Goal: Transaction & Acquisition: Purchase product/service

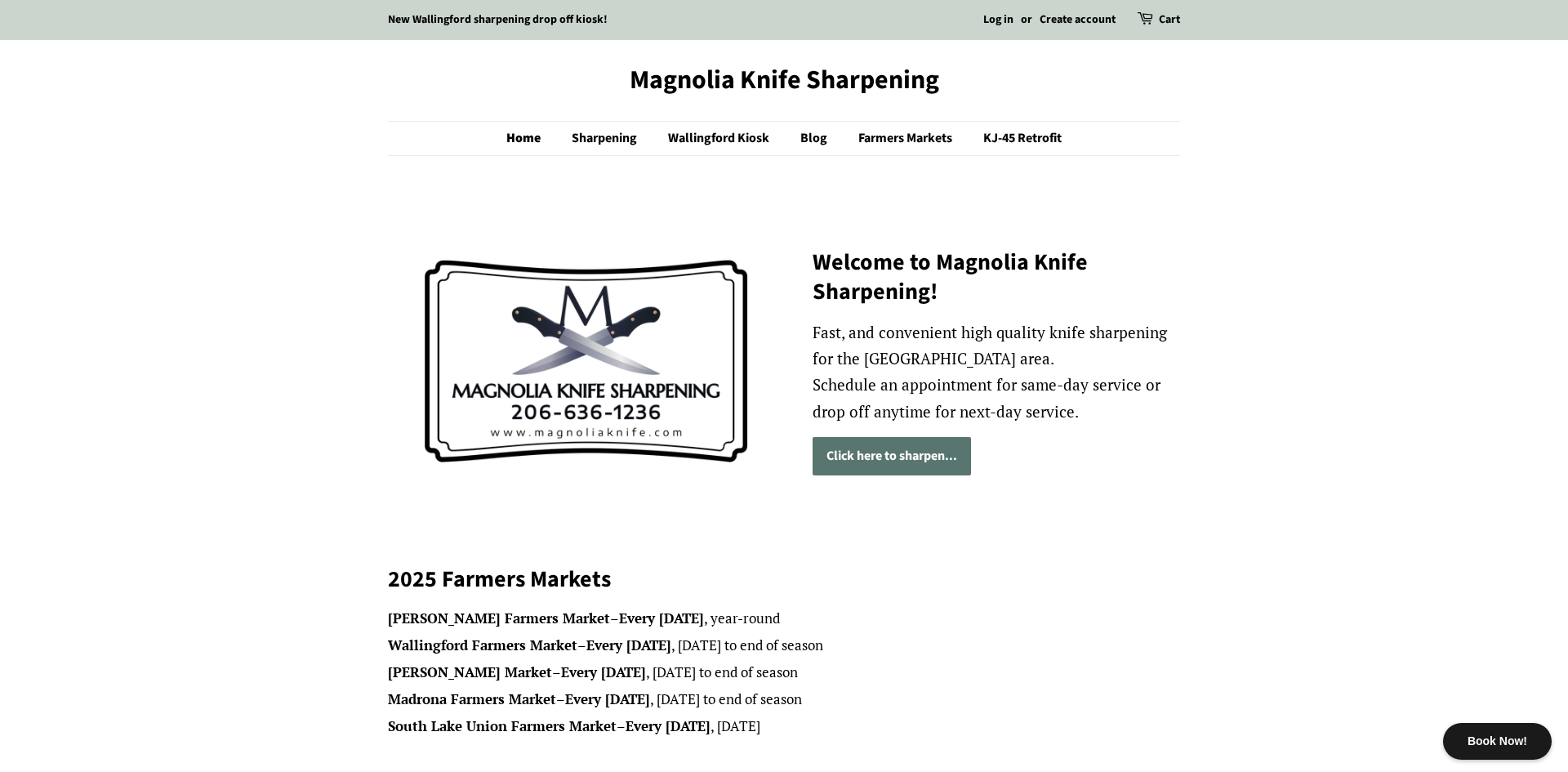
click at [1081, 352] on p "Fast, and convenient high quality knife sharpening for the Seattle area. Schedu…" at bounding box center [996, 372] width 368 height 105
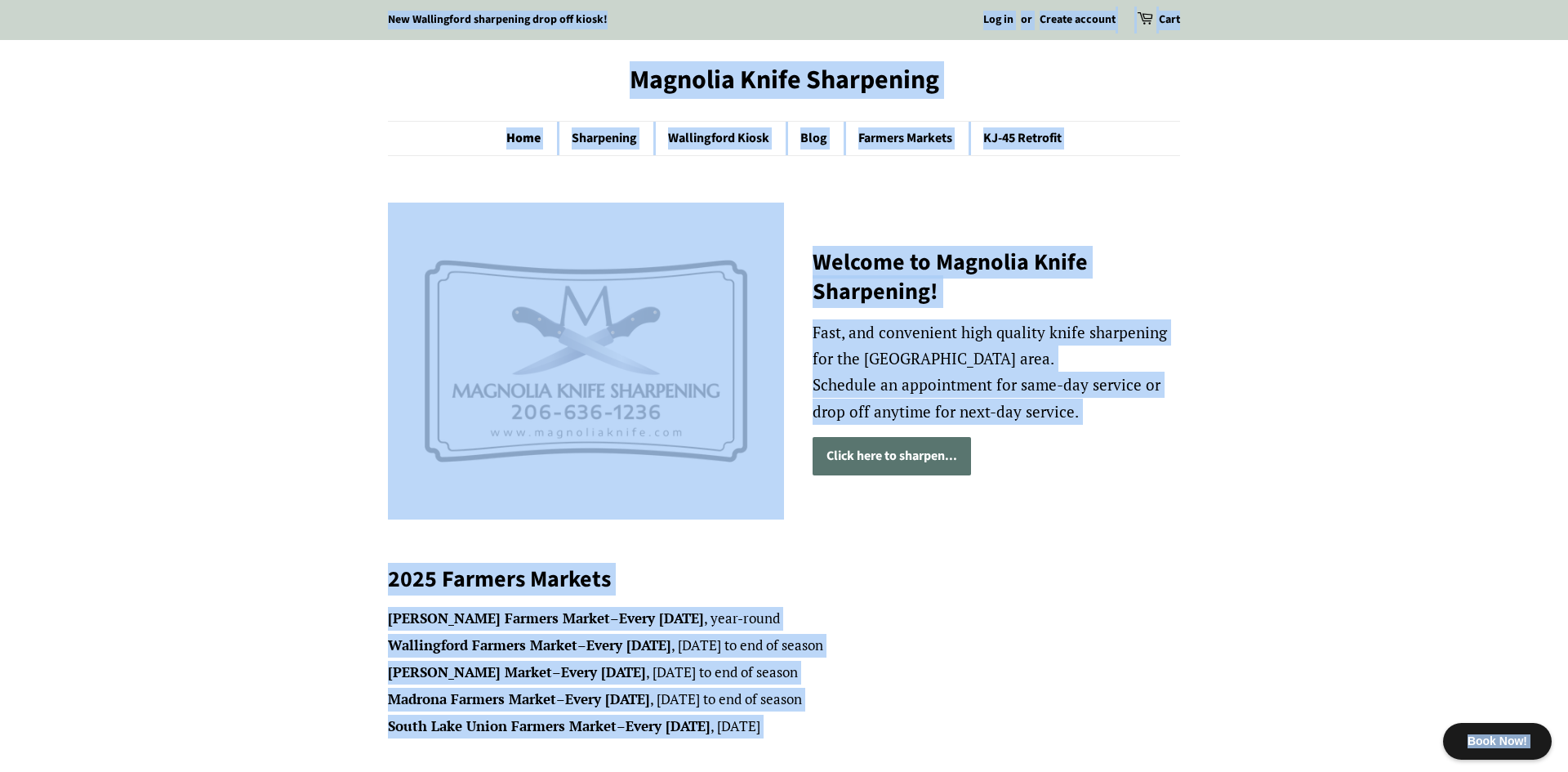
copy body "Book Now! New Wallingford sharpening drop off kiosk! Log in or Create account C…"
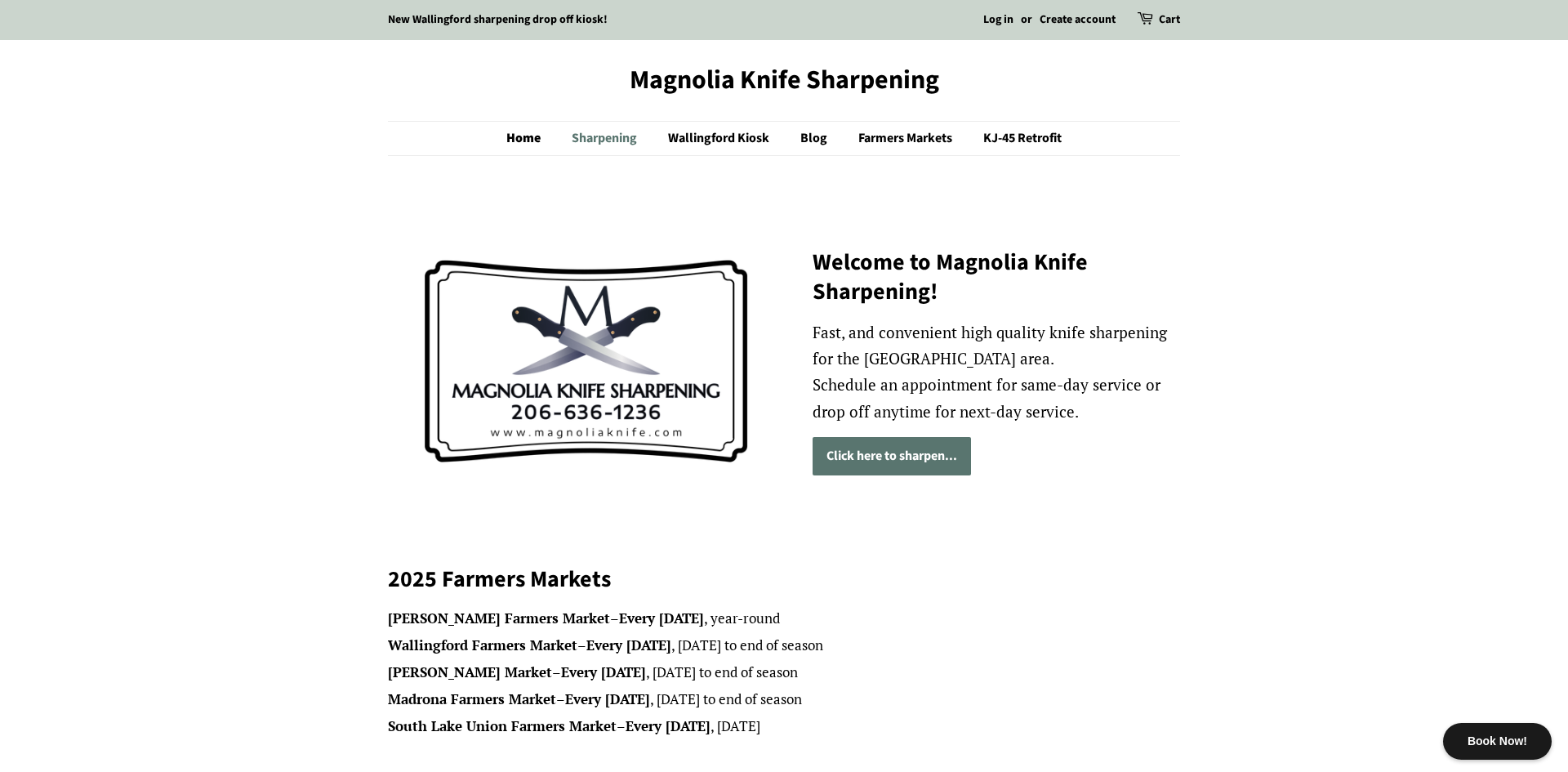
click at [615, 141] on link "Sharpening" at bounding box center [606, 138] width 94 height 34
click at [725, 134] on link "Wallingford Kiosk" at bounding box center [720, 138] width 130 height 34
click at [807, 138] on link "Blog" at bounding box center [816, 138] width 55 height 34
click at [884, 134] on link "Farmers Markets" at bounding box center [907, 138] width 122 height 34
click at [1017, 134] on link "KJ-45 Retrofit" at bounding box center [1016, 138] width 90 height 34
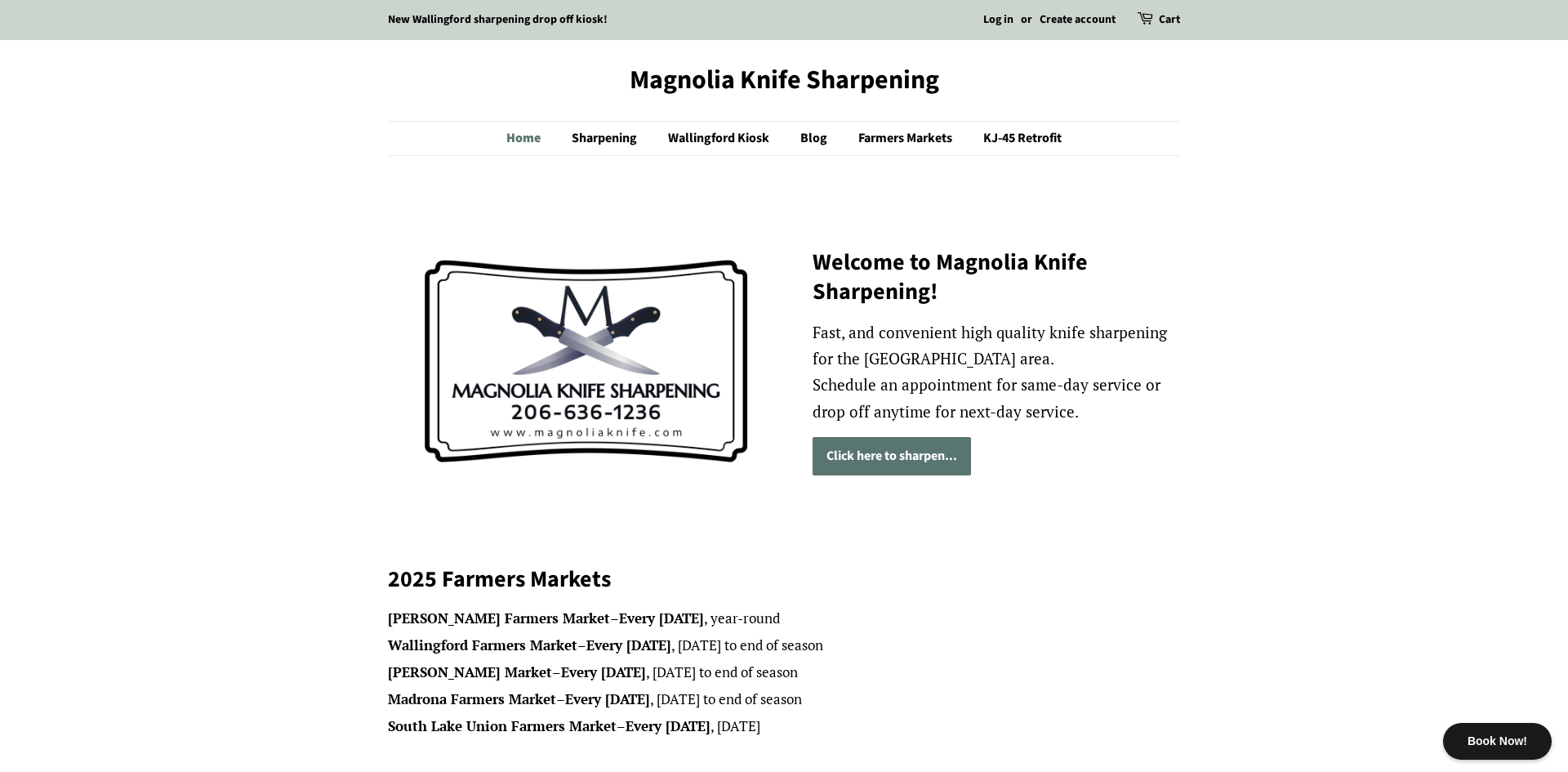
click at [532, 135] on link "Home" at bounding box center [532, 138] width 51 height 34
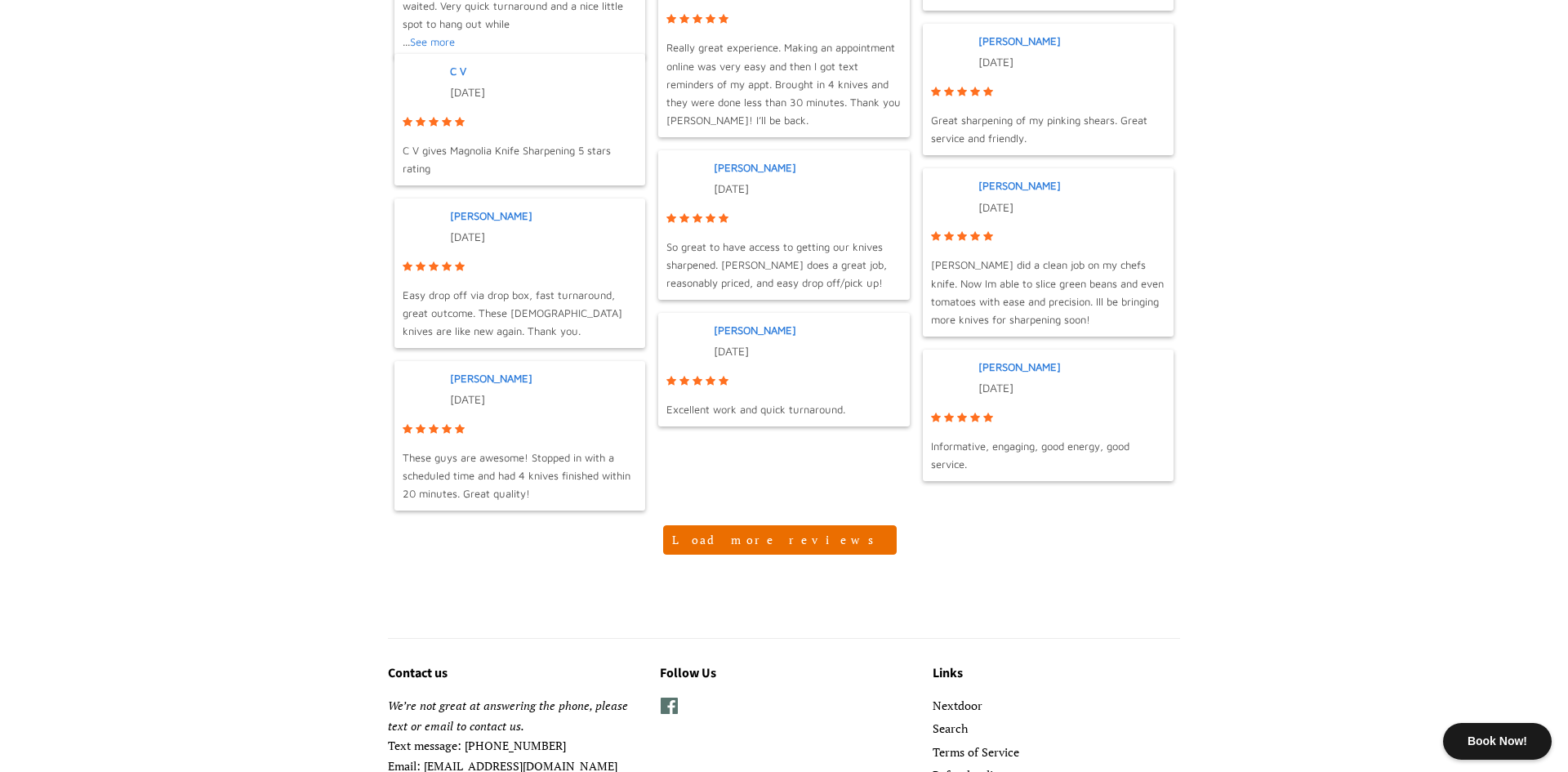
scroll to position [1715, 0]
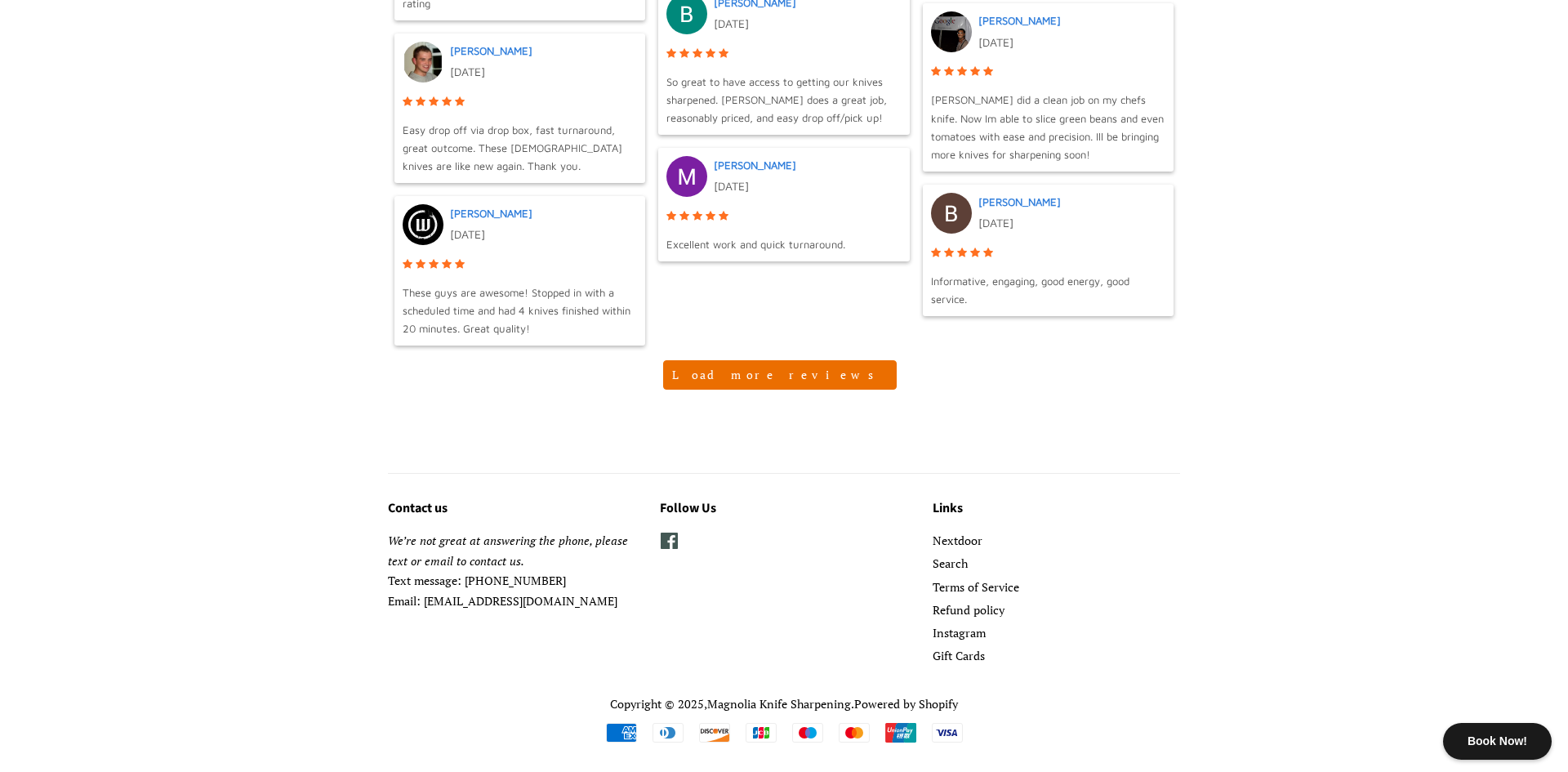
click at [668, 543] on span at bounding box center [669, 540] width 19 height 20
copy p "magnoliaknifesharpening@gmail.com"
drag, startPoint x: 426, startPoint y: 602, endPoint x: 629, endPoint y: 609, distance: 203.1
click at [629, 609] on p "We’re not great at answering the phone, please text or email to contact us. Tex…" at bounding box center [511, 570] width 247 height 80
click at [950, 657] on link "Gift Cards" at bounding box center [959, 656] width 53 height 16
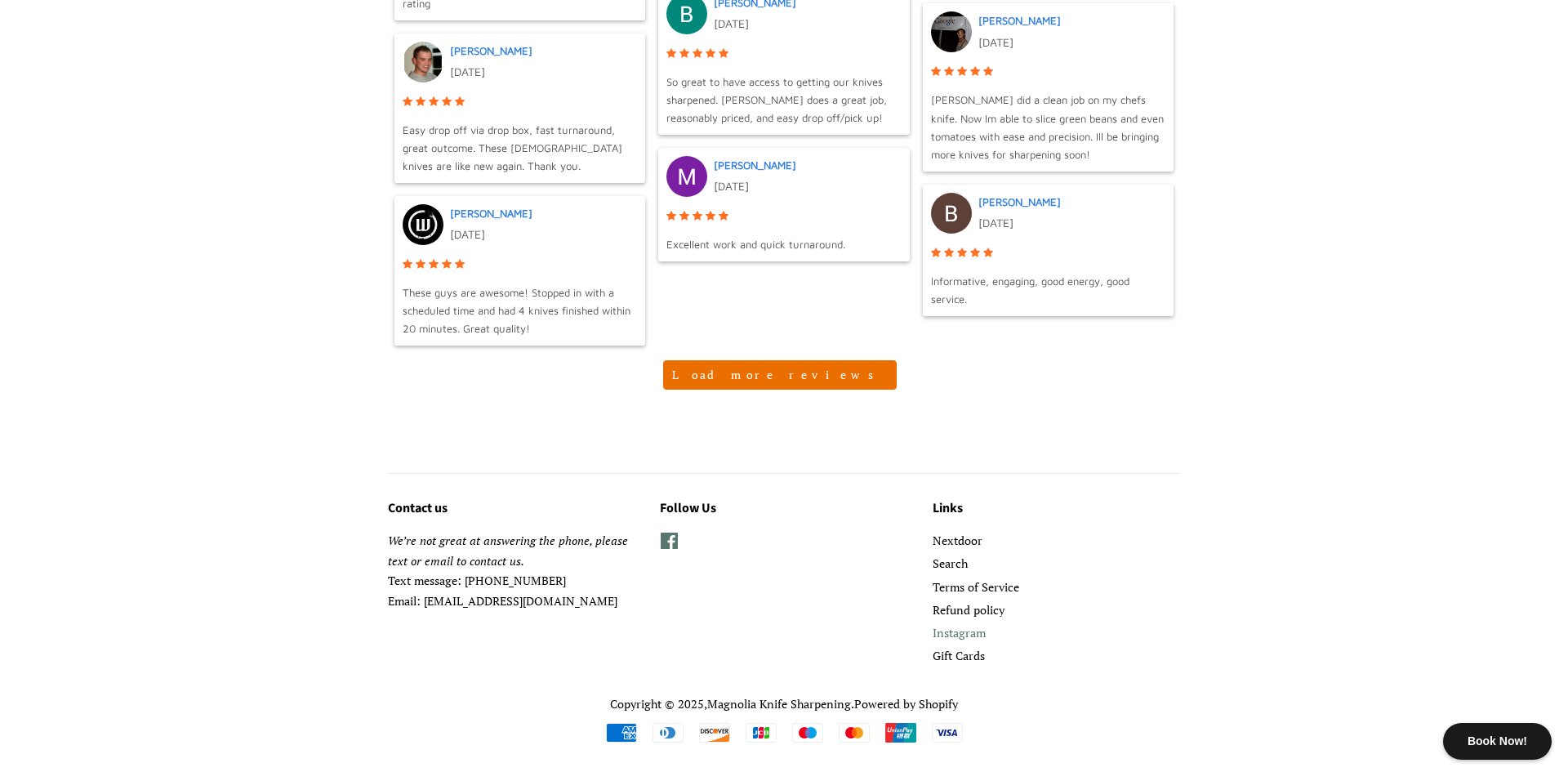
click at [947, 626] on link "Instagram" at bounding box center [960, 632] width 53 height 16
click at [948, 613] on link "Refund policy" at bounding box center [968, 610] width 72 height 16
click at [953, 588] on link "Terms of Service" at bounding box center [976, 587] width 87 height 16
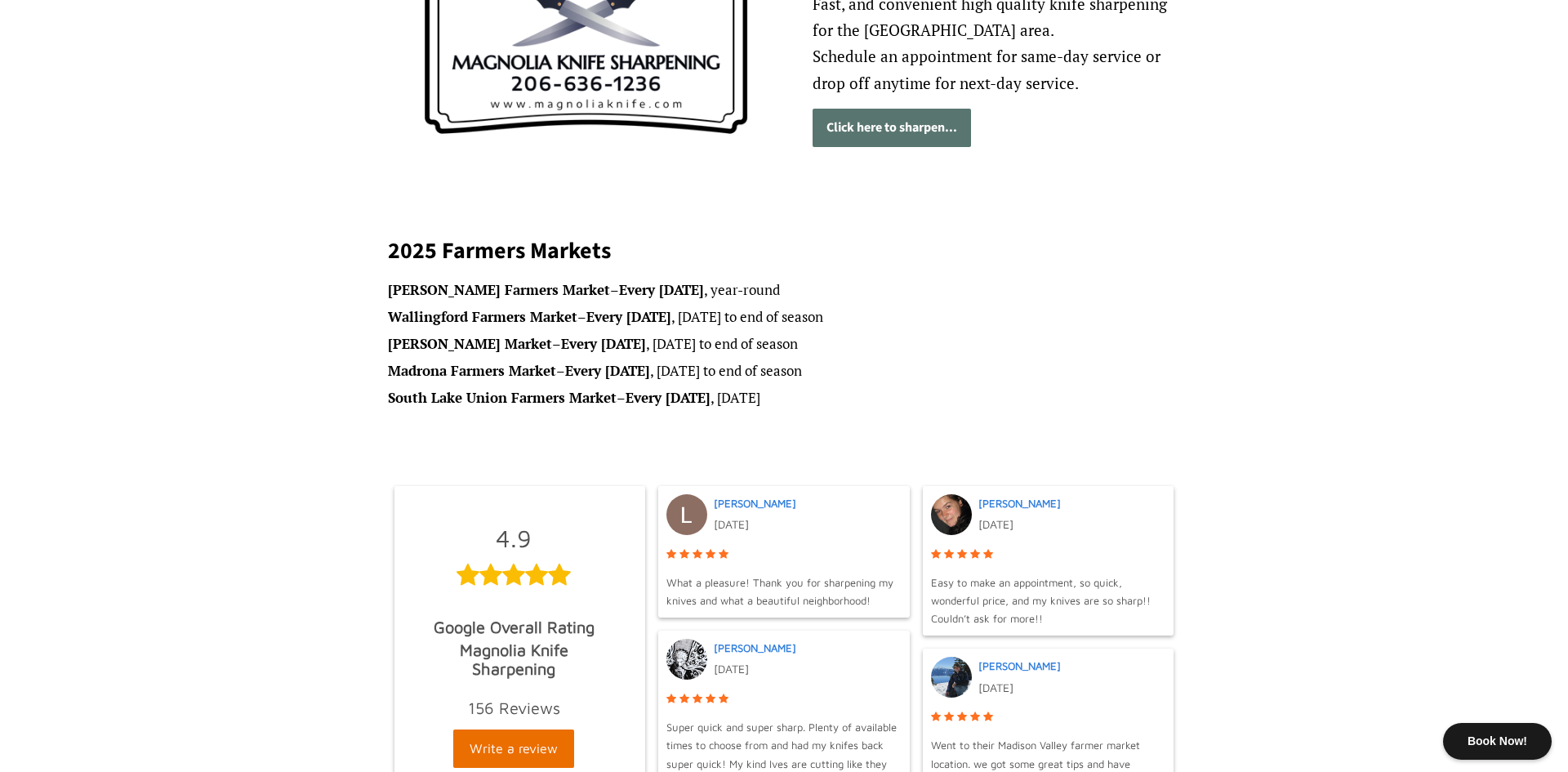
scroll to position [0, 0]
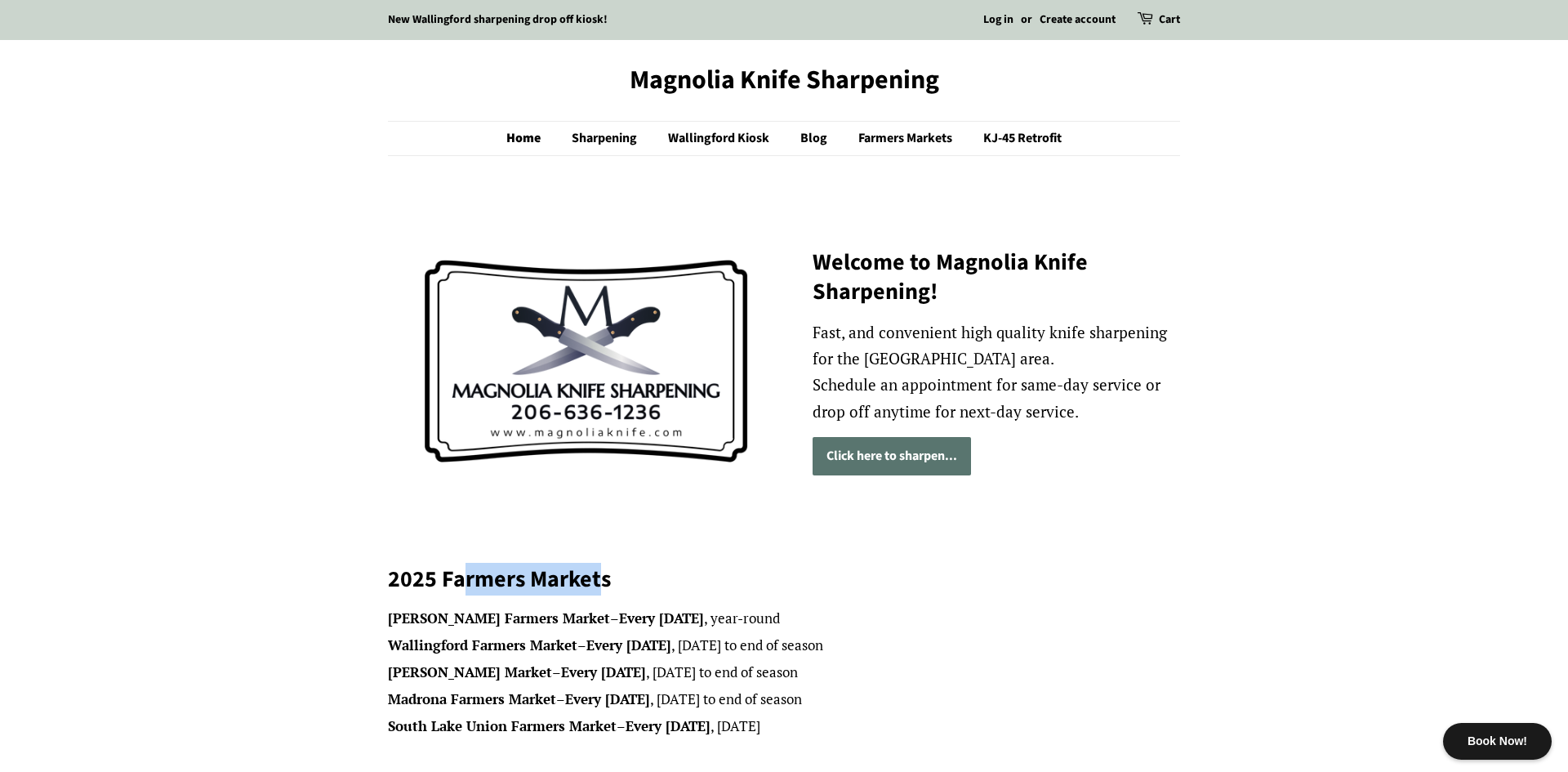
drag, startPoint x: 458, startPoint y: 586, endPoint x: 600, endPoint y: 583, distance: 142.0
click at [600, 583] on h2 "2025 Farmers Markets" at bounding box center [784, 579] width 793 height 29
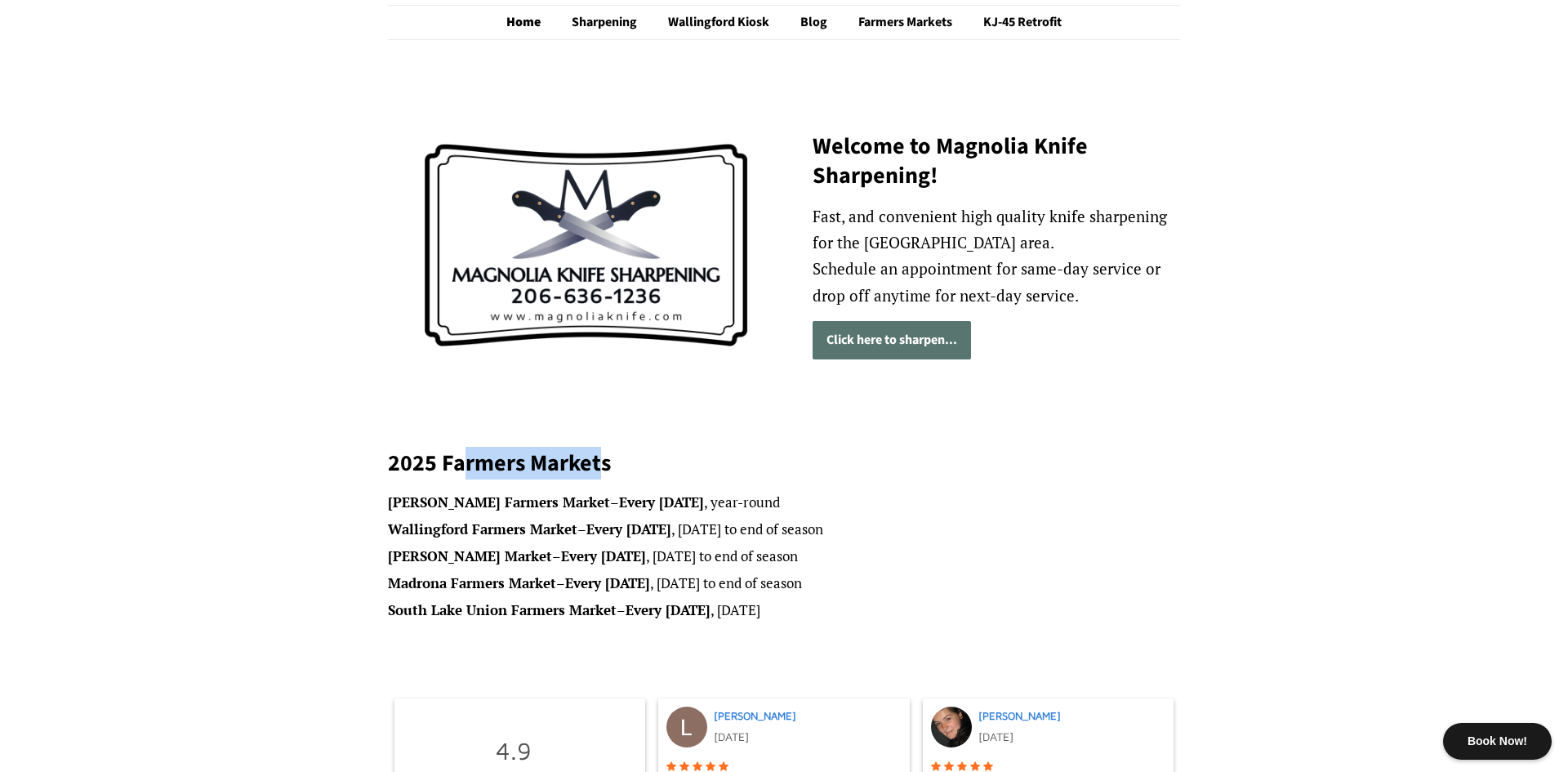
scroll to position [118, 0]
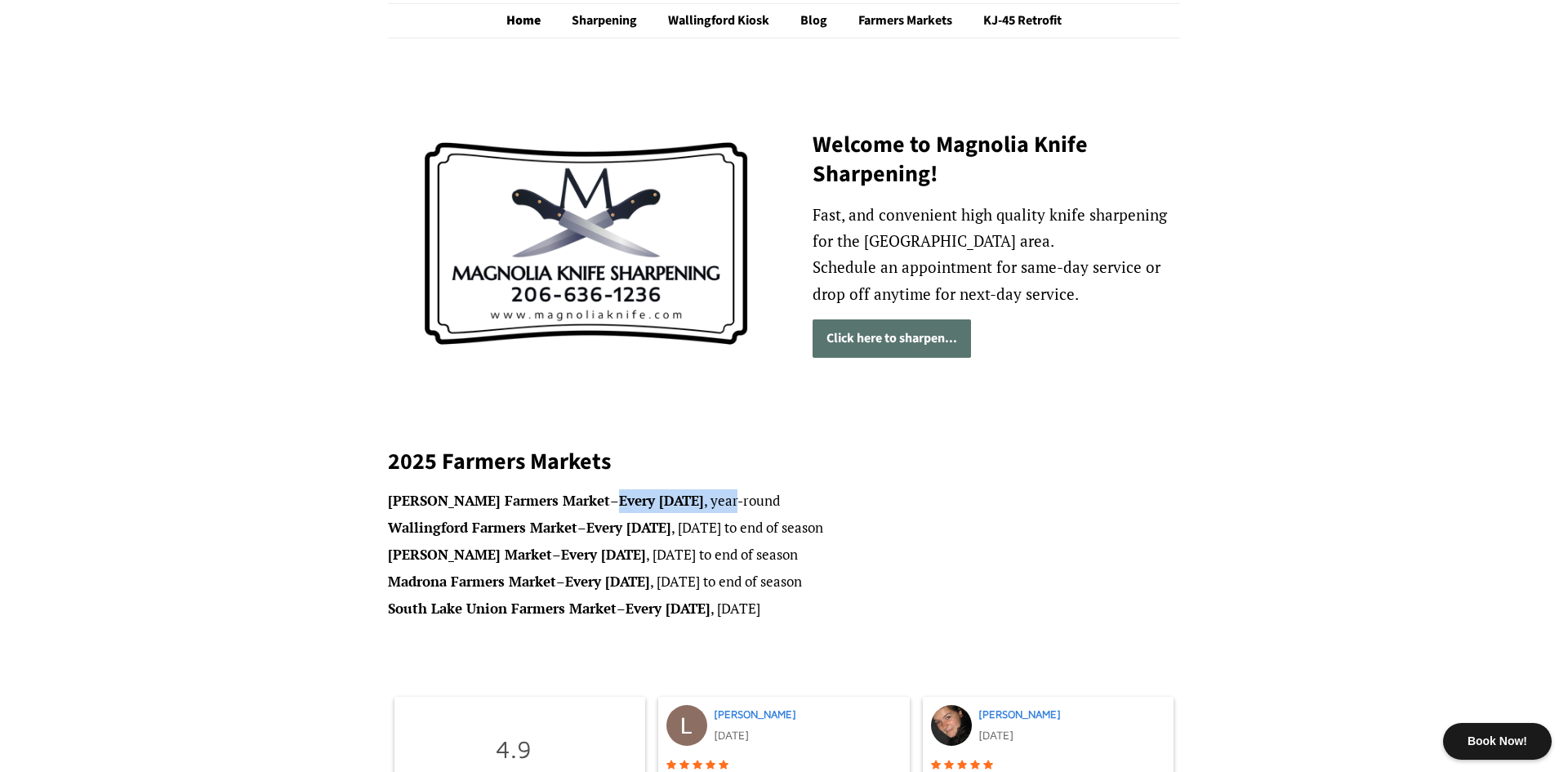
drag, startPoint x: 560, startPoint y: 502, endPoint x: 682, endPoint y: 501, distance: 122.0
click at [682, 501] on li "Ballard Farmers Market – Every Sunday , year-round" at bounding box center [784, 501] width 793 height 23
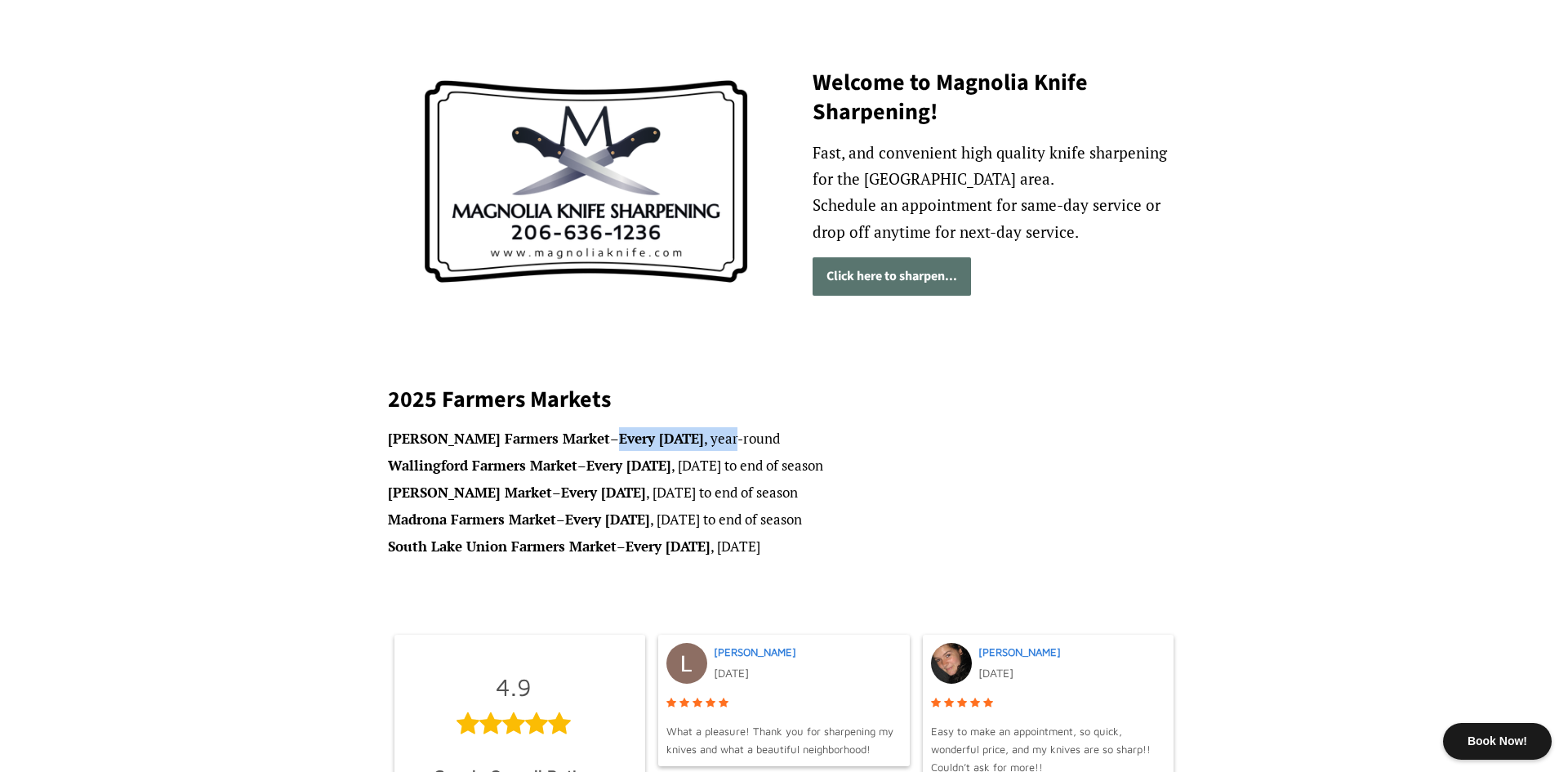
scroll to position [186, 0]
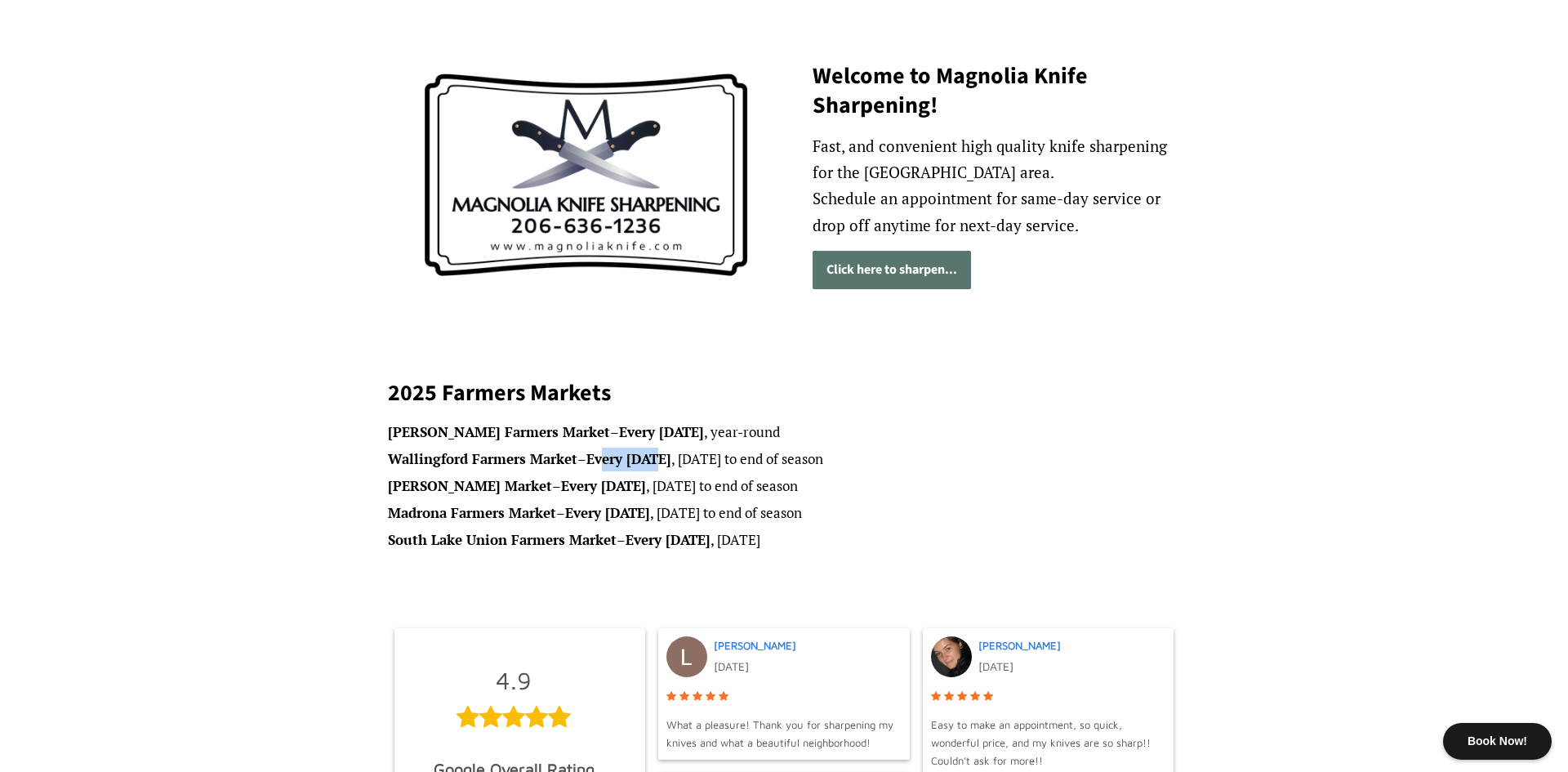
drag, startPoint x: 607, startPoint y: 458, endPoint x: 671, endPoint y: 457, distance: 64.0
click at [670, 458] on strong "Every Wednesday" at bounding box center [629, 458] width 85 height 19
drag, startPoint x: 613, startPoint y: 482, endPoint x: 669, endPoint y: 484, distance: 56.0
click at [646, 476] on strong "Every Thursday" at bounding box center [603, 486] width 85 height 19
drag, startPoint x: 613, startPoint y: 499, endPoint x: 714, endPoint y: 499, distance: 101.0
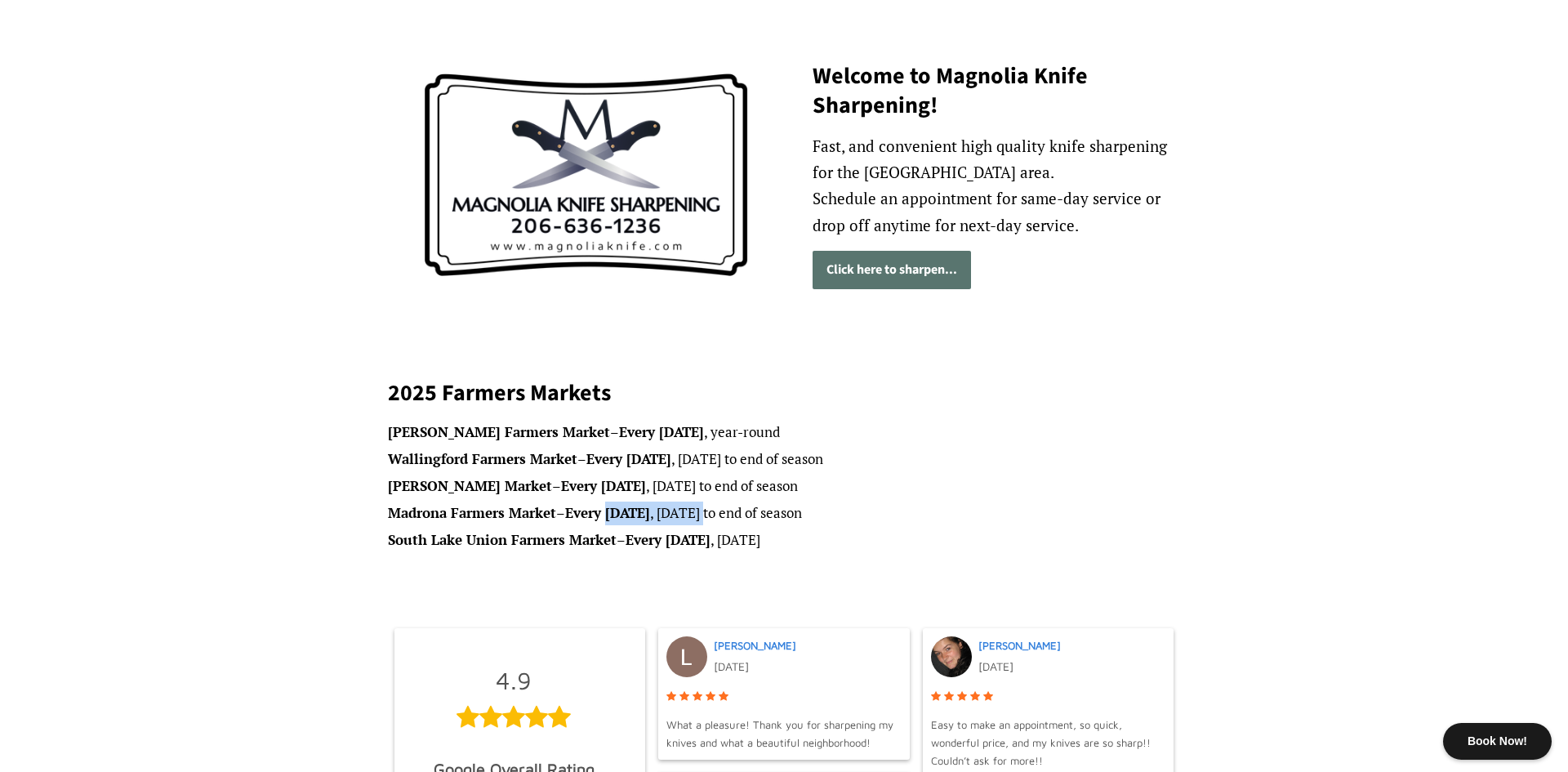
click at [714, 499] on ul "Ballard Farmers Market – Every Sunday , year-round Wallingford Farmers Market –…" at bounding box center [784, 486] width 793 height 132
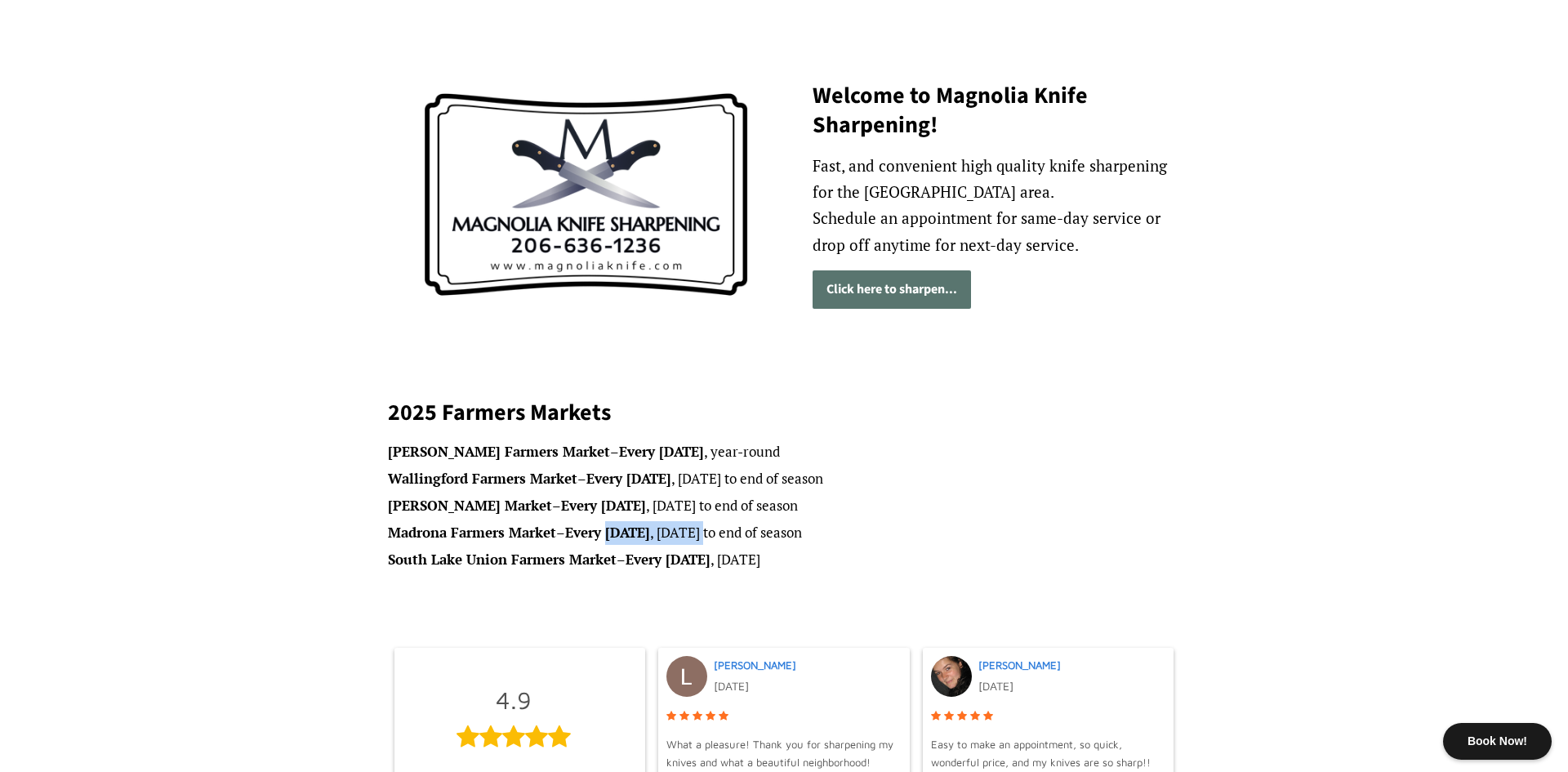
scroll to position [161, 0]
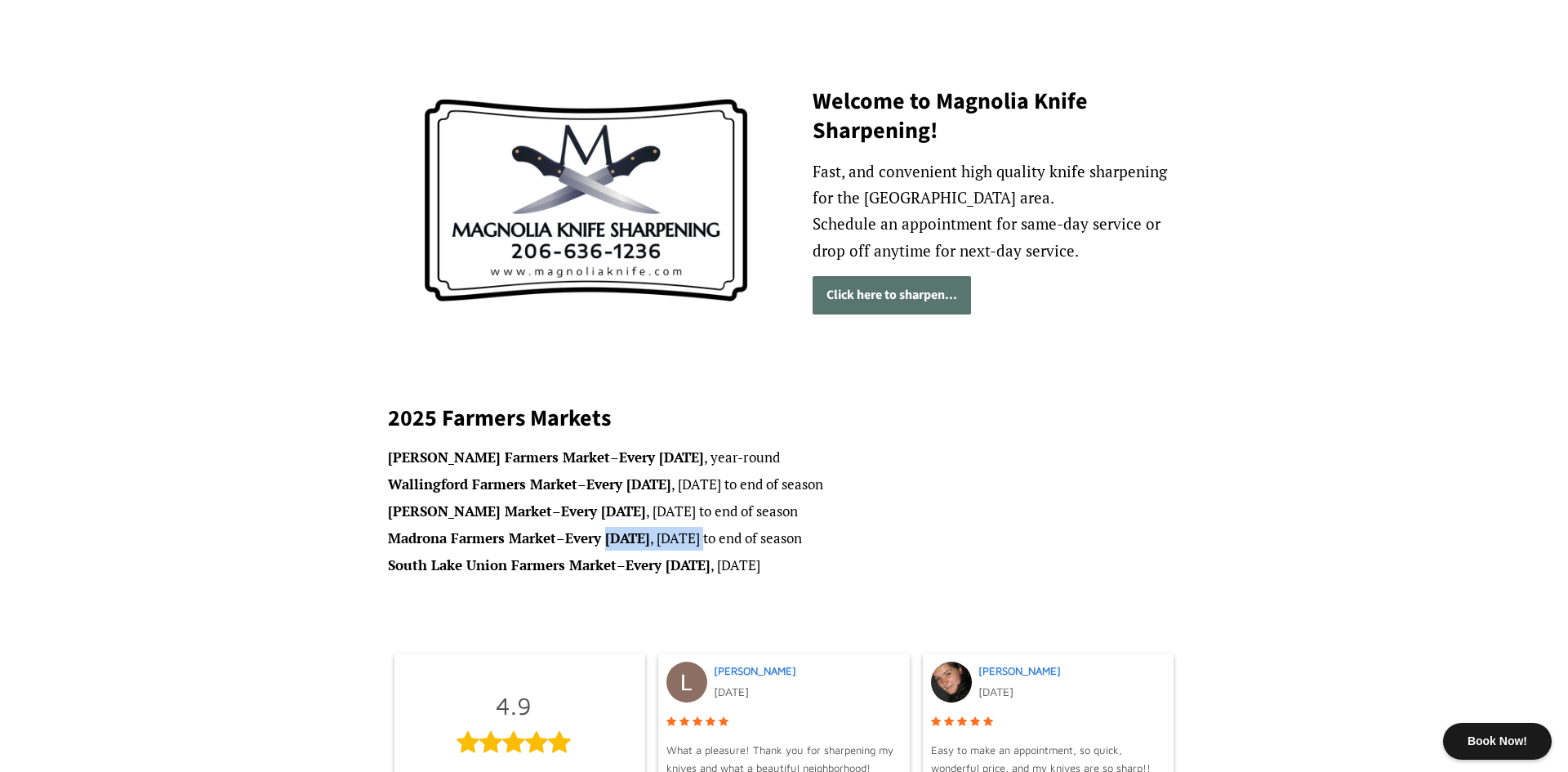
click at [868, 301] on link "Click here to sharpen..." at bounding box center [892, 295] width 159 height 39
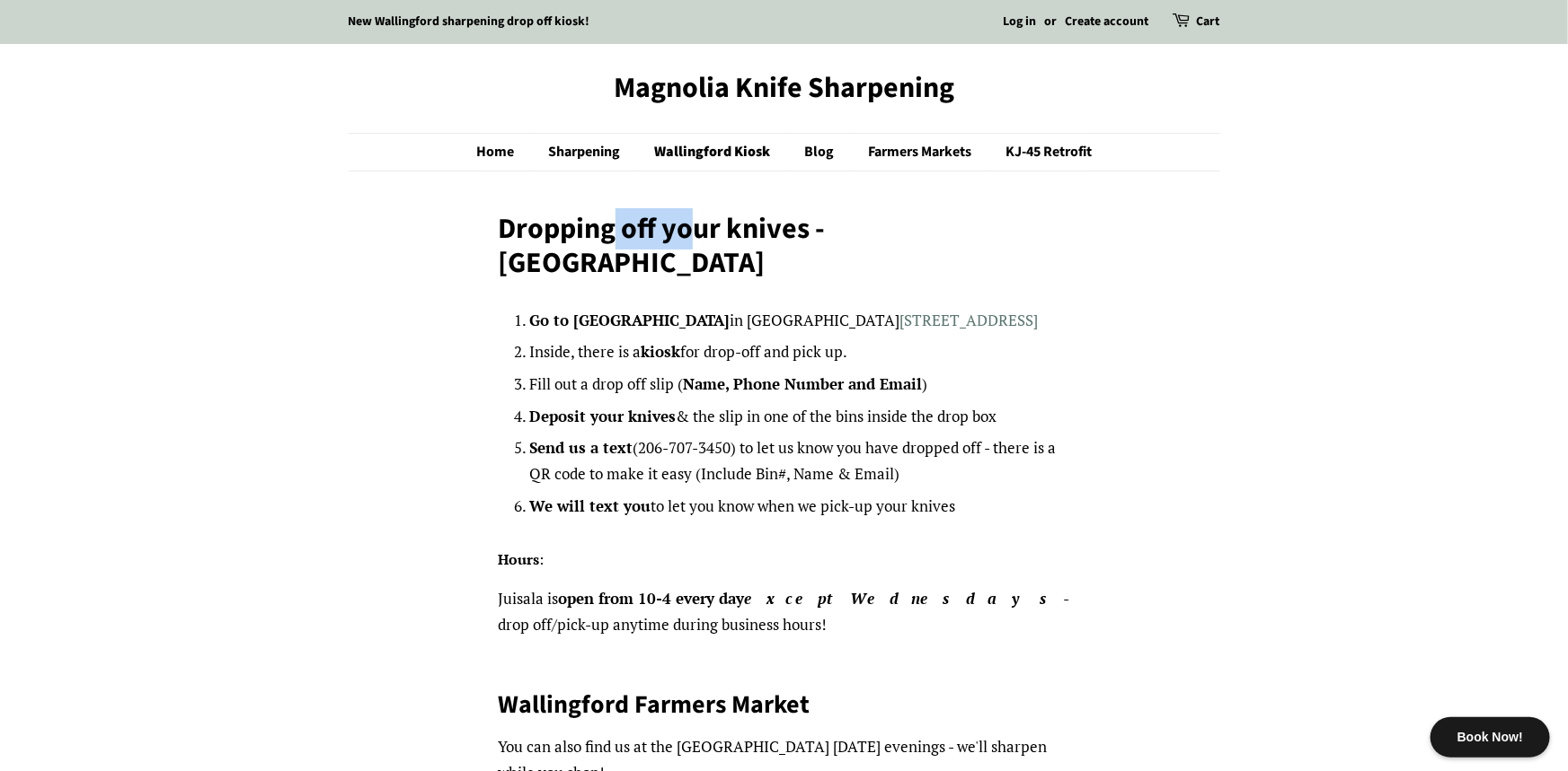
drag, startPoint x: 611, startPoint y: 242, endPoint x: 728, endPoint y: 251, distance: 117.3
click at [728, 251] on div "Dropping off your knives - [GEOGRAPHIC_DATA]" at bounding box center [784, 253] width 572 height 82
drag, startPoint x: 606, startPoint y: 383, endPoint x: 670, endPoint y: 384, distance: 64.0
click at [656, 406] on strong "Deposit your knives" at bounding box center [602, 417] width 147 height 21
drag, startPoint x: 640, startPoint y: 341, endPoint x: 734, endPoint y: 341, distance: 94.0
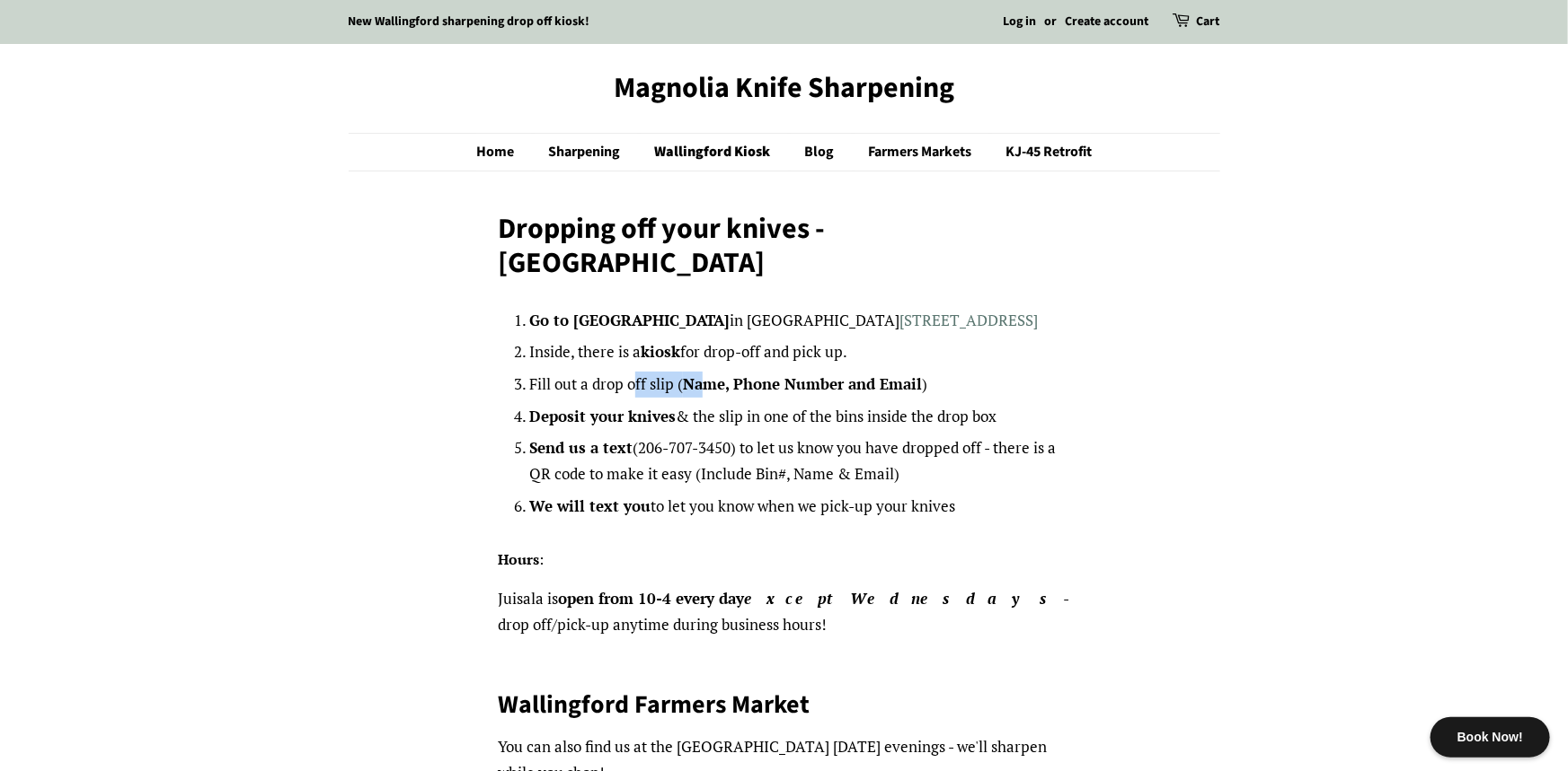
click at [730, 372] on li "Fill out a drop off slip ( Name, Phone Number and Email )" at bounding box center [799, 385] width 541 height 26
drag, startPoint x: 721, startPoint y: 369, endPoint x: 826, endPoint y: 371, distance: 105.0
click at [823, 373] on ol "Go to Juisala in Wallingford 4405 Wallingford Ave N, Seattle, WA 98103 Inside, …" at bounding box center [799, 414] width 541 height 212
drag, startPoint x: 708, startPoint y: 403, endPoint x: 802, endPoint y: 462, distance: 111.0
click at [837, 436] on li "Send us a text (206-707-3450) to let us know you have dropped off - there is a …" at bounding box center [799, 461] width 541 height 52
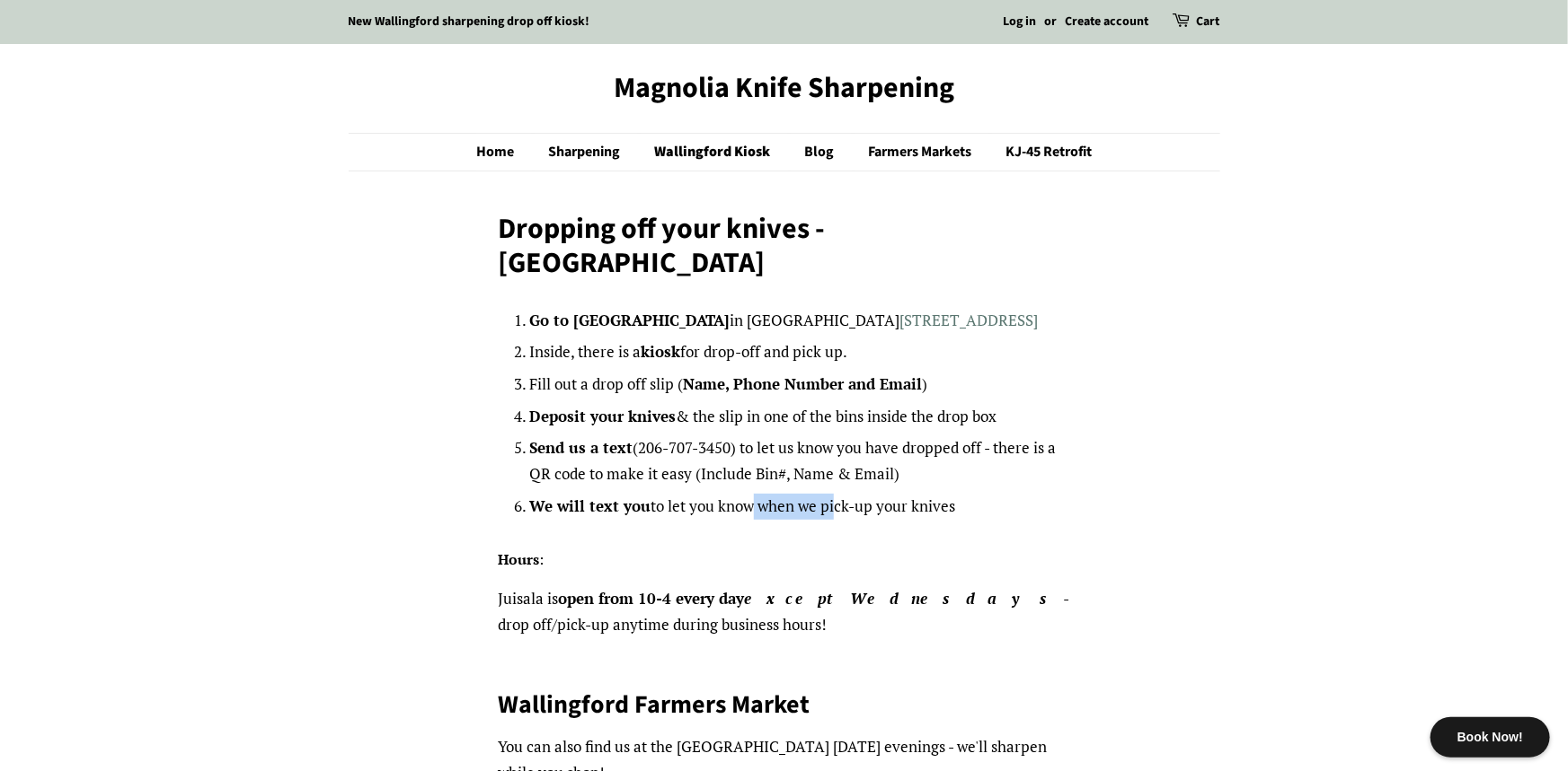
drag, startPoint x: 748, startPoint y: 461, endPoint x: 858, endPoint y: 480, distance: 111.6
click at [858, 493] on li "We will text you to let you know when we pick-up your knives" at bounding box center [799, 506] width 541 height 26
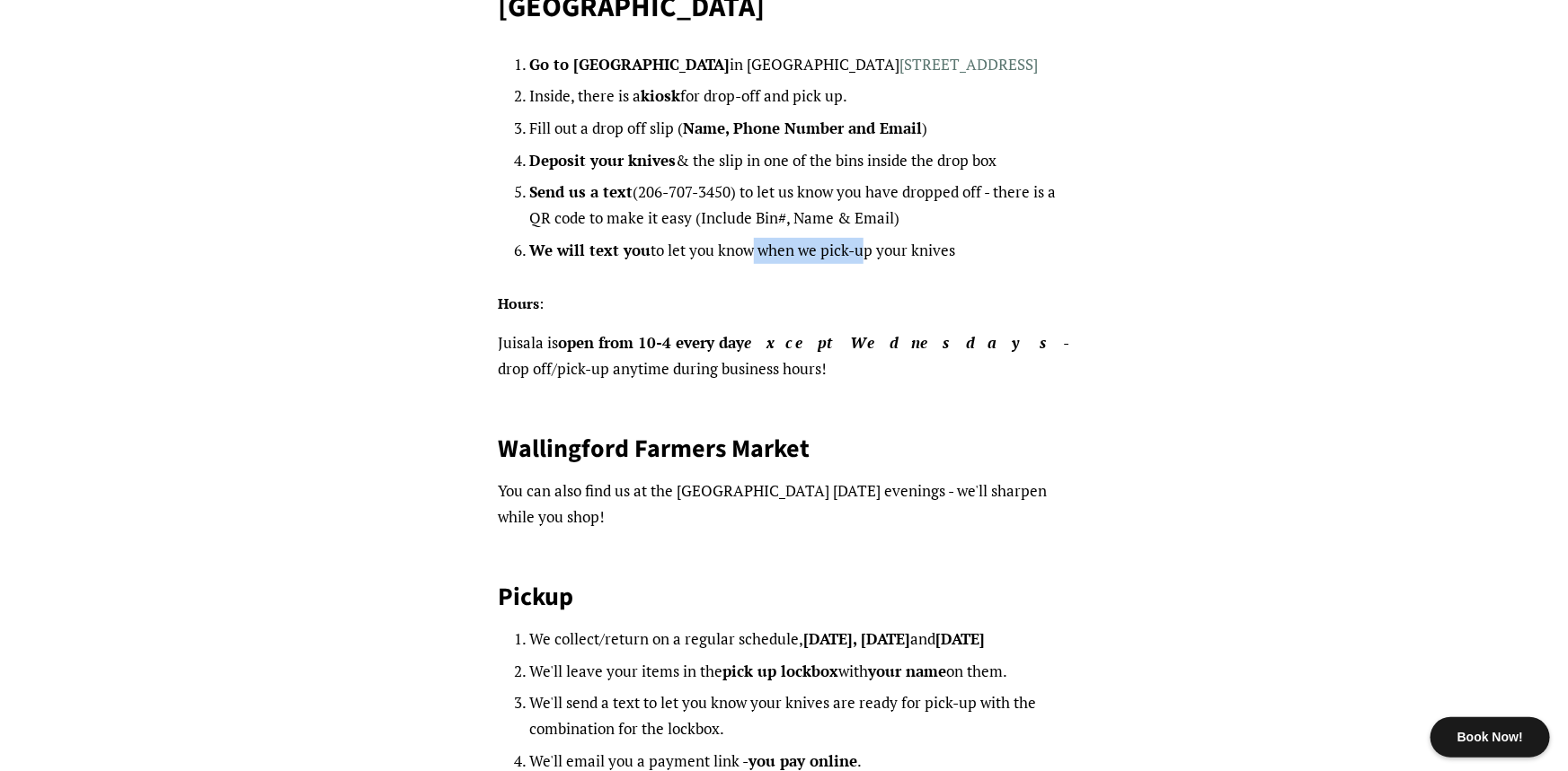
scroll to position [274, 0]
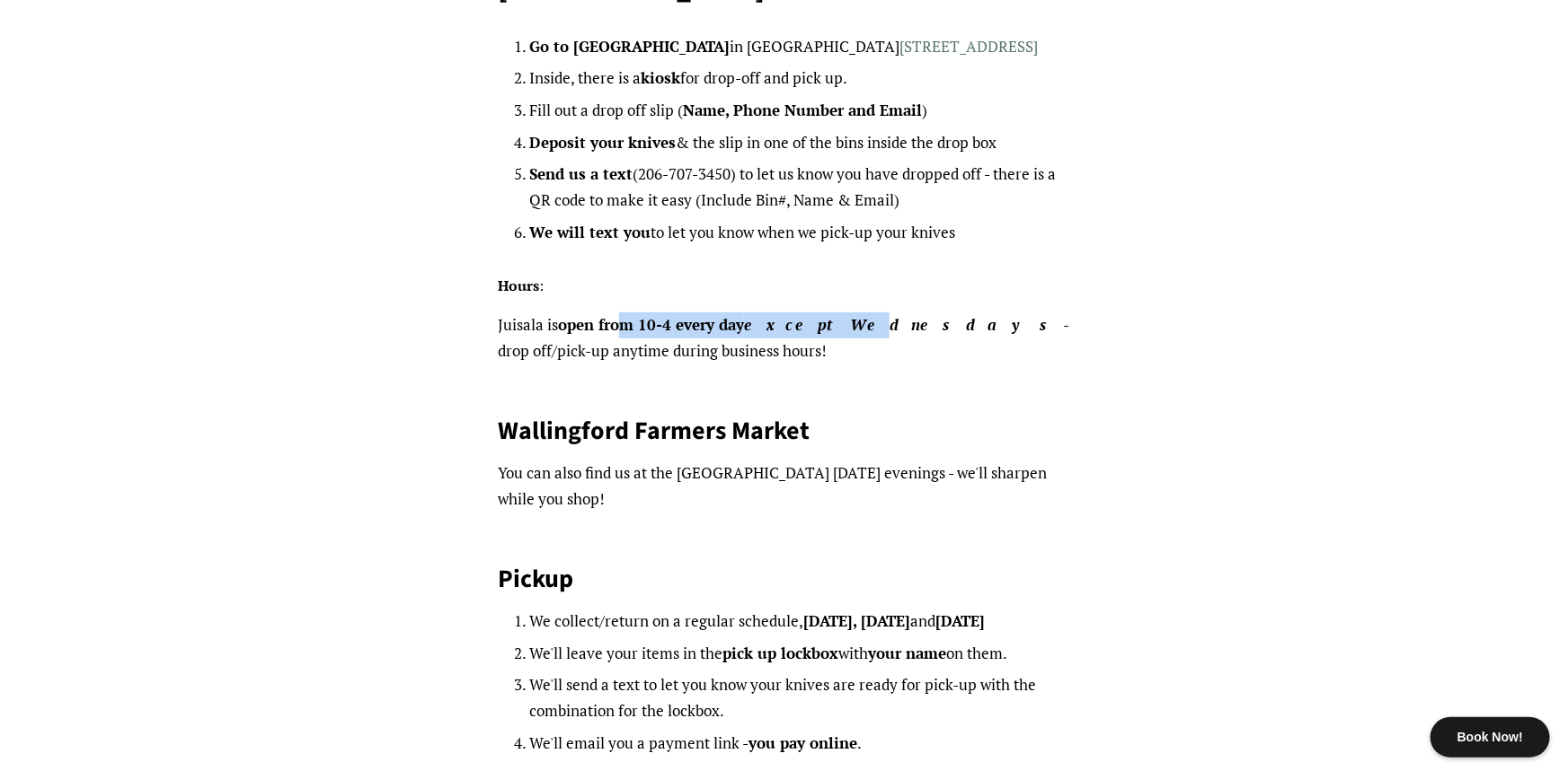
click at [858, 314] on strong "open from 10-4 every day except Wednesdays" at bounding box center [810, 325] width 505 height 21
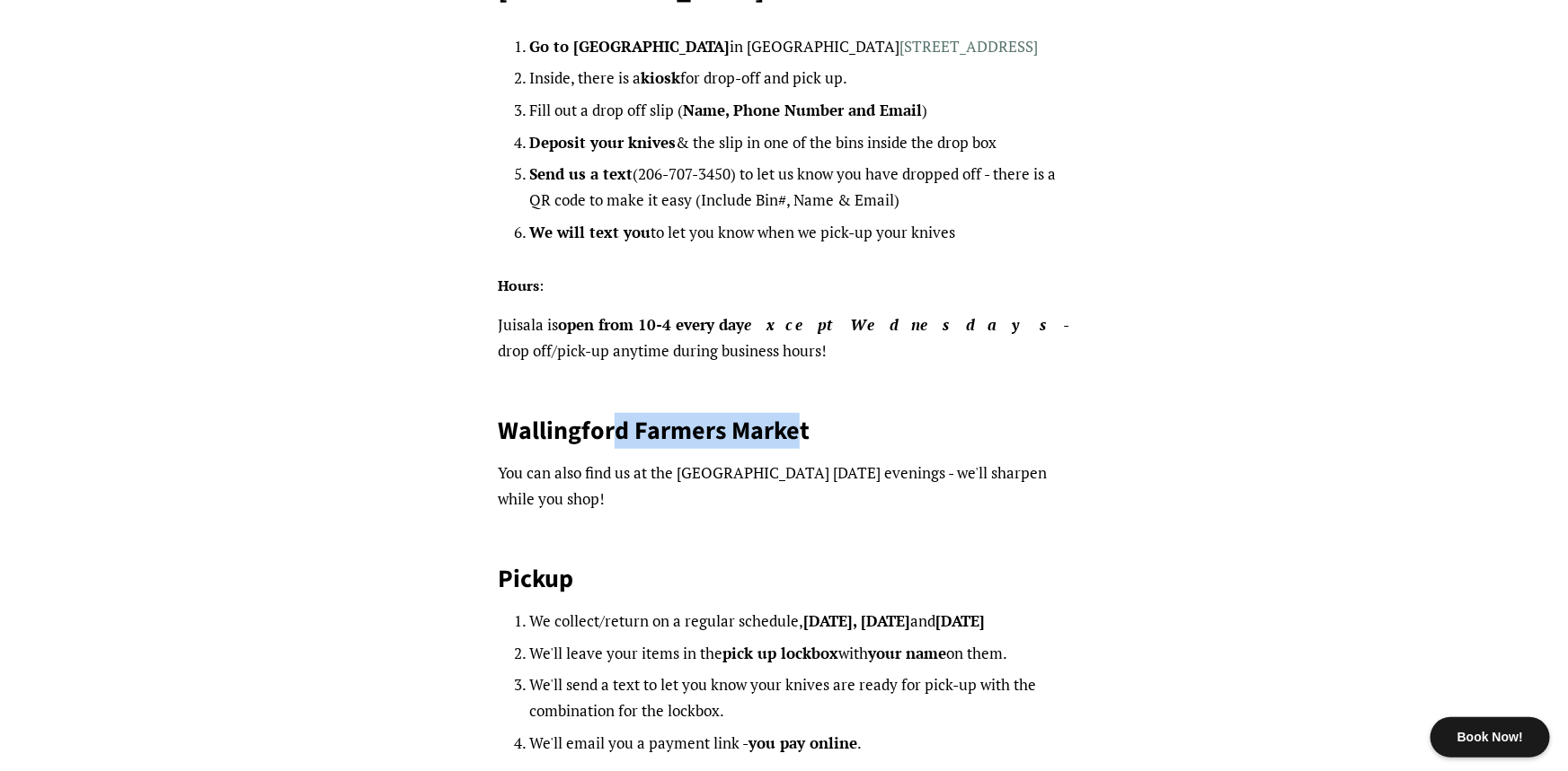
drag, startPoint x: 645, startPoint y: 386, endPoint x: 750, endPoint y: 448, distance: 121.9
drag, startPoint x: 605, startPoint y: 500, endPoint x: 757, endPoint y: 571, distance: 167.8
drag, startPoint x: 635, startPoint y: 634, endPoint x: 875, endPoint y: 636, distance: 240.0
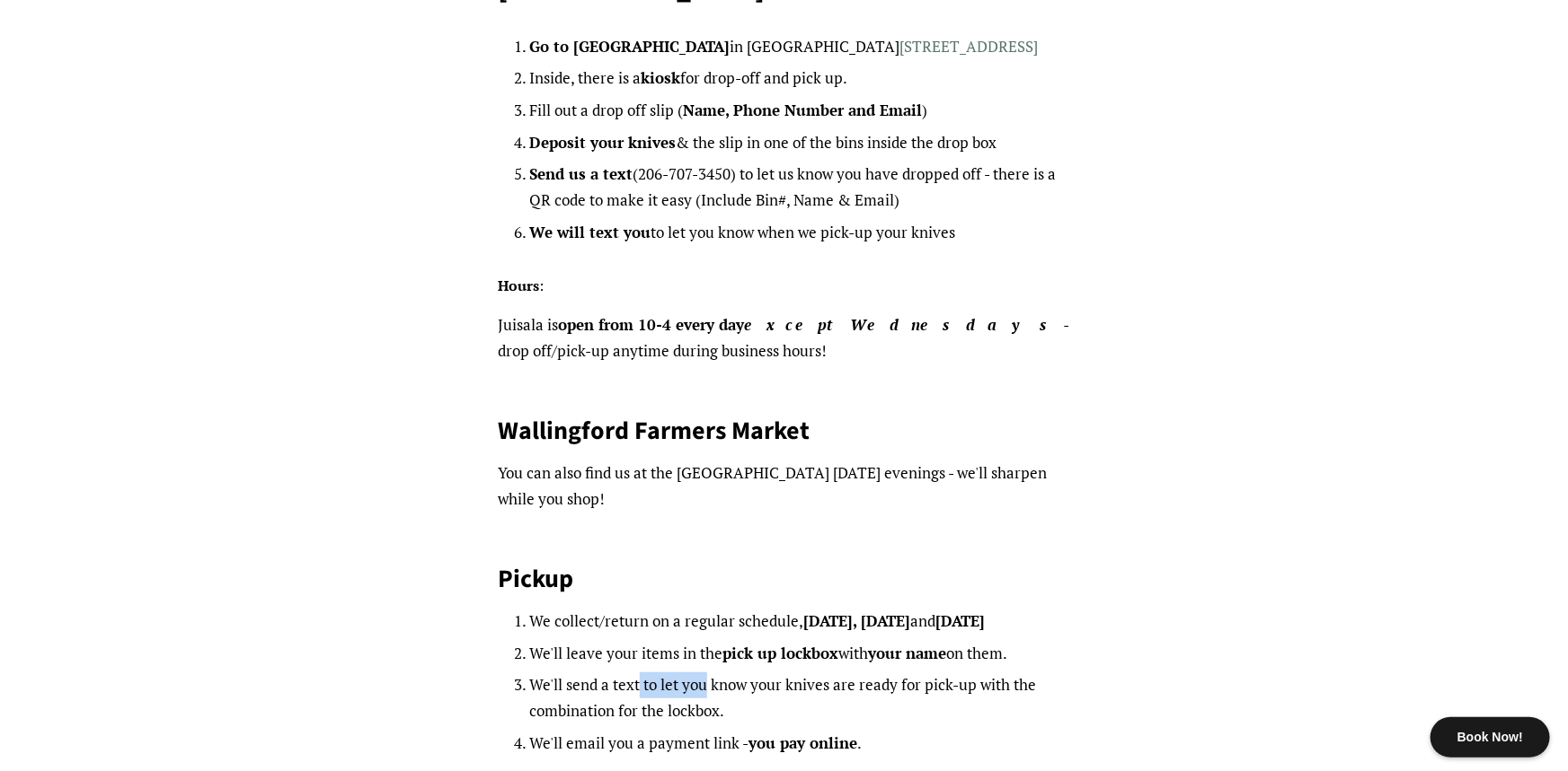
click at [852, 640] on ol "We collect/return on a regular schedule, Saturday, Monday and Thursday We'll le…" at bounding box center [799, 683] width 541 height 148
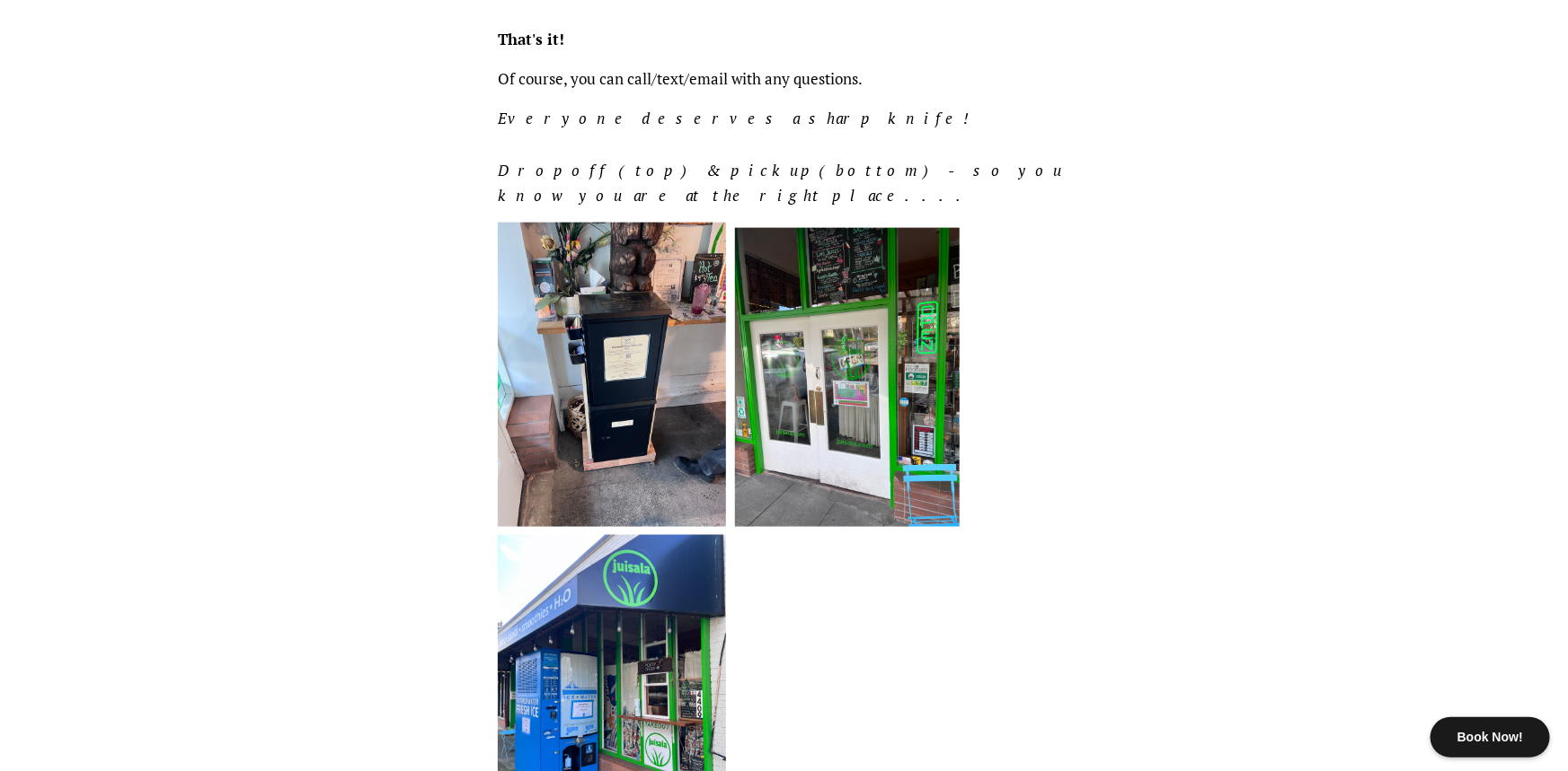
scroll to position [1263, 0]
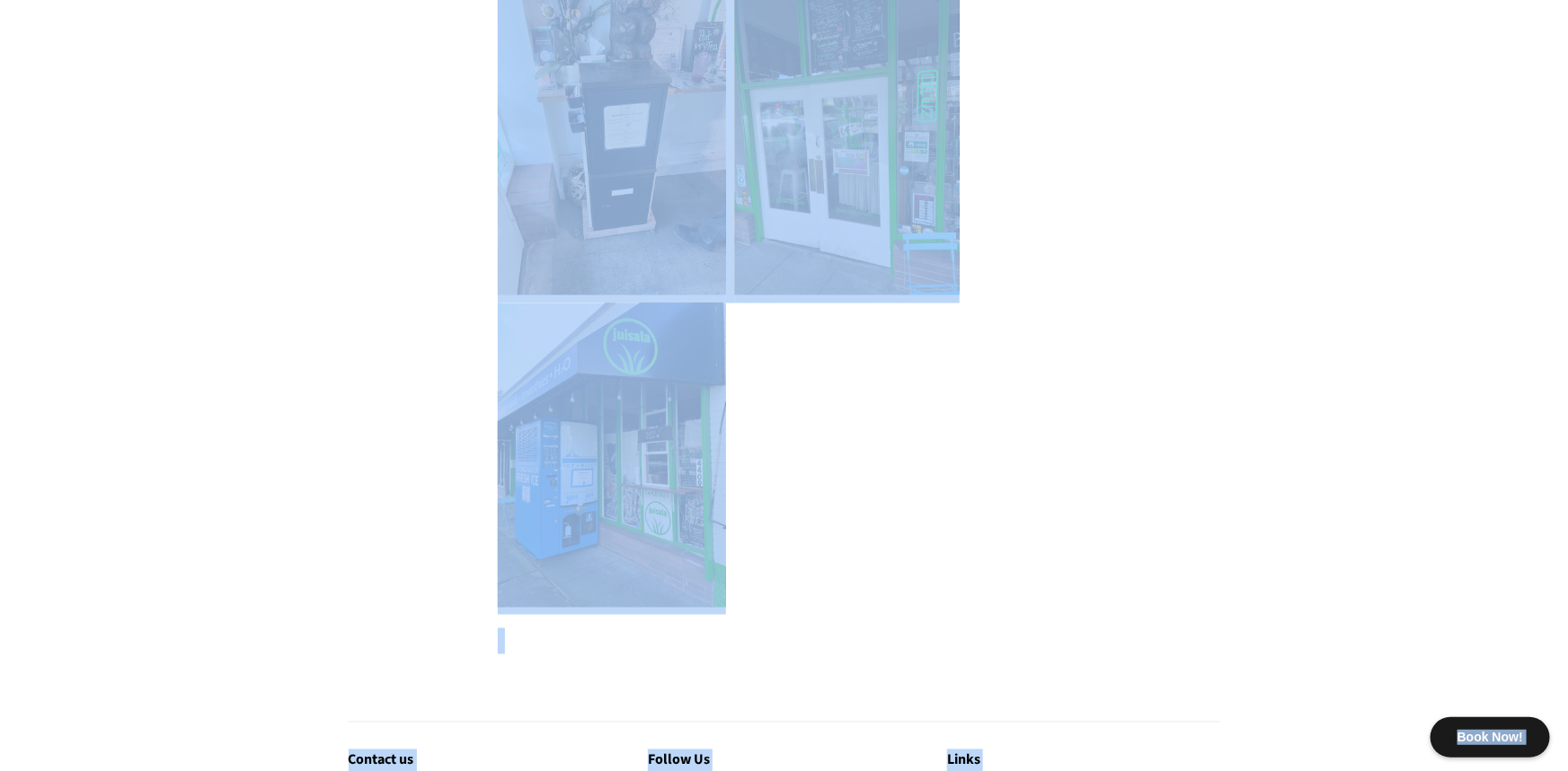
copy body "Book Now! New Wallingford sharpening drop off kiosk! Log in or Create account C…"
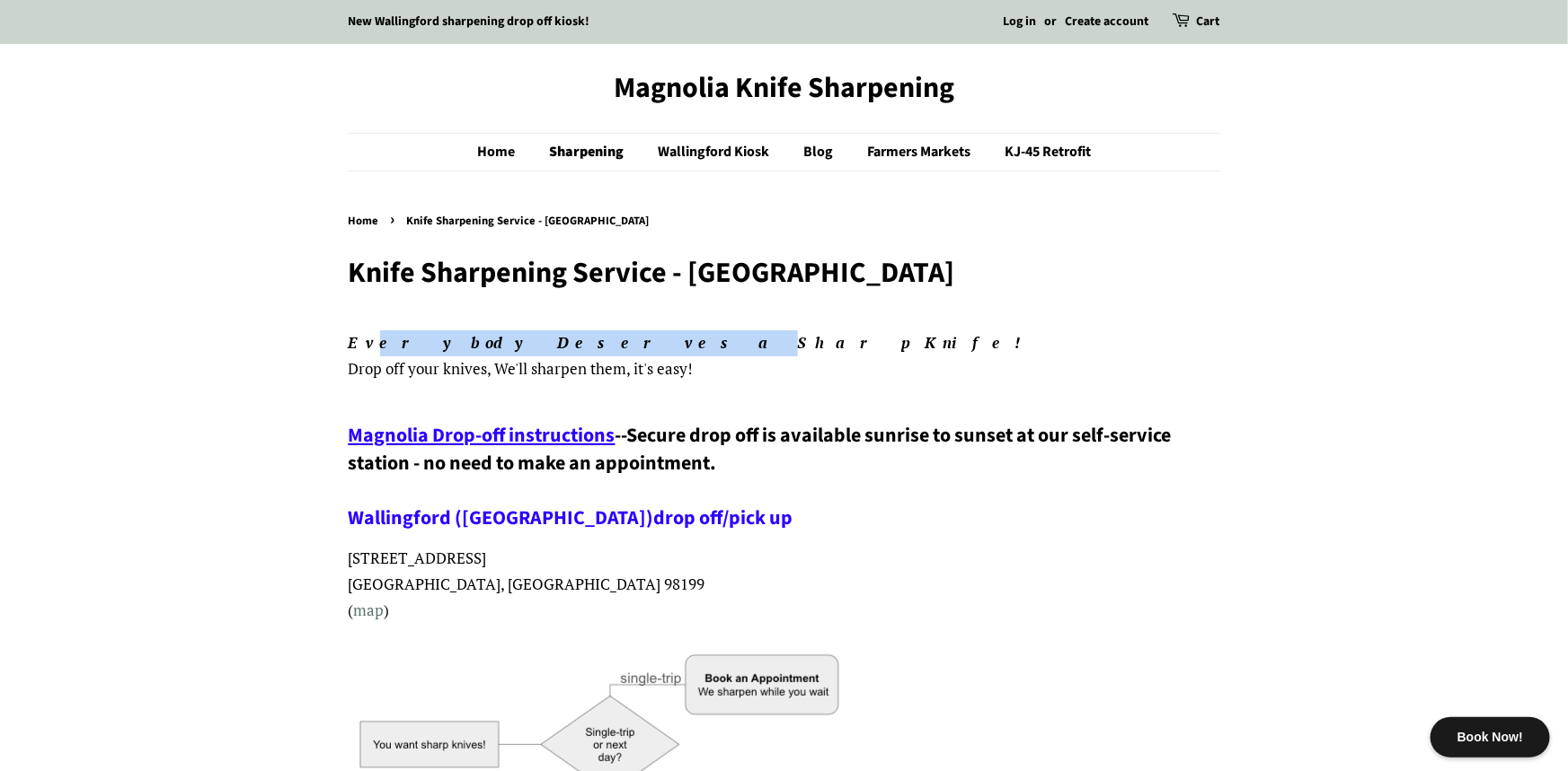
drag, startPoint x: 376, startPoint y: 349, endPoint x: 502, endPoint y: 349, distance: 126.0
click at [502, 349] on em "Everybody Deserves a Sharp Knife!" at bounding box center [693, 343] width 688 height 21
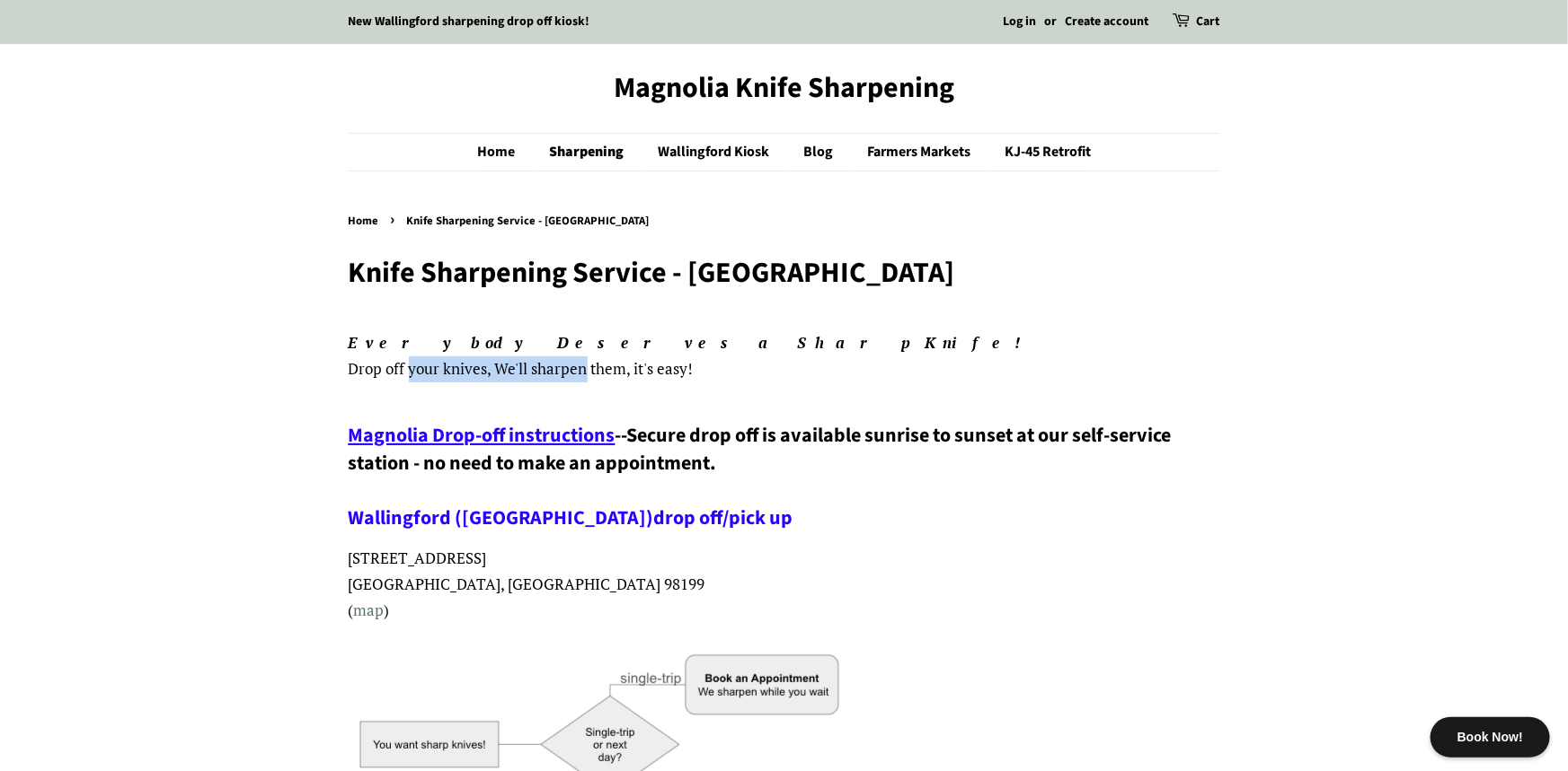
drag, startPoint x: 512, startPoint y: 365, endPoint x: 535, endPoint y: 375, distance: 25.1
click at [593, 365] on p "Everybody Deserves a Sharp Knife! Drop off your knives , We'll sharpen them, it…" at bounding box center [784, 356] width 872 height 52
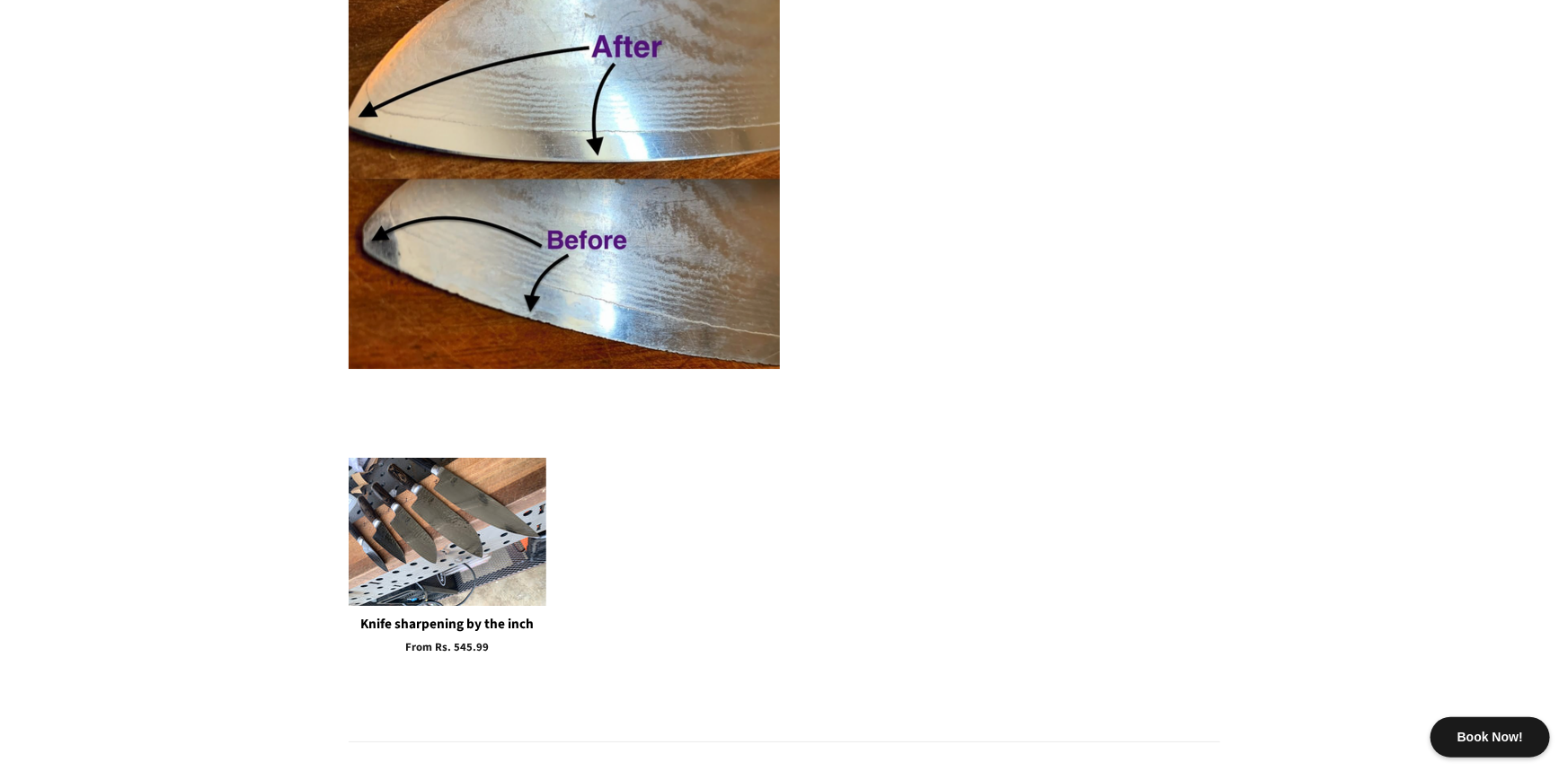
scroll to position [2928, 0]
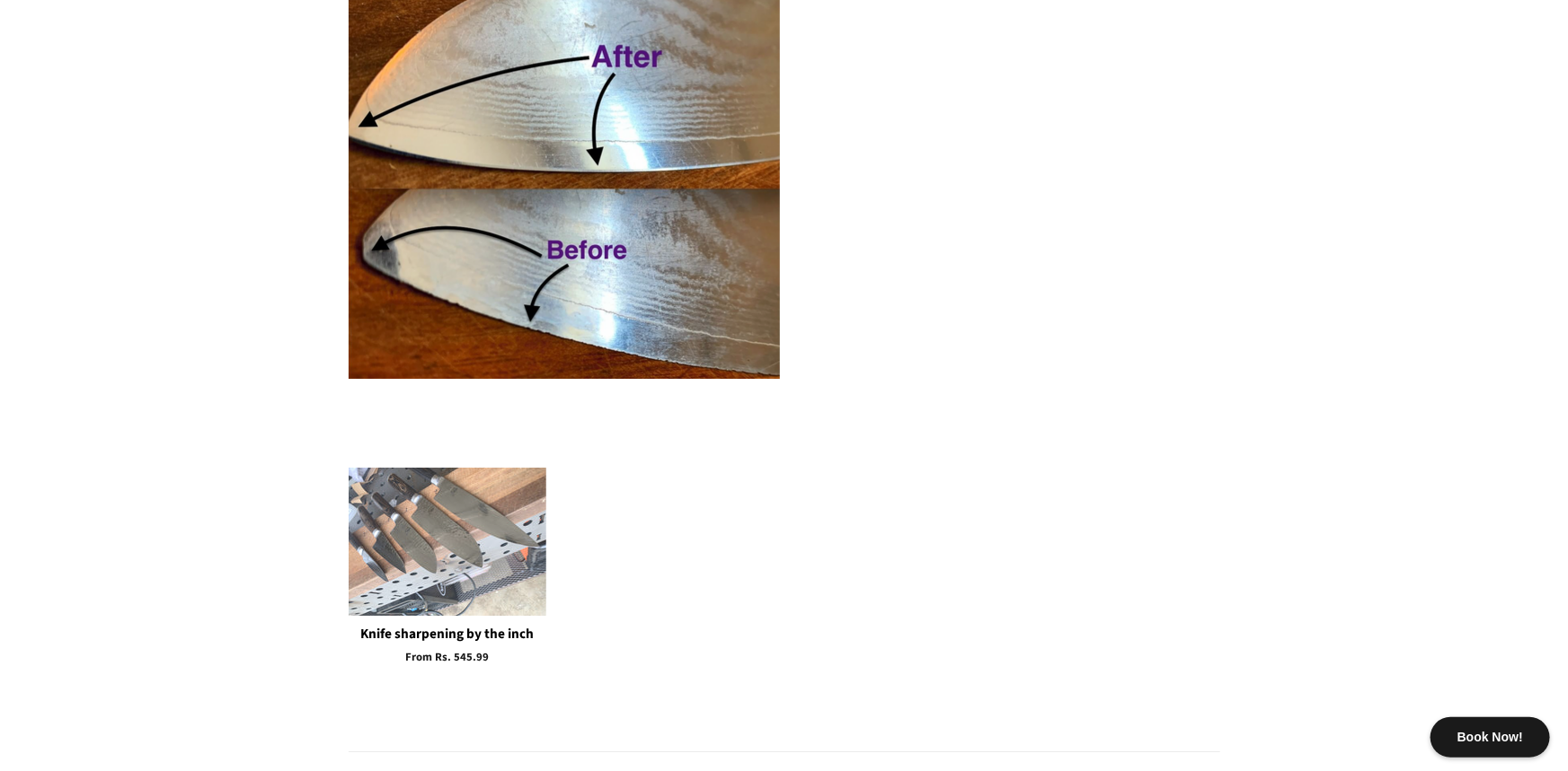
click at [435, 607] on img at bounding box center [447, 542] width 198 height 148
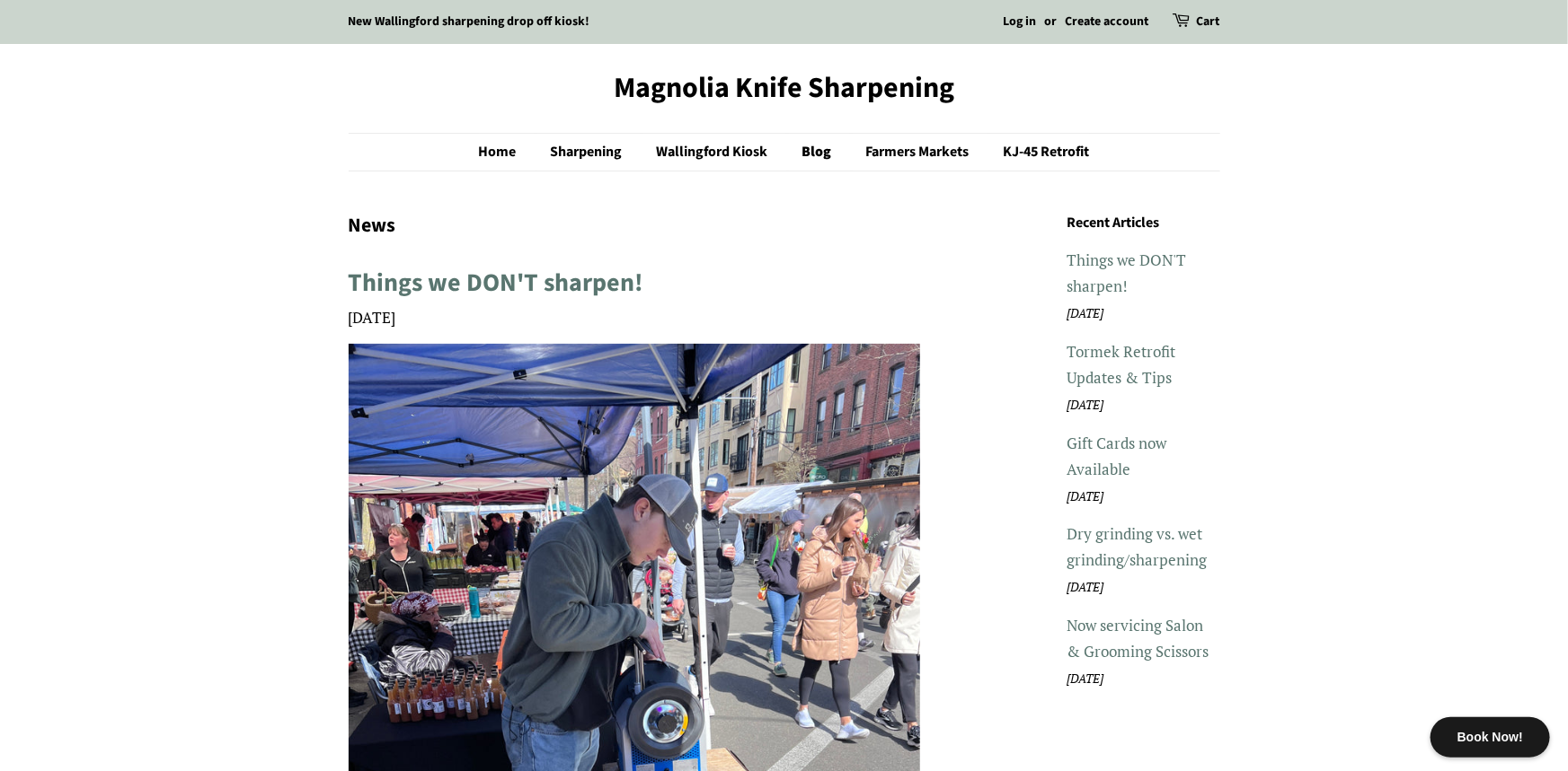
click at [866, 226] on h1 "News" at bounding box center [635, 225] width 572 height 27
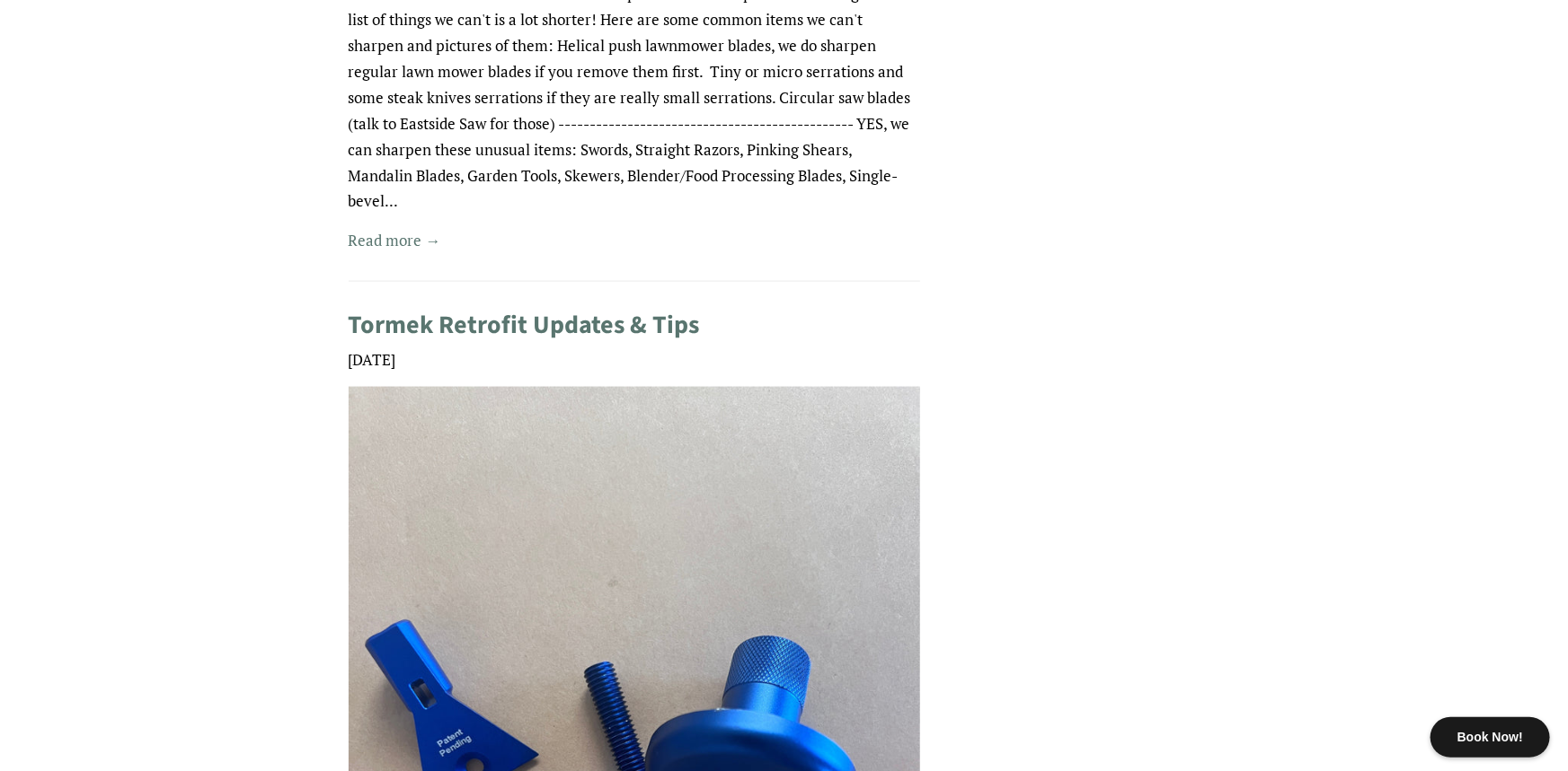
scroll to position [1415, 0]
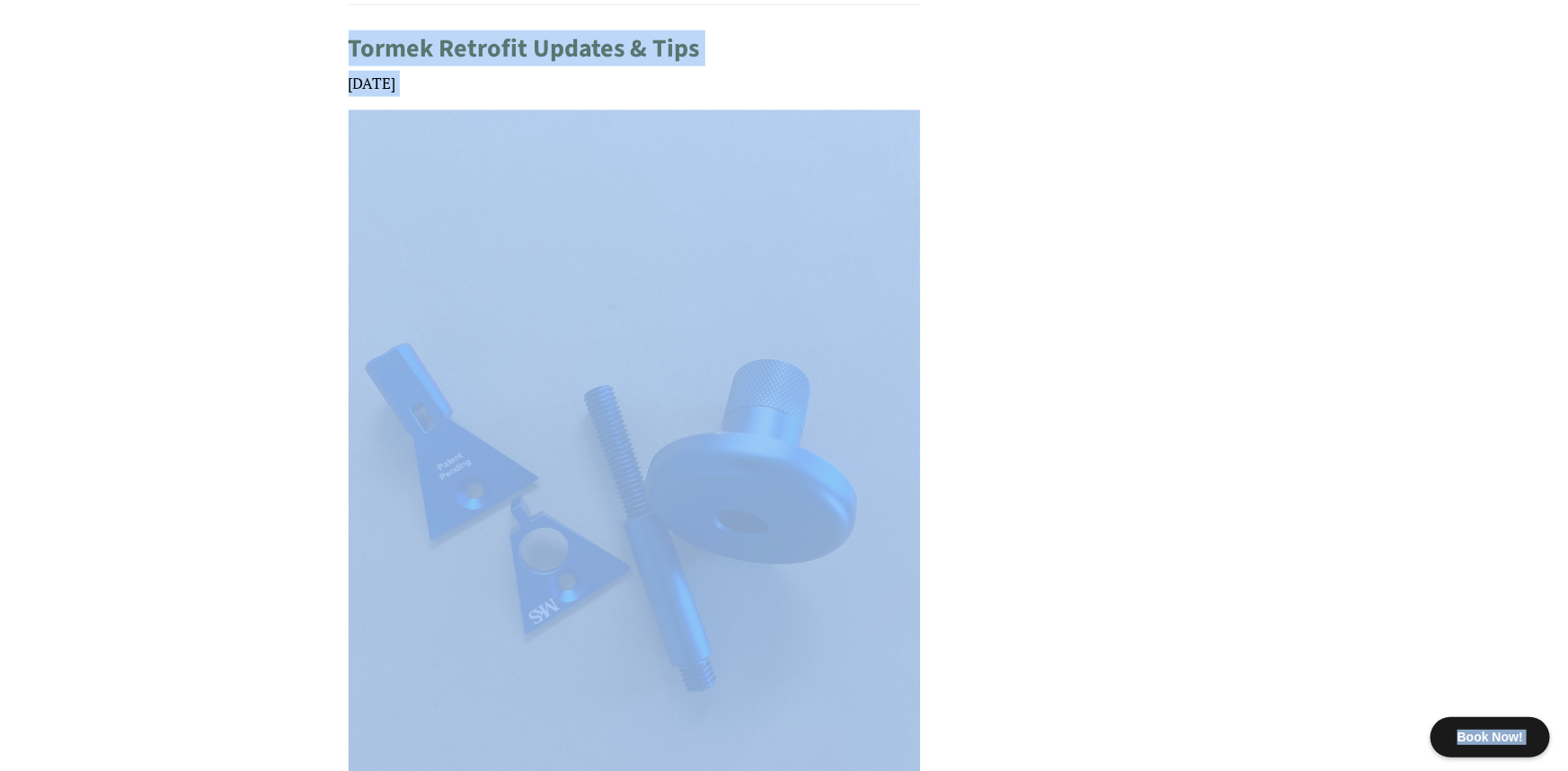
copy body "Book Now! New Wallingford sharpening drop off kiosk! Log in or Create account C…"
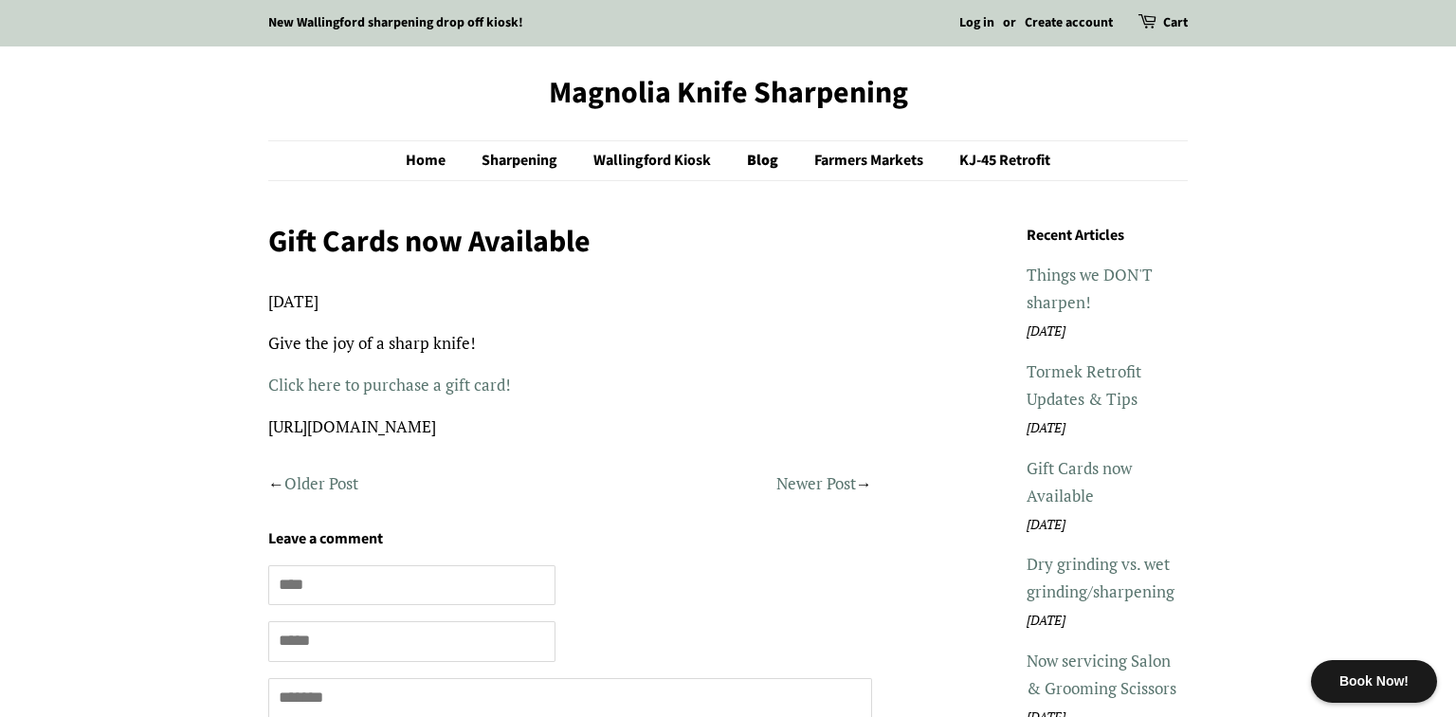
click at [788, 527] on h2 "Leave a comment" at bounding box center [570, 539] width 604 height 25
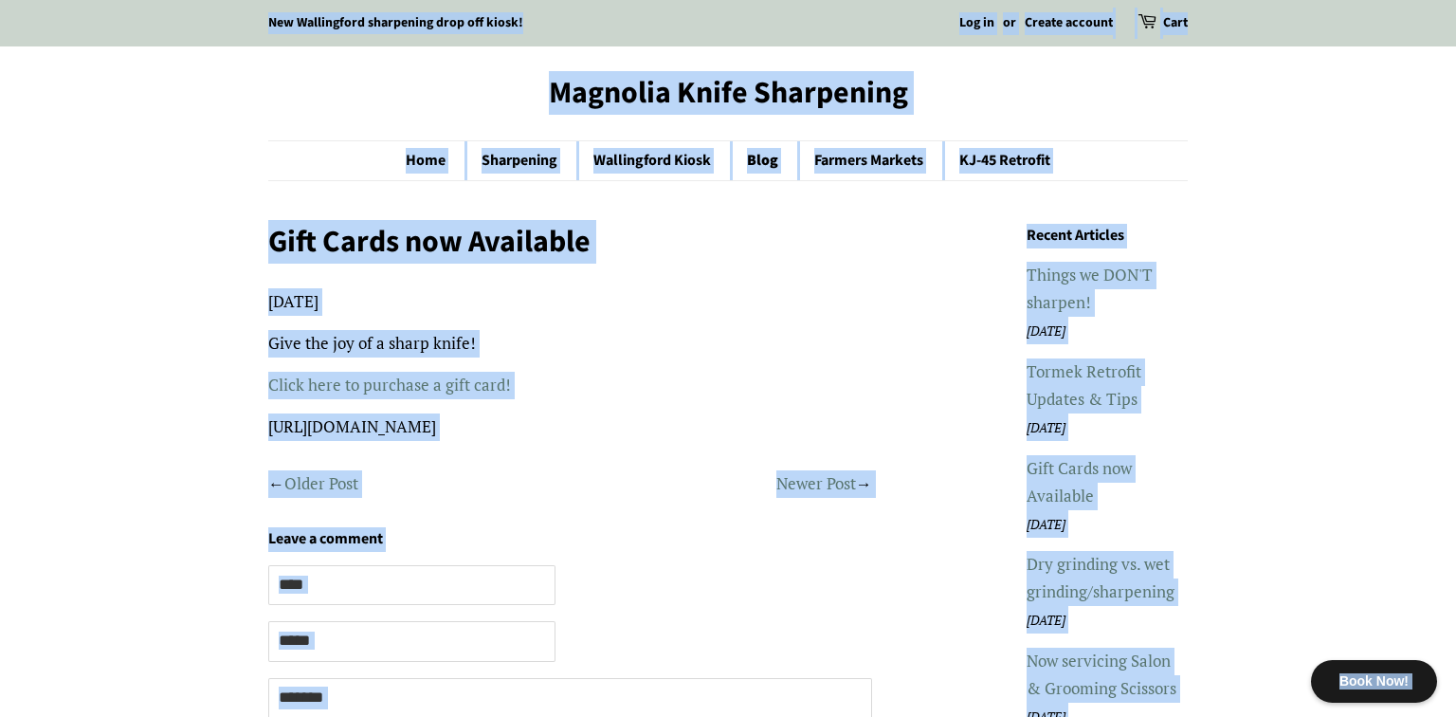
copy body "Book Now! New Wallingford sharpening drop off kiosk! Log in or Create account C…"
click at [806, 225] on h1 "Gift Cards now Available" at bounding box center [570, 242] width 604 height 36
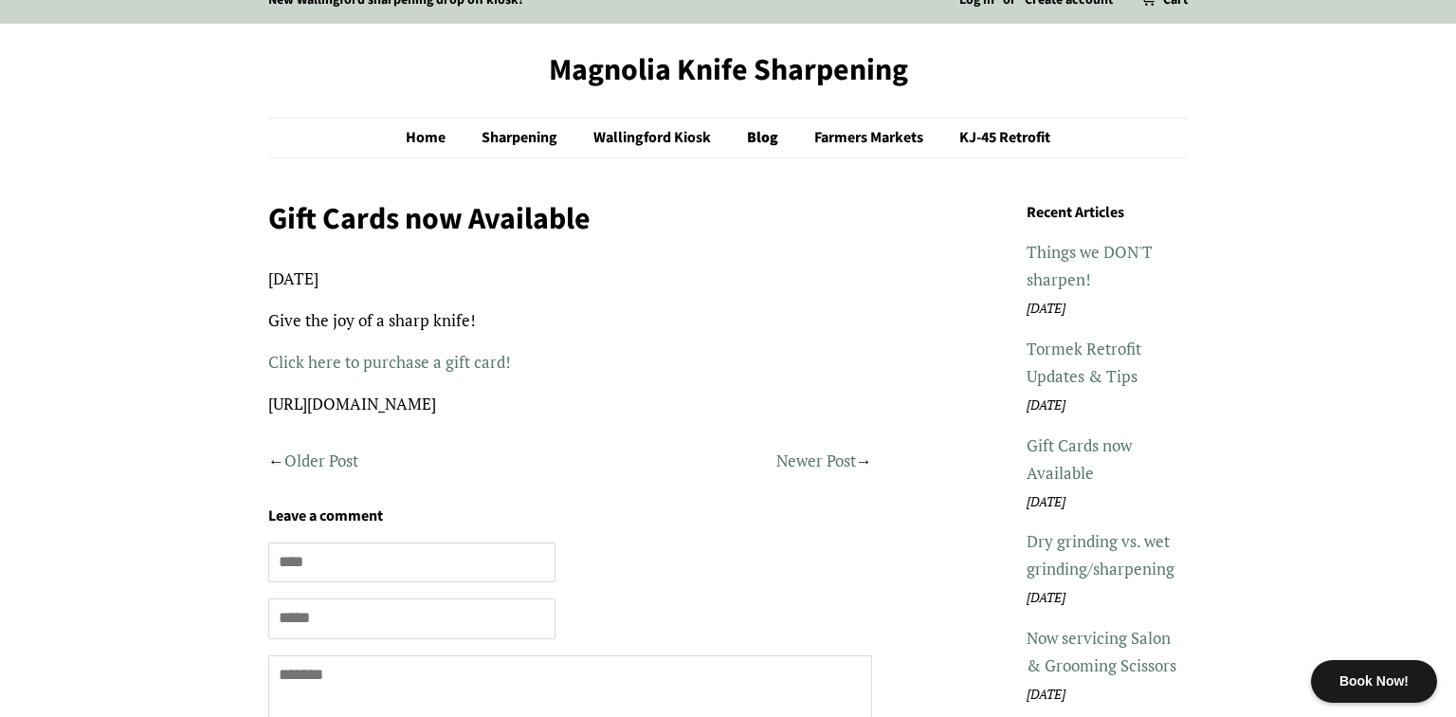
scroll to position [23, 0]
click at [413, 367] on link "Click here to purchase a gift card!" at bounding box center [389, 362] width 243 height 22
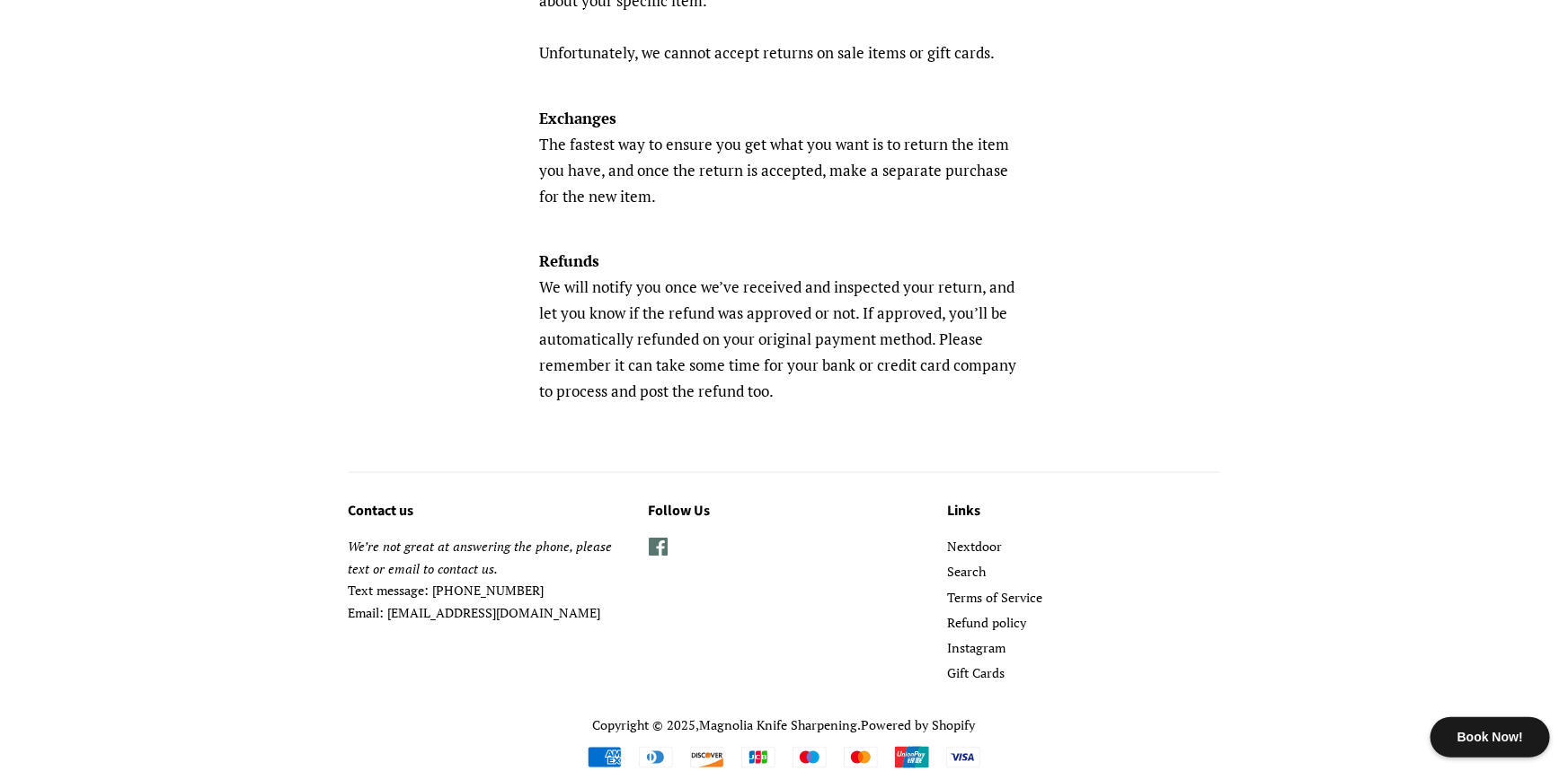
scroll to position [1000, 0]
click at [1142, 534] on li "Nextdoor" at bounding box center [1082, 546] width 272 height 23
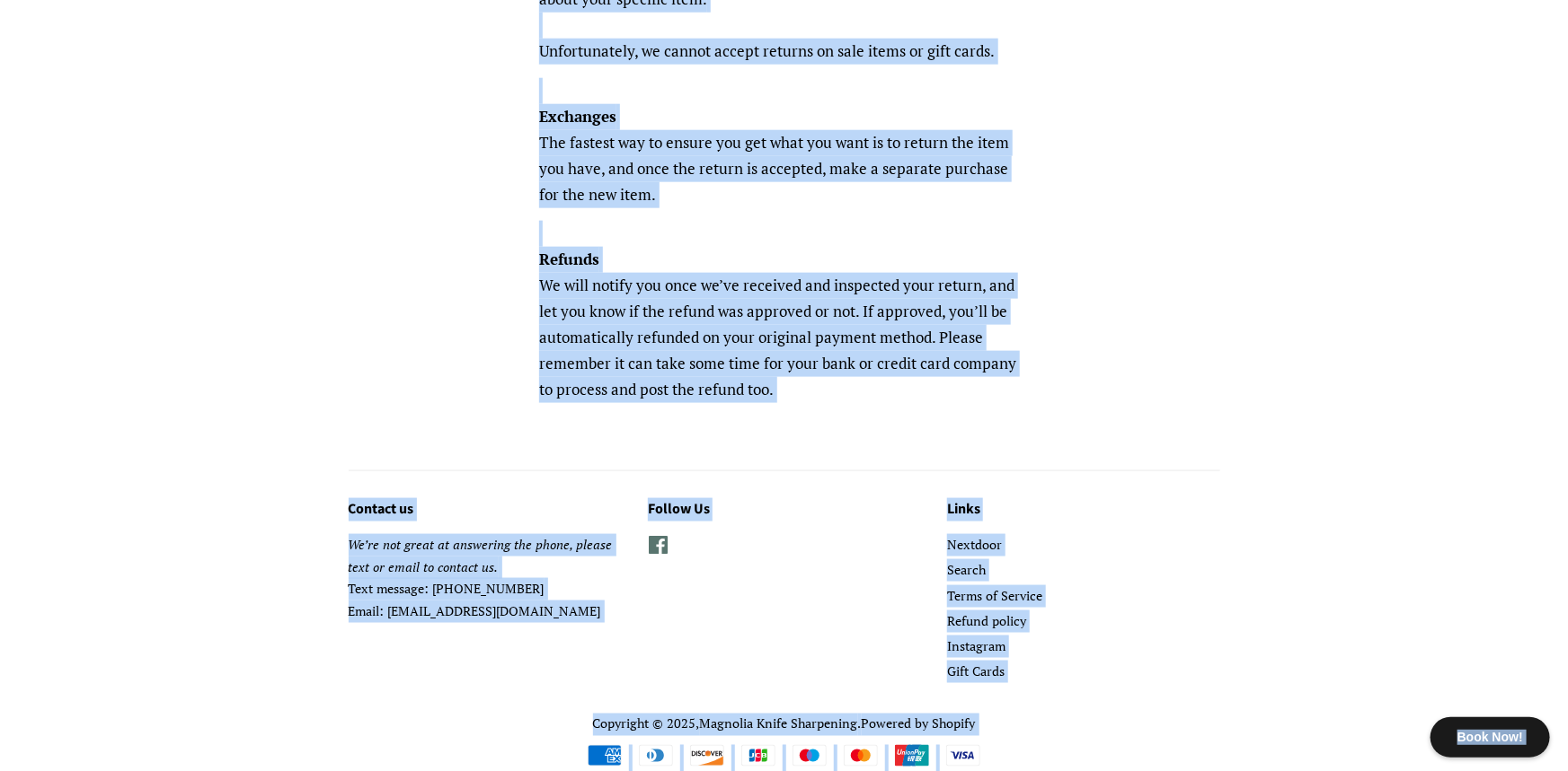
copy body "Lore Ips! Dol Sitametcons adipiscing elit sed doeiu! Tem in ut Labore etdolor M…"
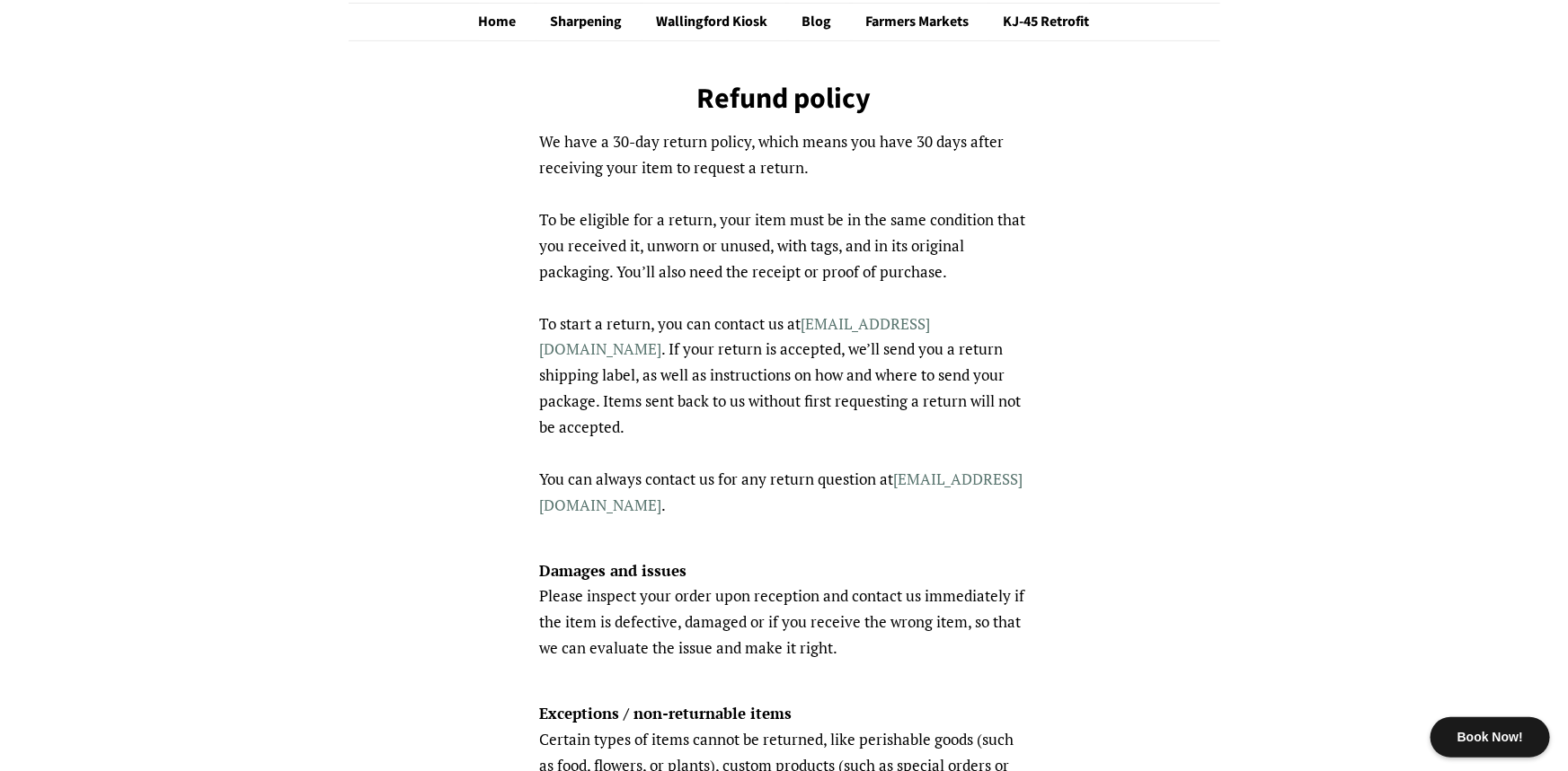
scroll to position [0, 0]
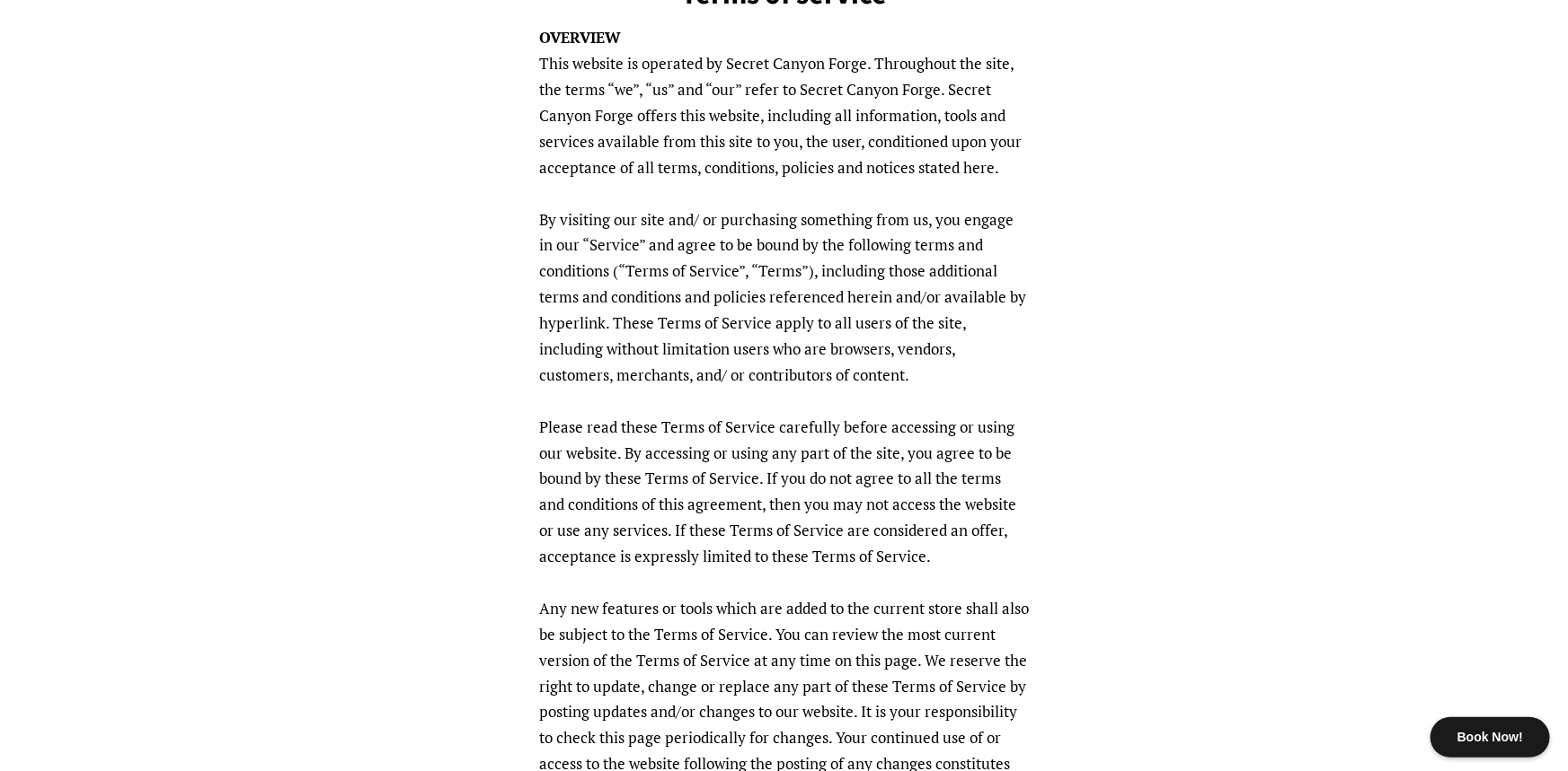
scroll to position [235, 0]
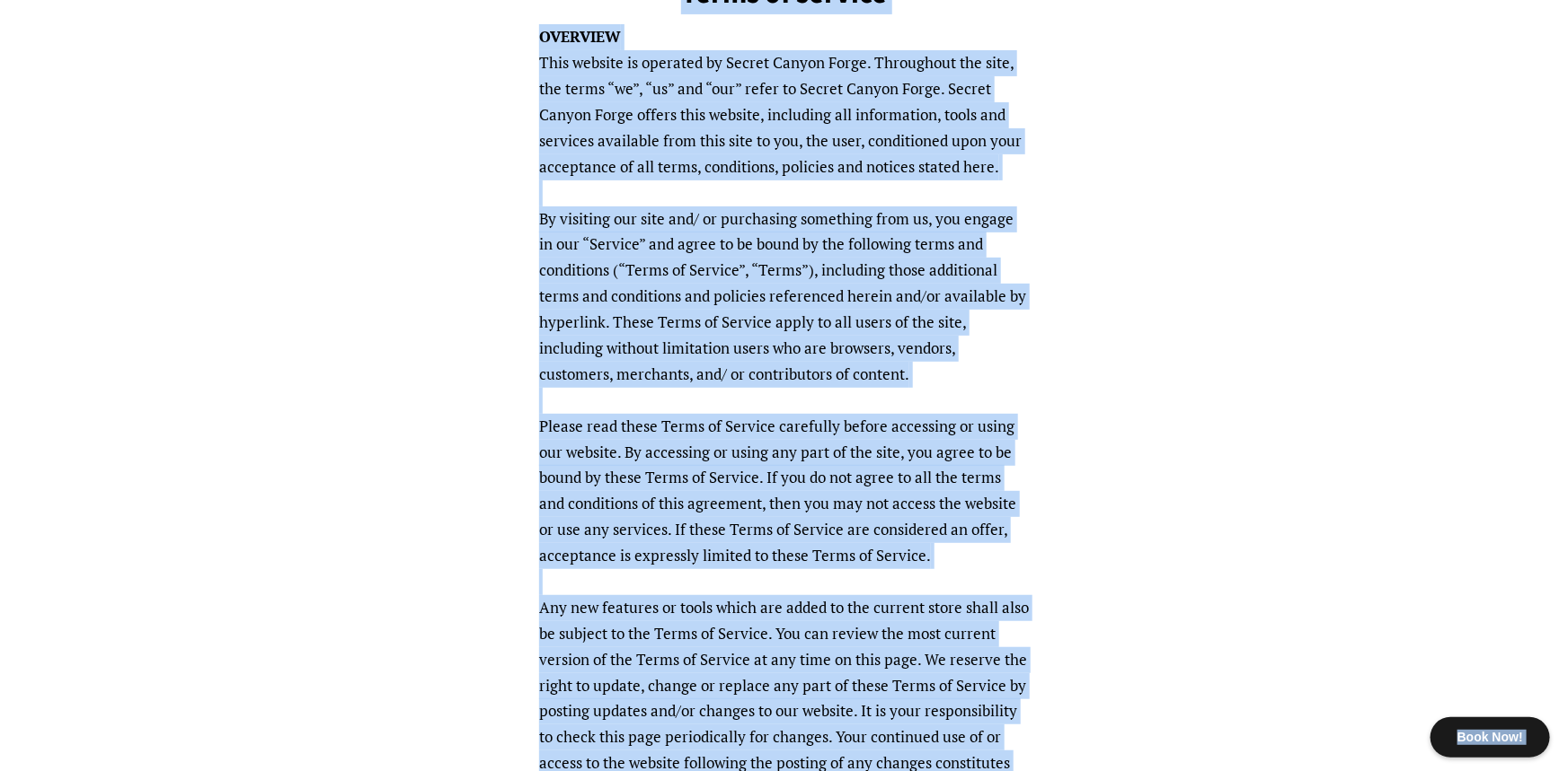
copy body "Lore Ips! Dol Sitametcons adipiscing elit sed doeiu! Tem in ut Labore etdolor M…"
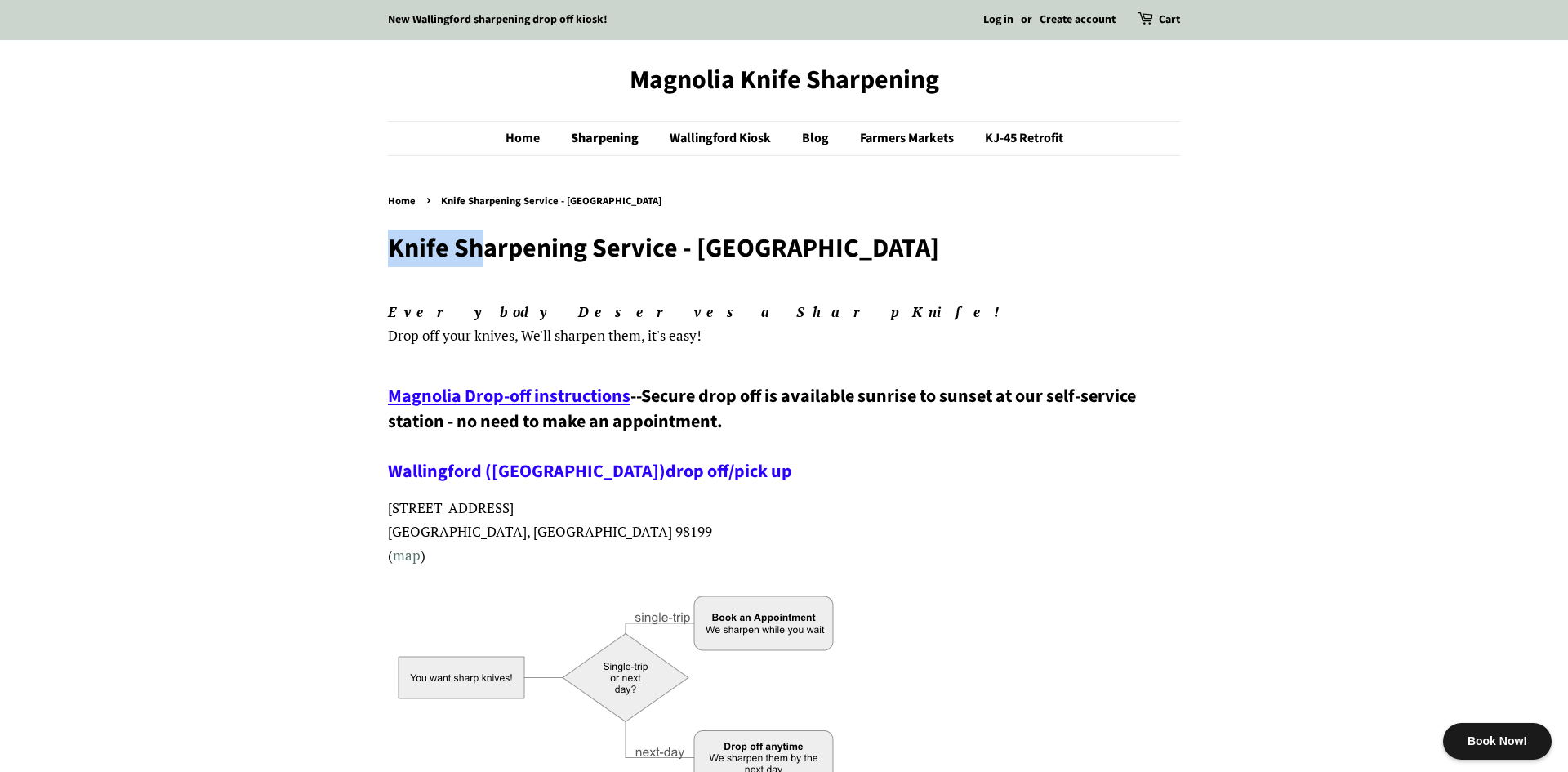
drag, startPoint x: 370, startPoint y: 261, endPoint x: 488, endPoint y: 265, distance: 118.1
drag, startPoint x: 589, startPoint y: 251, endPoint x: 663, endPoint y: 235, distance: 75.7
click at [658, 237] on h1 "Knife Sharpening Service - [GEOGRAPHIC_DATA]" at bounding box center [784, 248] width 793 height 31
drag, startPoint x: 696, startPoint y: 248, endPoint x: 747, endPoint y: 255, distance: 51.5
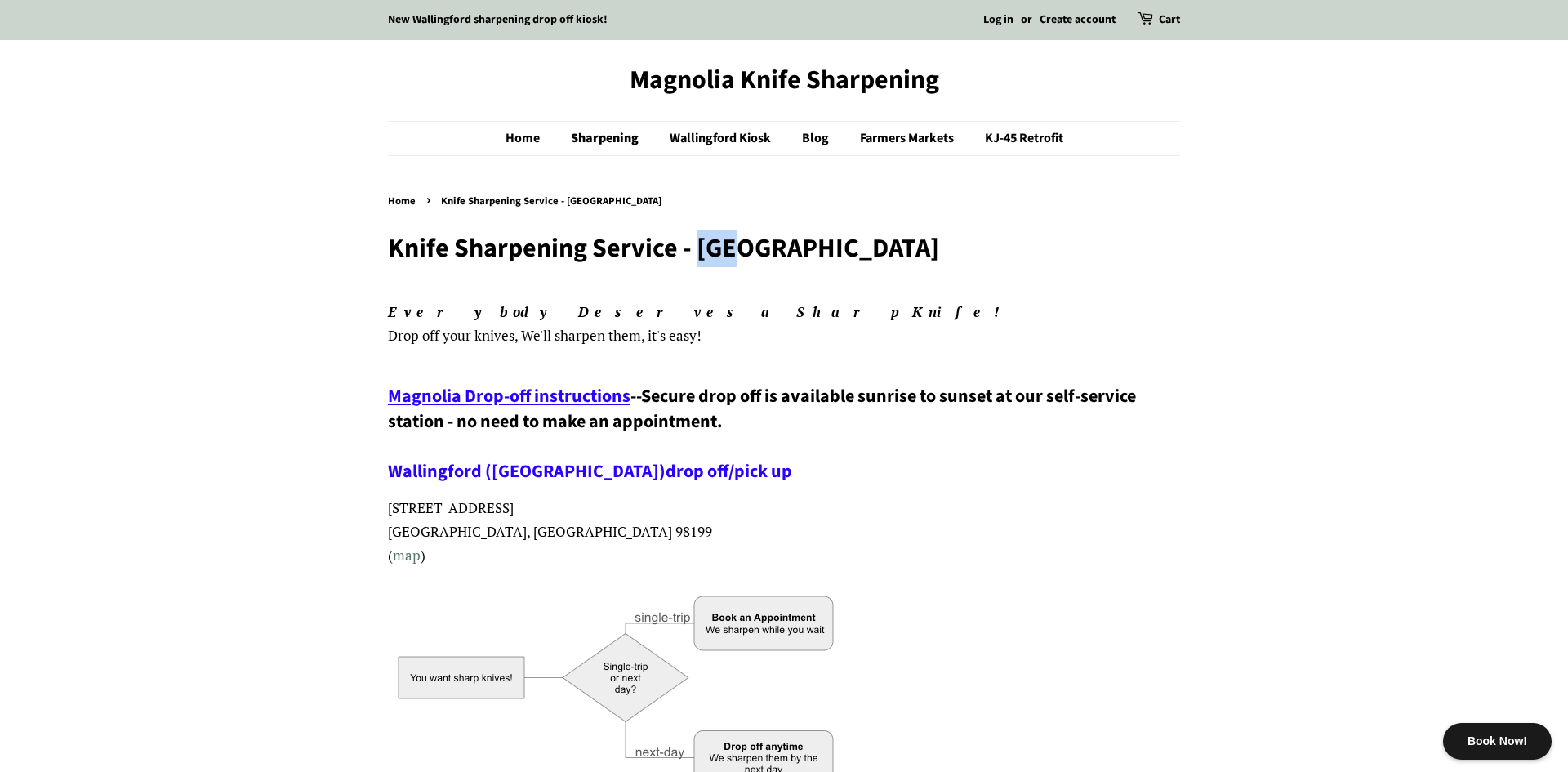
click at [745, 255] on h1 "Knife Sharpening Service - [GEOGRAPHIC_DATA]" at bounding box center [784, 248] width 793 height 31
drag, startPoint x: 423, startPoint y: 322, endPoint x: 496, endPoint y: 319, distance: 73.1
click at [495, 321] on em "Everybody Deserves a Sharp Knife!" at bounding box center [700, 312] width 625 height 19
drag, startPoint x: 525, startPoint y: 313, endPoint x: 619, endPoint y: 314, distance: 94.0
click at [619, 314] on p "Everybody Deserves a Sharp Knife! Drop off your knives , We'll sharpen them, it…" at bounding box center [784, 324] width 793 height 47
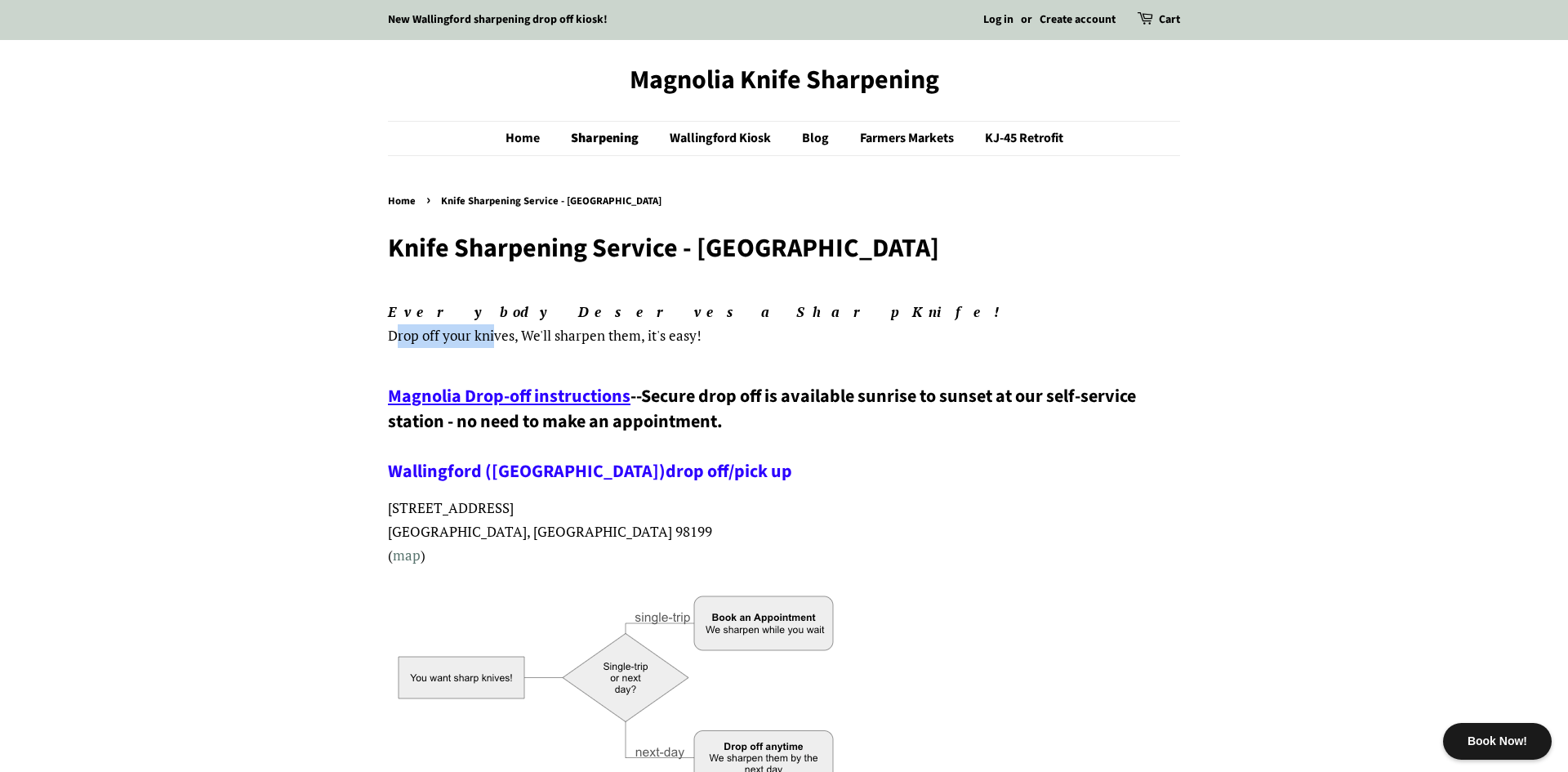
drag, startPoint x: 397, startPoint y: 342, endPoint x: 511, endPoint y: 338, distance: 114.1
click at [507, 339] on span "Drop off your knives" at bounding box center [451, 335] width 127 height 19
drag, startPoint x: 521, startPoint y: 338, endPoint x: 619, endPoint y: 347, distance: 98.4
click at [608, 343] on p "Everybody Deserves a Sharp Knife! Drop off your knives , We'll sharpen them, it…" at bounding box center [784, 324] width 793 height 47
drag, startPoint x: 641, startPoint y: 339, endPoint x: 694, endPoint y: 325, distance: 54.8
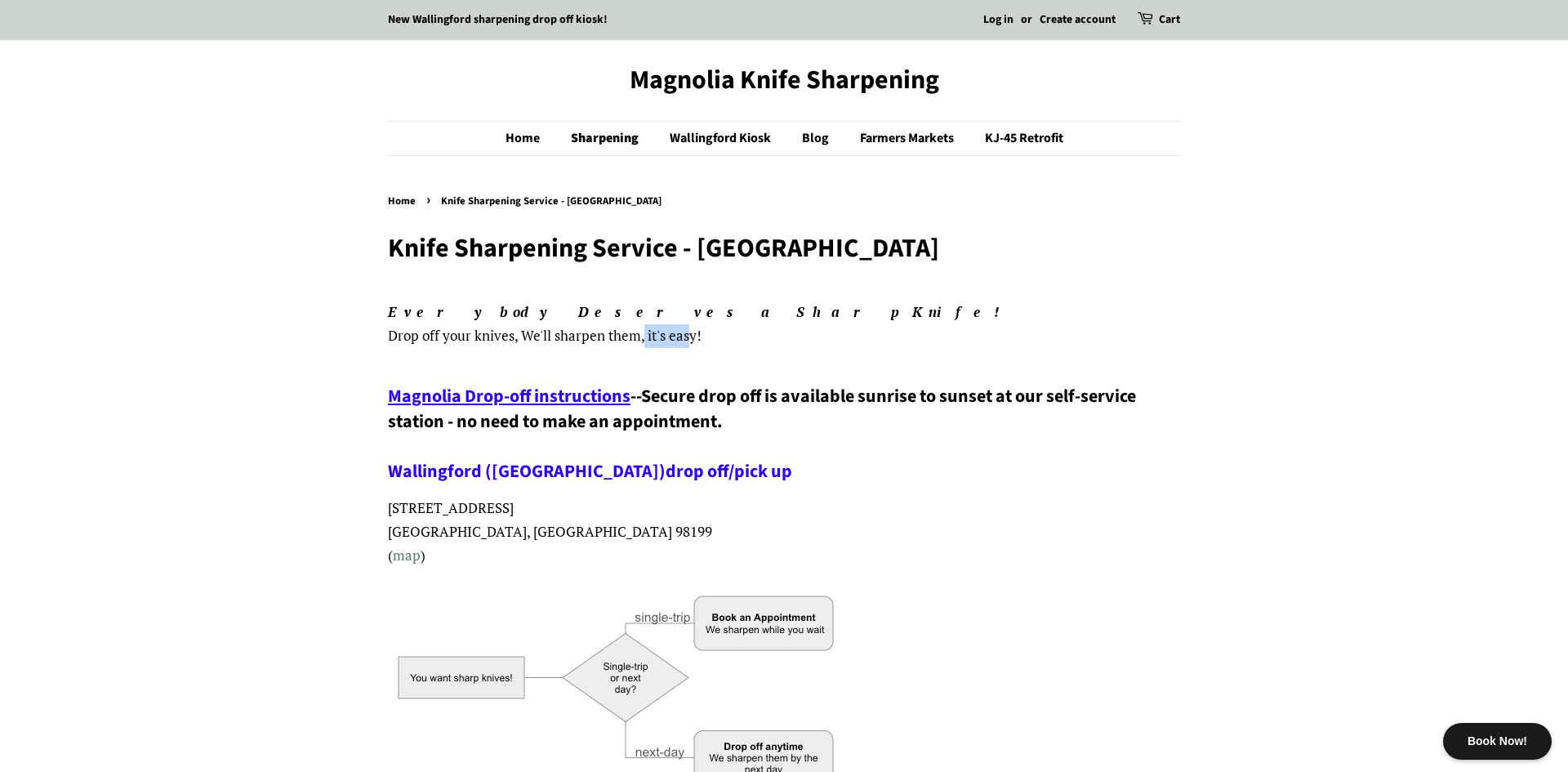
click at [692, 326] on p "Everybody Deserves a Sharp Knife! Drop off your knives , We'll sharpen them, it…" at bounding box center [784, 324] width 793 height 47
drag, startPoint x: 663, startPoint y: 401, endPoint x: 758, endPoint y: 394, distance: 95.3
click at [756, 394] on span "Secure drop off is available sunrise to sunset at our self-service station - no…" at bounding box center [762, 434] width 749 height 102
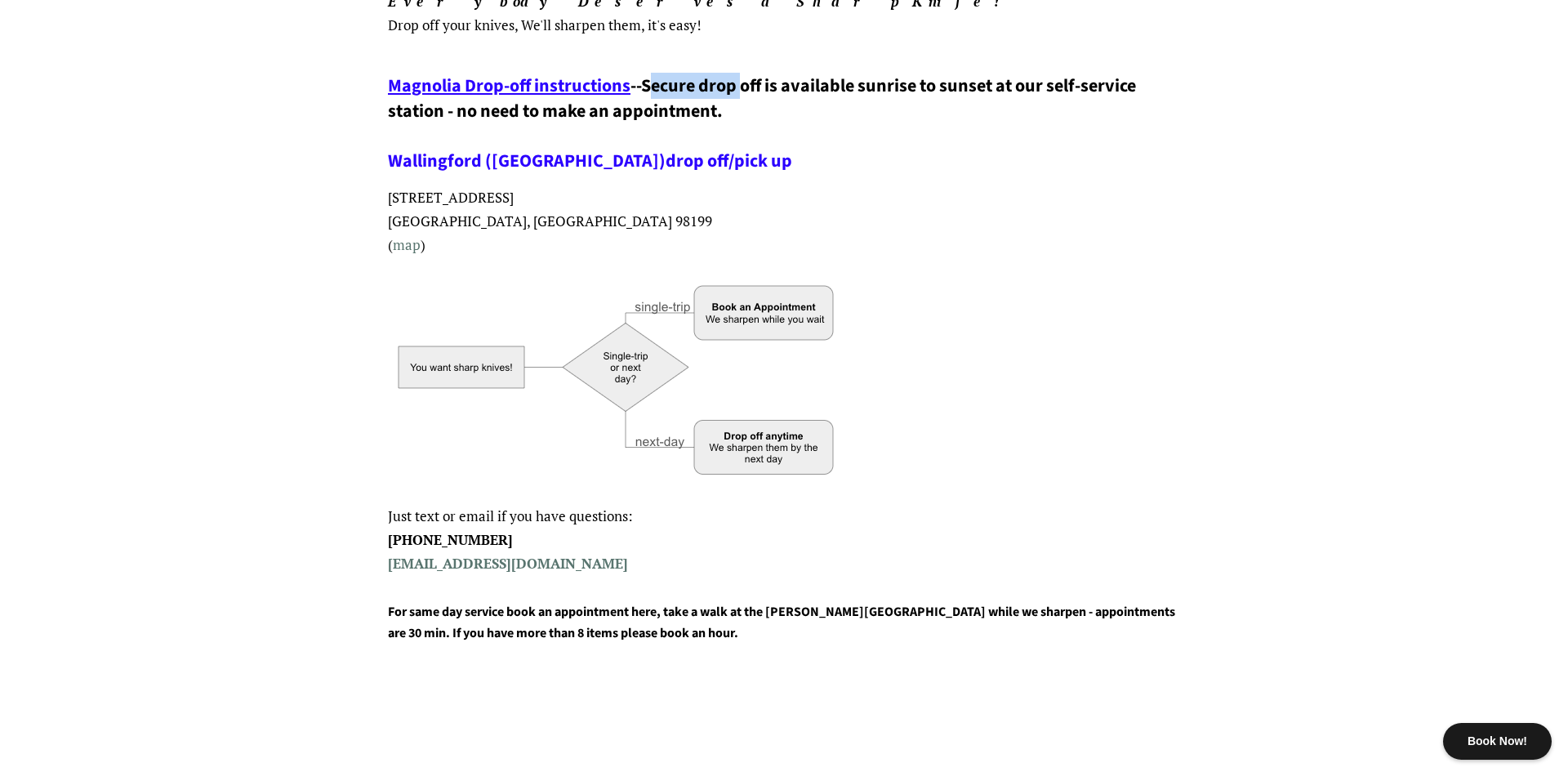
scroll to position [315, 0]
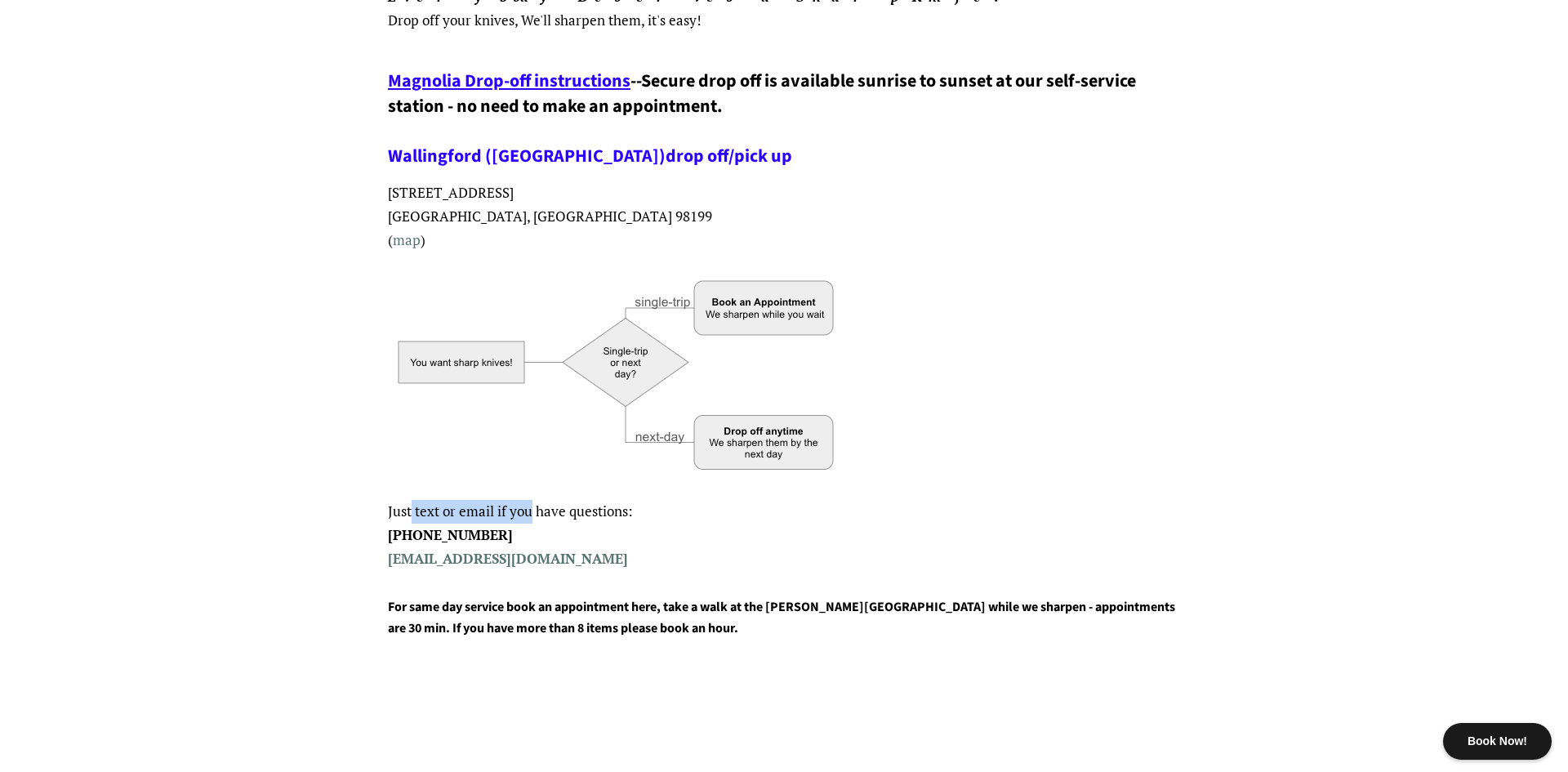
drag, startPoint x: 411, startPoint y: 514, endPoint x: 553, endPoint y: 522, distance: 142.2
click at [552, 522] on p "Just text or email if you have questions: [PHONE_NUMBER] [EMAIL_ADDRESS][DOMAIN…" at bounding box center [784, 535] width 793 height 71
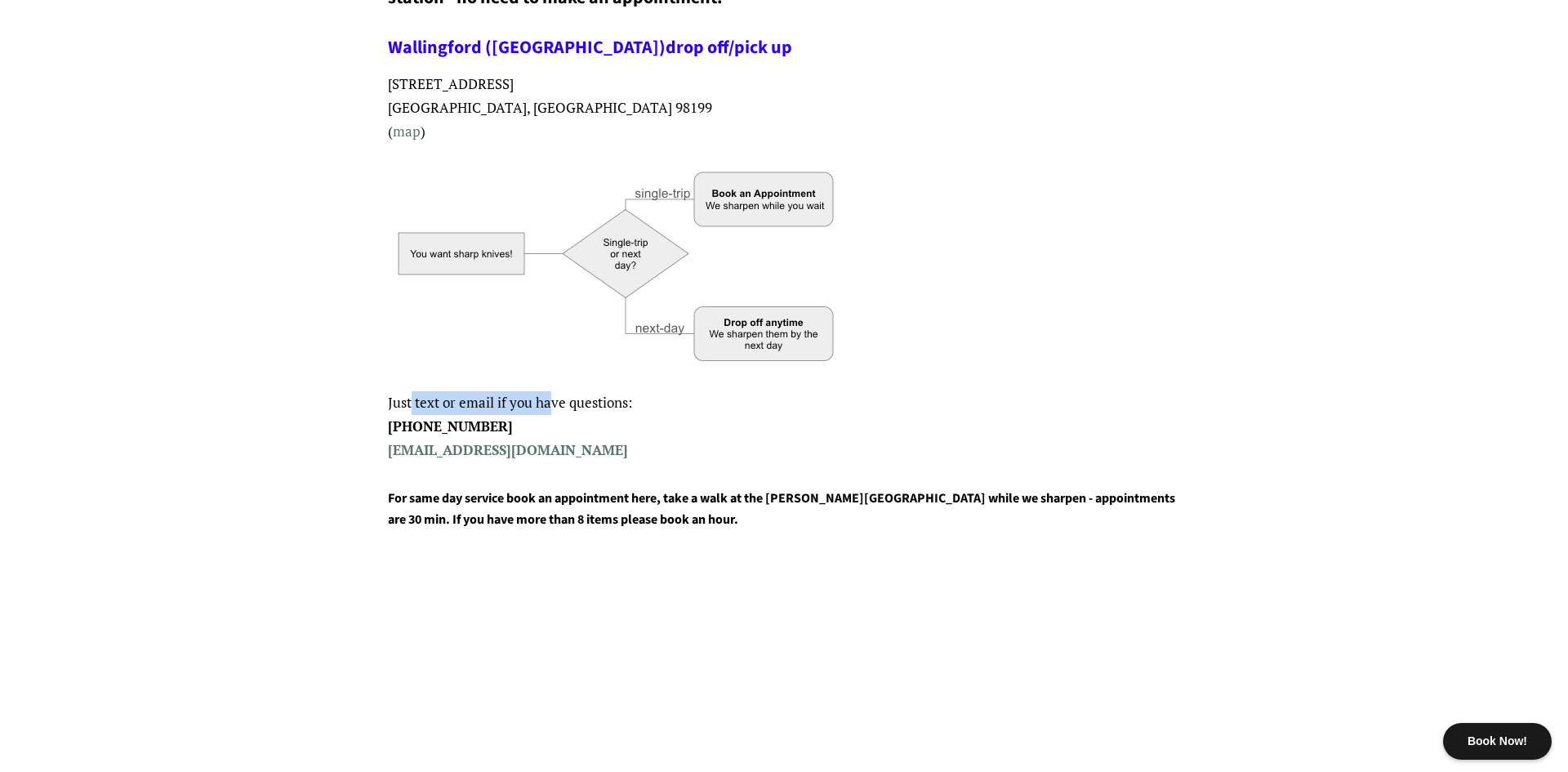
scroll to position [667, 0]
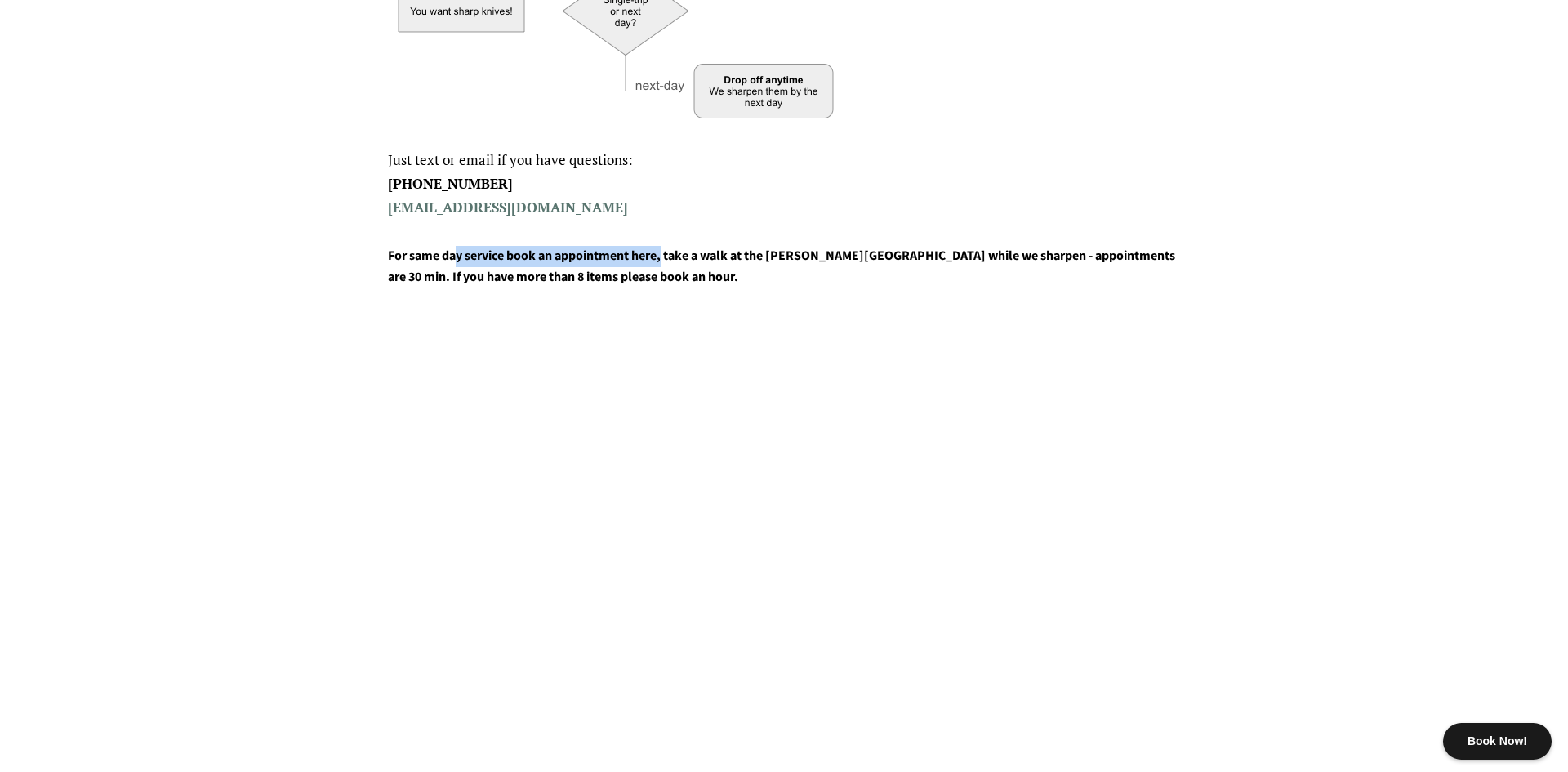
drag, startPoint x: 456, startPoint y: 258, endPoint x: 671, endPoint y: 251, distance: 215.1
click at [667, 252] on h4 "For same day service book an appointment here, take a walk at the [PERSON_NAME]…" at bounding box center [784, 266] width 793 height 41
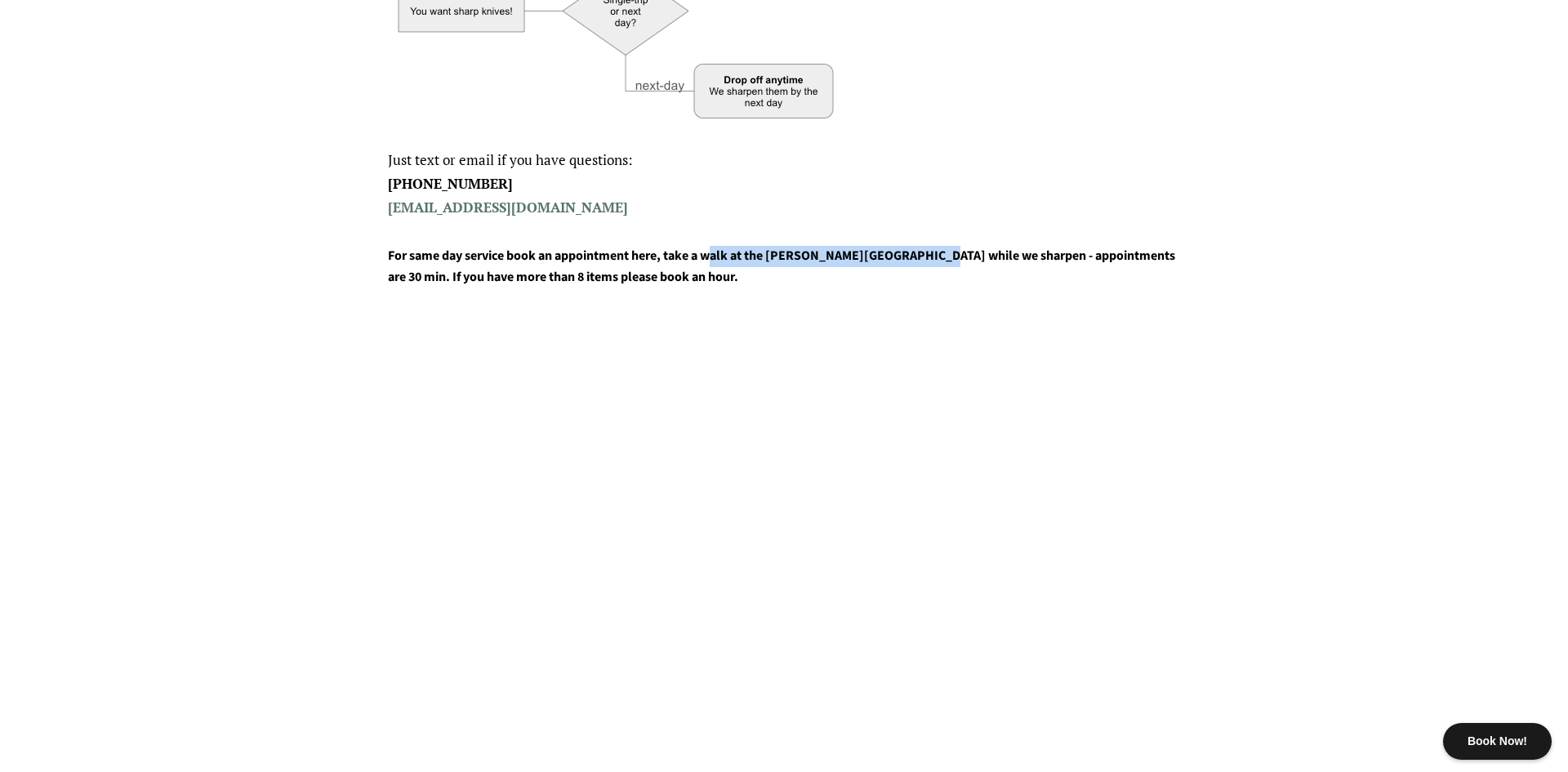
drag, startPoint x: 719, startPoint y: 258, endPoint x: 970, endPoint y: 242, distance: 251.5
drag, startPoint x: 1073, startPoint y: 257, endPoint x: 1153, endPoint y: 254, distance: 80.1
click at [1153, 254] on h4 "For same day service book an appointment here, take a walk at the [PERSON_NAME]…" at bounding box center [784, 266] width 793 height 41
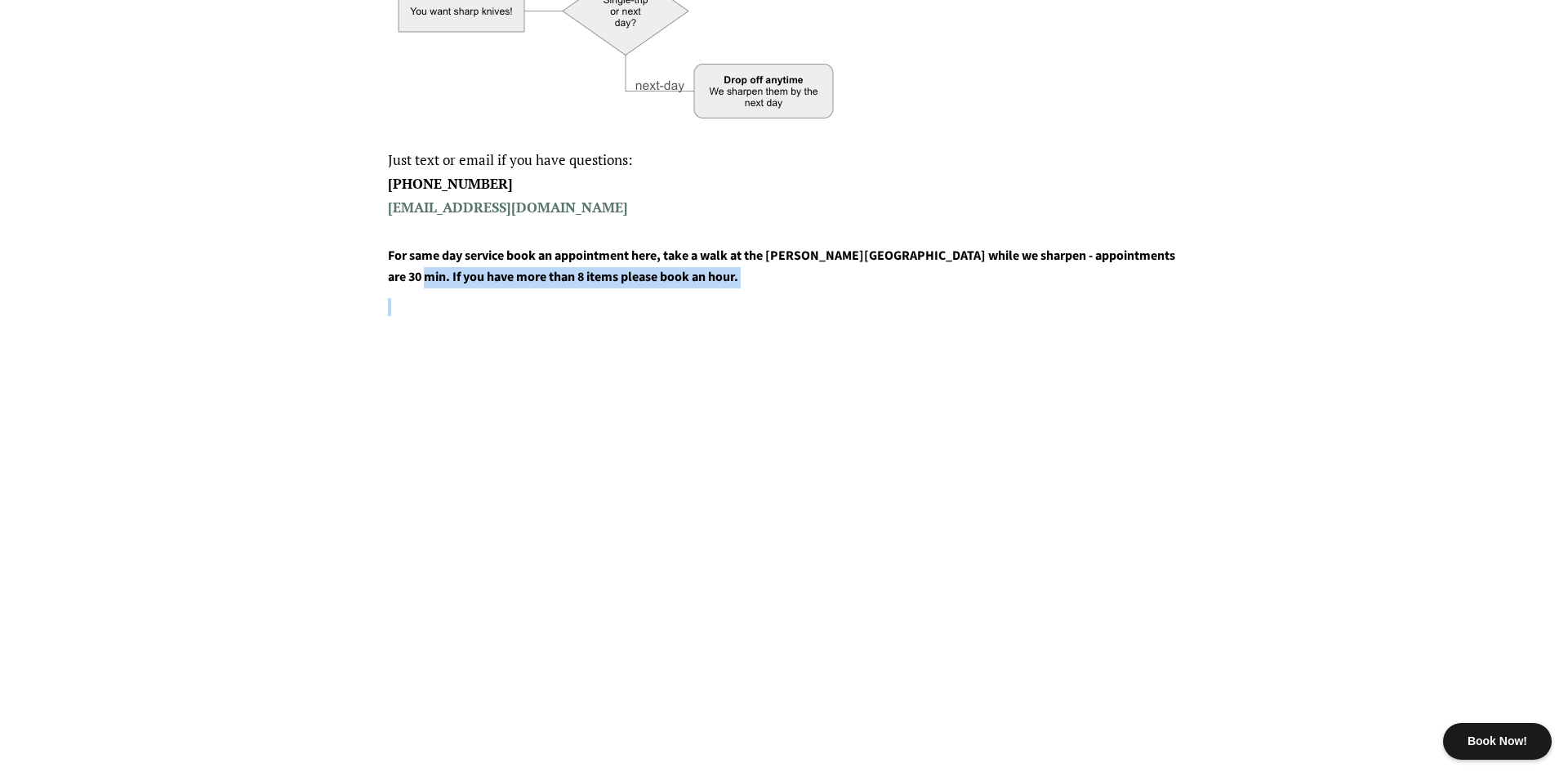
drag, startPoint x: 426, startPoint y: 286, endPoint x: 548, endPoint y: 290, distance: 122.1
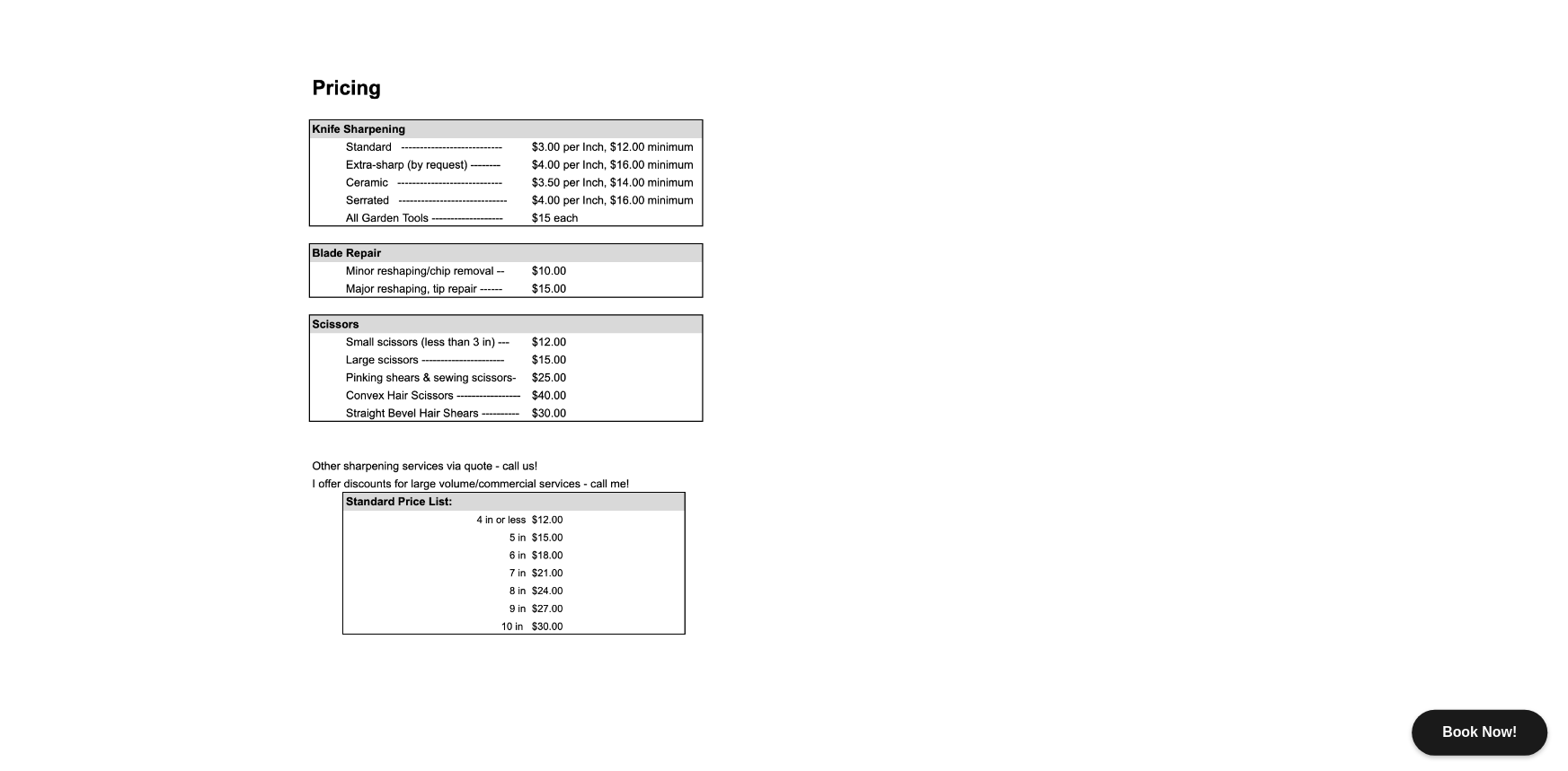
scroll to position [1640, 0]
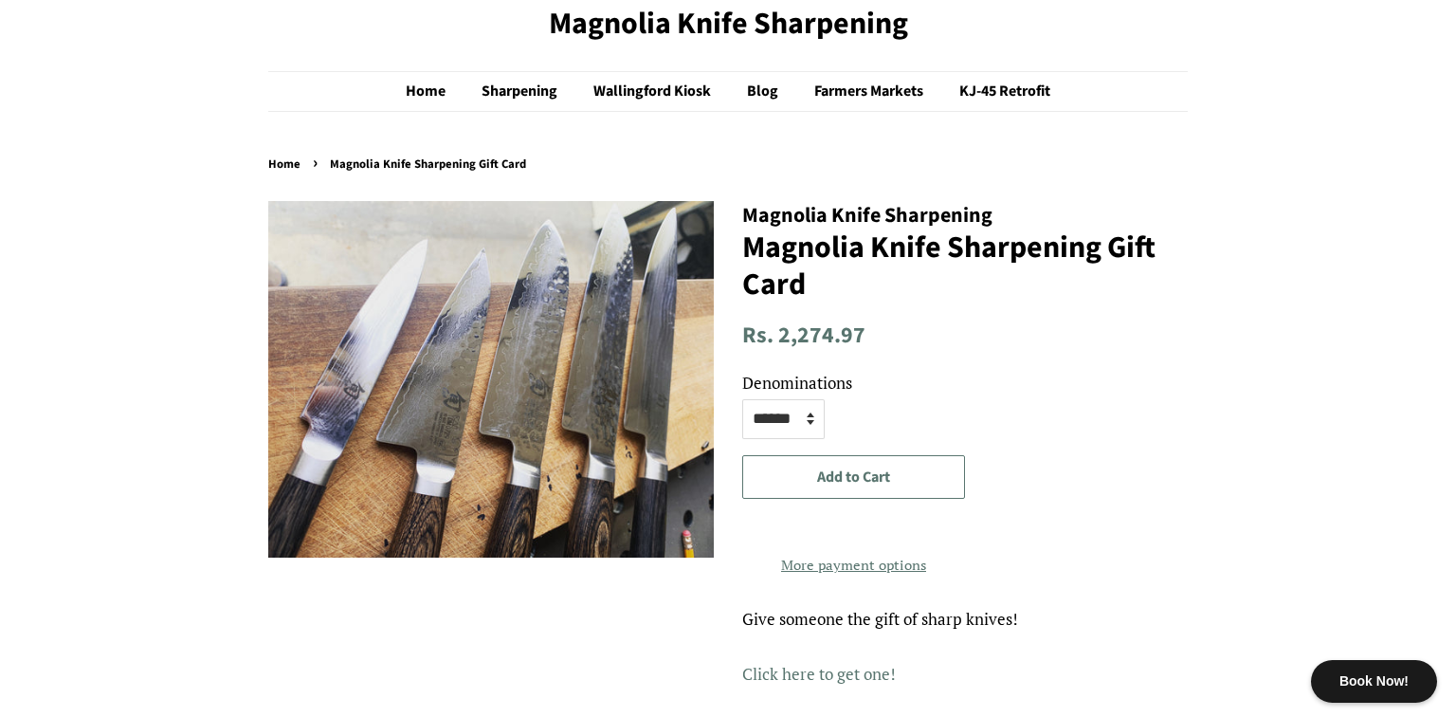
scroll to position [72, 0]
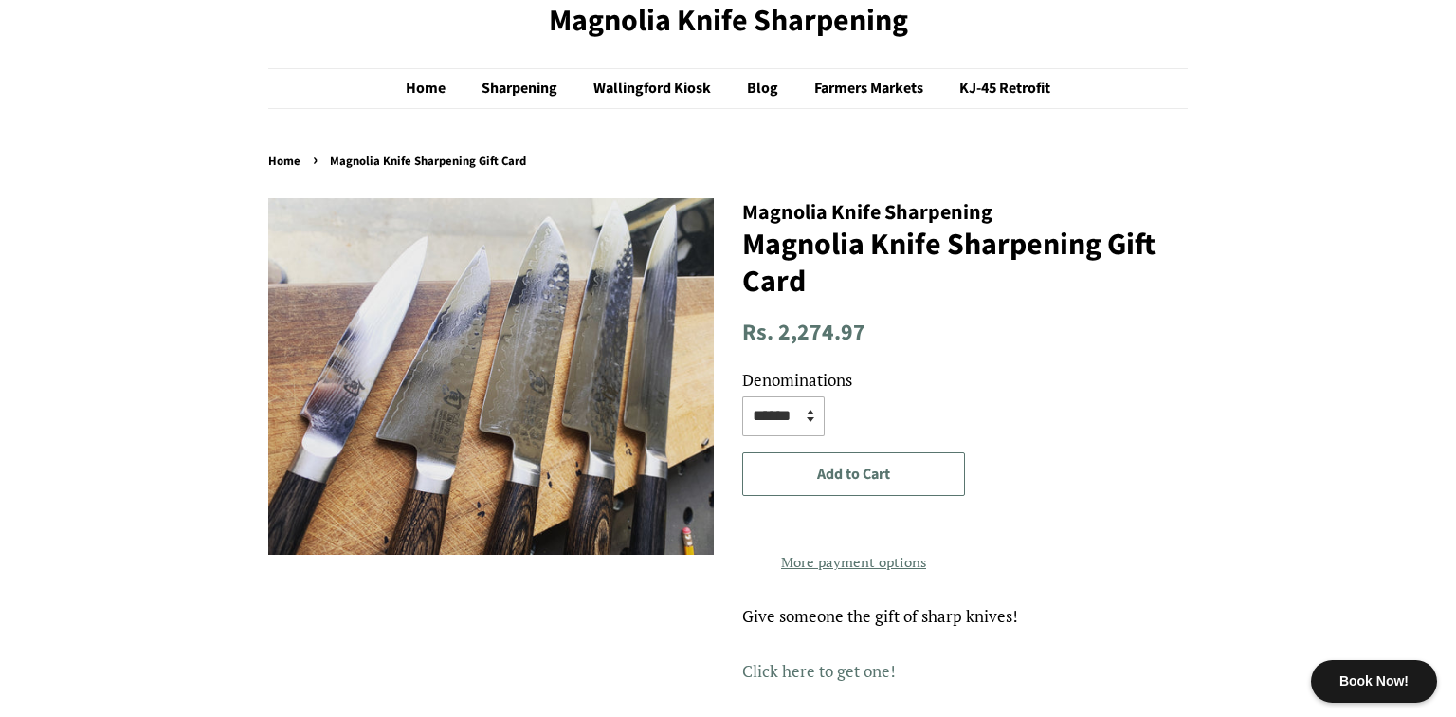
click at [812, 421] on select "****** ****** ******* *******" at bounding box center [783, 416] width 82 height 40
click at [804, 418] on select "****** ****** ******* *******" at bounding box center [783, 416] width 82 height 40
select select "*******"
click at [742, 396] on select "****** ****** ******* *******" at bounding box center [783, 416] width 82 height 40
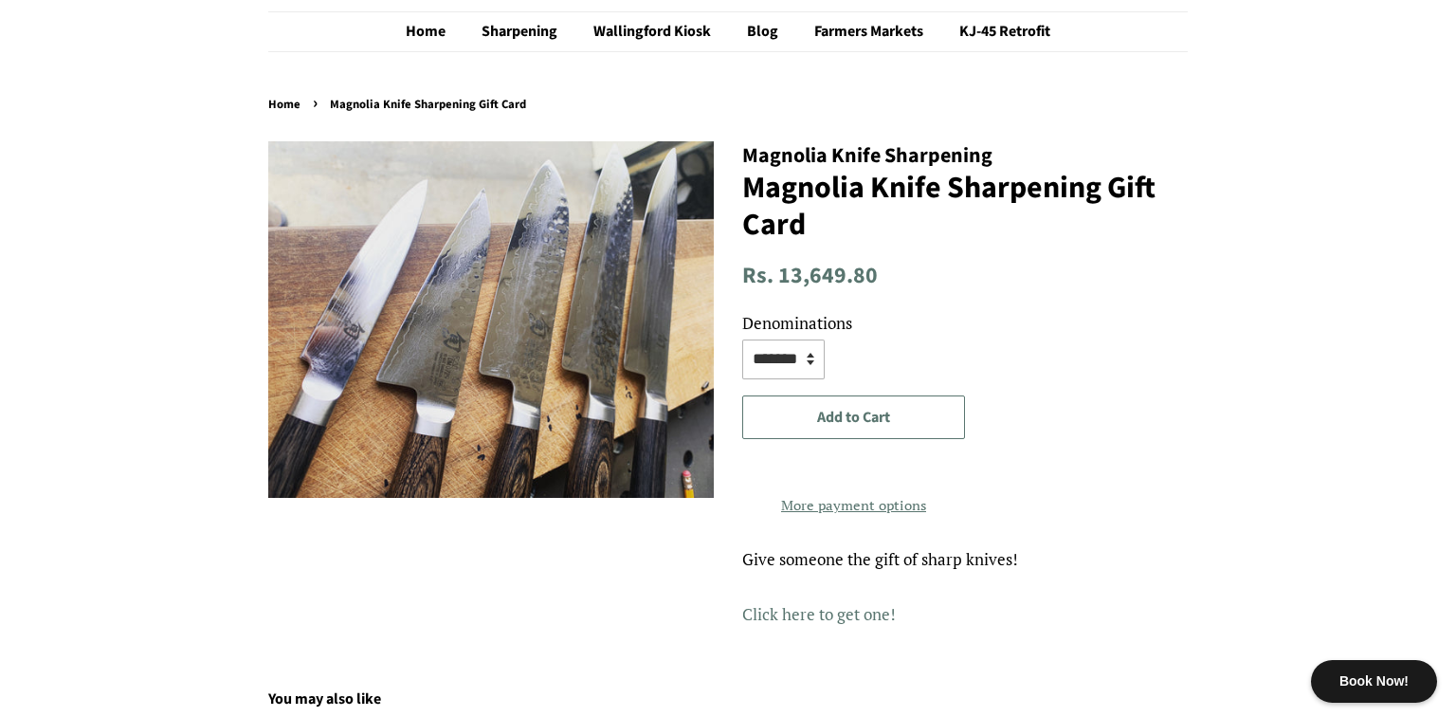
scroll to position [119, 0]
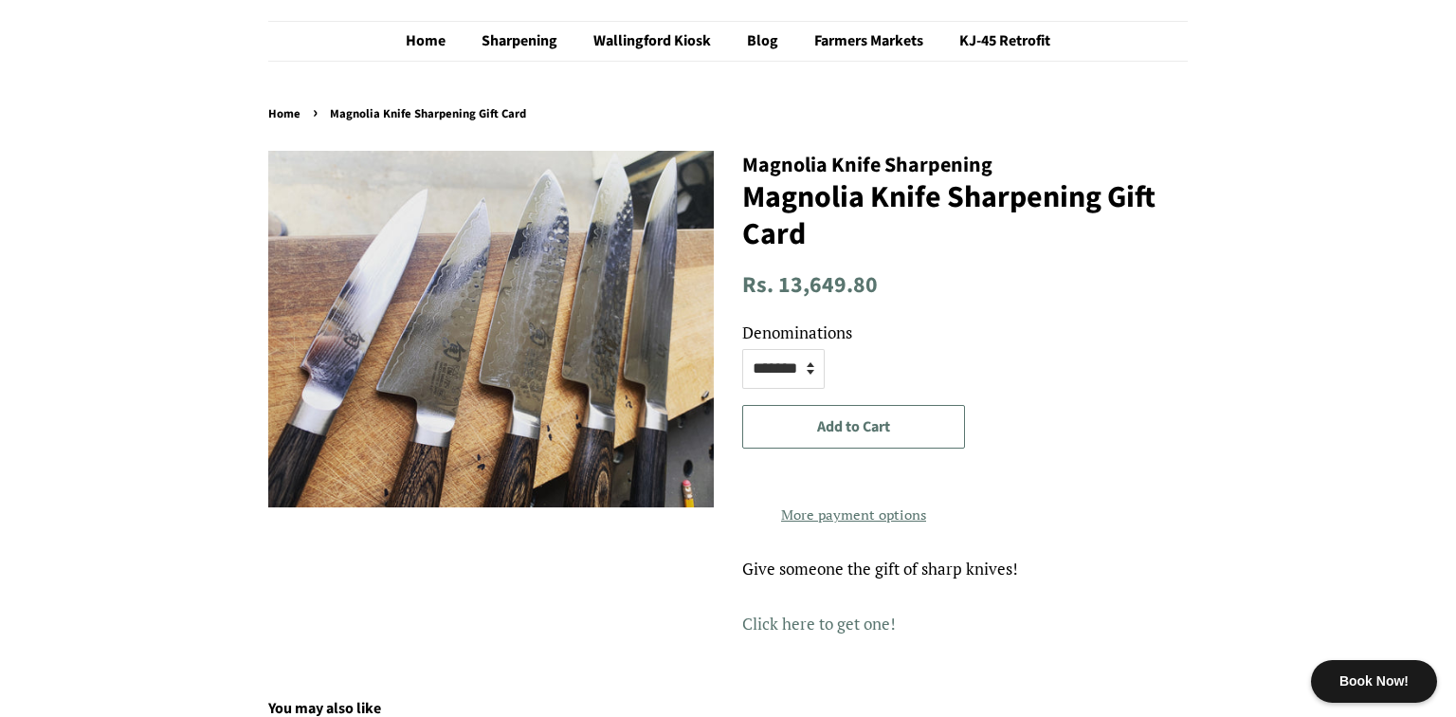
click at [567, 534] on div "**********" at bounding box center [714, 402] width 948 height 503
click at [825, 375] on select "****** ****** ******* *******" at bounding box center [783, 369] width 82 height 40
click at [631, 560] on div "**********" at bounding box center [714, 402] width 948 height 503
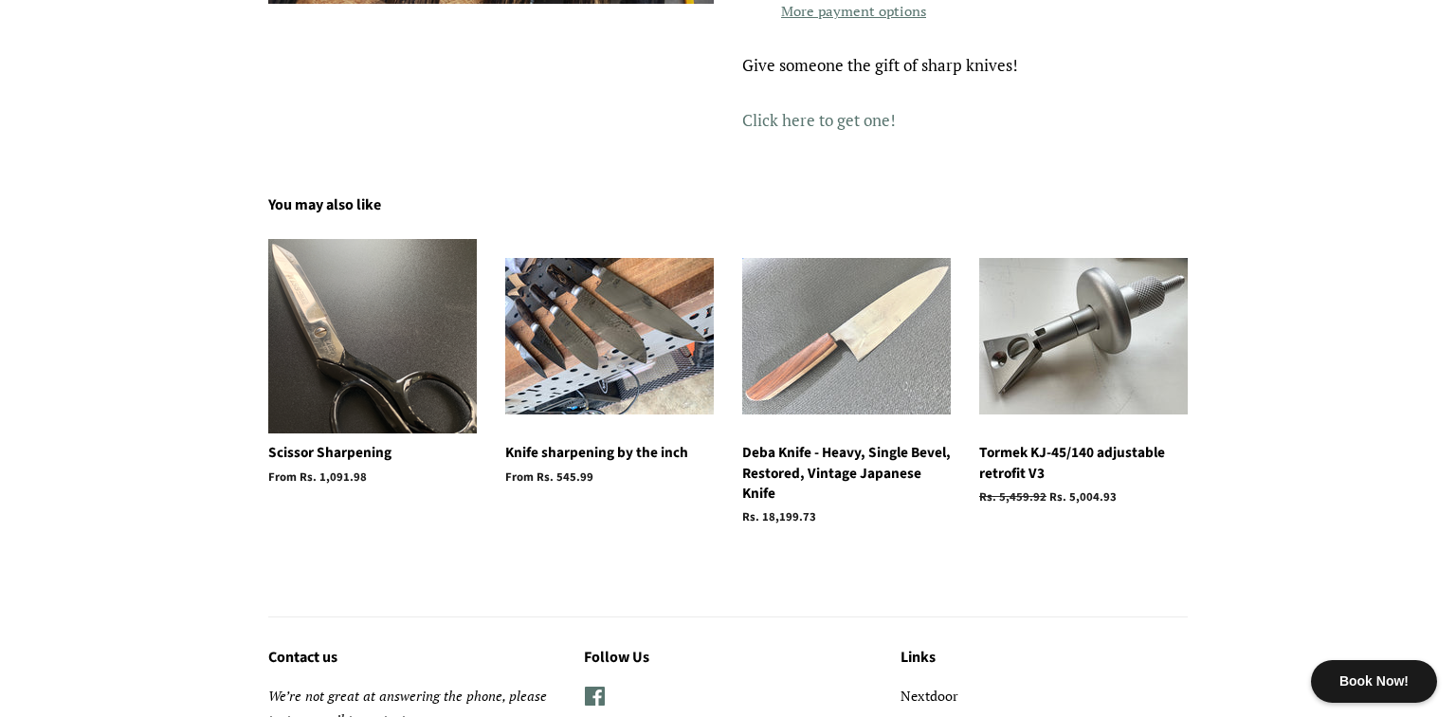
scroll to position [851, 0]
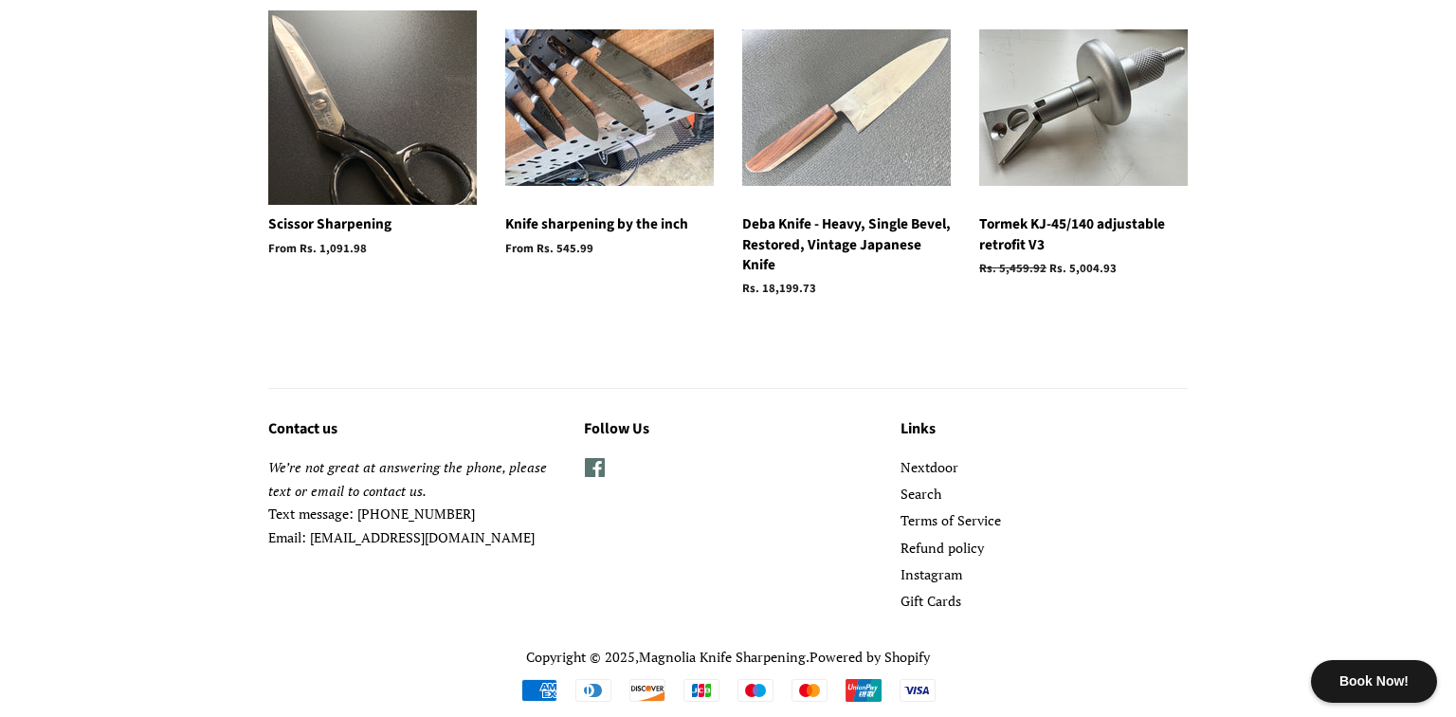
click at [797, 274] on p "Deba Knife - Heavy, Single Bevel, Restored, Vintage Japanese Knife" at bounding box center [846, 244] width 209 height 61
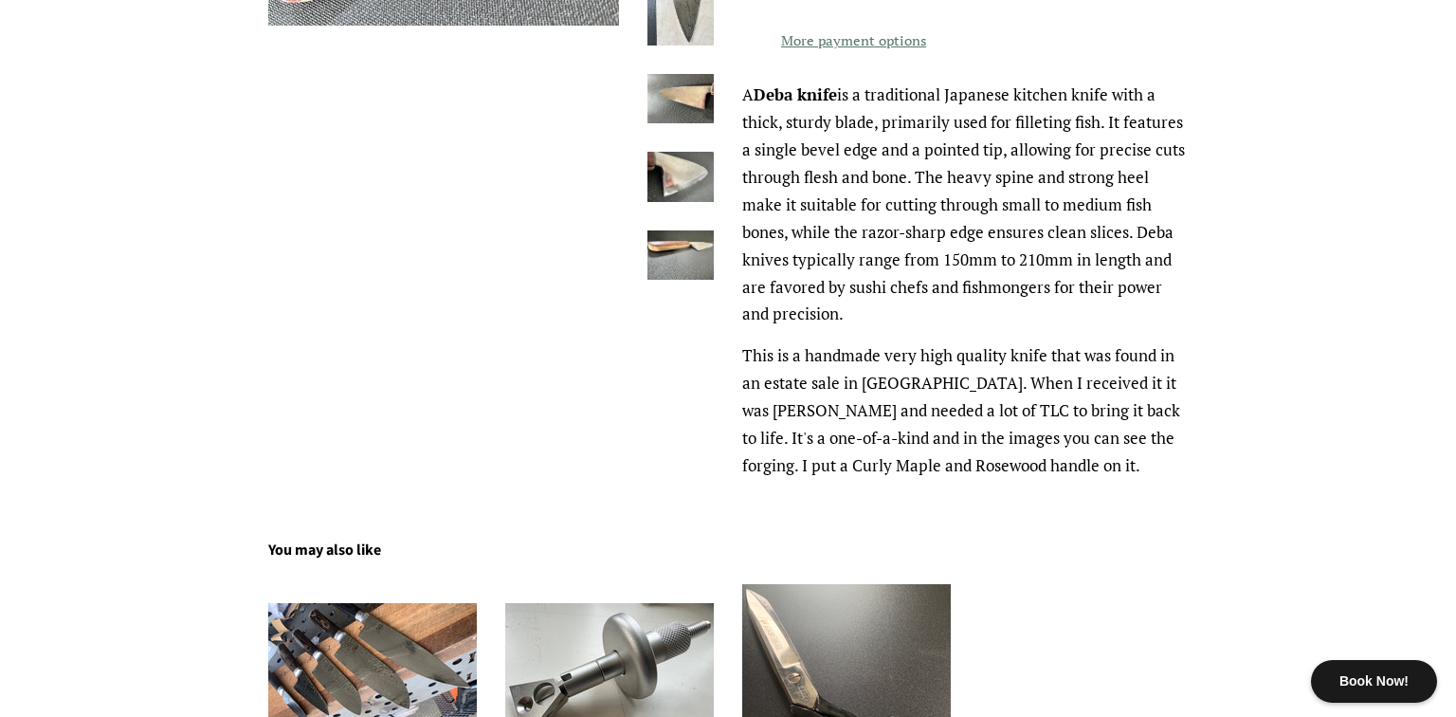
scroll to position [129, 0]
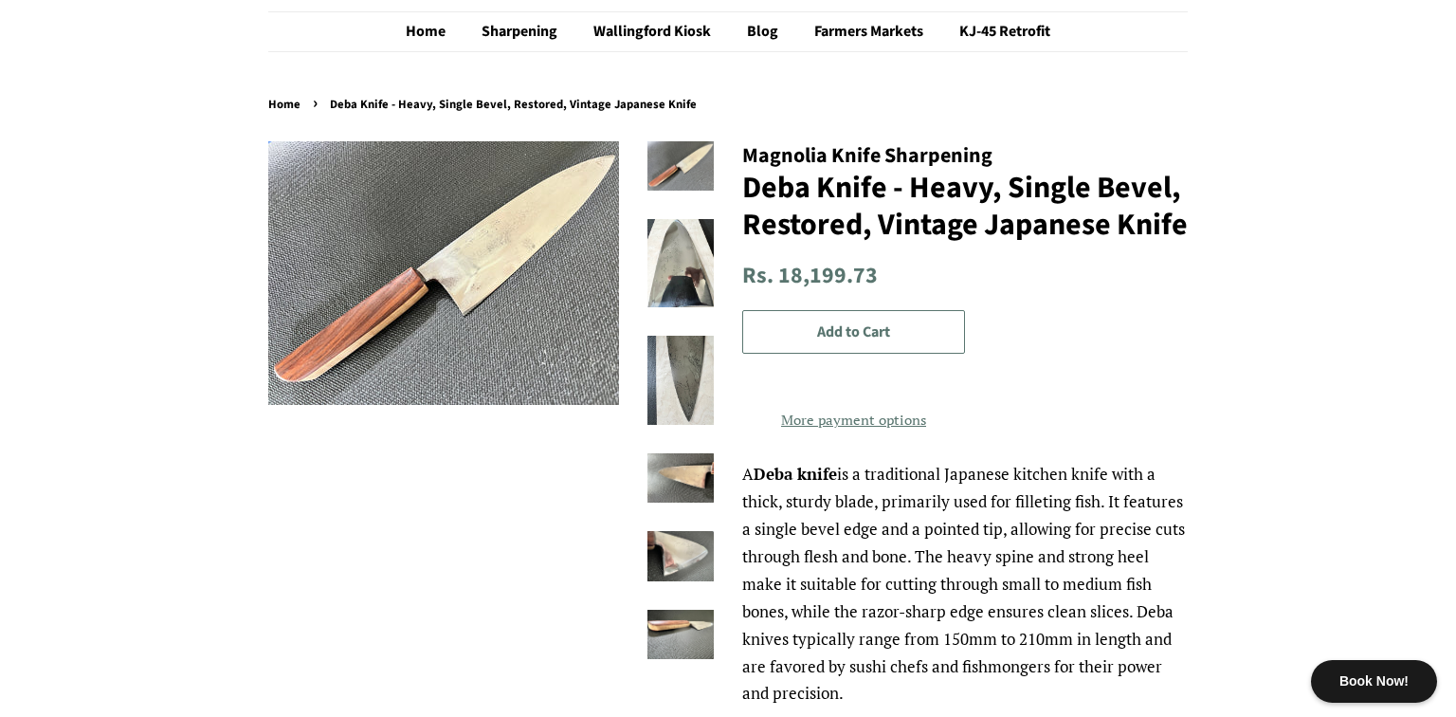
click at [746, 392] on shop-pay-wallet-button at bounding box center [744, 381] width 4 height 22
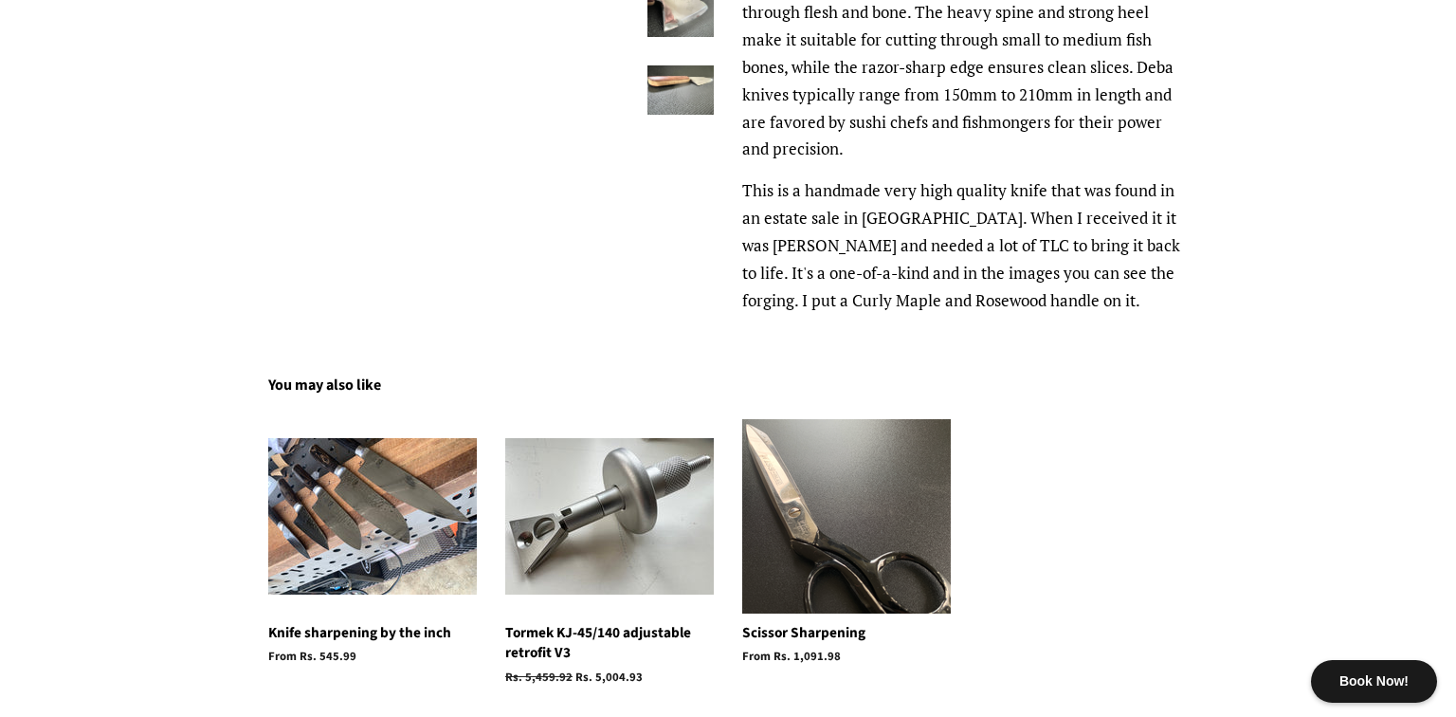
scroll to position [685, 0]
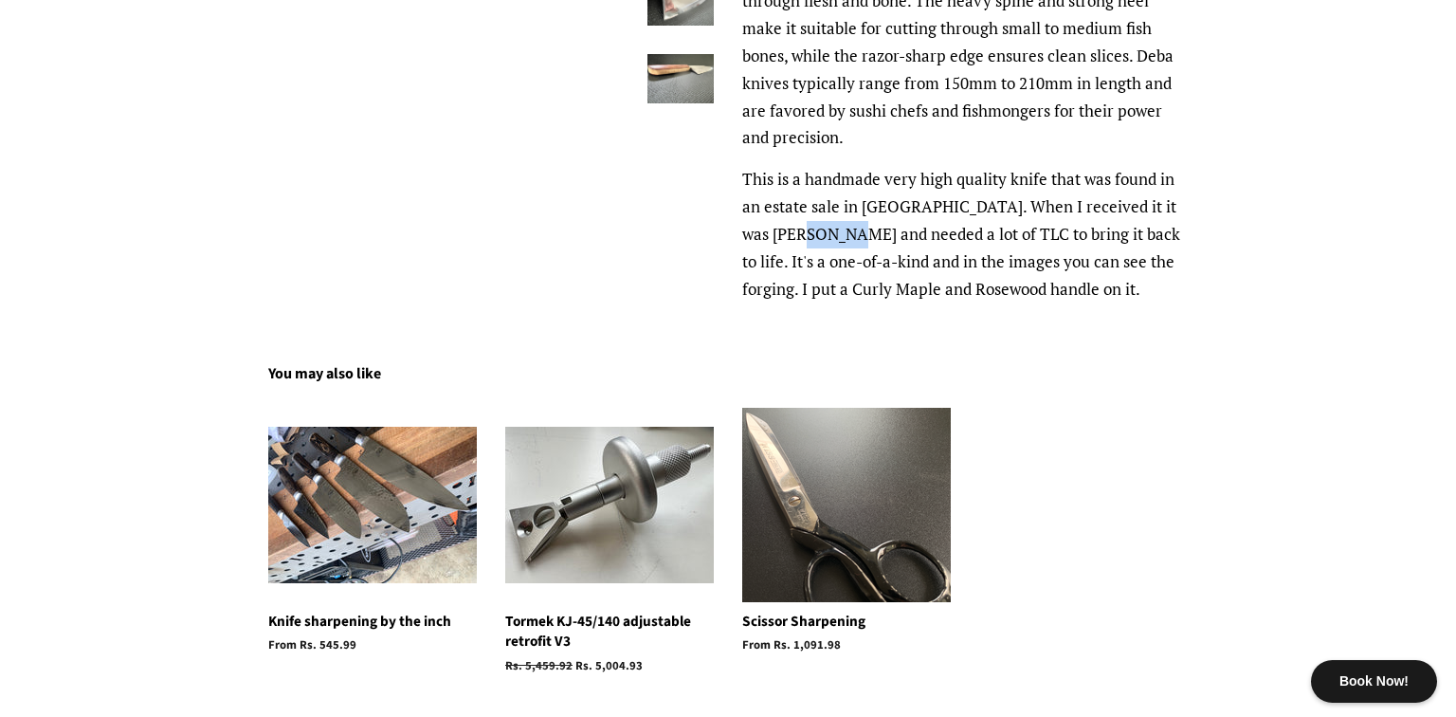
drag, startPoint x: 794, startPoint y: 256, endPoint x: 903, endPoint y: 265, distance: 109.4
click at [887, 265] on p "This is a handmade very high quality knife that was found in an estate sale in …" at bounding box center [965, 234] width 446 height 137
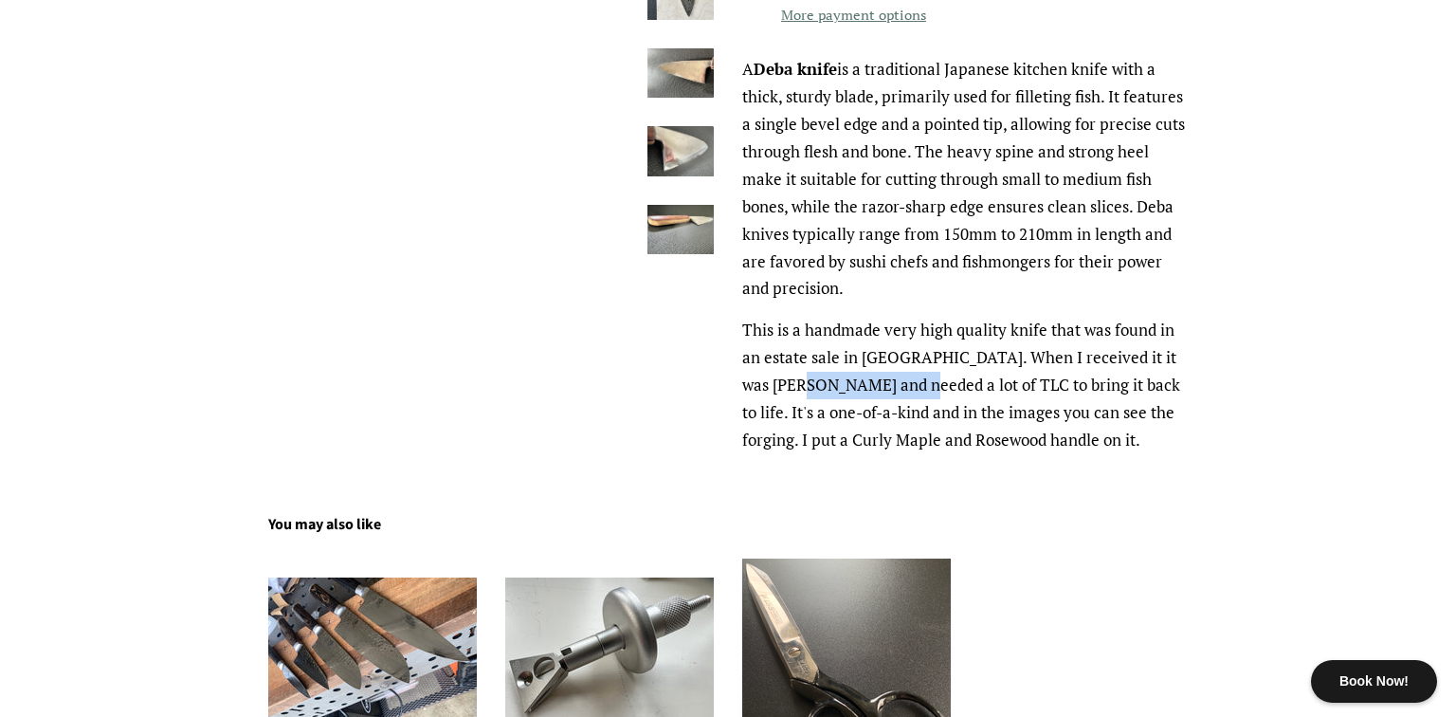
scroll to position [68, 0]
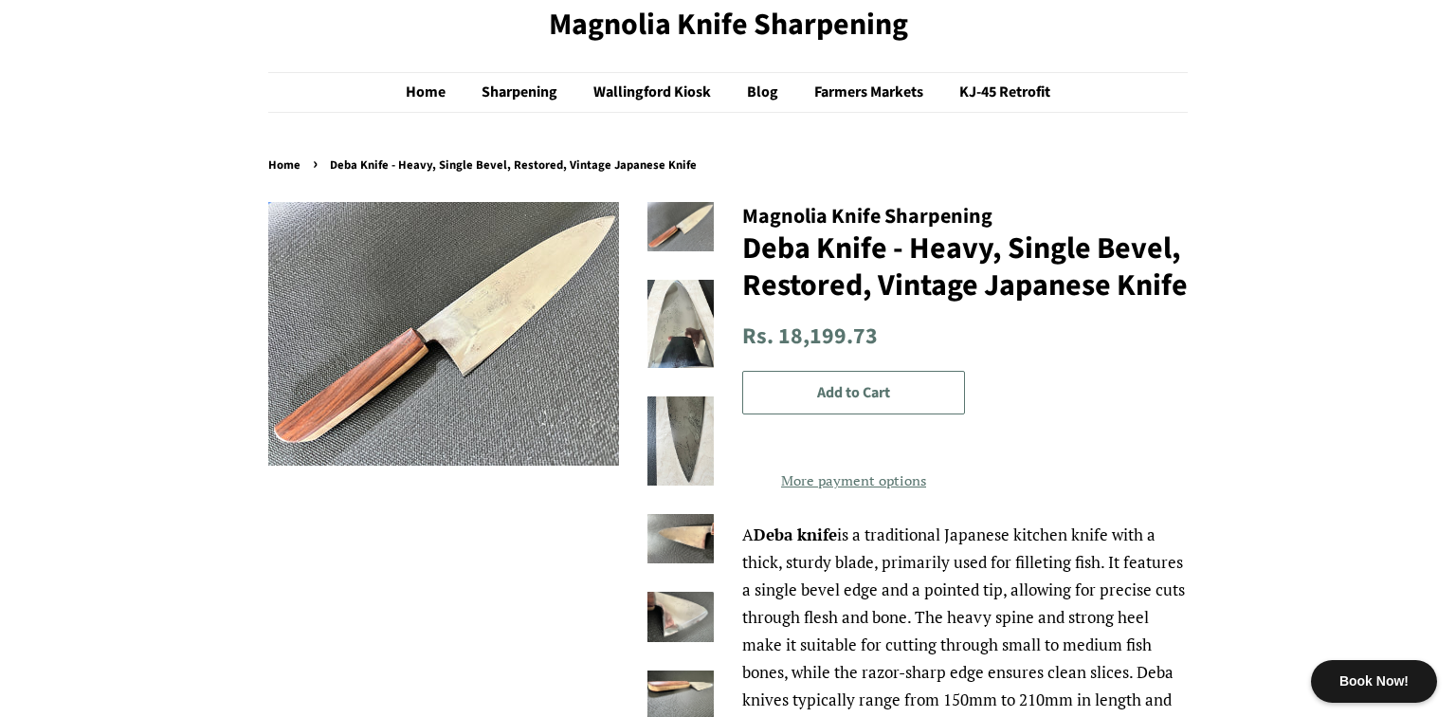
click at [957, 577] on p "A Deba knife is a traditional Japanese kitchen knife with a thick, sturdy blade…" at bounding box center [965, 644] width 446 height 247
click at [1019, 589] on p "A Deba knife is a traditional Japanese kitchen knife with a thick, sturdy blade…" at bounding box center [965, 644] width 446 height 247
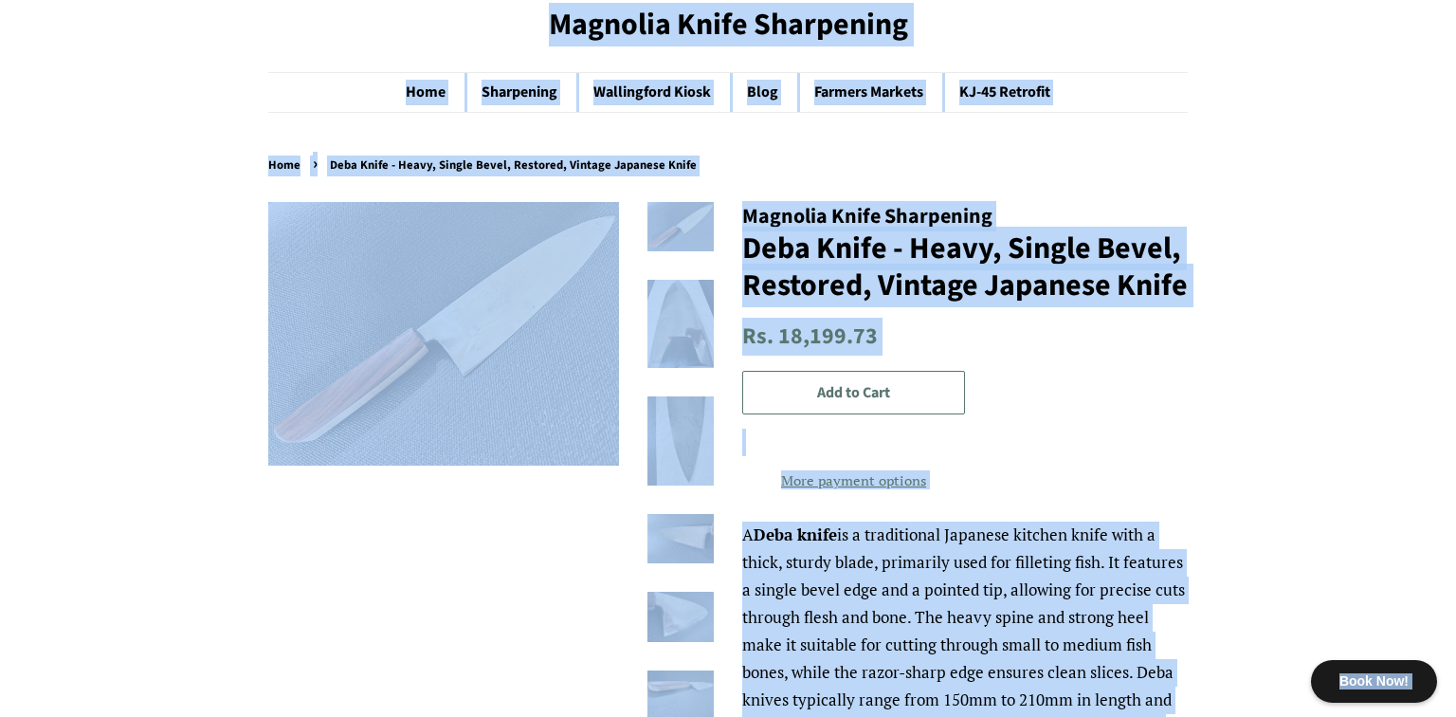
copy body "**********"
click at [905, 609] on p "A Deba knife is a traditional Japanese kitchen knife with a thick, sturdy blade…" at bounding box center [965, 644] width 446 height 247
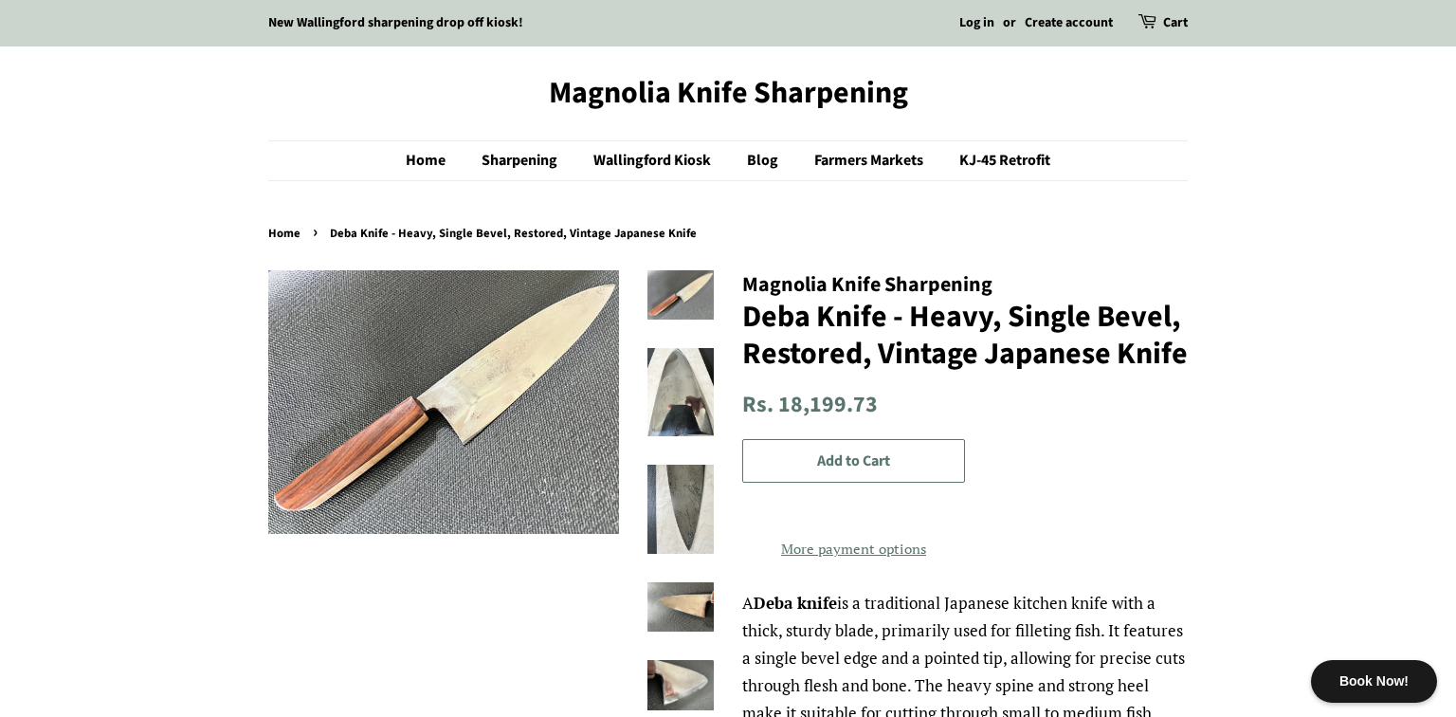
scroll to position [520, 0]
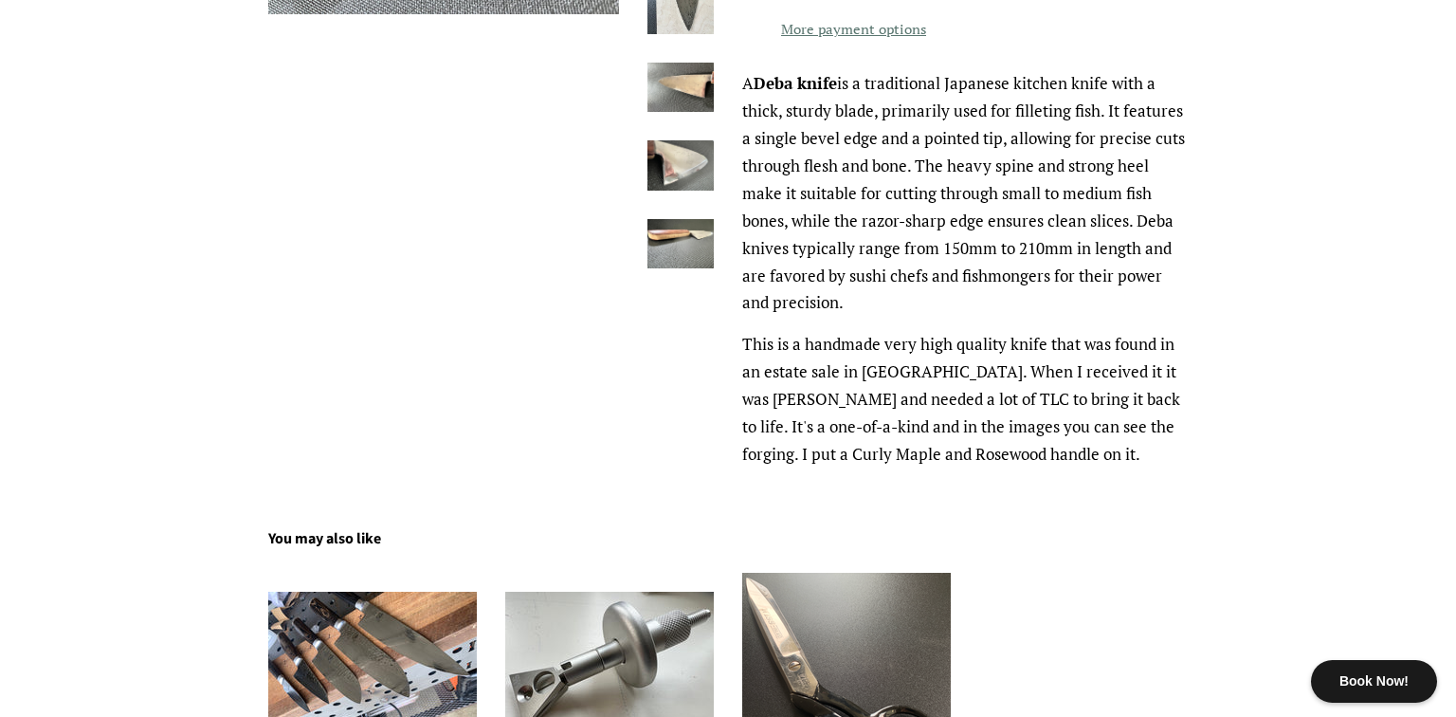
click at [1029, 369] on p "This is a handmade very high quality knife that was found in an estate sale in …" at bounding box center [965, 399] width 446 height 137
click at [951, 317] on p "A Deba knife is a traditional Japanese kitchen knife with a thick, sturdy blade…" at bounding box center [965, 193] width 446 height 247
drag, startPoint x: 941, startPoint y: 273, endPoint x: 1071, endPoint y: 272, distance: 130.9
click at [1071, 272] on p "A Deba knife is a traditional Japanese kitchen knife with a thick, sturdy blade…" at bounding box center [965, 193] width 446 height 247
click at [880, 293] on p "A Deba knife is a traditional Japanese kitchen knife with a thick, sturdy blade…" at bounding box center [965, 193] width 446 height 247
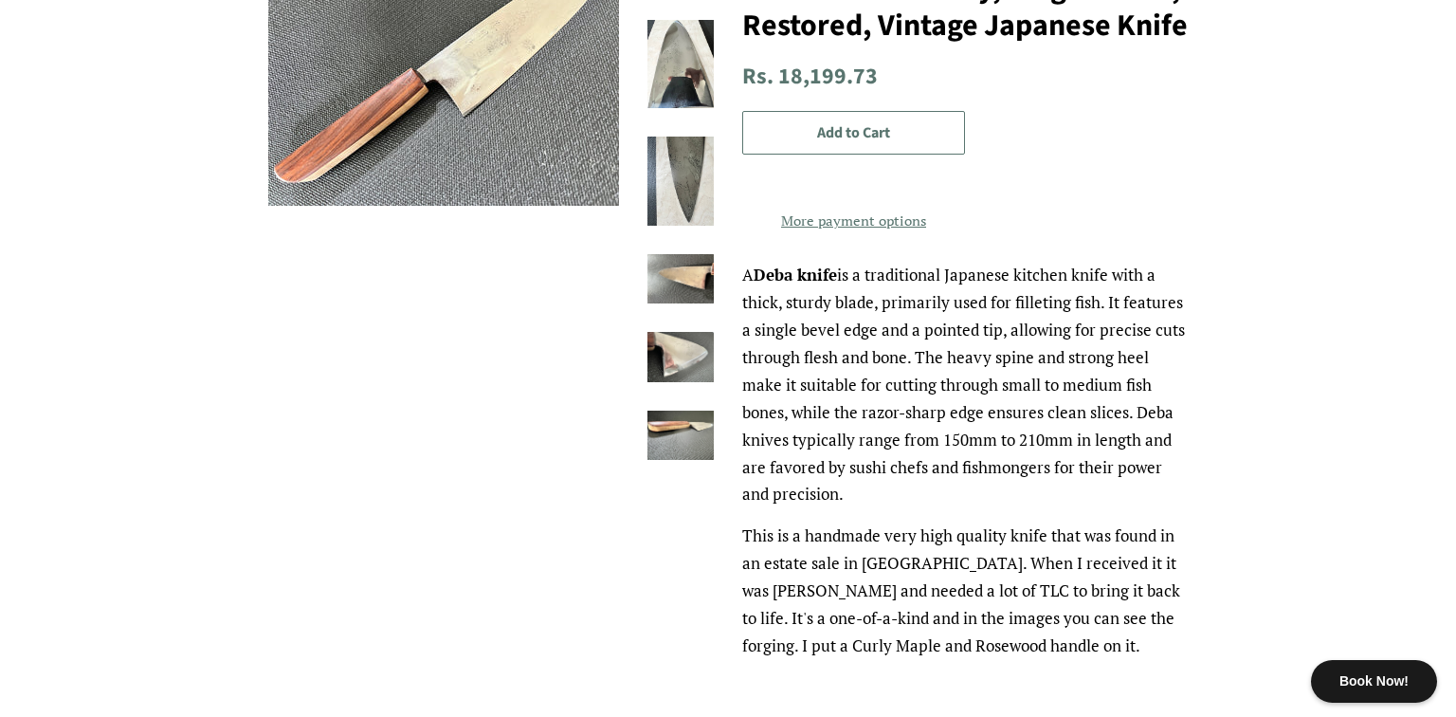
scroll to position [344, 0]
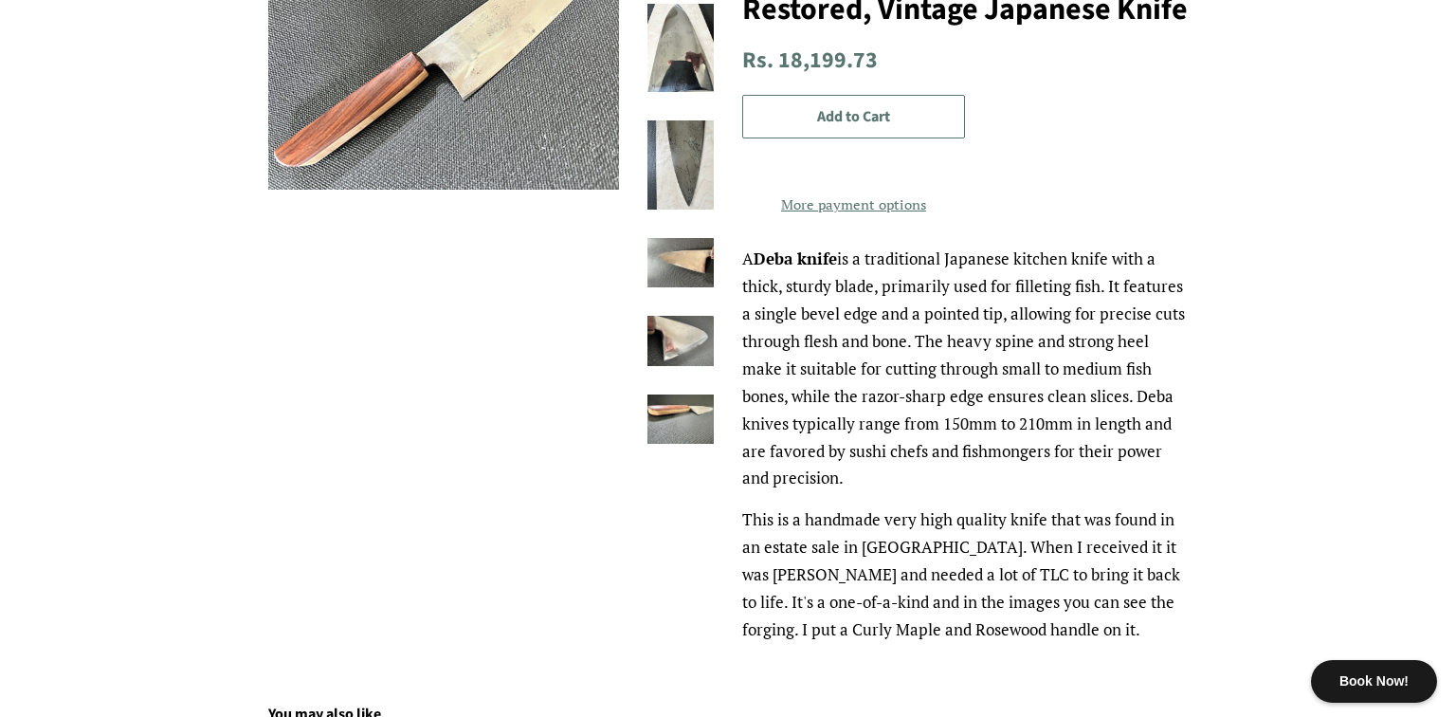
click at [769, 269] on strong "Deba knife" at bounding box center [795, 258] width 83 height 22
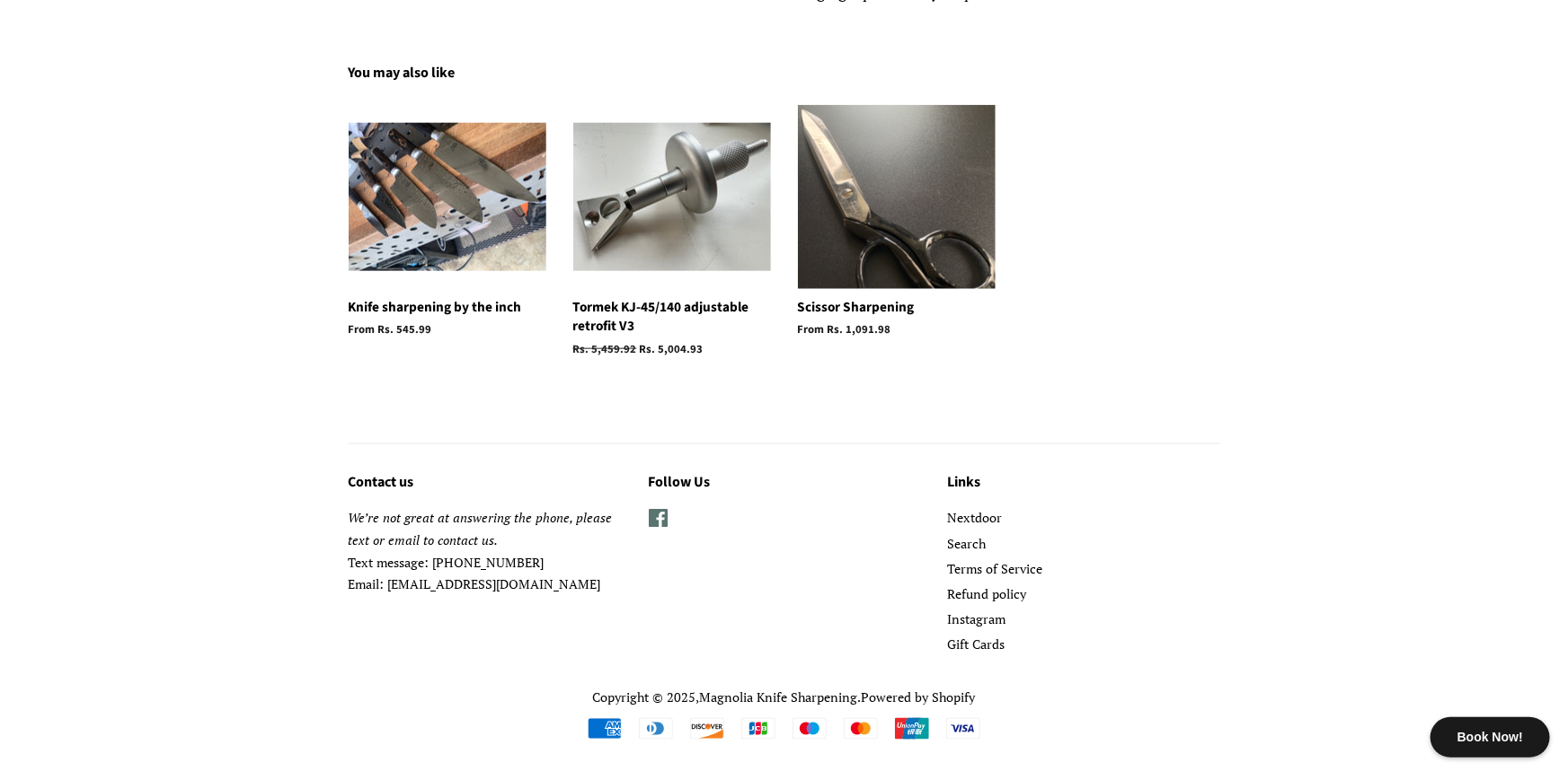
scroll to position [170, 0]
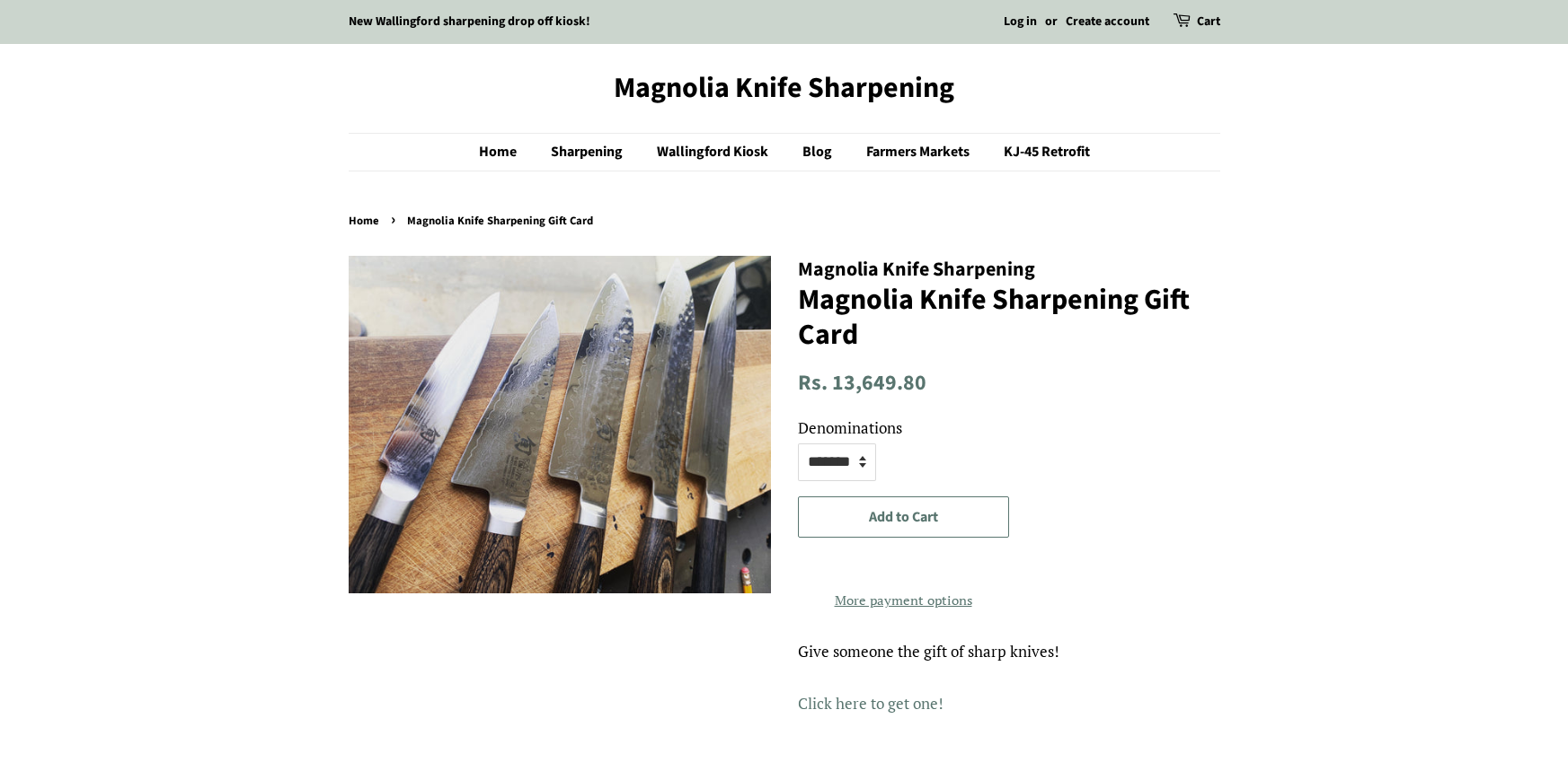
select select "*******"
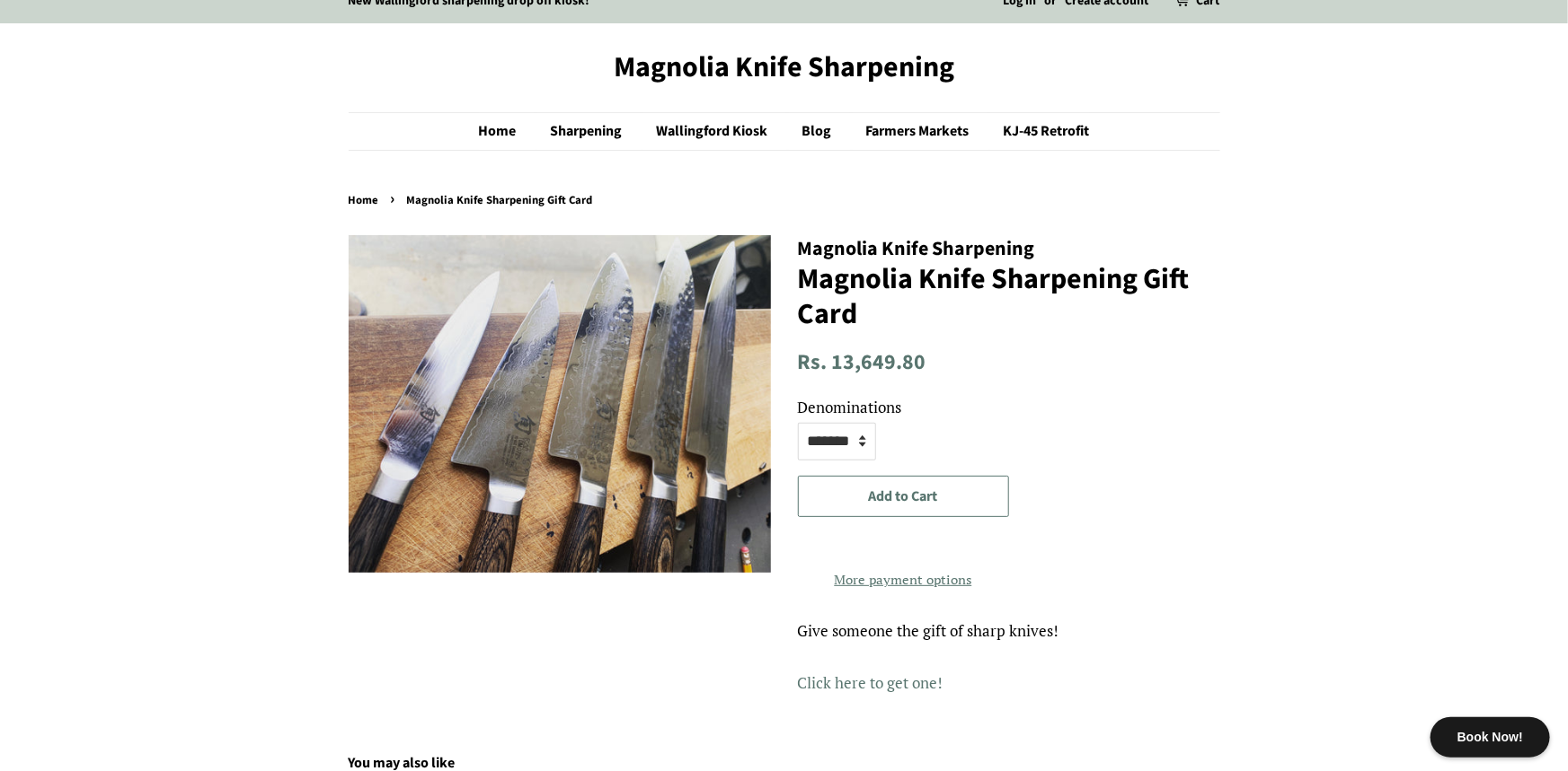
scroll to position [173, 0]
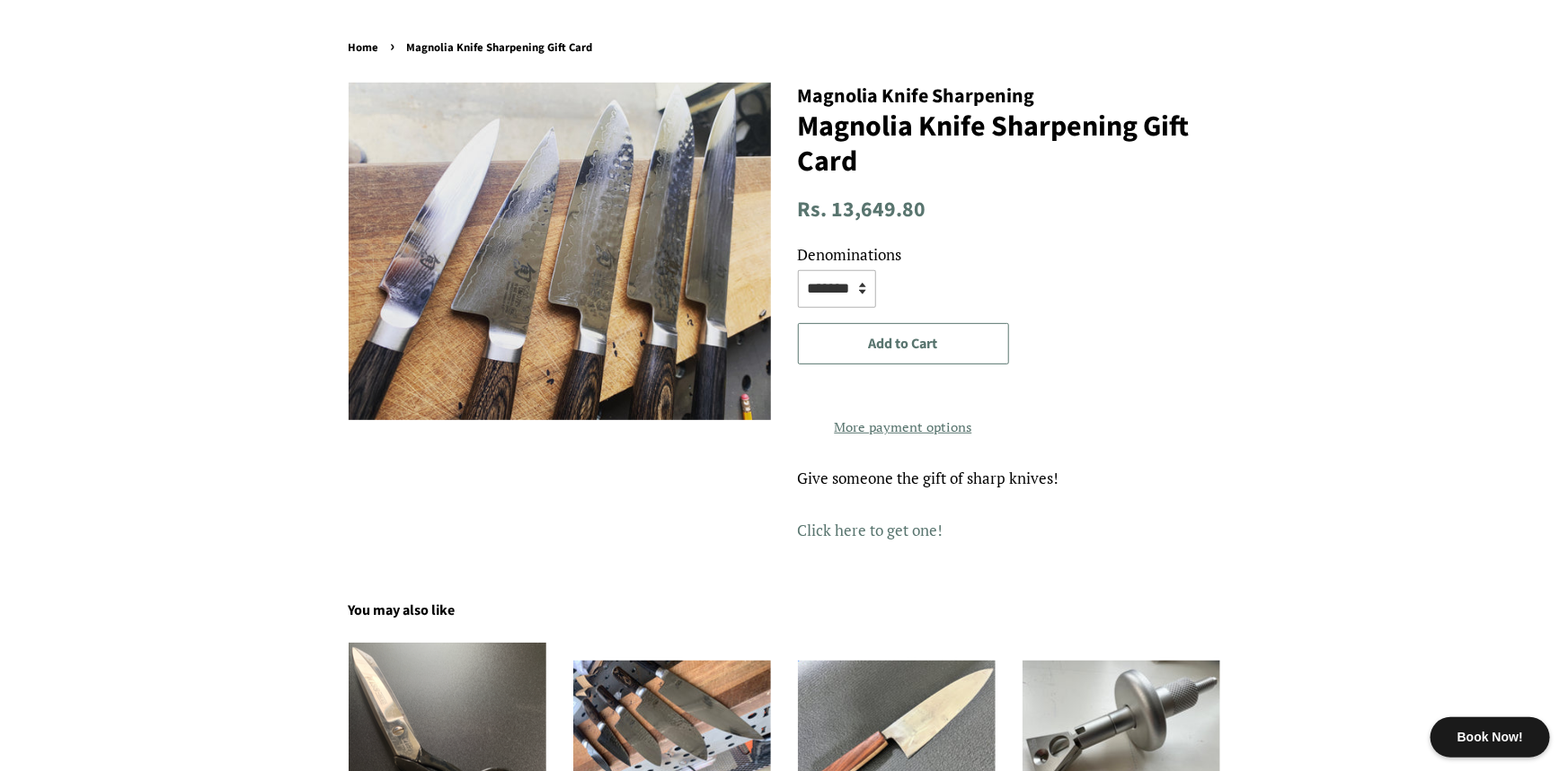
click at [851, 298] on select "****** ****** ******* *******" at bounding box center [837, 289] width 78 height 38
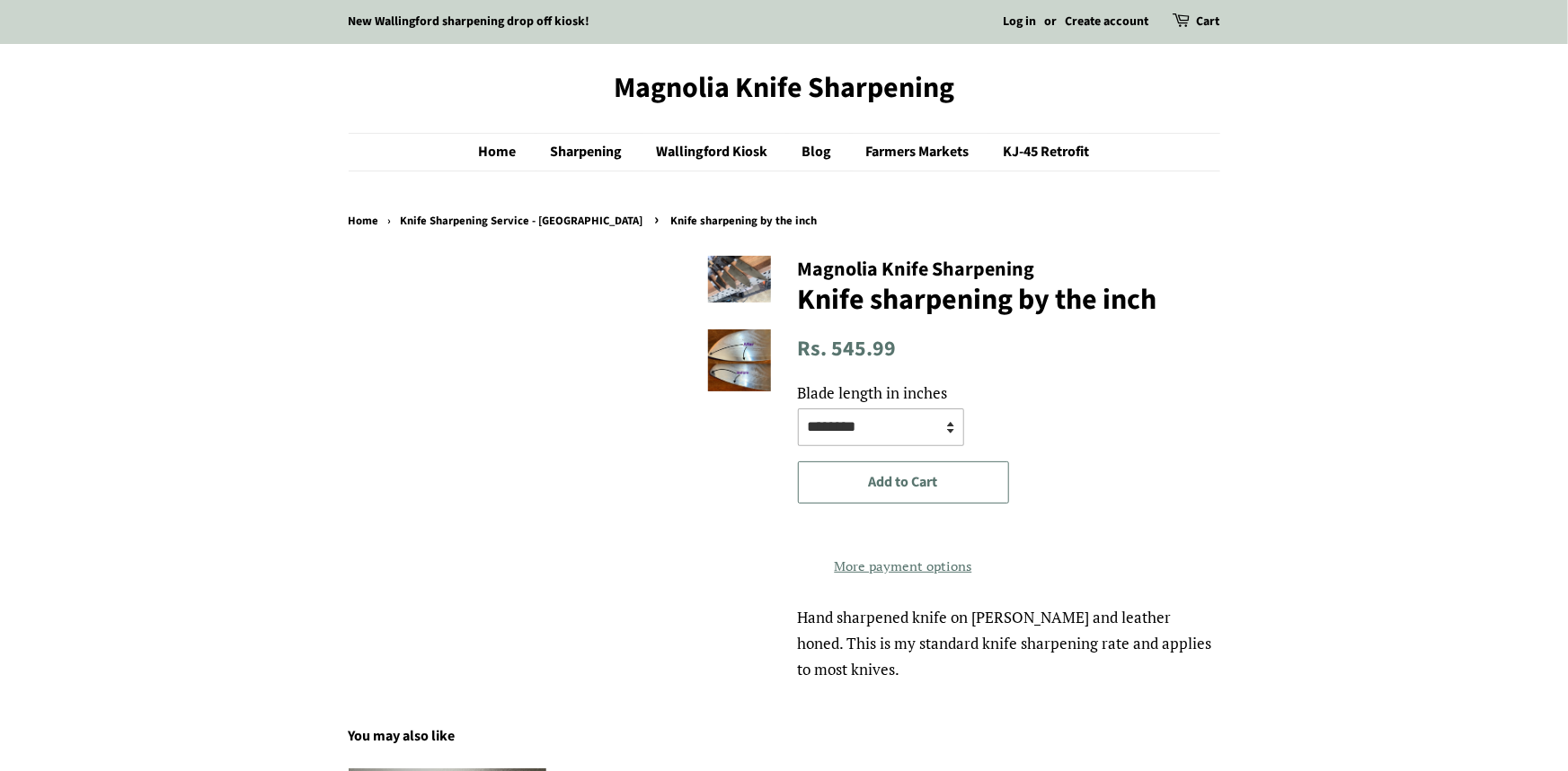
click at [879, 428] on select "**********" at bounding box center [880, 427] width 166 height 38
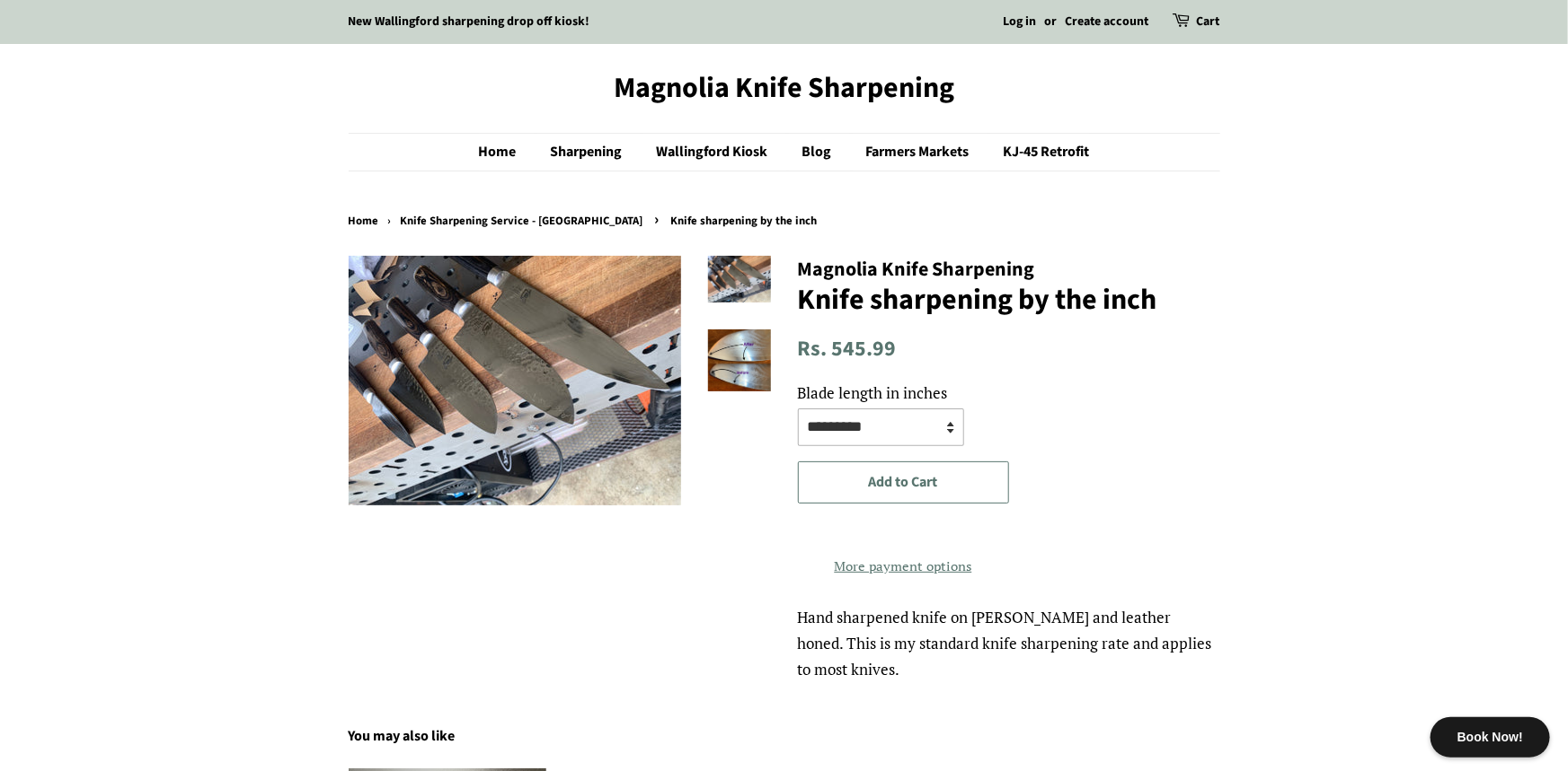
click at [798, 408] on select "**********" at bounding box center [880, 427] width 166 height 38
click at [895, 430] on select "**********" at bounding box center [880, 427] width 166 height 38
click at [798, 408] on select "**********" at bounding box center [880, 427] width 166 height 38
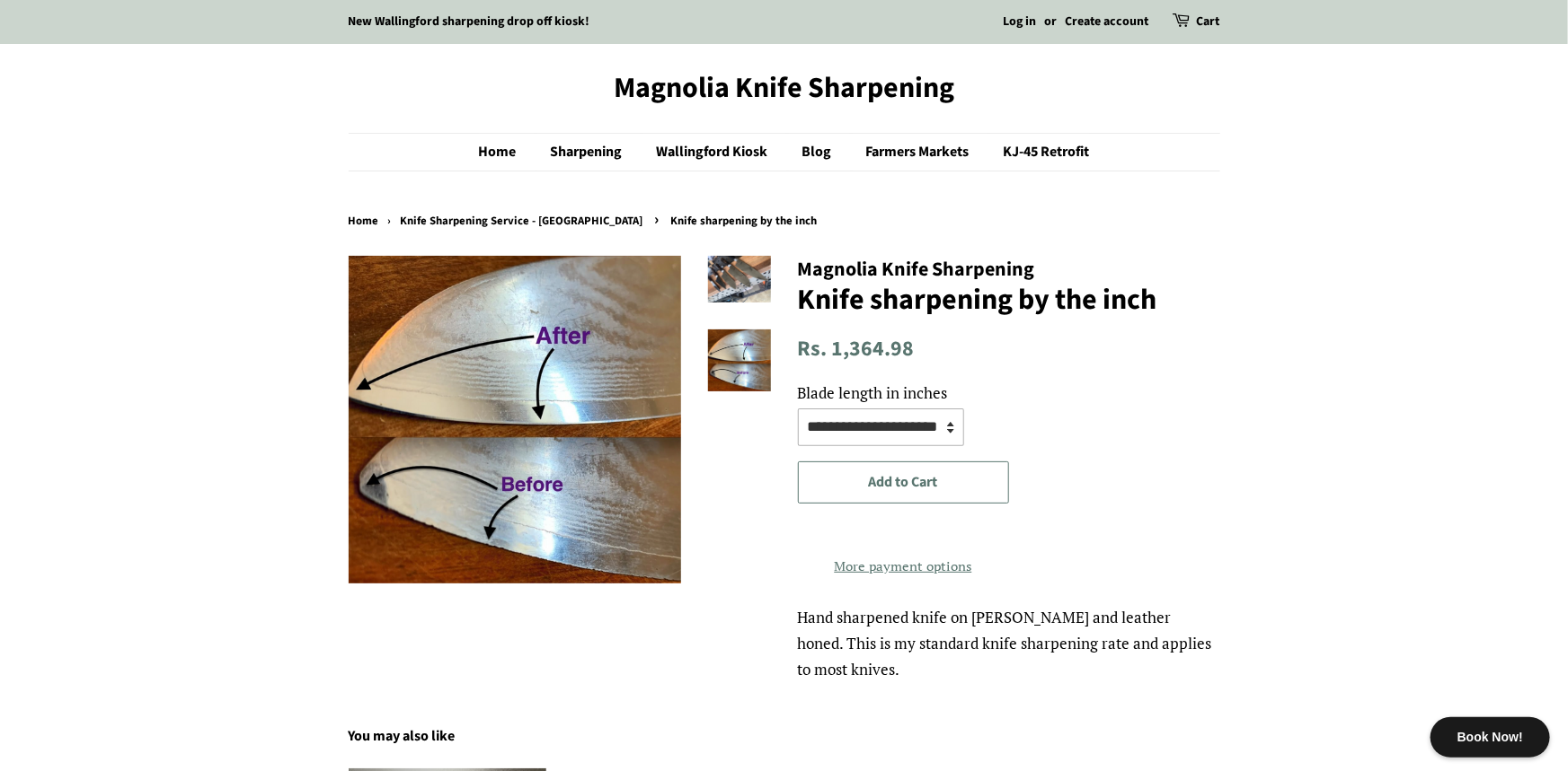
click at [864, 437] on select "**********" at bounding box center [880, 427] width 166 height 38
click at [798, 408] on select "**********" at bounding box center [880, 427] width 166 height 38
click at [868, 429] on select "**********" at bounding box center [880, 427] width 166 height 38
click at [798, 408] on select "**********" at bounding box center [880, 427] width 166 height 38
click at [891, 425] on select "**********" at bounding box center [880, 427] width 166 height 38
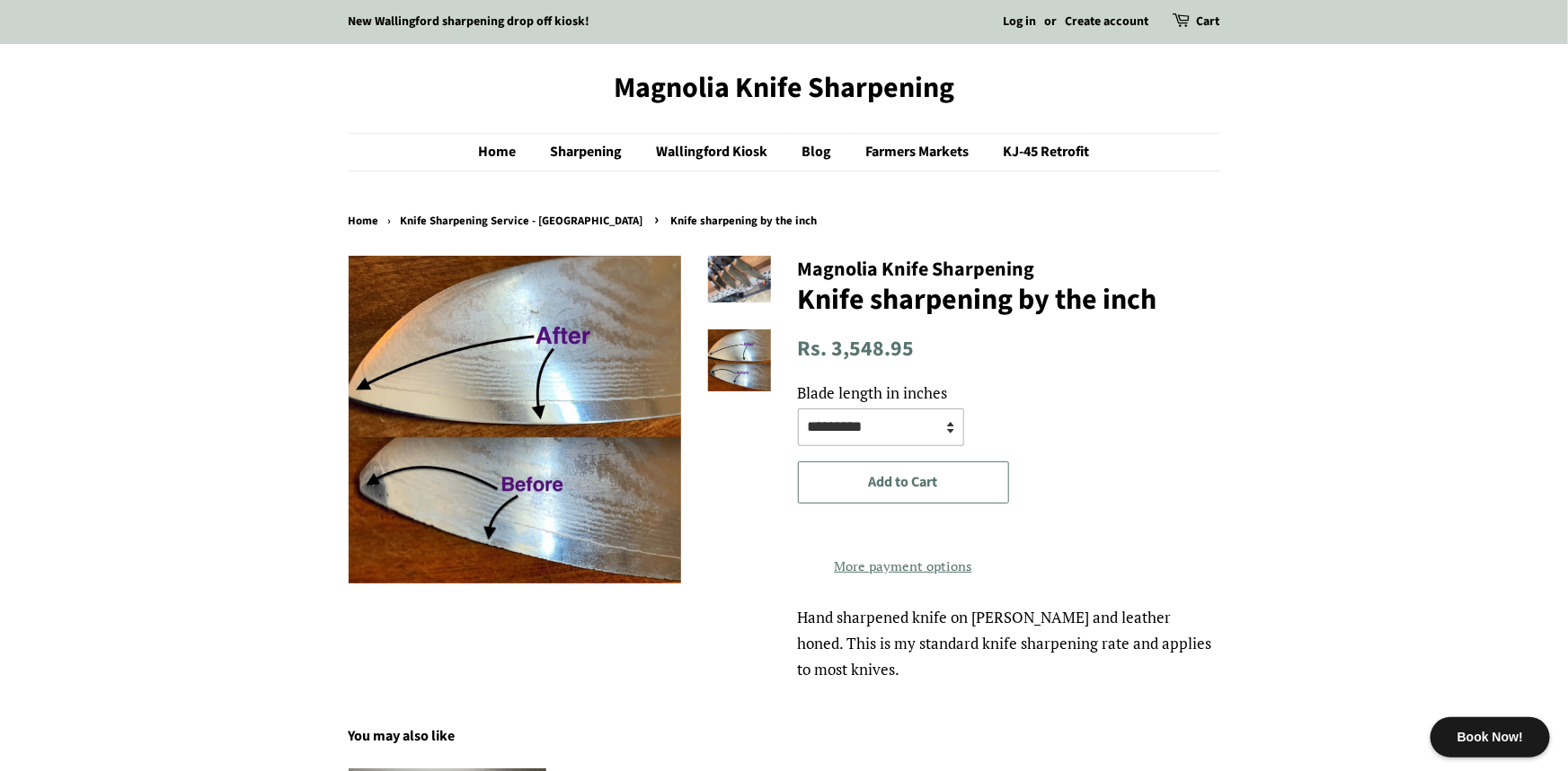
click at [798, 408] on select "**********" at bounding box center [880, 427] width 166 height 38
click at [844, 413] on select "**********" at bounding box center [880, 427] width 166 height 38
click at [1406, 380] on body "Book Now! New Wallingford sharpening drop off kiosk! Log in or Create account C…" at bounding box center [784, 726] width 1568 height 1454
click at [854, 423] on select "**********" at bounding box center [880, 427] width 166 height 38
select select "*********"
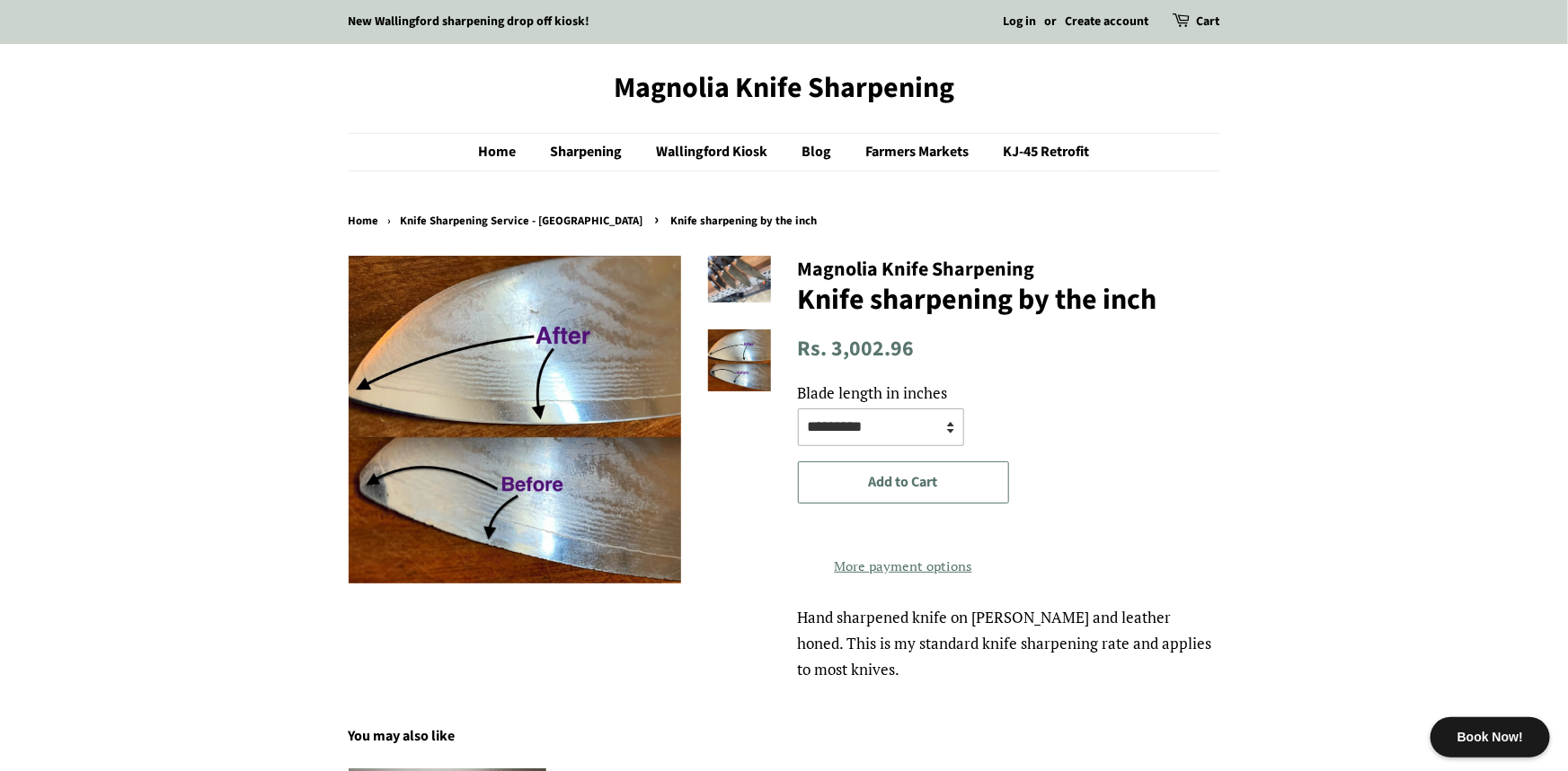
click at [798, 408] on select "**********" at bounding box center [880, 427] width 166 height 38
click at [888, 431] on select "**********" at bounding box center [880, 427] width 166 height 38
click at [798, 408] on select "**********" at bounding box center [880, 427] width 166 height 38
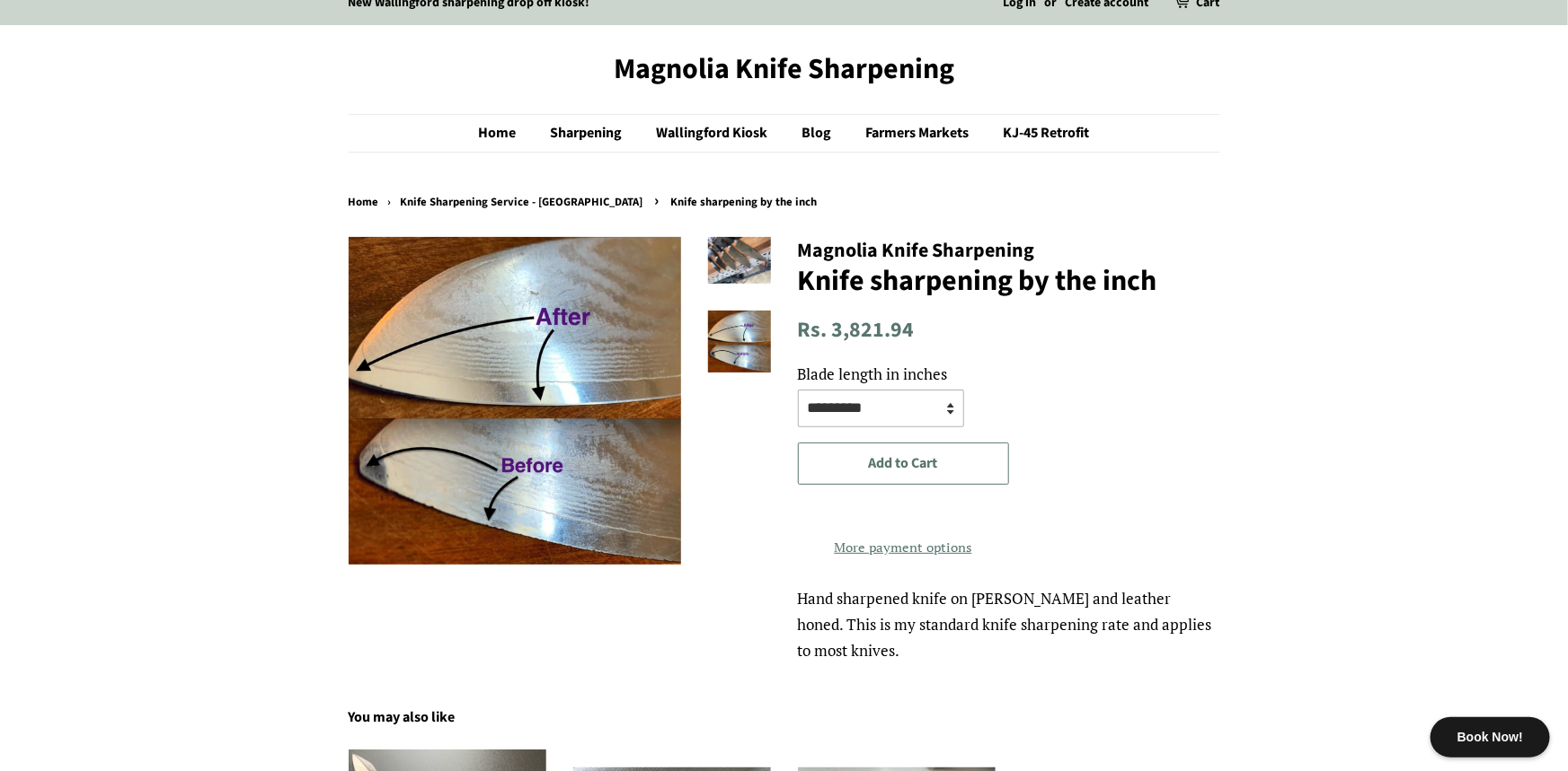
scroll to position [26, 0]
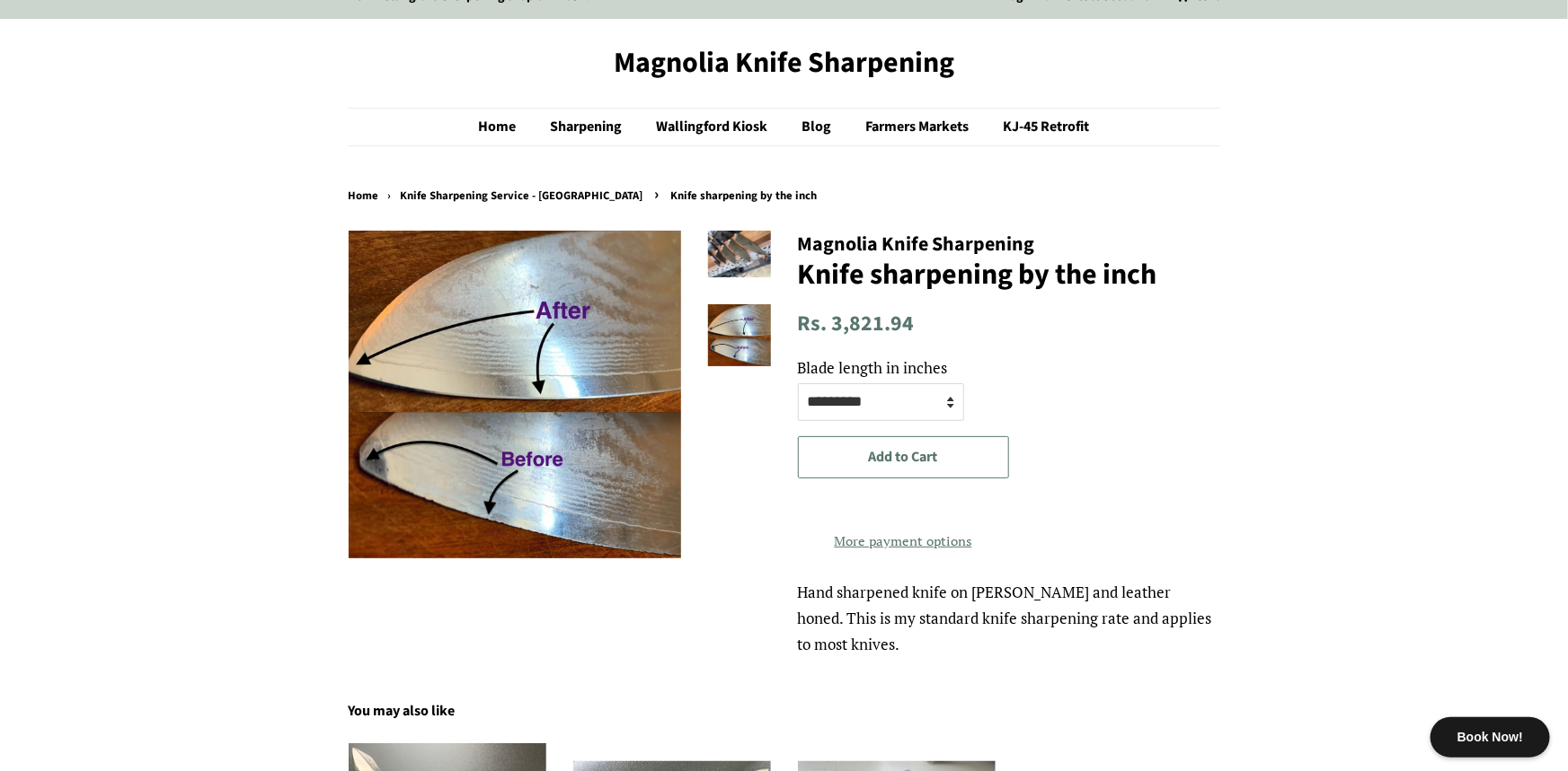
click at [802, 507] on shop-pay-wallet-button at bounding box center [800, 504] width 4 height 21
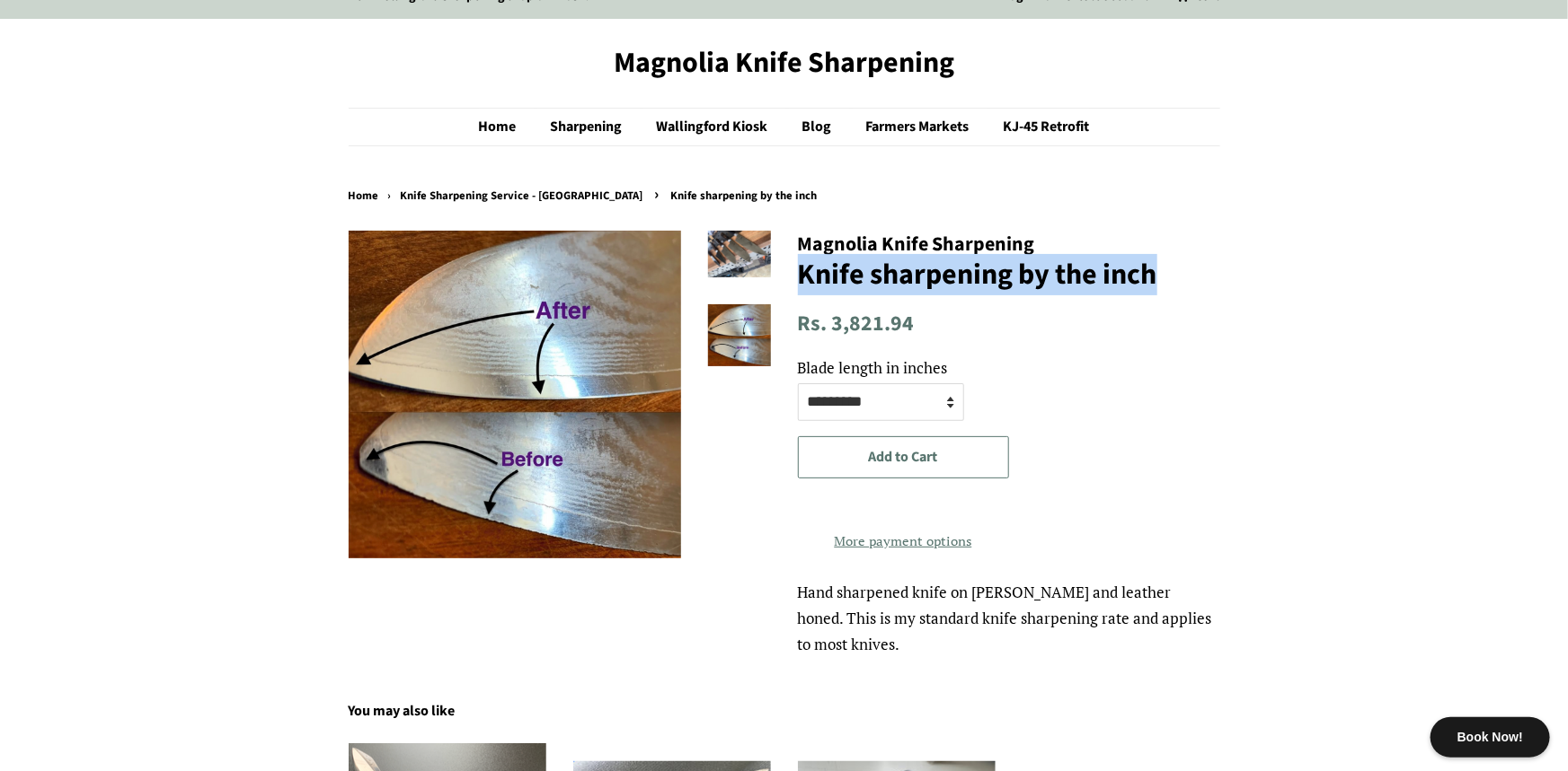
drag, startPoint x: 803, startPoint y: 280, endPoint x: 1153, endPoint y: 274, distance: 350.1
click at [1153, 274] on h1 "Knife sharpening by the inch" at bounding box center [1009, 275] width 423 height 34
copy h1 "Knife sharpening by the inch"
copy div "Magnolia Knife Sharpening Knife sharpening by the inch"
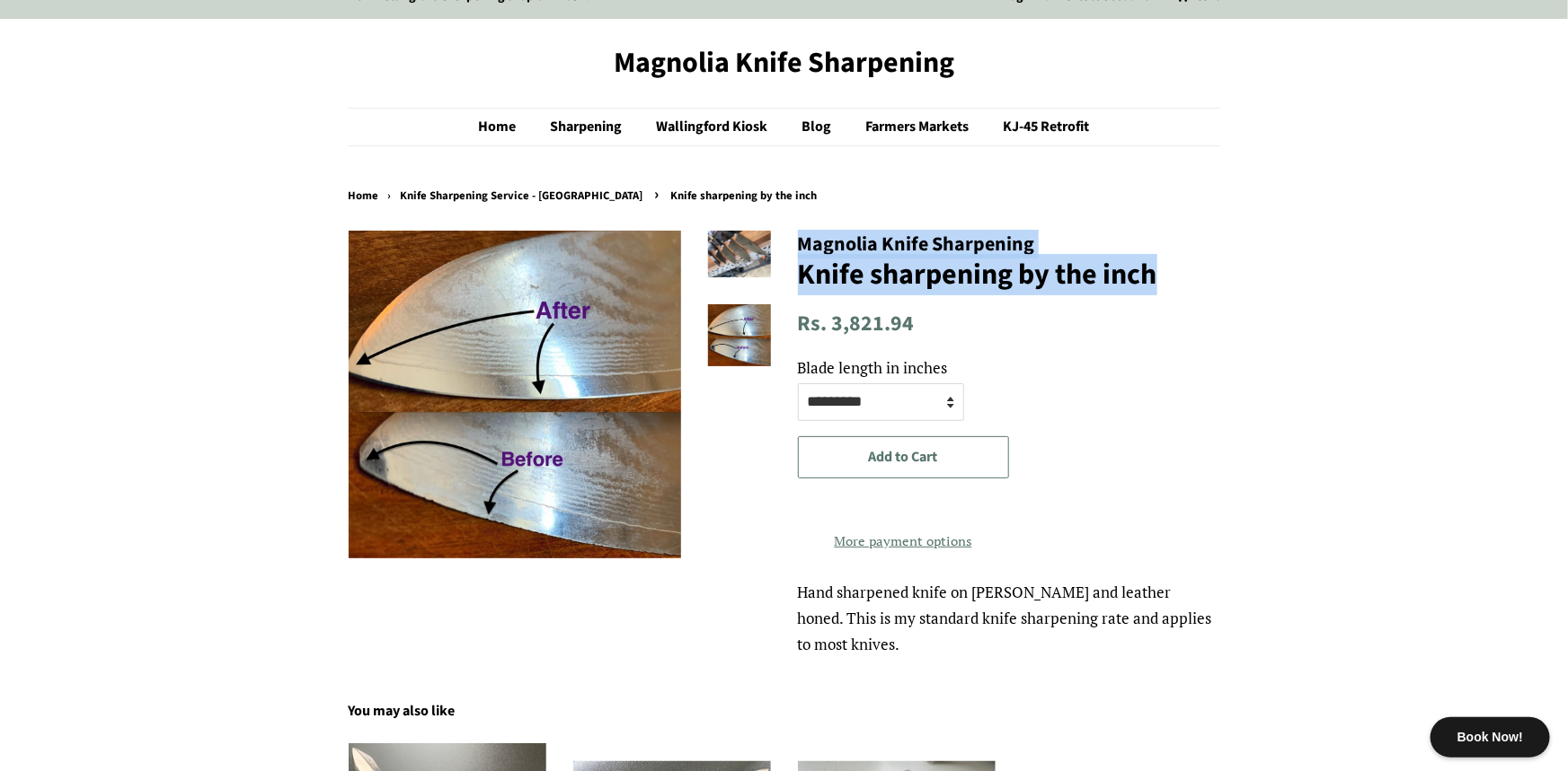
drag, startPoint x: 794, startPoint y: 242, endPoint x: 1205, endPoint y: 271, distance: 412.0
click at [1205, 271] on div "**********" at bounding box center [996, 444] width 449 height 427
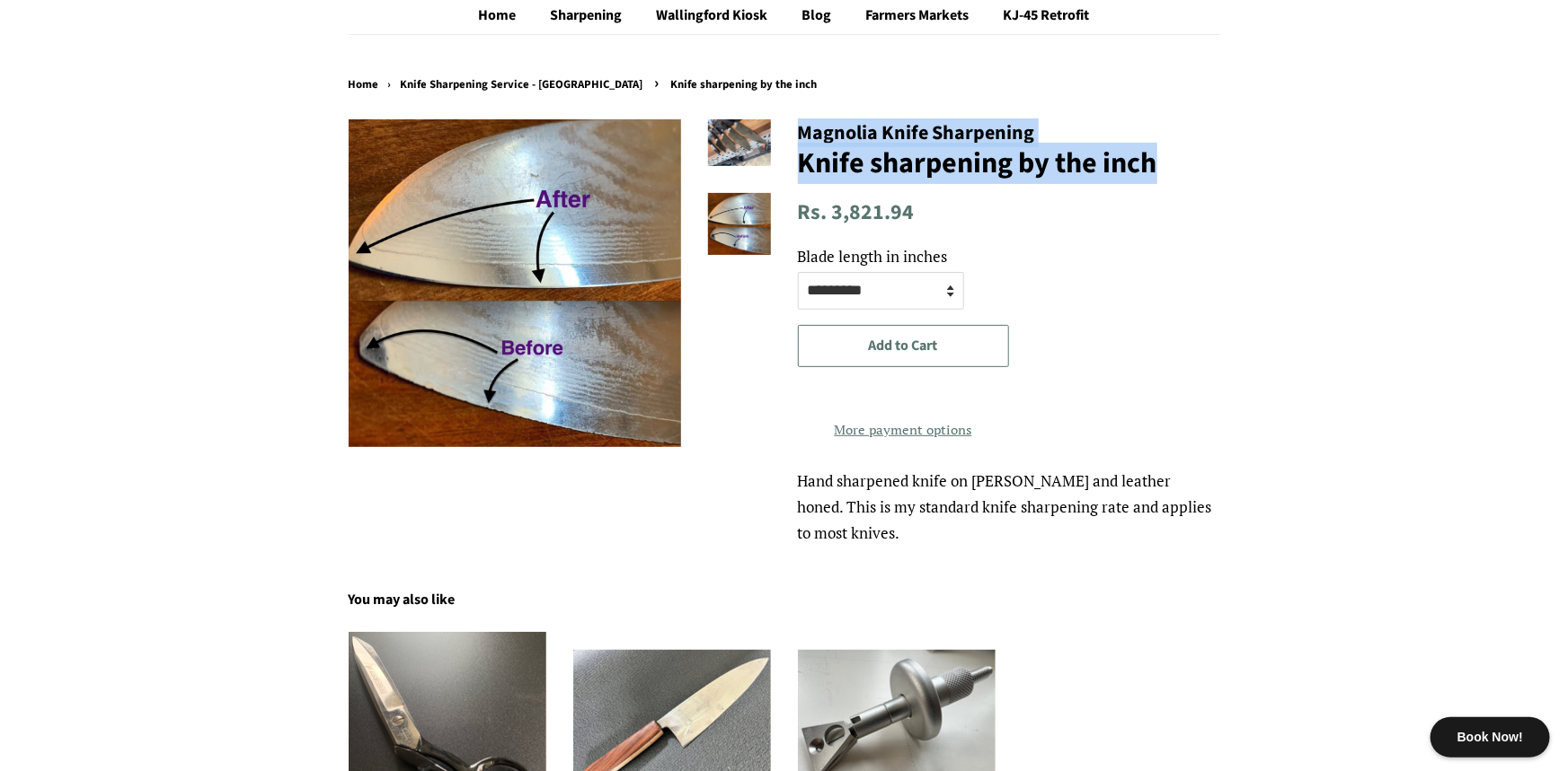
scroll to position [122, 0]
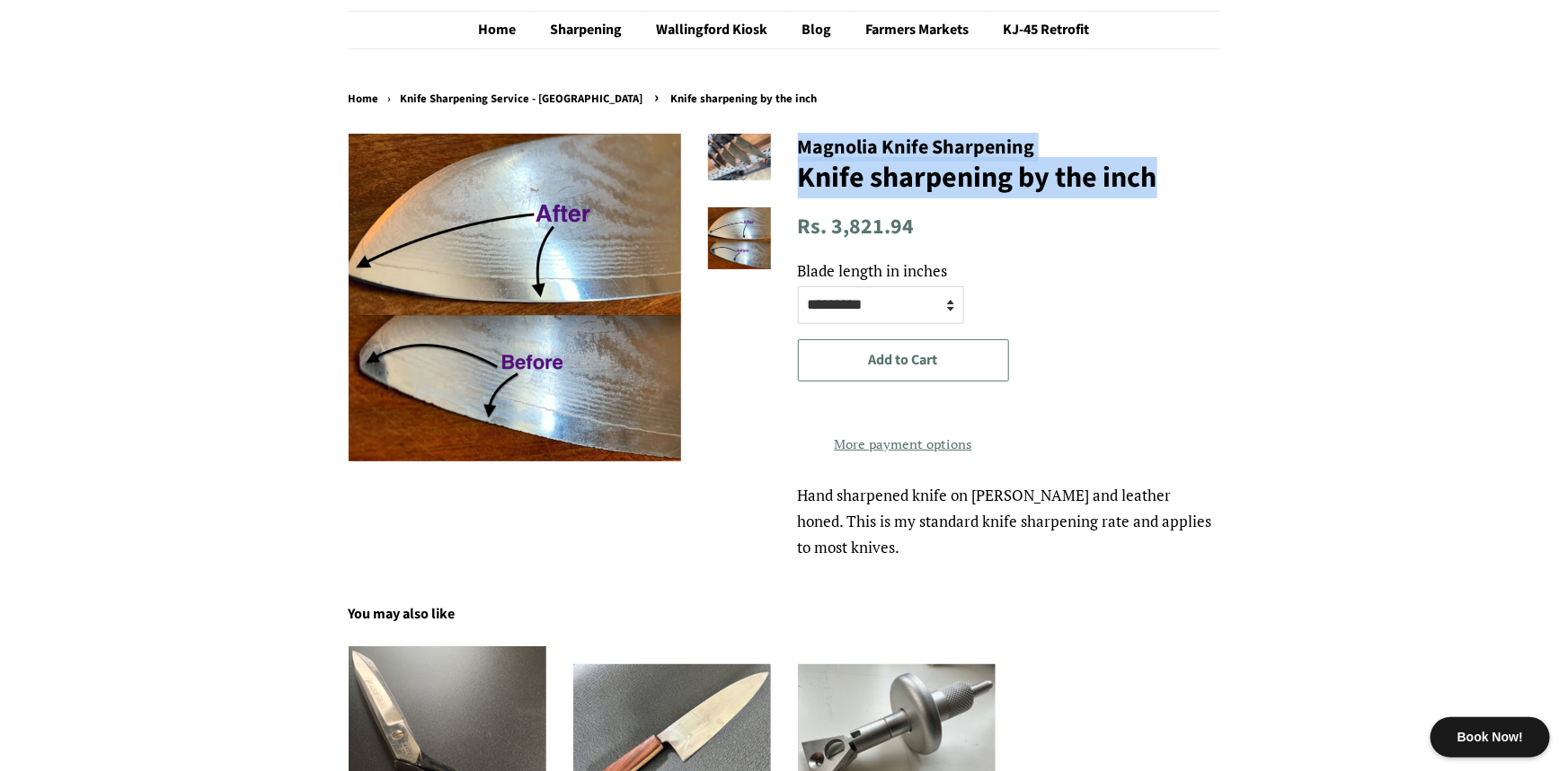
drag, startPoint x: 794, startPoint y: 519, endPoint x: 852, endPoint y: 576, distance: 81.3
click at [852, 562] on div "**********" at bounding box center [996, 347] width 449 height 427
click at [908, 315] on select "**********" at bounding box center [880, 305] width 166 height 38
click at [798, 286] on select "**********" at bounding box center [880, 305] width 166 height 38
click at [802, 417] on shop-pay-wallet-button at bounding box center [800, 407] width 4 height 21
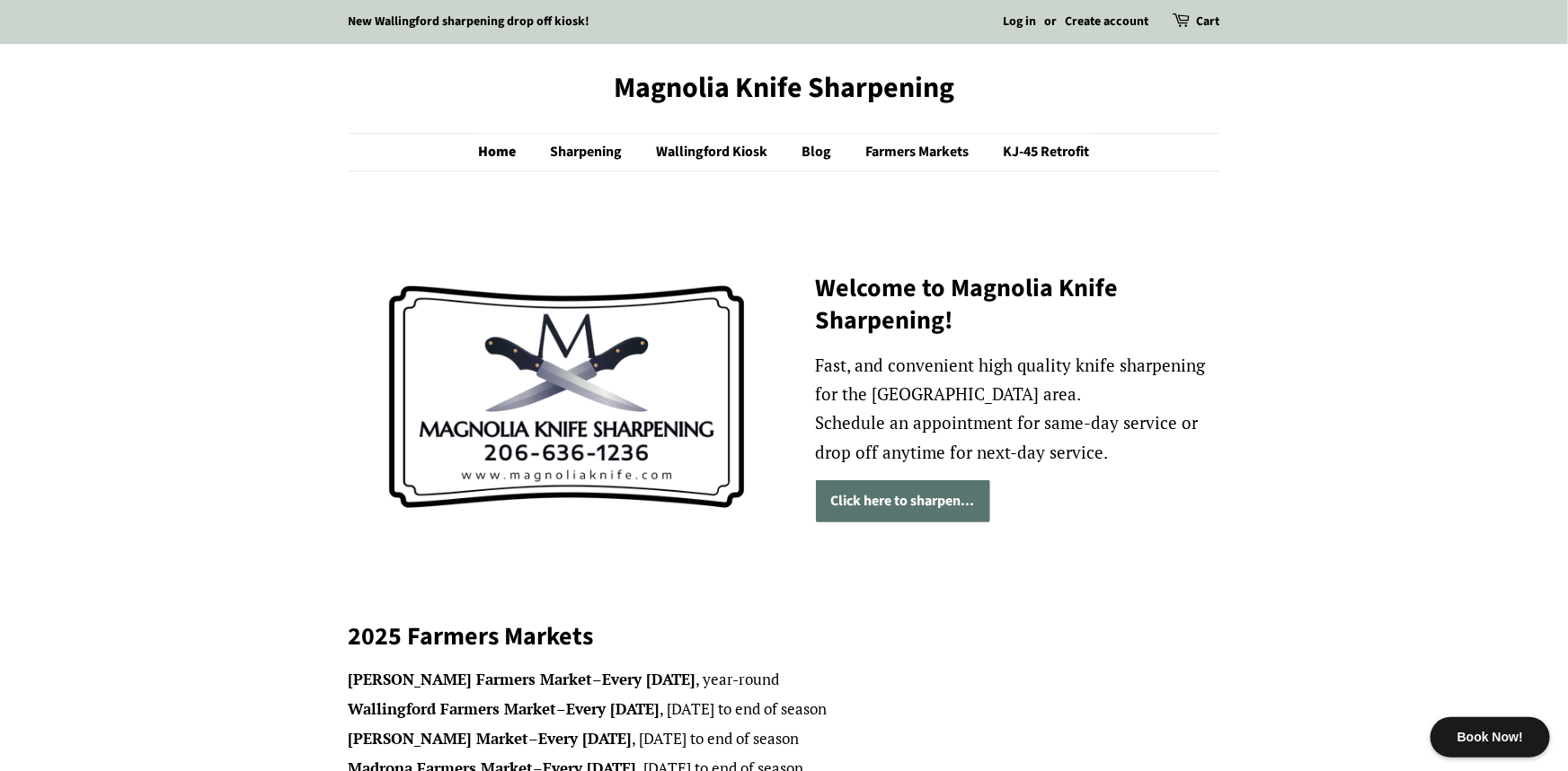
click at [1100, 386] on p "Fast, and convenient high quality knife sharpening for the [GEOGRAPHIC_DATA] ar…" at bounding box center [1018, 409] width 405 height 116
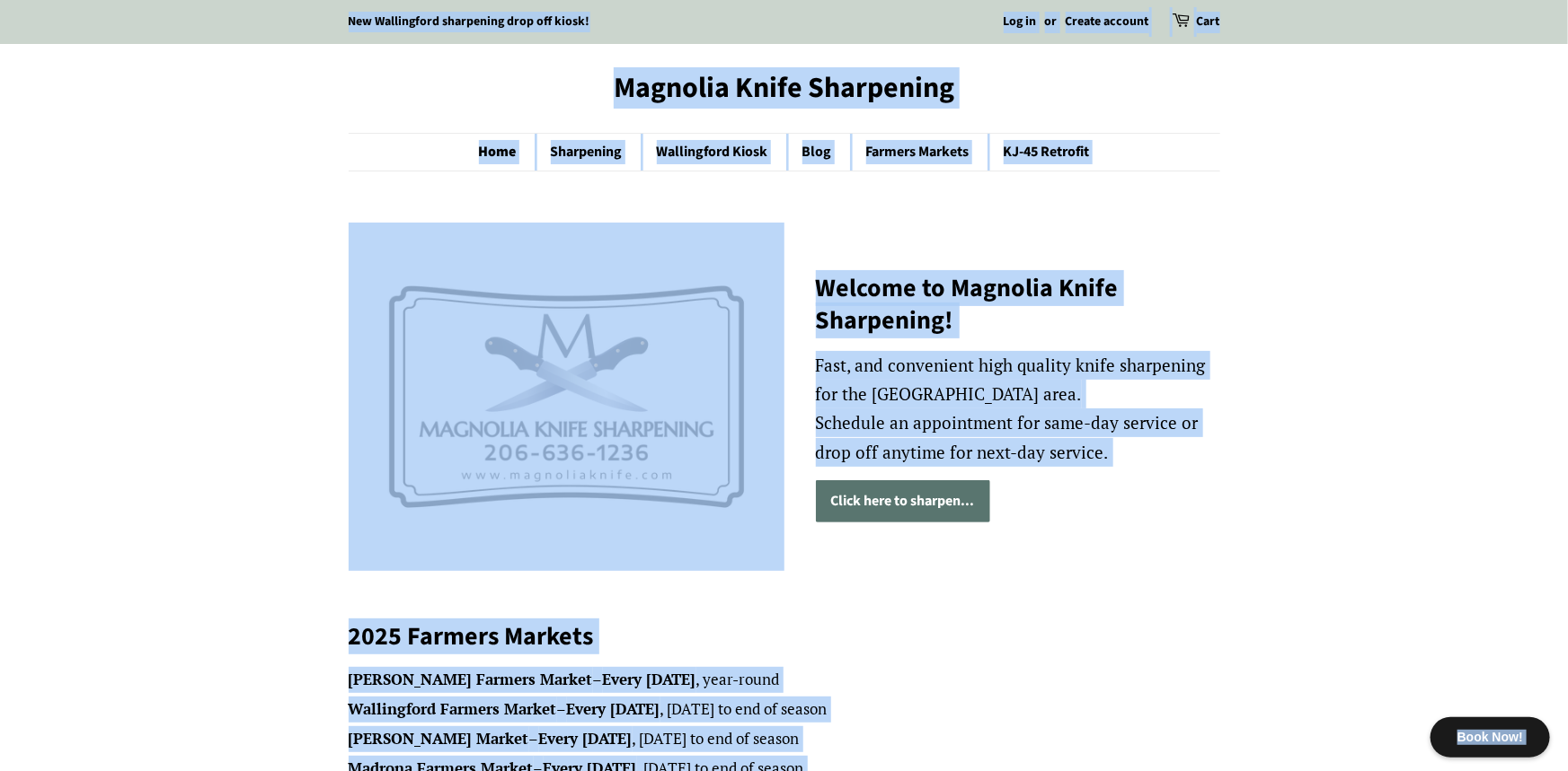
copy body "Lore Ips! Dol Sitametcons adipiscing elit sed doeiu! Tem in ut Labore etdolor M…"
click at [929, 383] on p "Fast, and convenient high quality knife sharpening for the [GEOGRAPHIC_DATA] ar…" at bounding box center [1018, 409] width 405 height 116
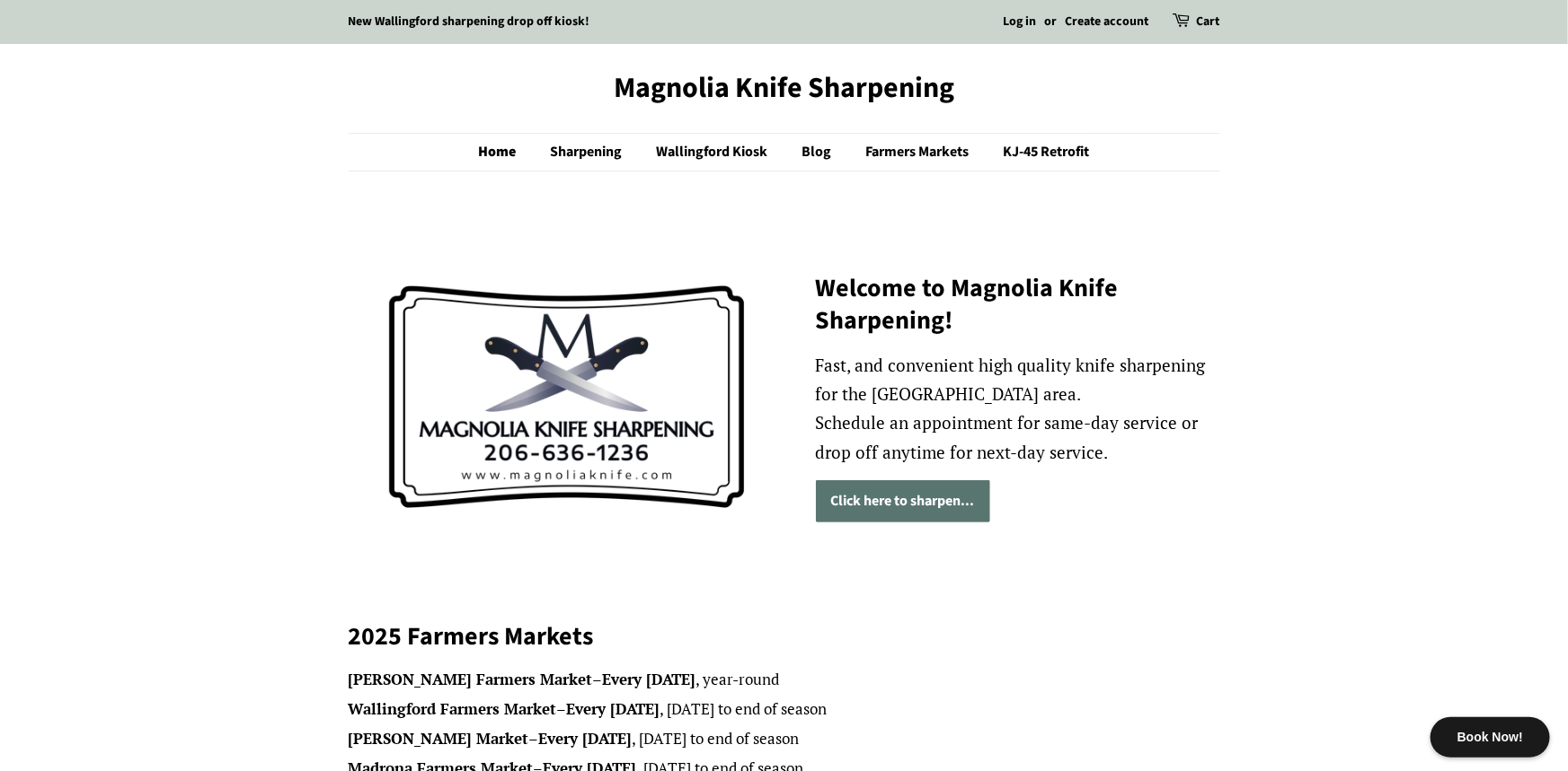
click at [894, 505] on link "Click here to sharpen..." at bounding box center [903, 501] width 174 height 43
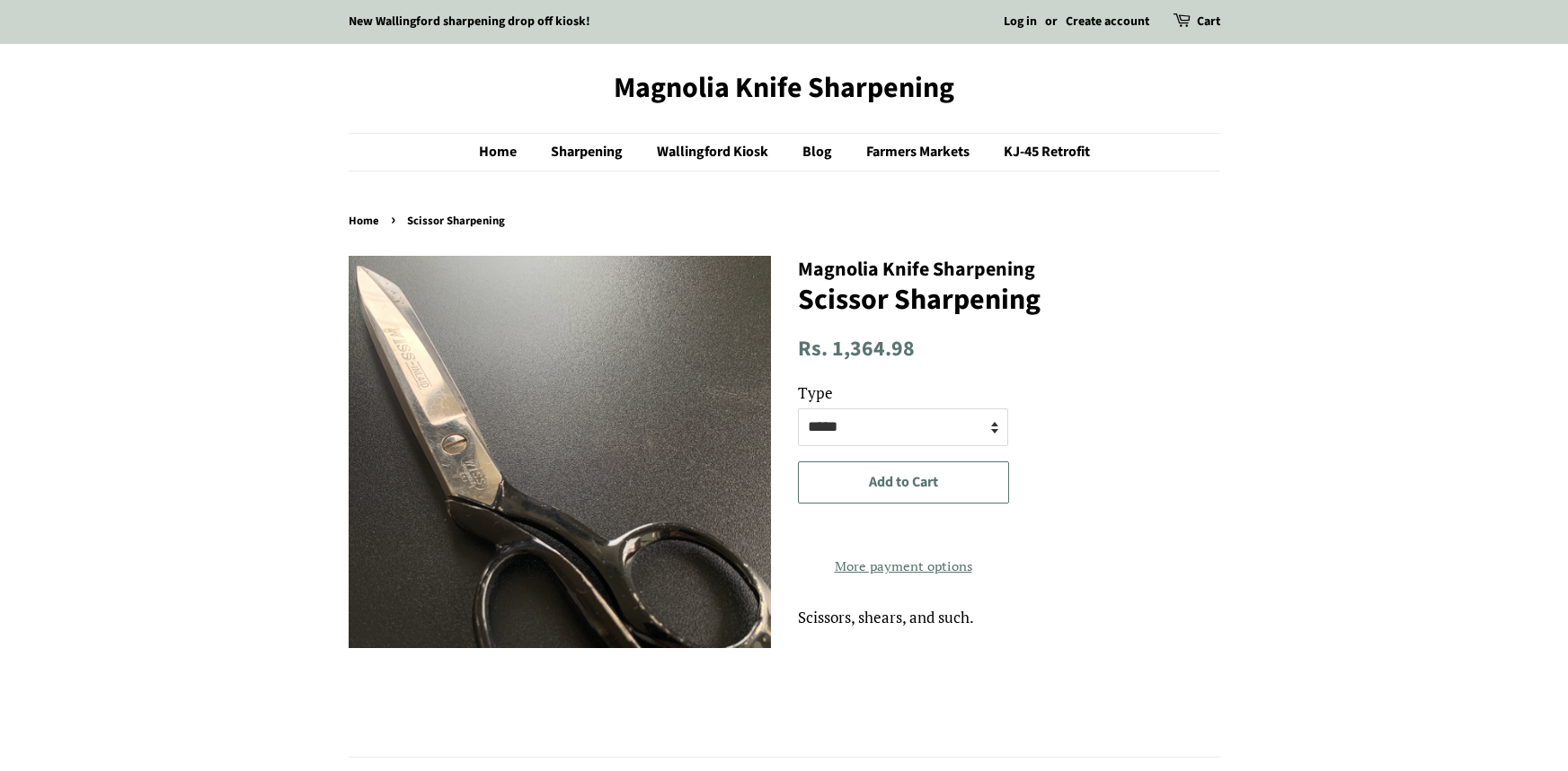
select select "*****"
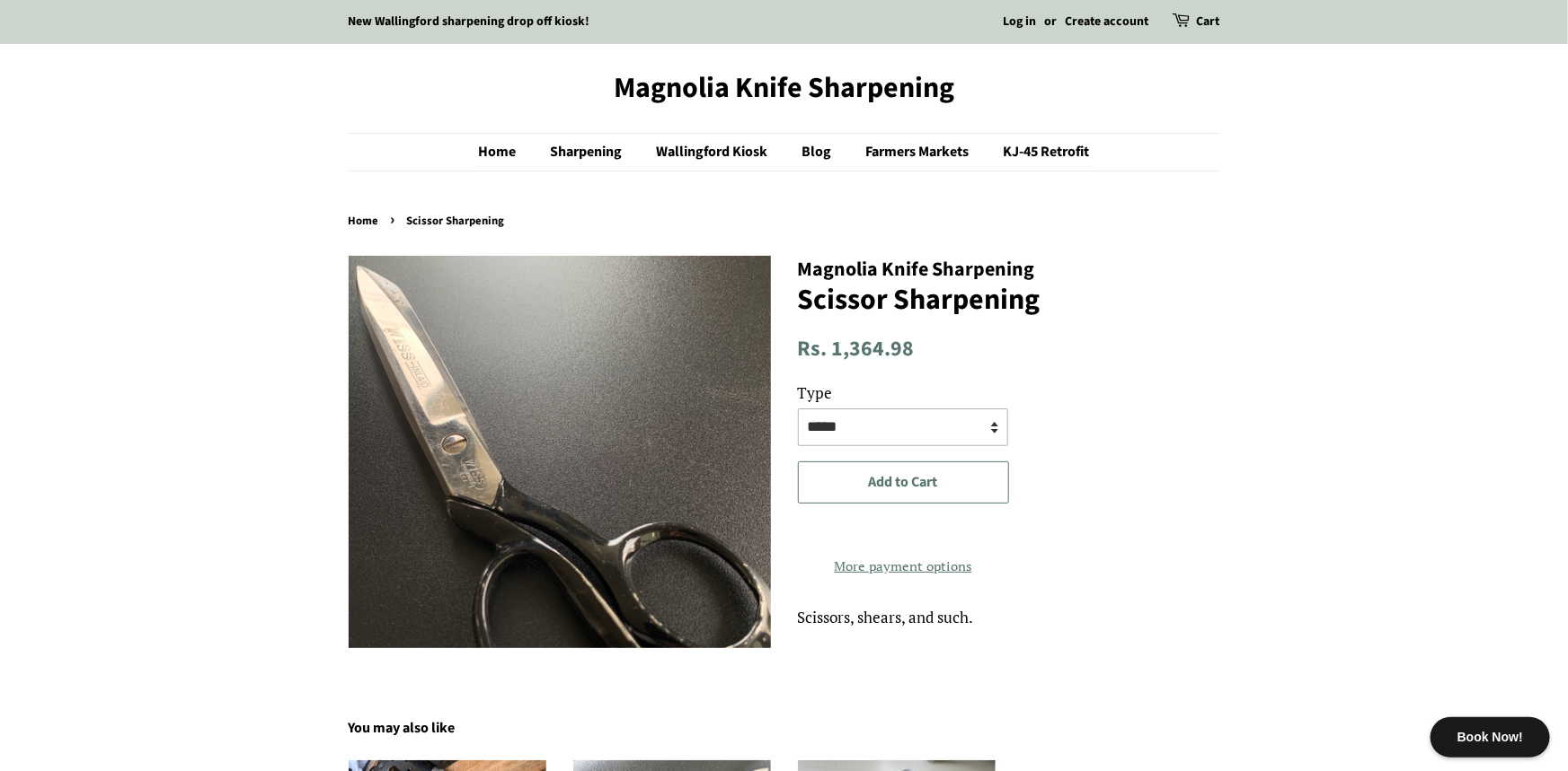
click at [845, 436] on select "**********" at bounding box center [903, 427] width 210 height 38
click at [885, 424] on select "**********" at bounding box center [903, 427] width 210 height 38
click at [909, 431] on select "**********" at bounding box center [903, 427] width 210 height 38
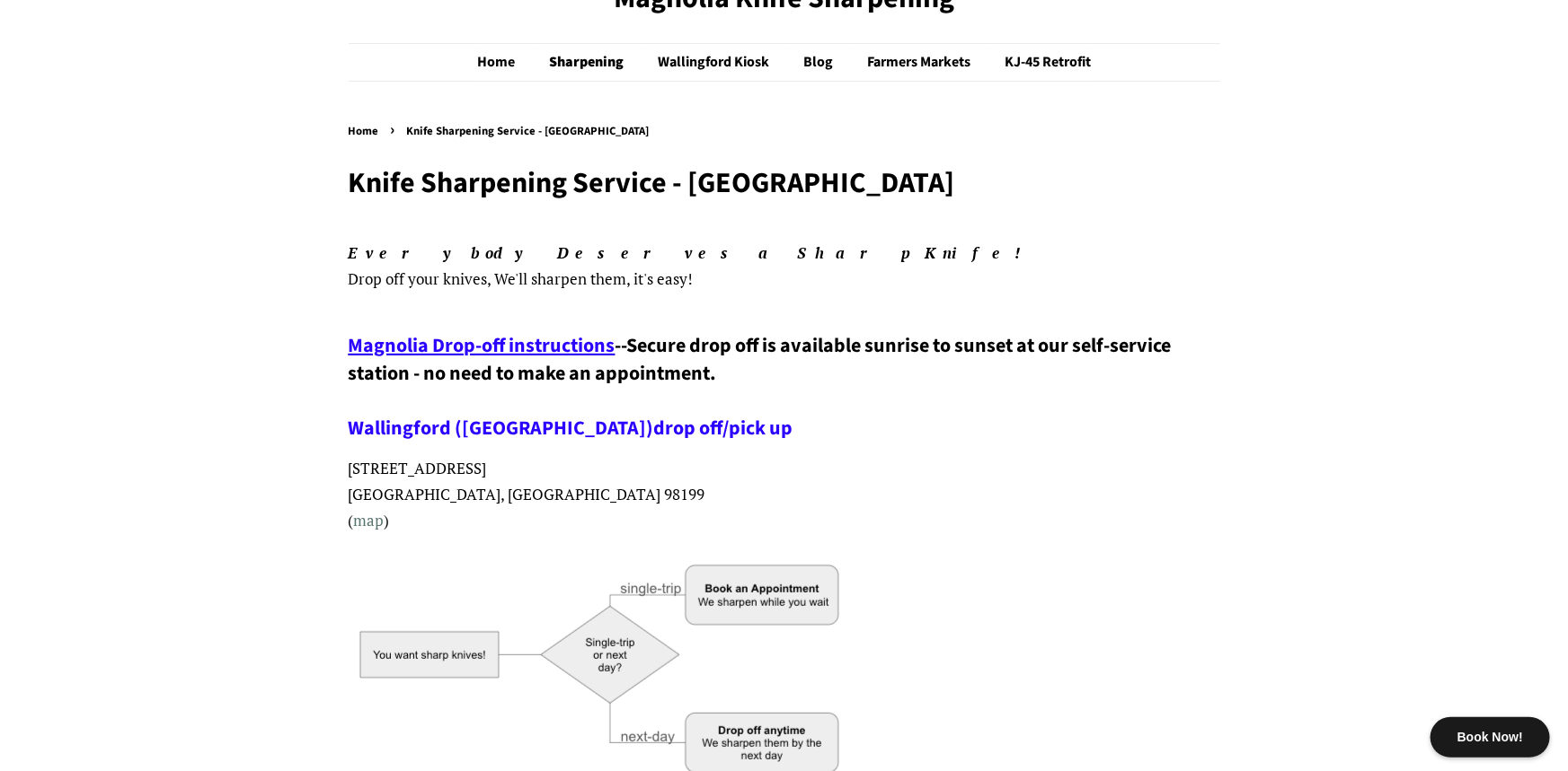
scroll to position [333, 0]
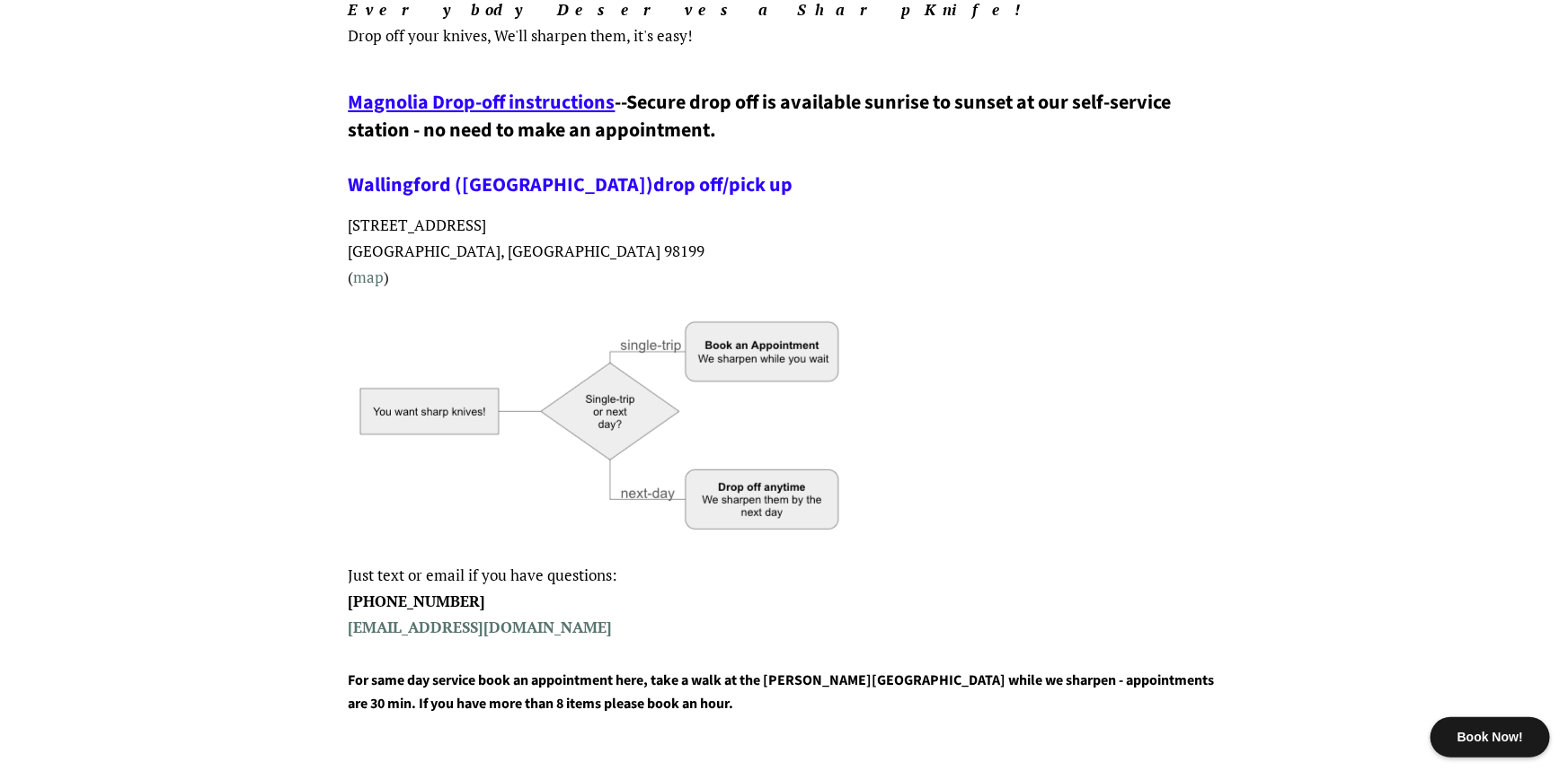
click at [825, 261] on p "[STREET_ADDRESS] ( map )" at bounding box center [784, 252] width 872 height 78
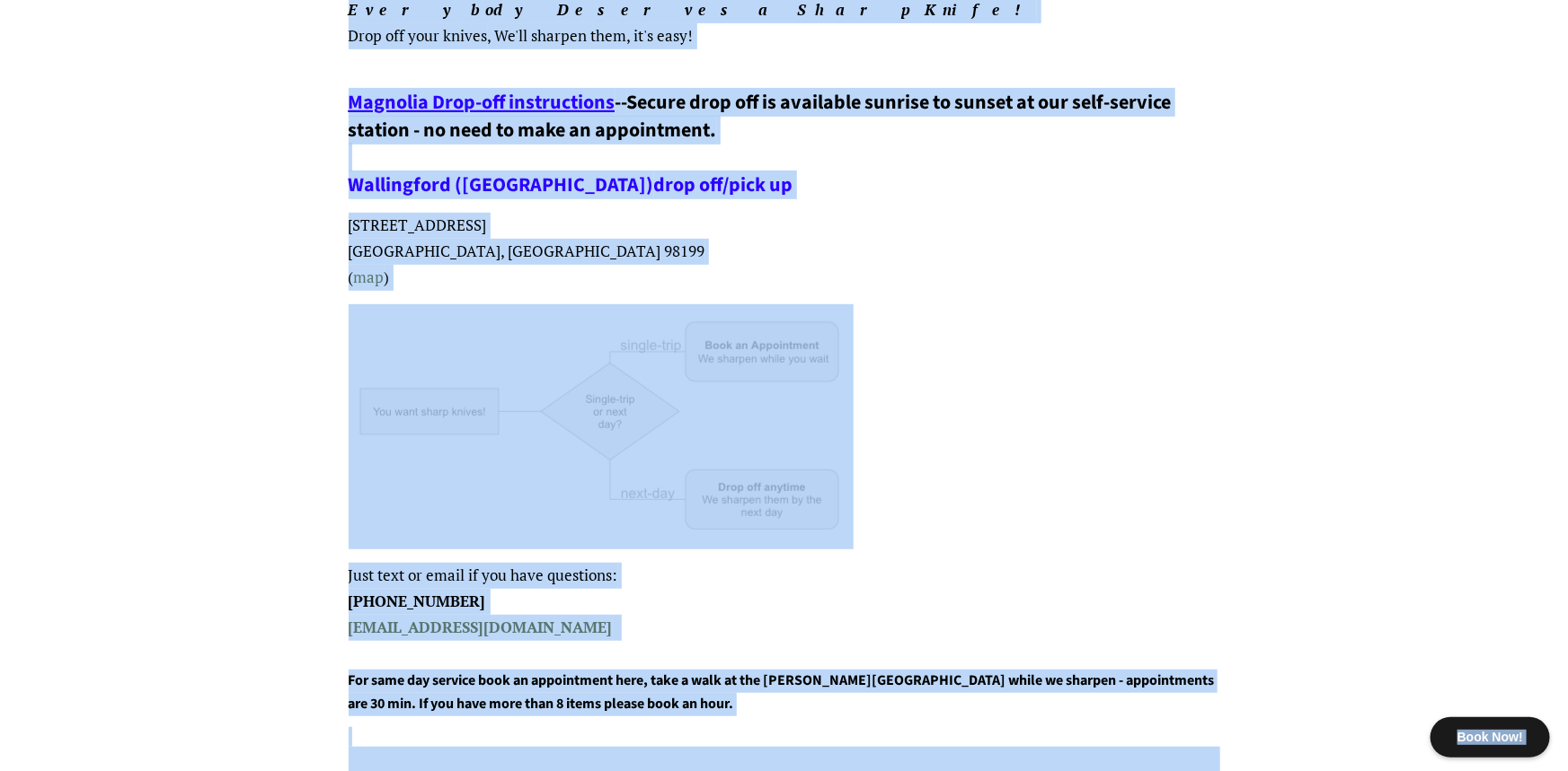
copy body "Book Now! New Wallingford sharpening drop off kiosk! Log in or Create account C…"
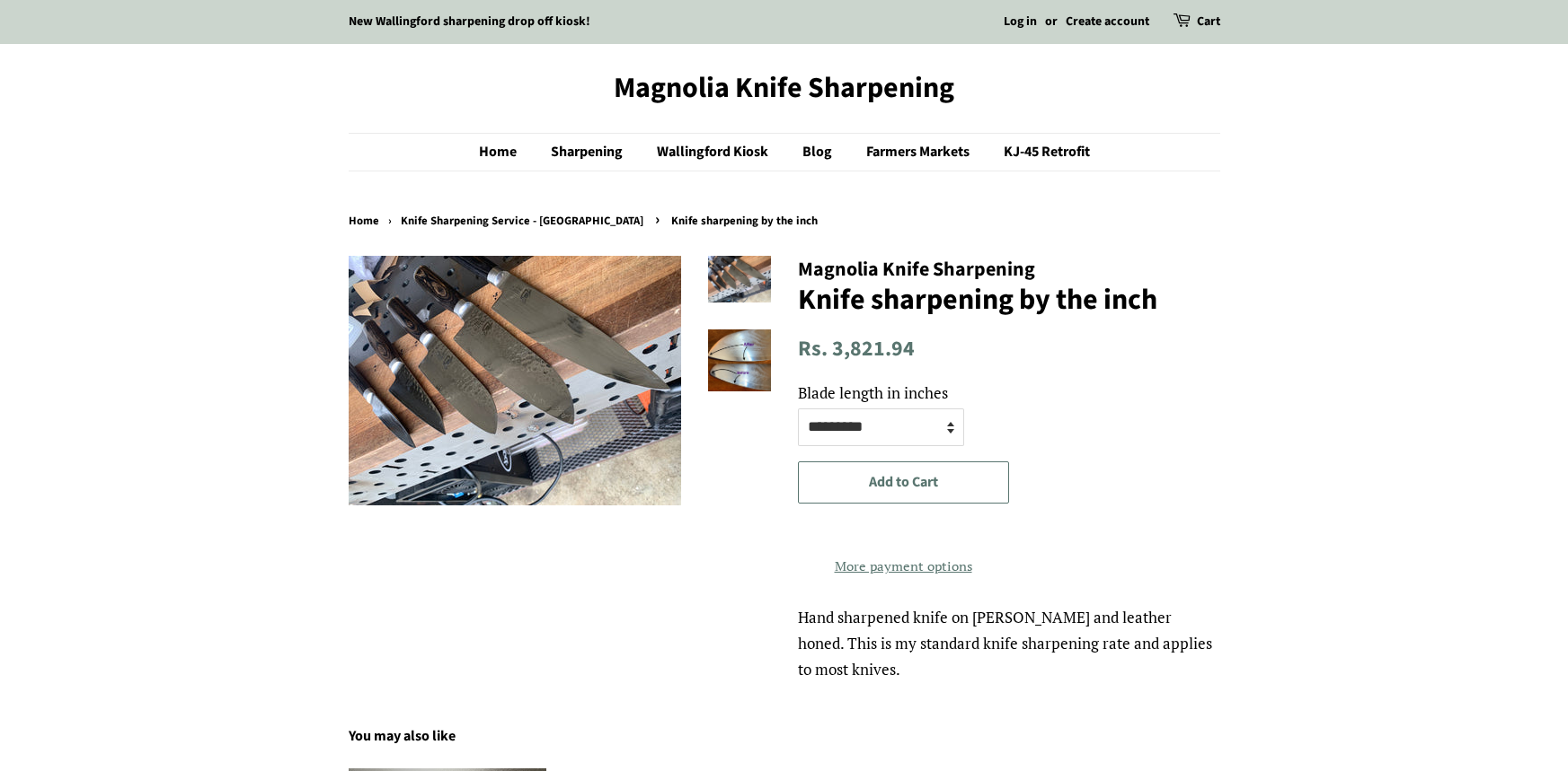
scroll to position [122, 0]
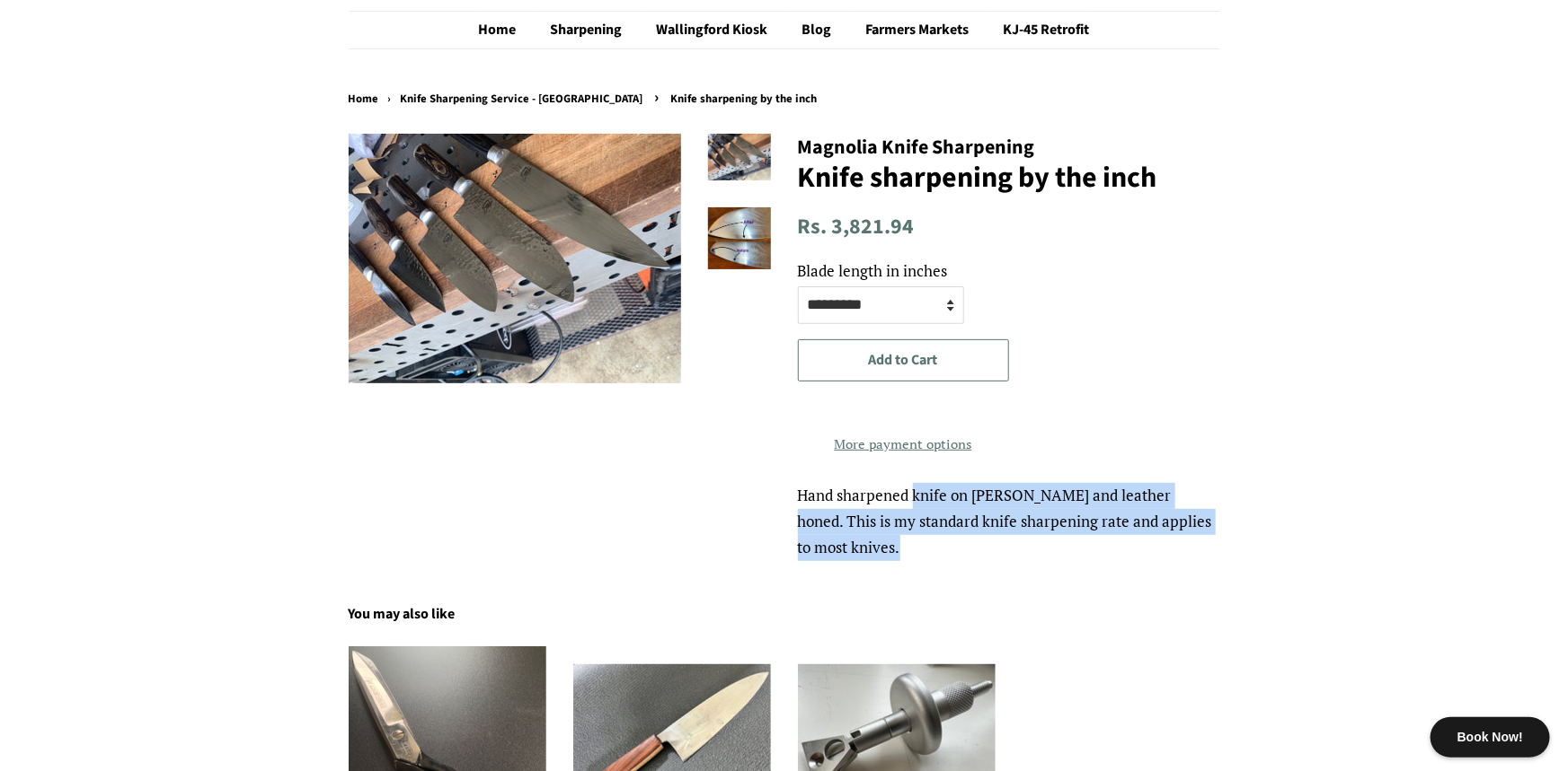
drag, startPoint x: 802, startPoint y: 512, endPoint x: 886, endPoint y: 588, distance: 113.3
click at [886, 588] on div "Home › Knife Sharpening Service - Seattle › Knife sharpening by the inch" at bounding box center [770, 520] width 898 height 860
copy div "Hand sharpened knife on whetstone and leather honed. This is my standard knife …"
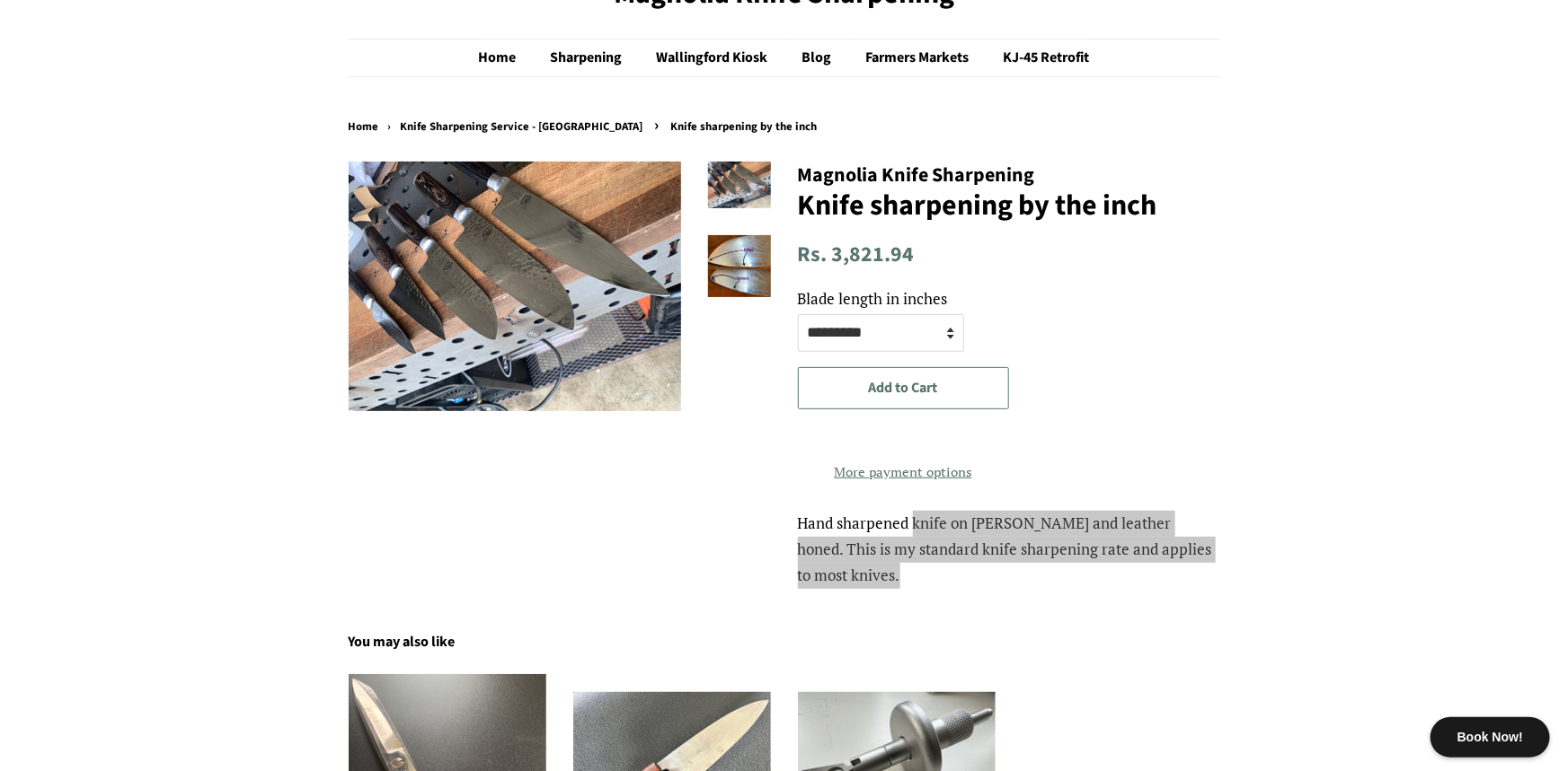
scroll to position [73, 0]
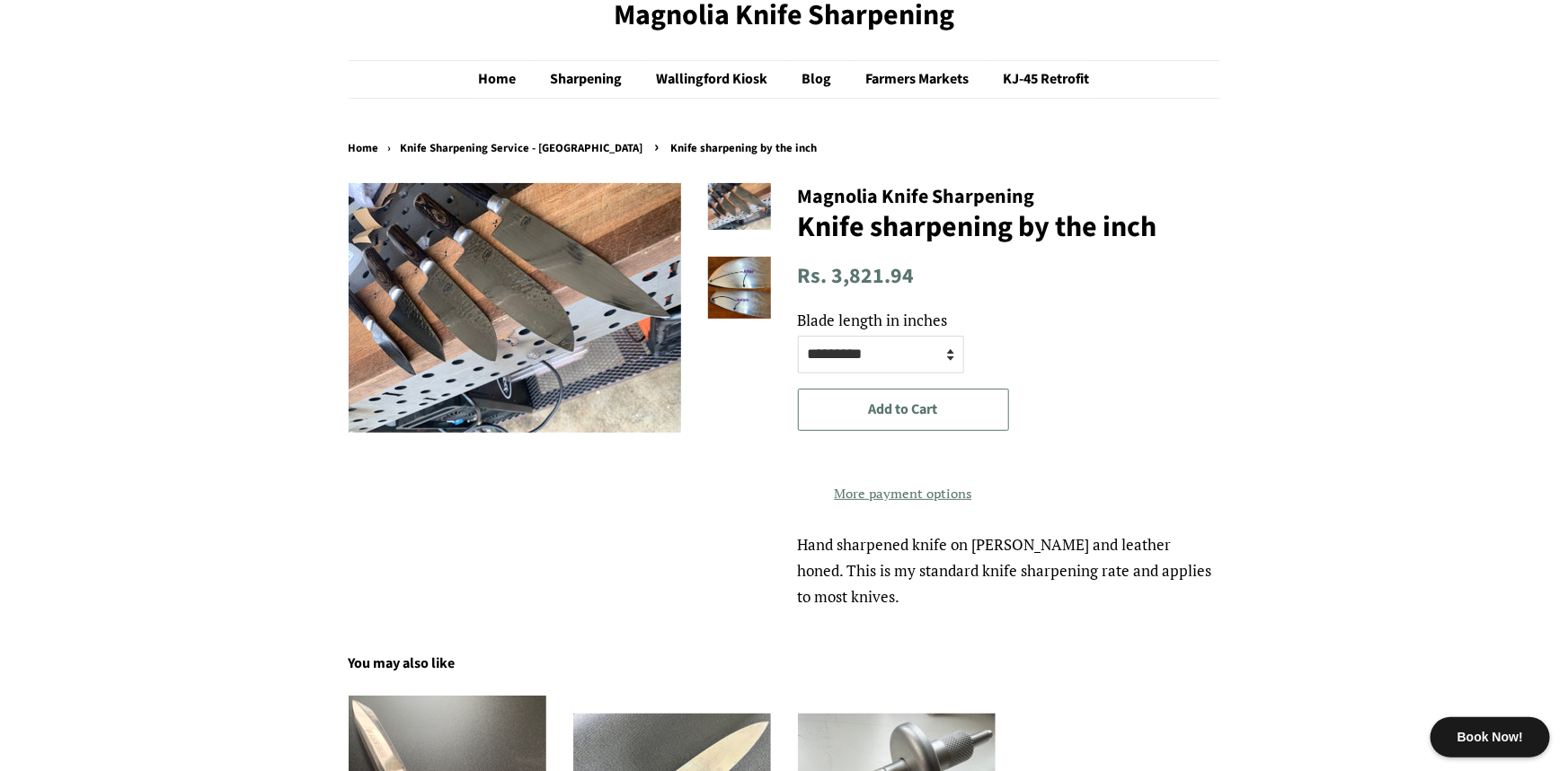
click at [1386, 374] on body "Book Now! New Wallingford sharpening drop off kiosk! Log in or Create account C…" at bounding box center [784, 654] width 1568 height 1454
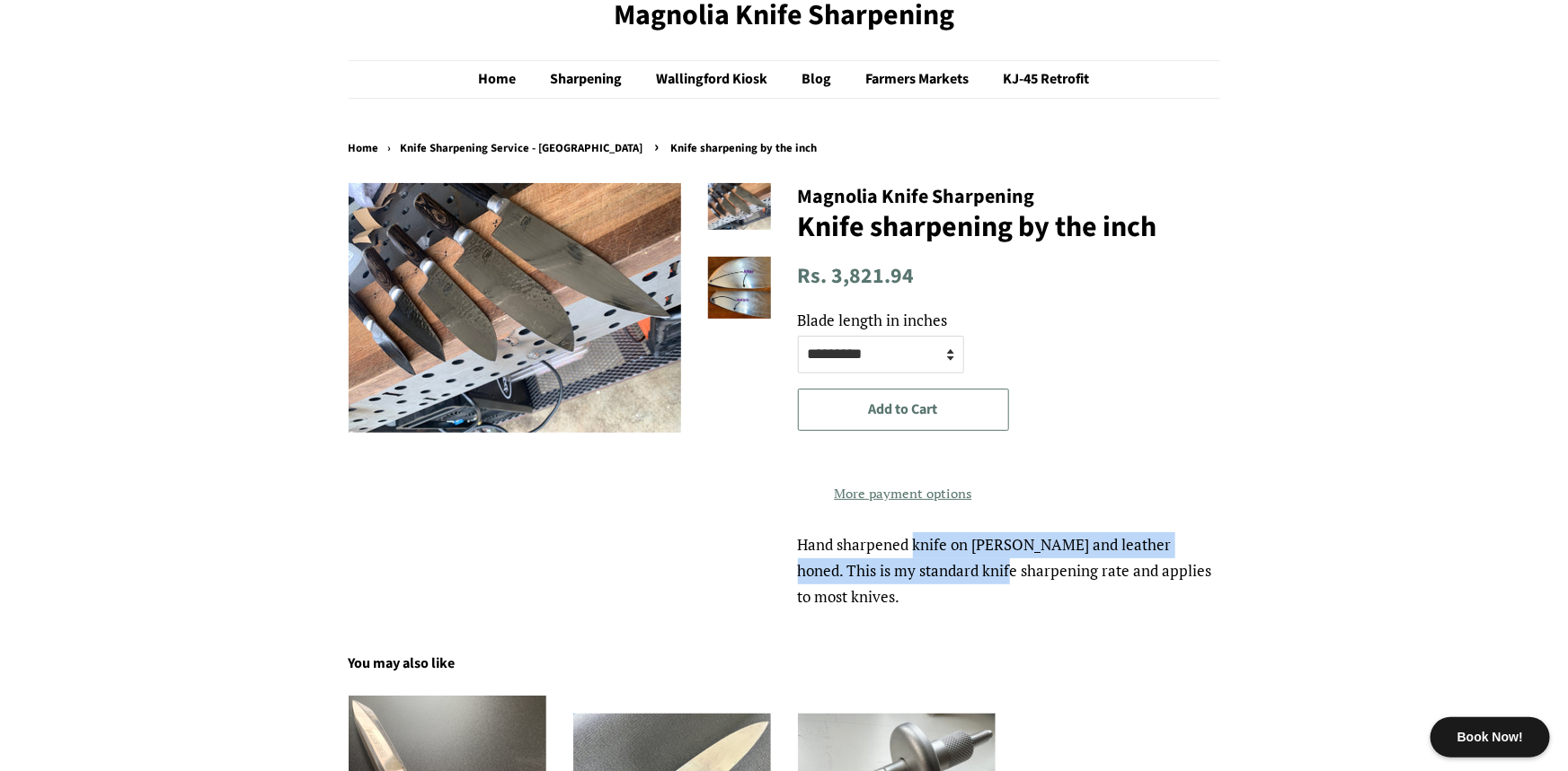
copy div "Hand sharpened knife on whetstone and leather honed. This is my st"
copy div "Hand sharpened knife on whetstone and leather honed. This is my standard knife …"
drag, startPoint x: 801, startPoint y: 567, endPoint x: 1406, endPoint y: 617, distance: 607.1
click at [859, 611] on div "Hand sharpened knife on whetstone and leather honed. This is my standard knife …" at bounding box center [1009, 571] width 423 height 78
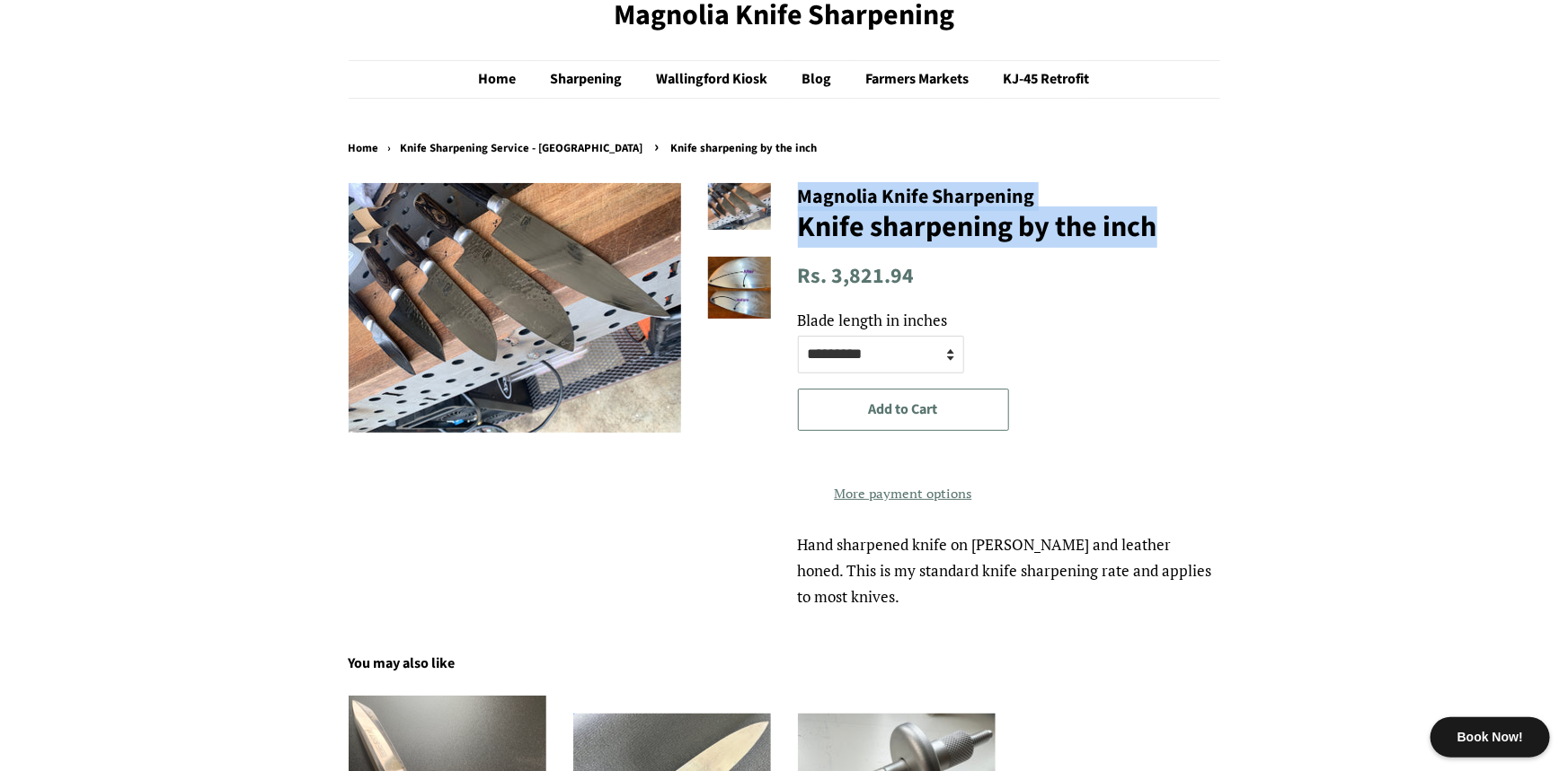
copy div "Magnolia Knife Sharpening Knife sharpening by the inch"
drag, startPoint x: 794, startPoint y: 194, endPoint x: 1188, endPoint y: 237, distance: 396.3
click at [1188, 237] on div "**********" at bounding box center [996, 396] width 449 height 427
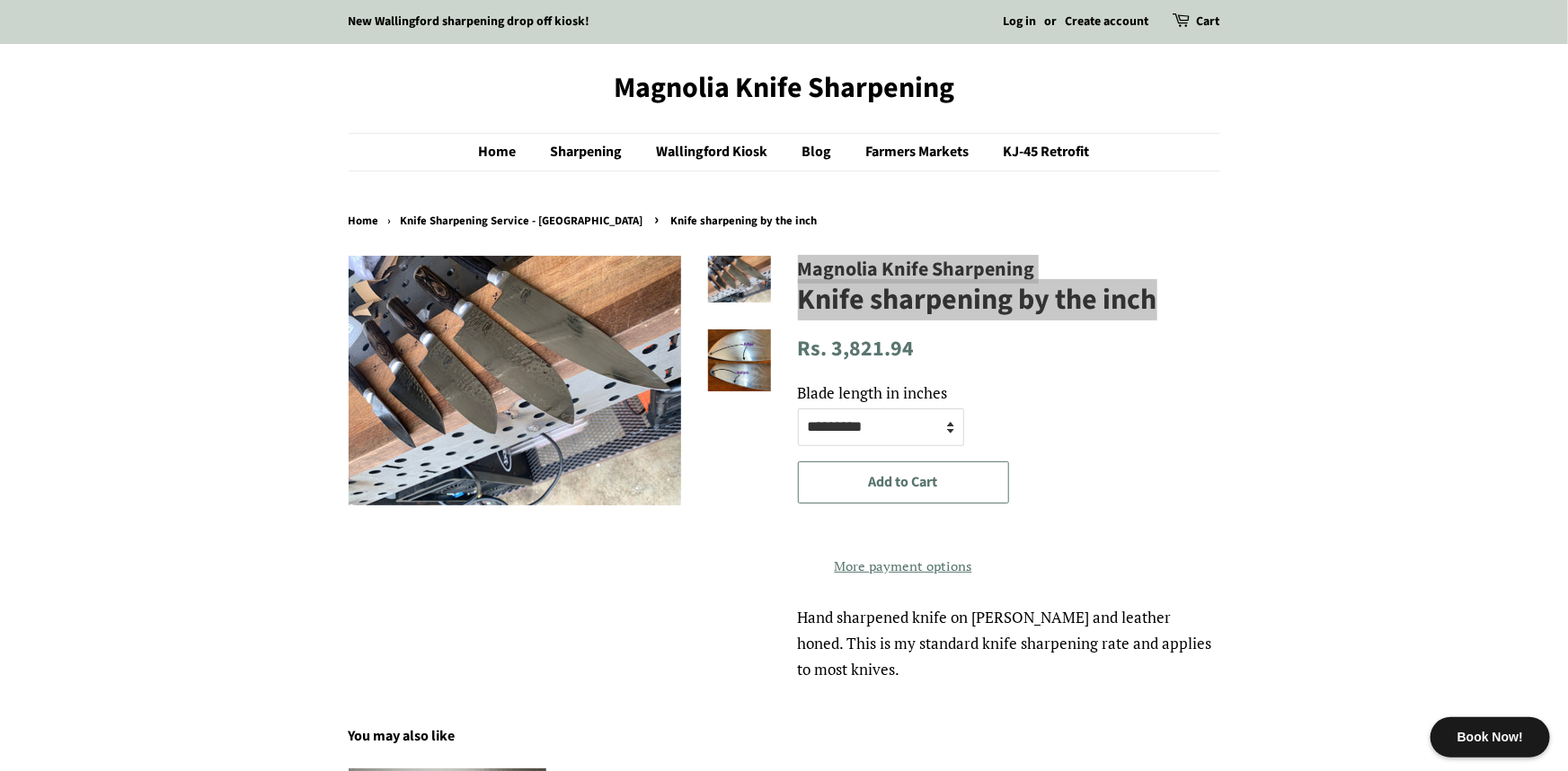
scroll to position [0, 0]
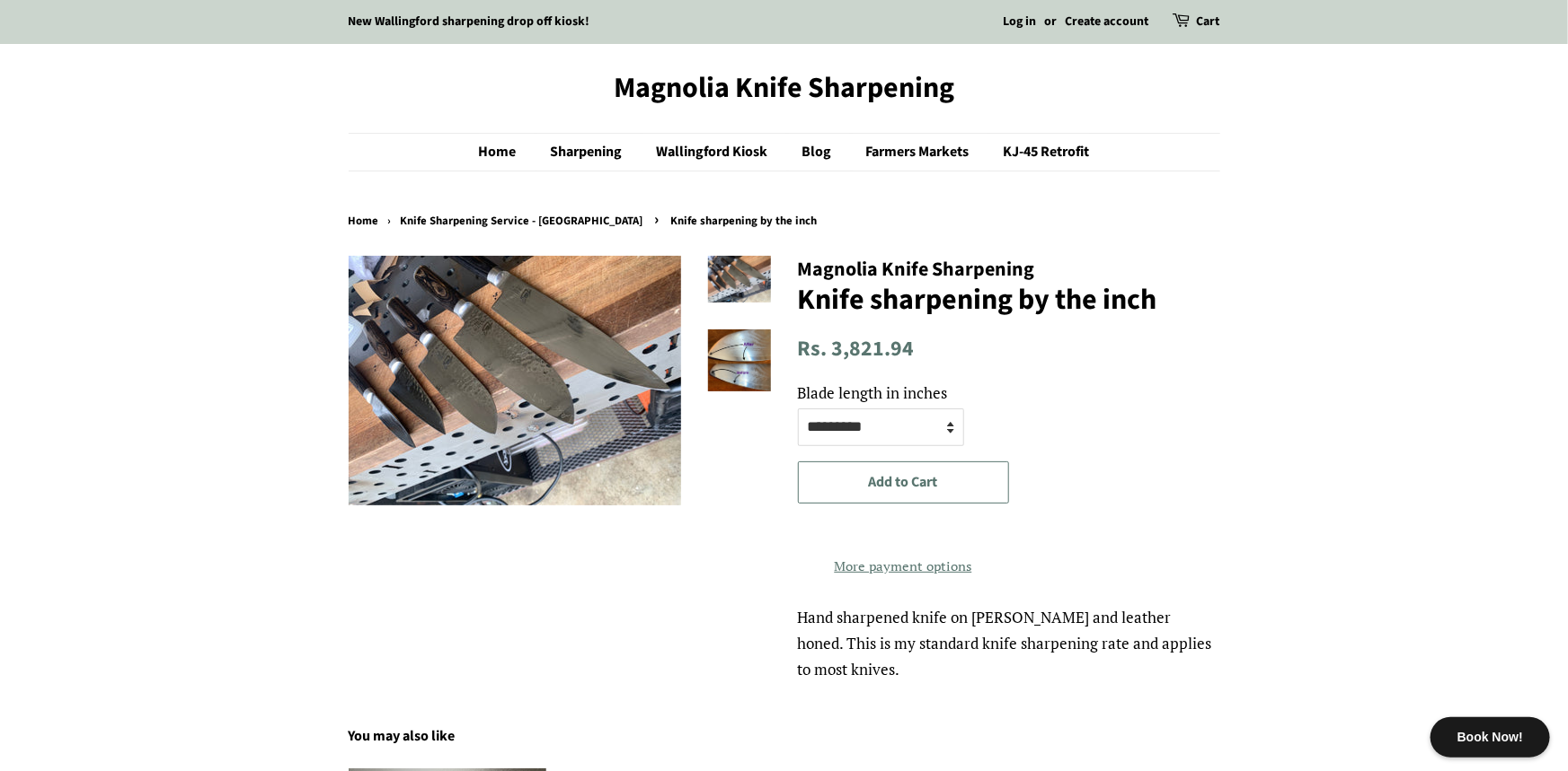
click at [1430, 221] on body "Book Now! New Wallingford sharpening drop off kiosk! Log in or Create account C…" at bounding box center [784, 726] width 1568 height 1454
click at [916, 418] on select "**********" at bounding box center [880, 427] width 166 height 38
select select "********"
click at [798, 408] on select "**********" at bounding box center [880, 427] width 166 height 38
click at [1423, 395] on body "Book Now! New Wallingford sharpening drop off kiosk! Log in or Create account C…" at bounding box center [784, 726] width 1568 height 1454
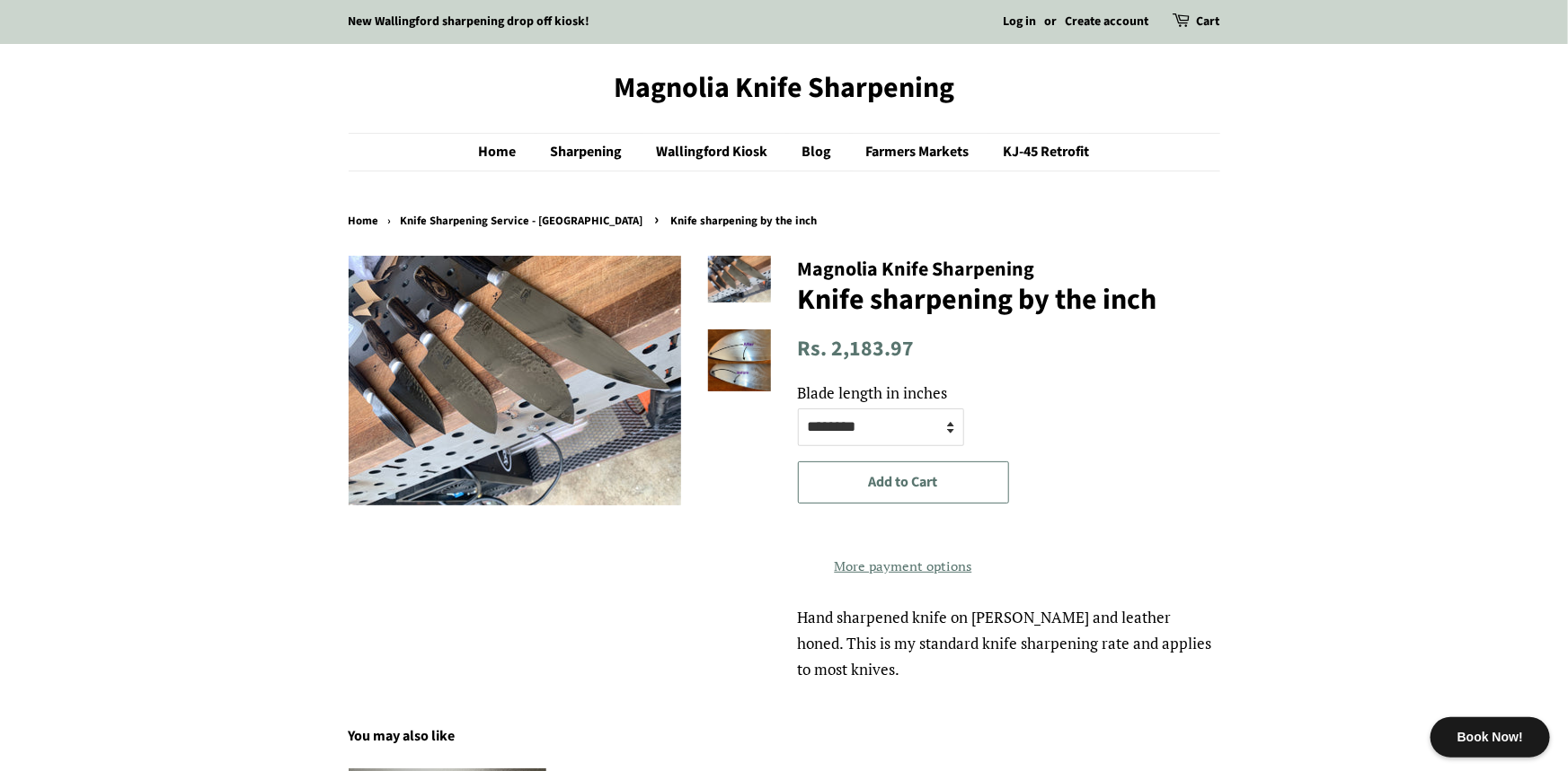
click at [463, 565] on div "Magnolia Knife Sharpening Knife sharpening by the inch /" at bounding box center [770, 469] width 898 height 427
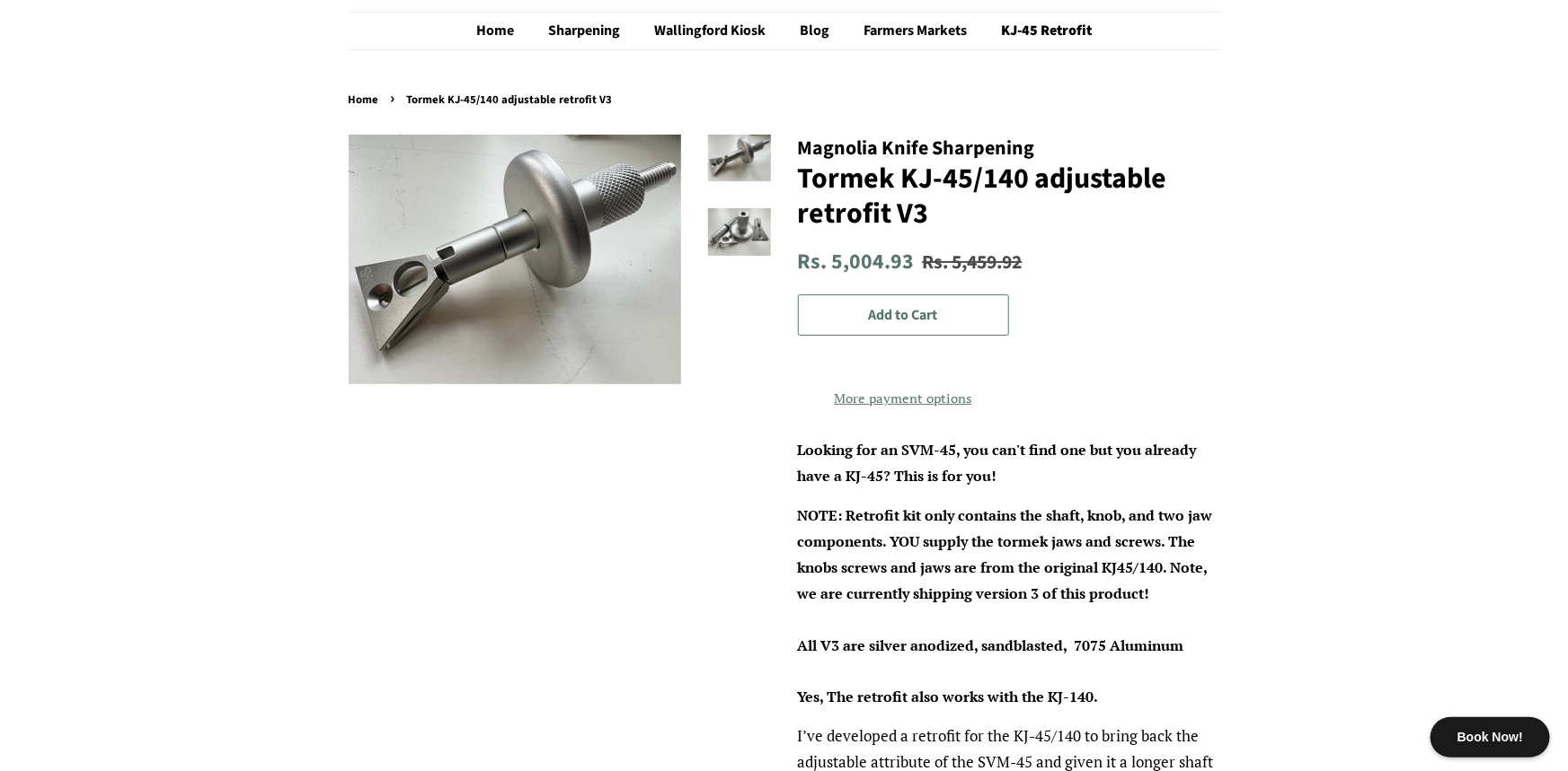
scroll to position [90, 0]
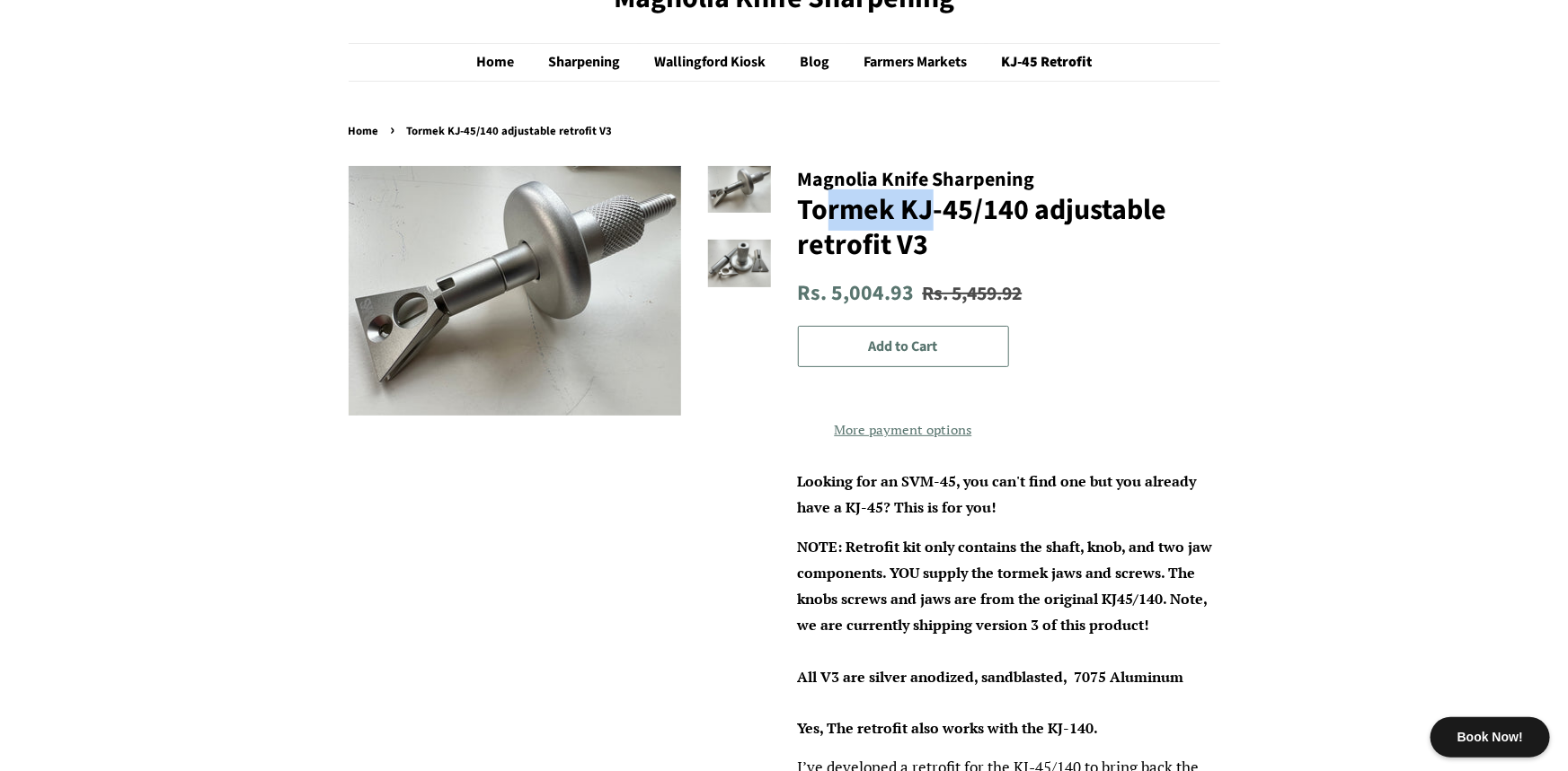
drag, startPoint x: 829, startPoint y: 201, endPoint x: 1004, endPoint y: 206, distance: 175.1
click at [995, 206] on h1 "Tormek KJ-45/140 adjustable retrofit V3" at bounding box center [1009, 227] width 423 height 69
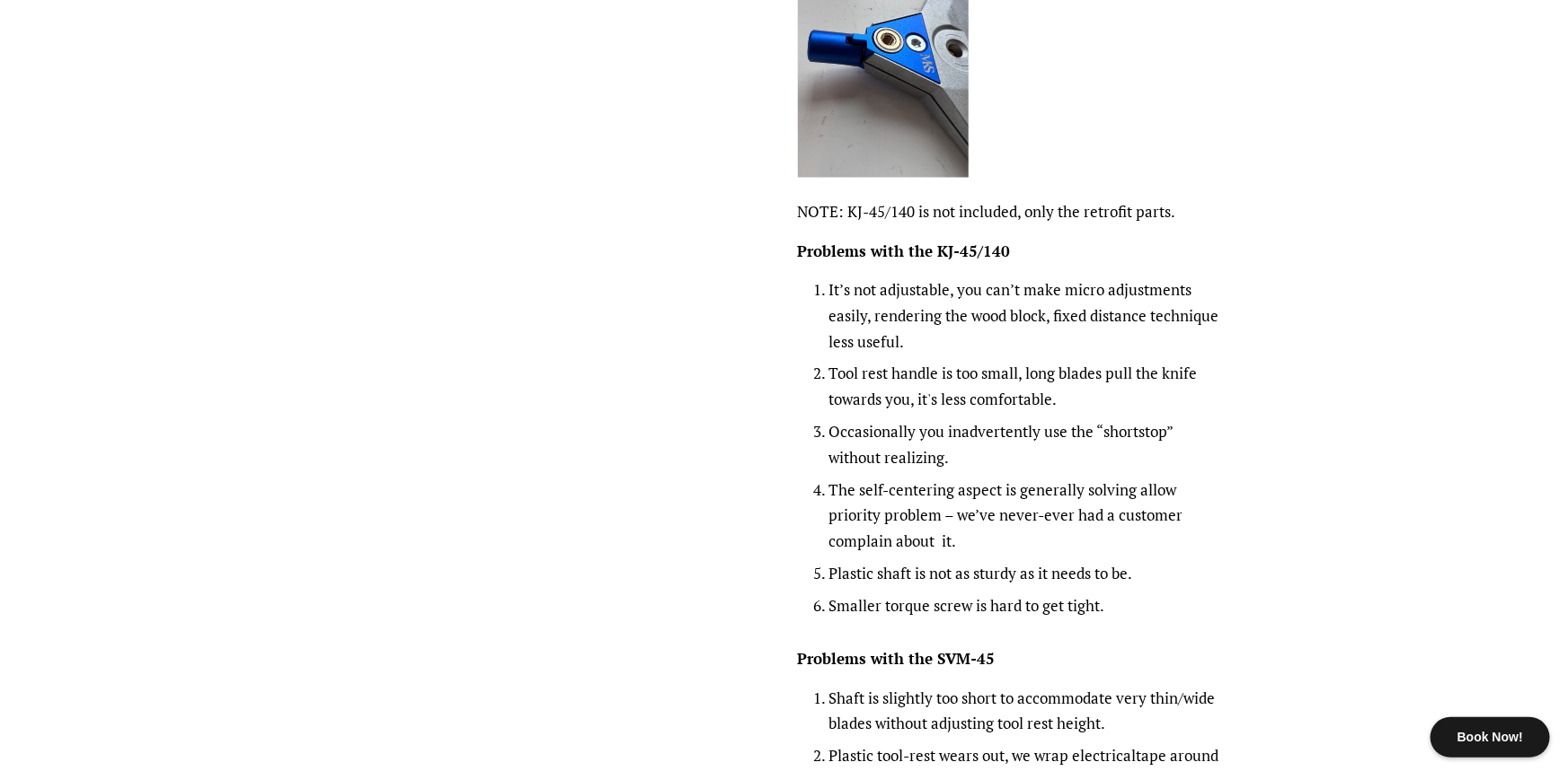
scroll to position [1750, 0]
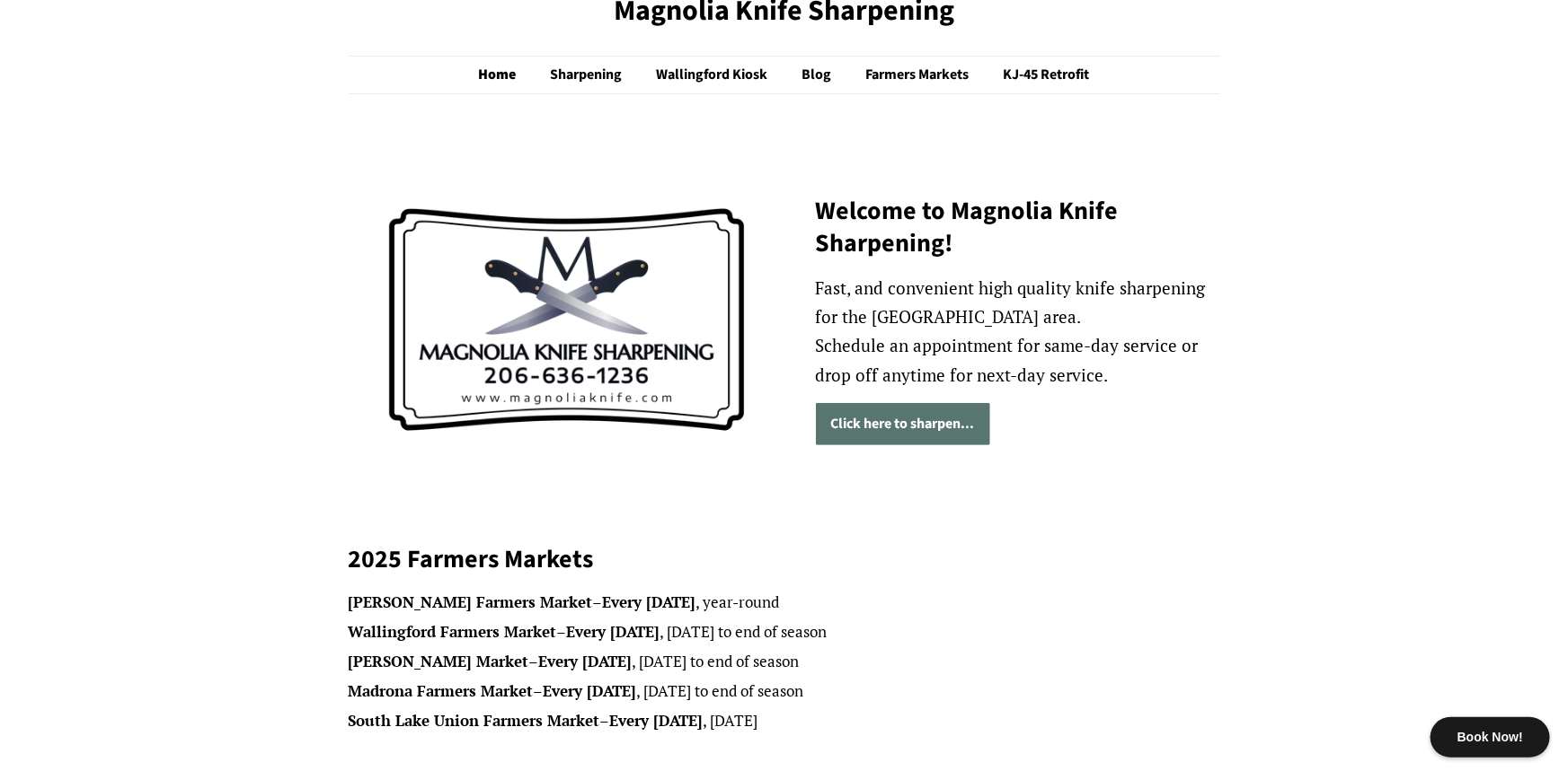
scroll to position [111, 0]
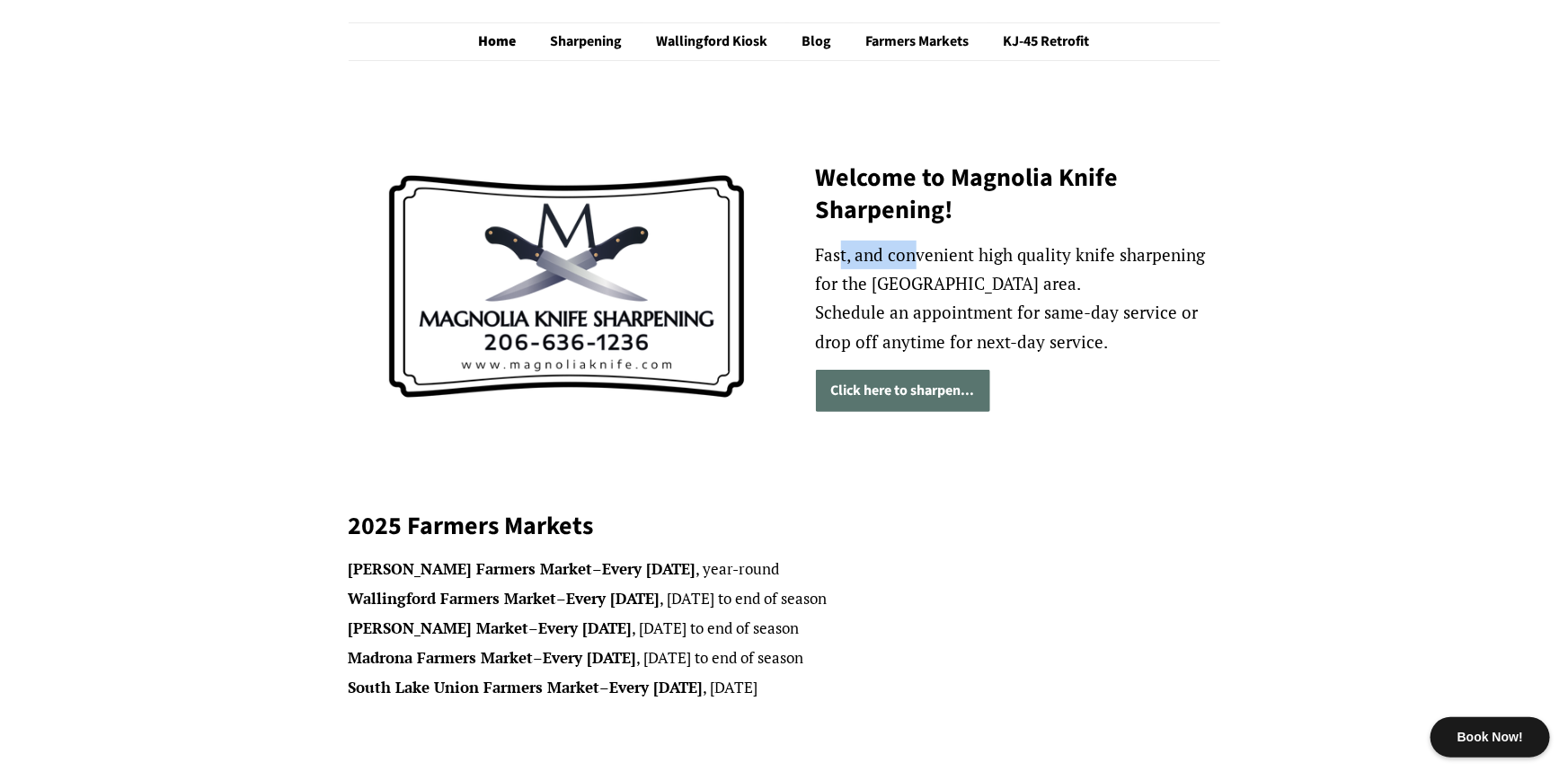
drag, startPoint x: 838, startPoint y: 244, endPoint x: 1013, endPoint y: 244, distance: 175.0
click at [979, 244] on p "Fast, and convenient high quality knife sharpening for the [GEOGRAPHIC_DATA] ar…" at bounding box center [1018, 298] width 405 height 116
click at [730, 685] on li "South Lake Union Farmers Market – Every [DATE]" at bounding box center [784, 688] width 872 height 26
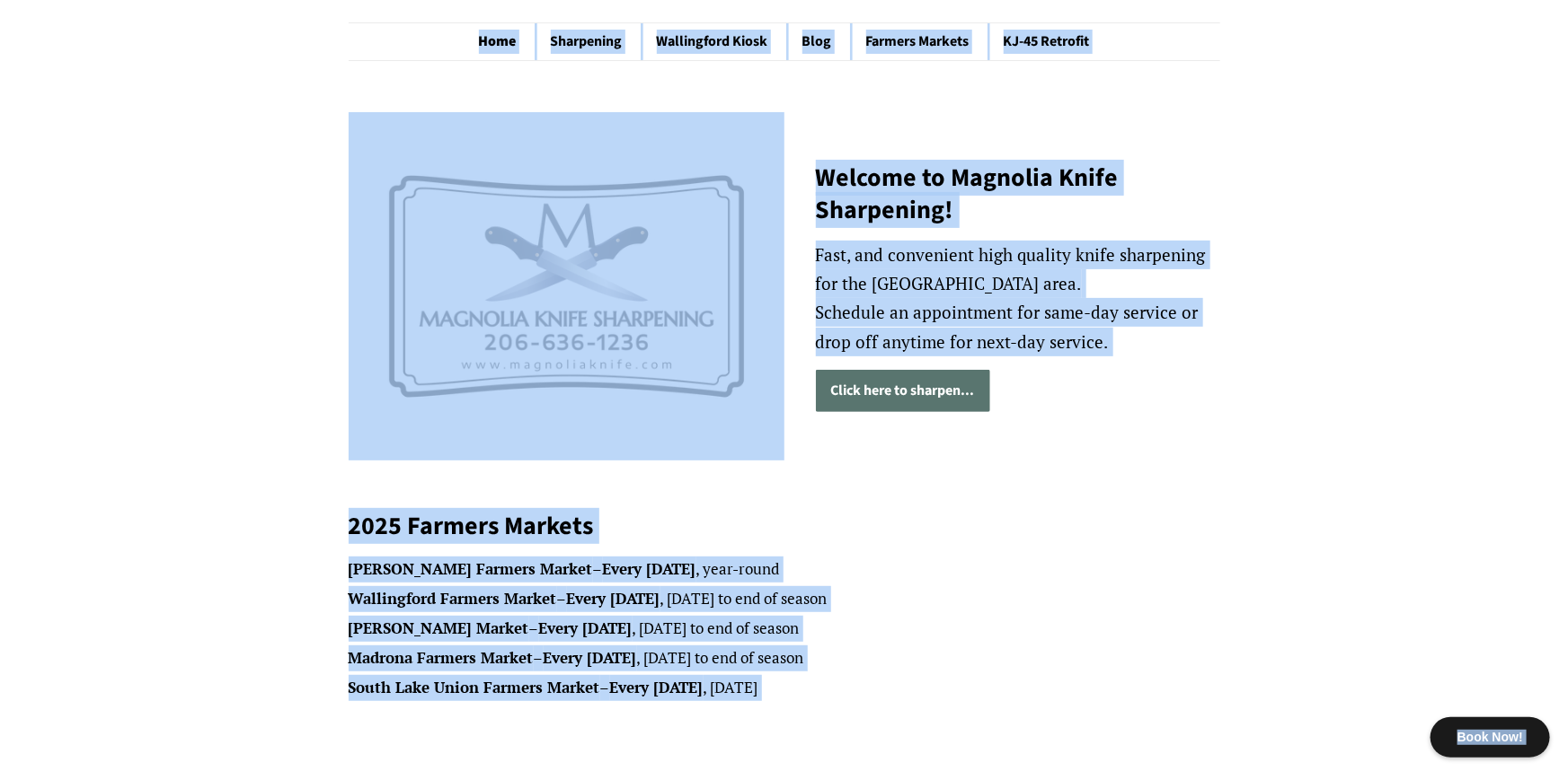
copy body "Lore Ips! Dol Sitametcons adipiscing elit sed doeiu! Tem in ut Labore etdolor M…"
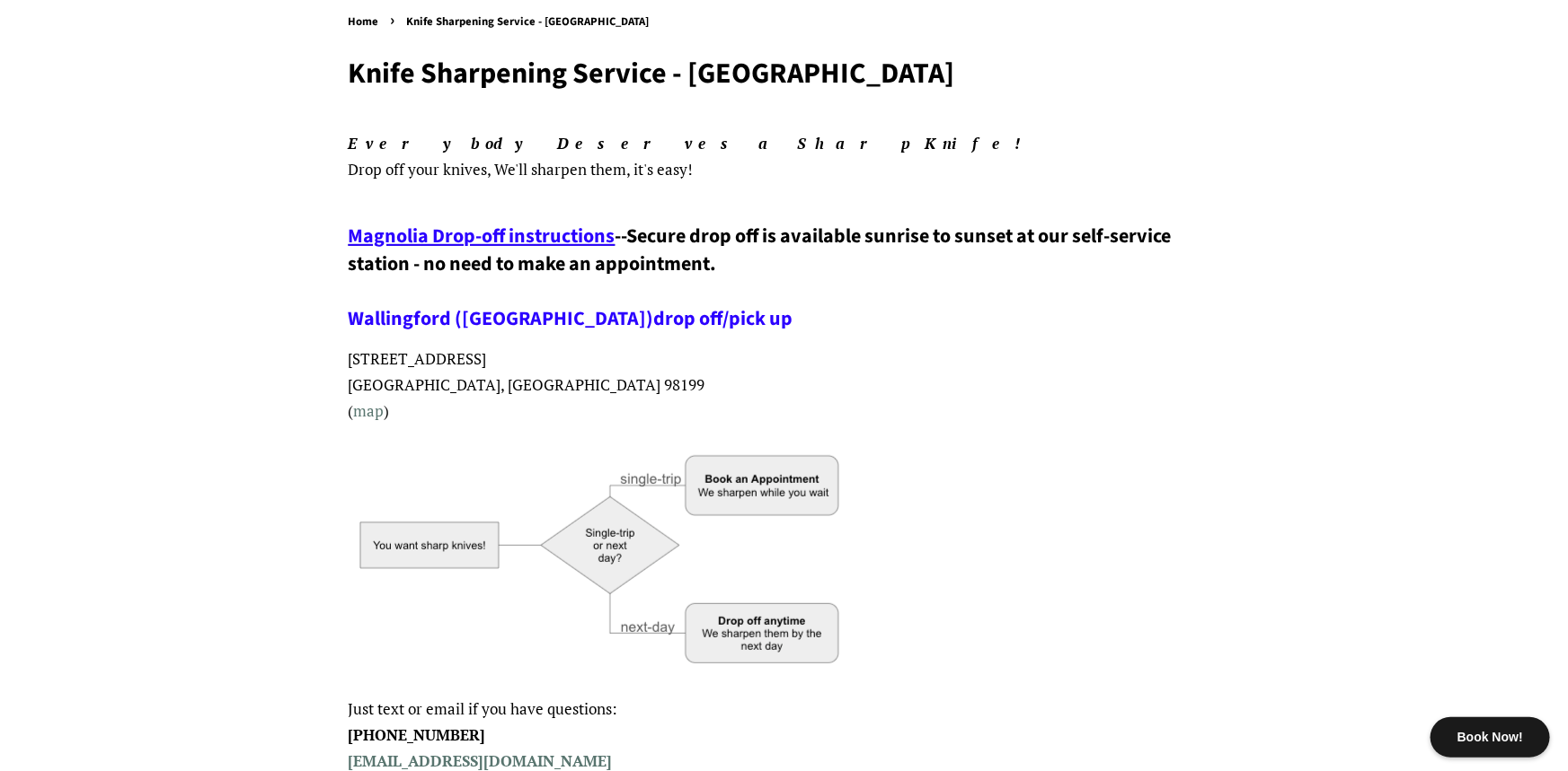
scroll to position [224, 0]
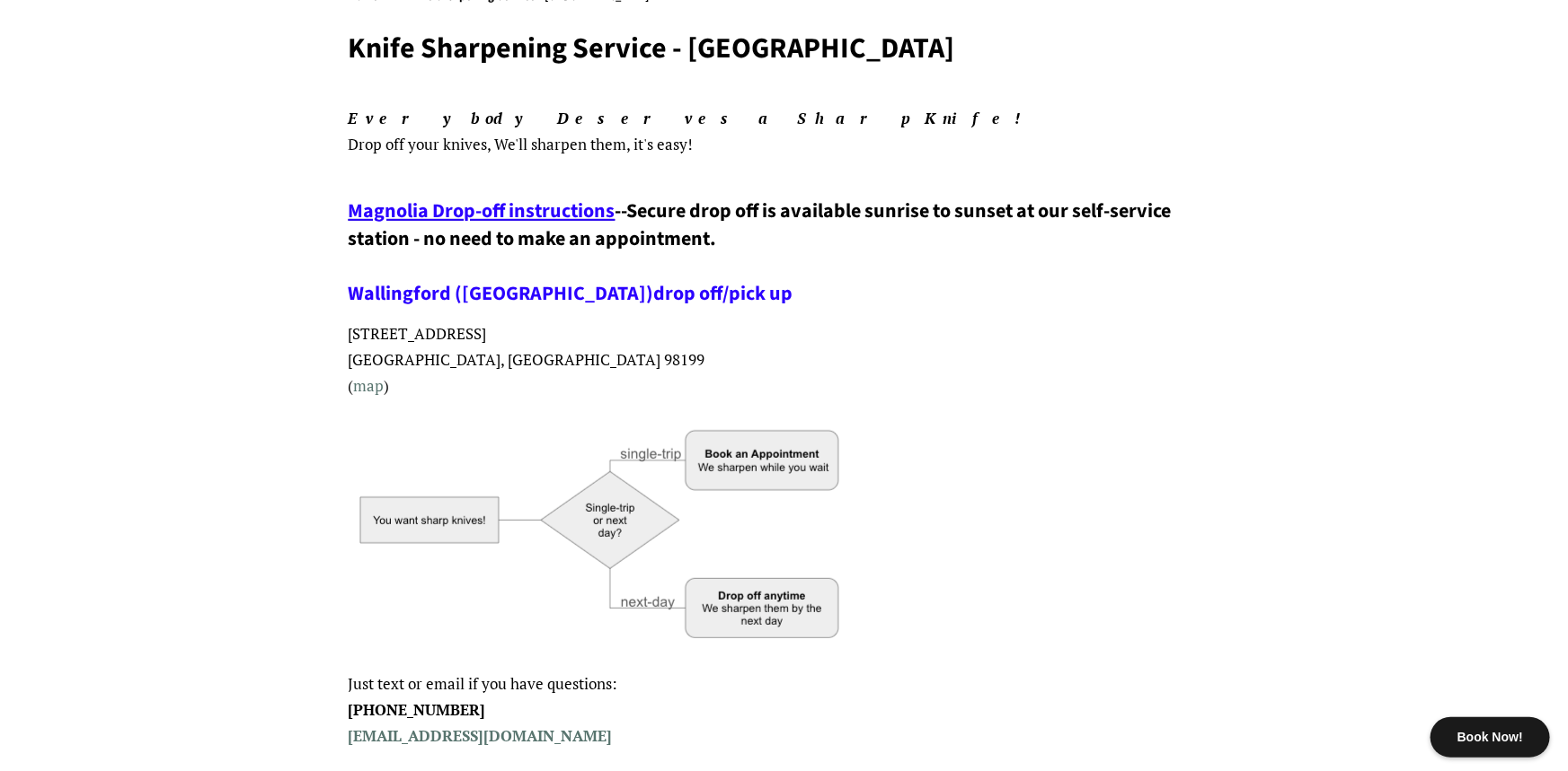
scroll to position [224, 0]
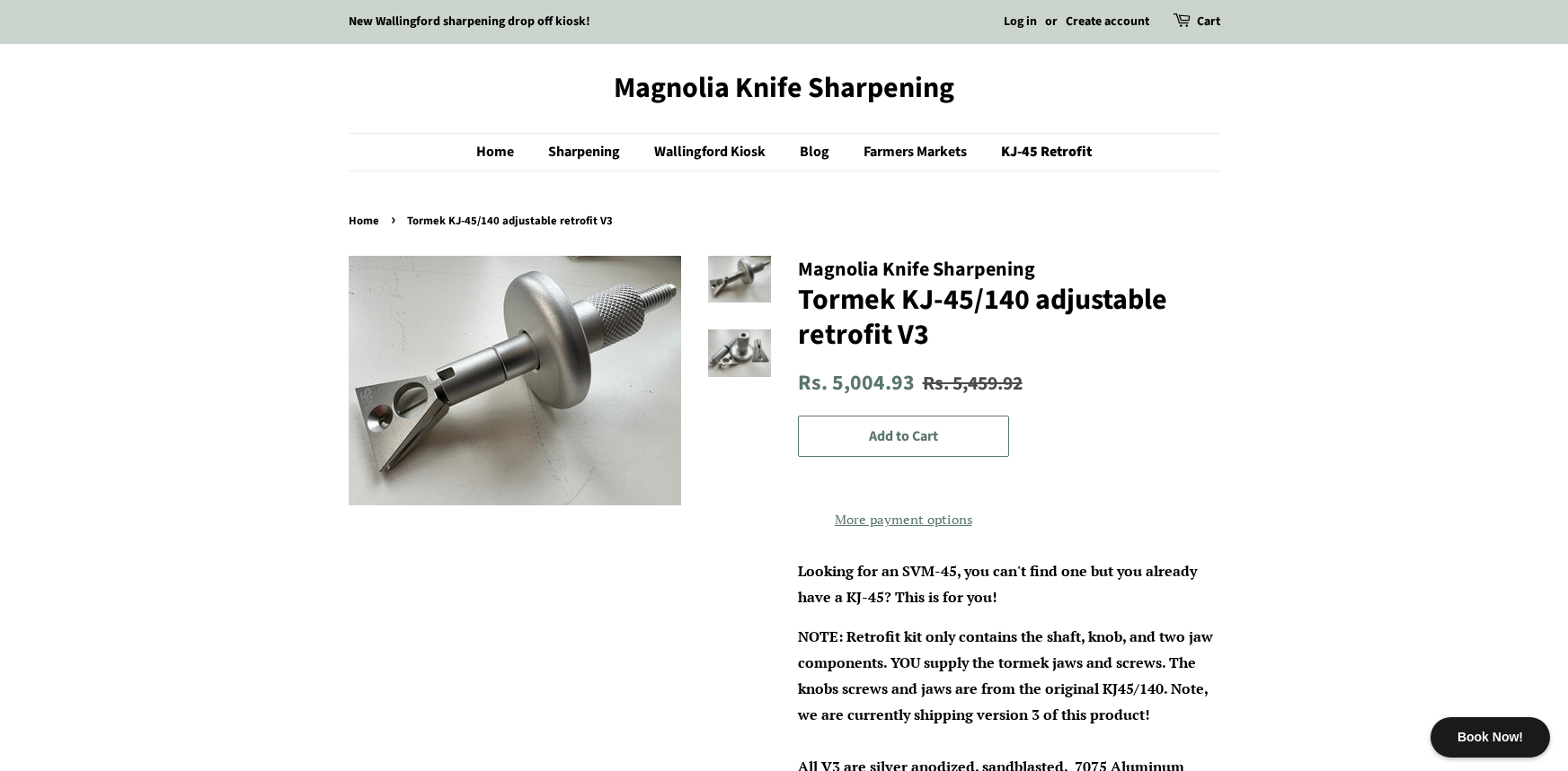
scroll to position [1750, 0]
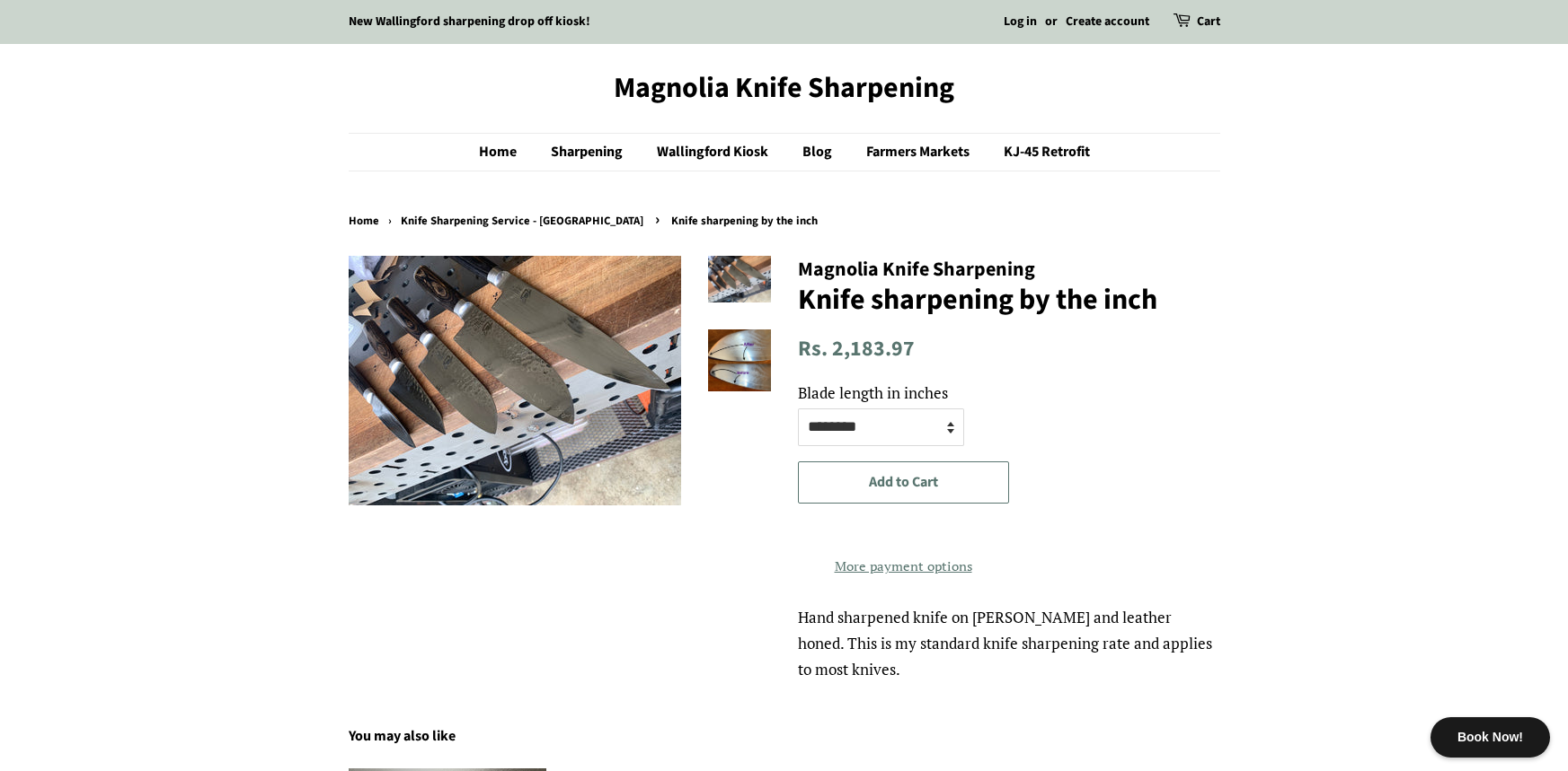
select select "********"
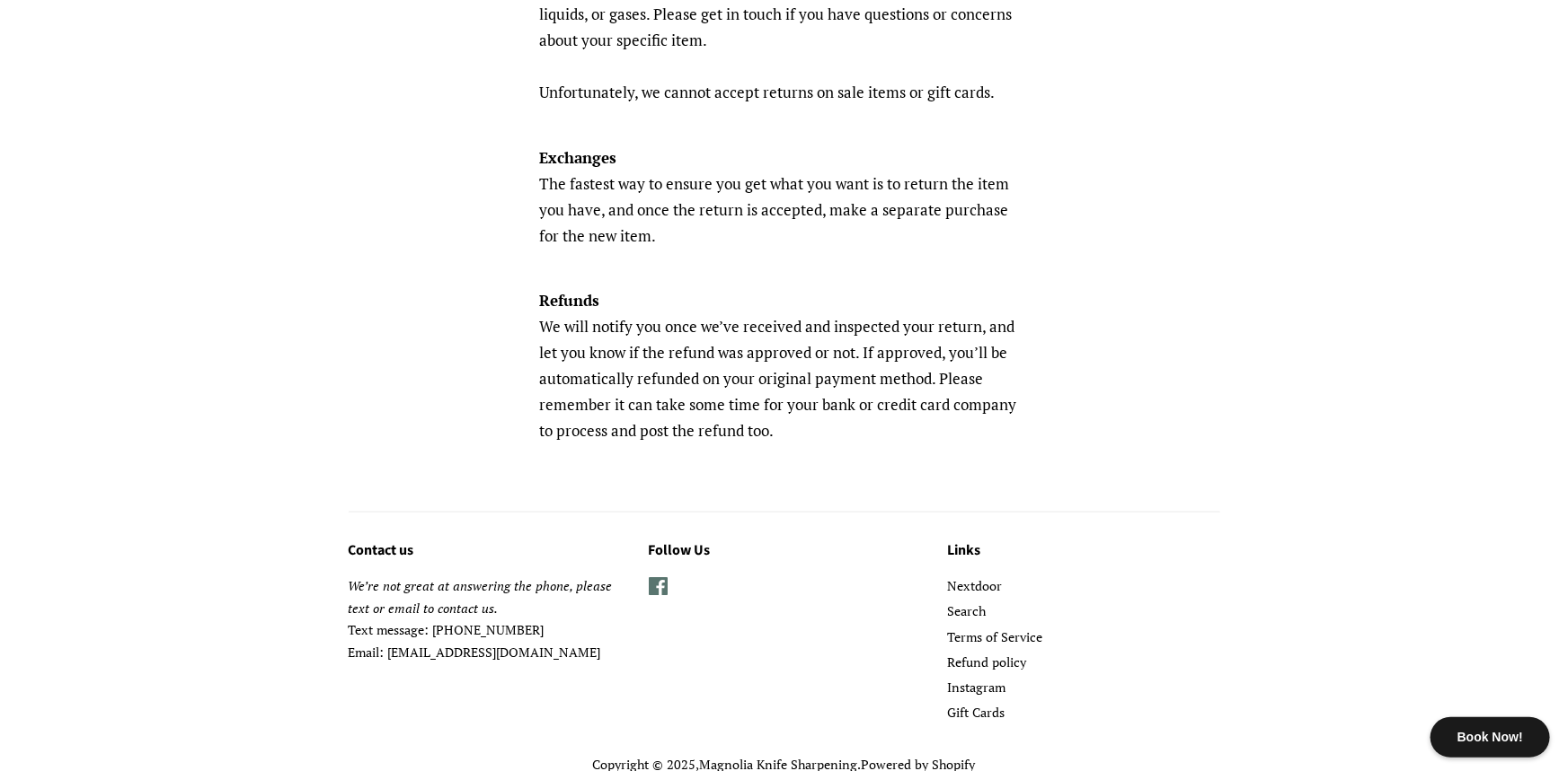
scroll to position [1000, 0]
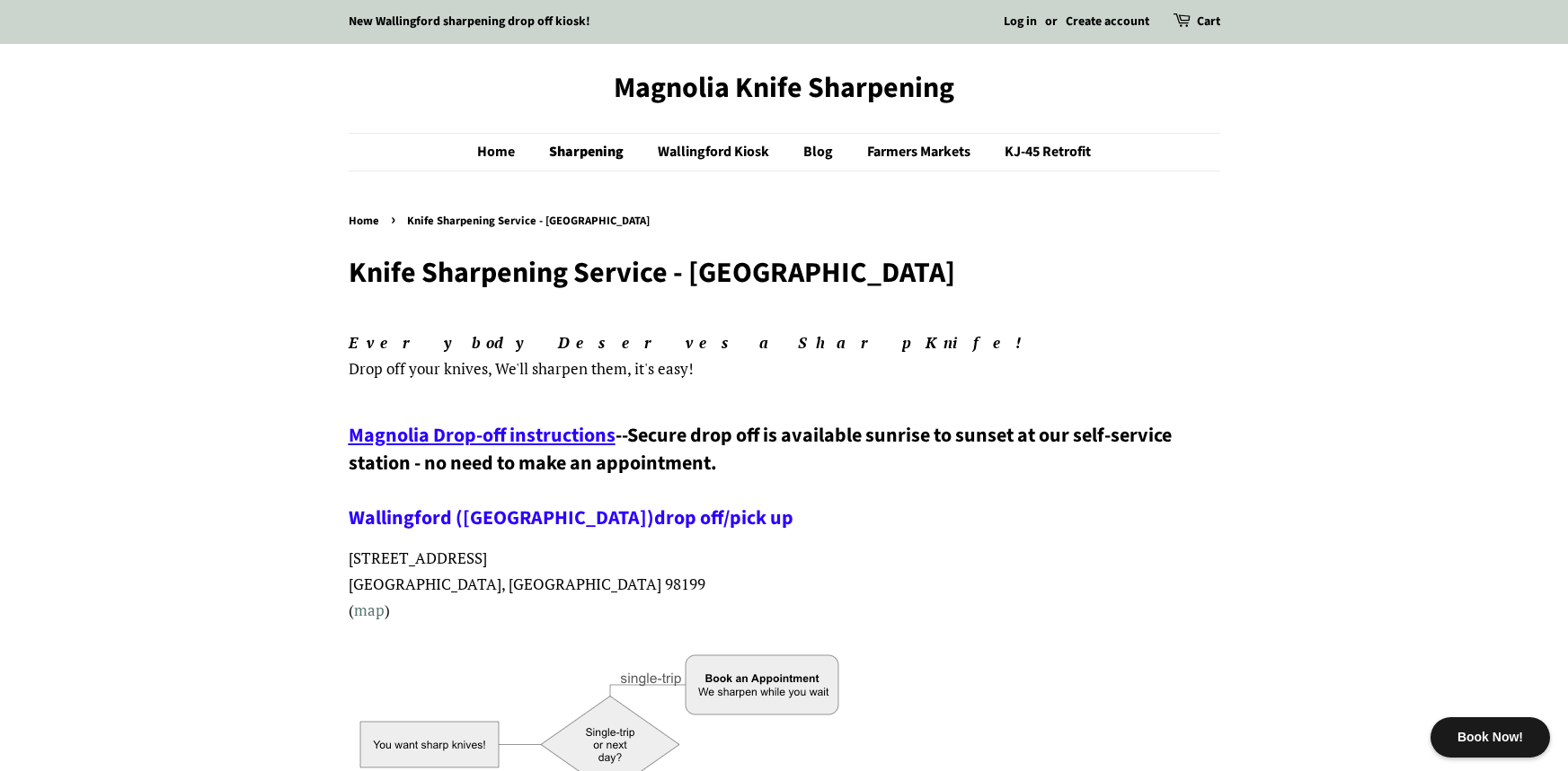
scroll to position [333, 0]
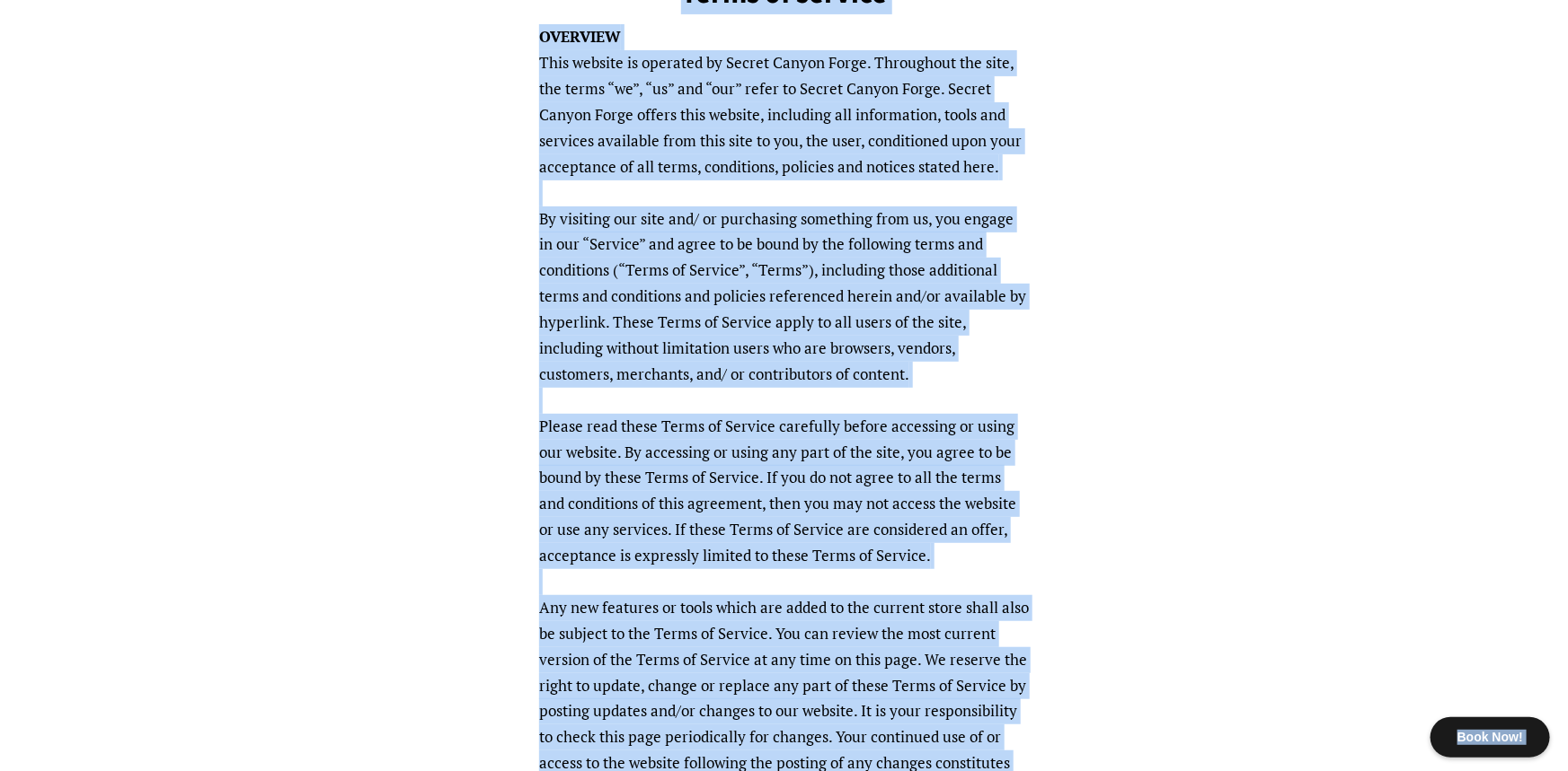
scroll to position [235, 0]
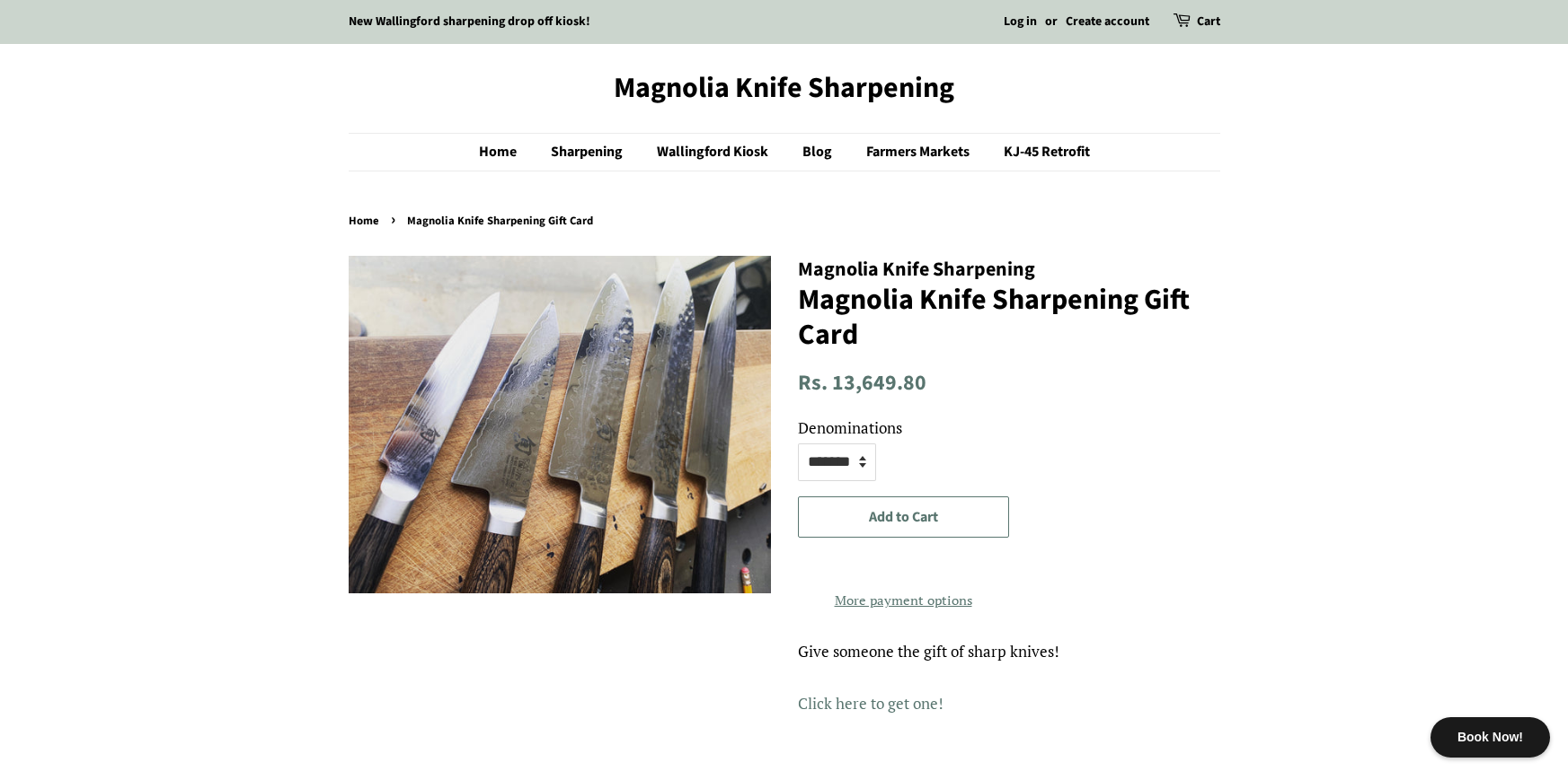
select select "*******"
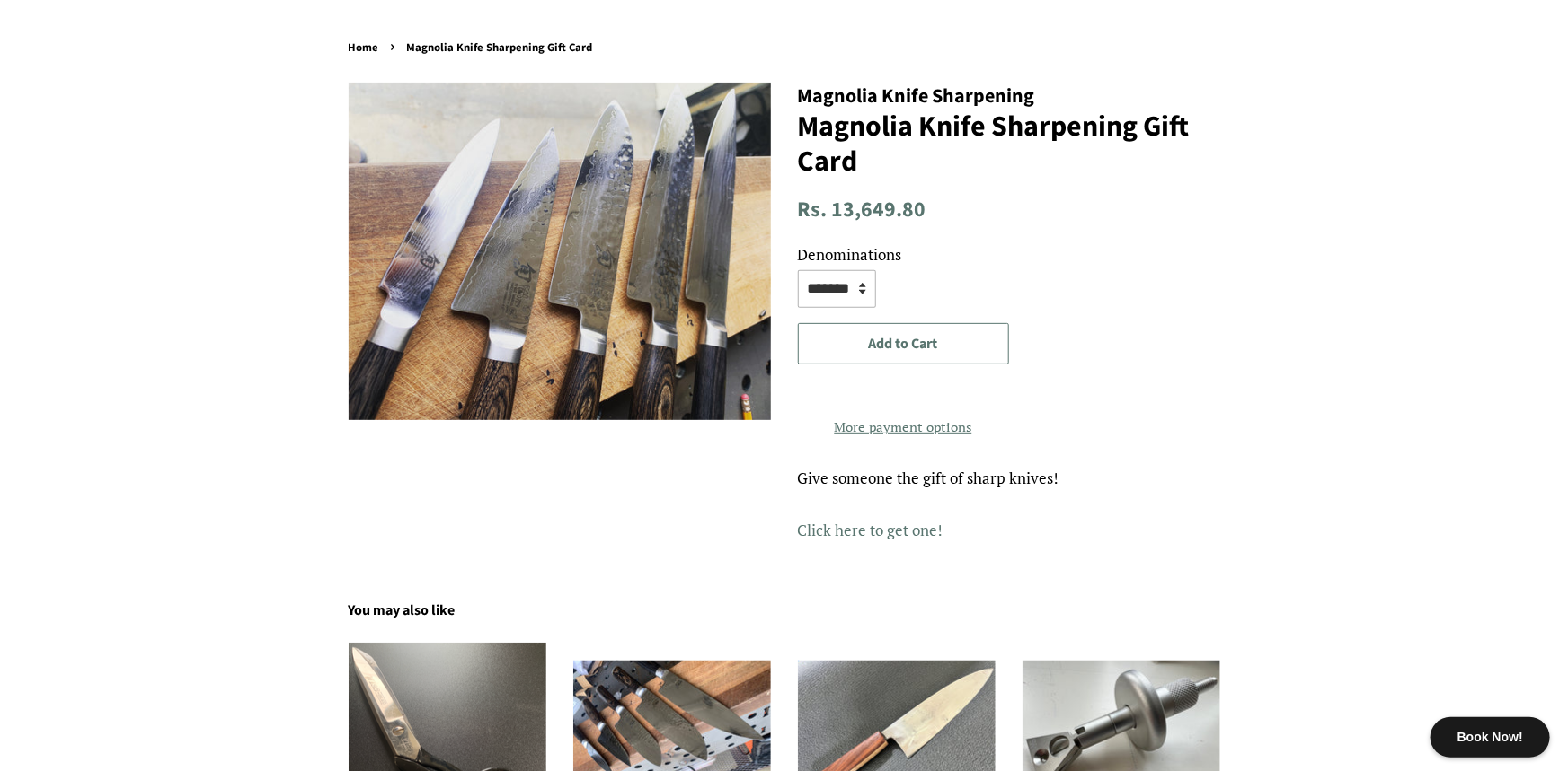
scroll to position [173, 0]
click at [856, 280] on select "****** ****** ******* *******" at bounding box center [837, 289] width 78 height 38
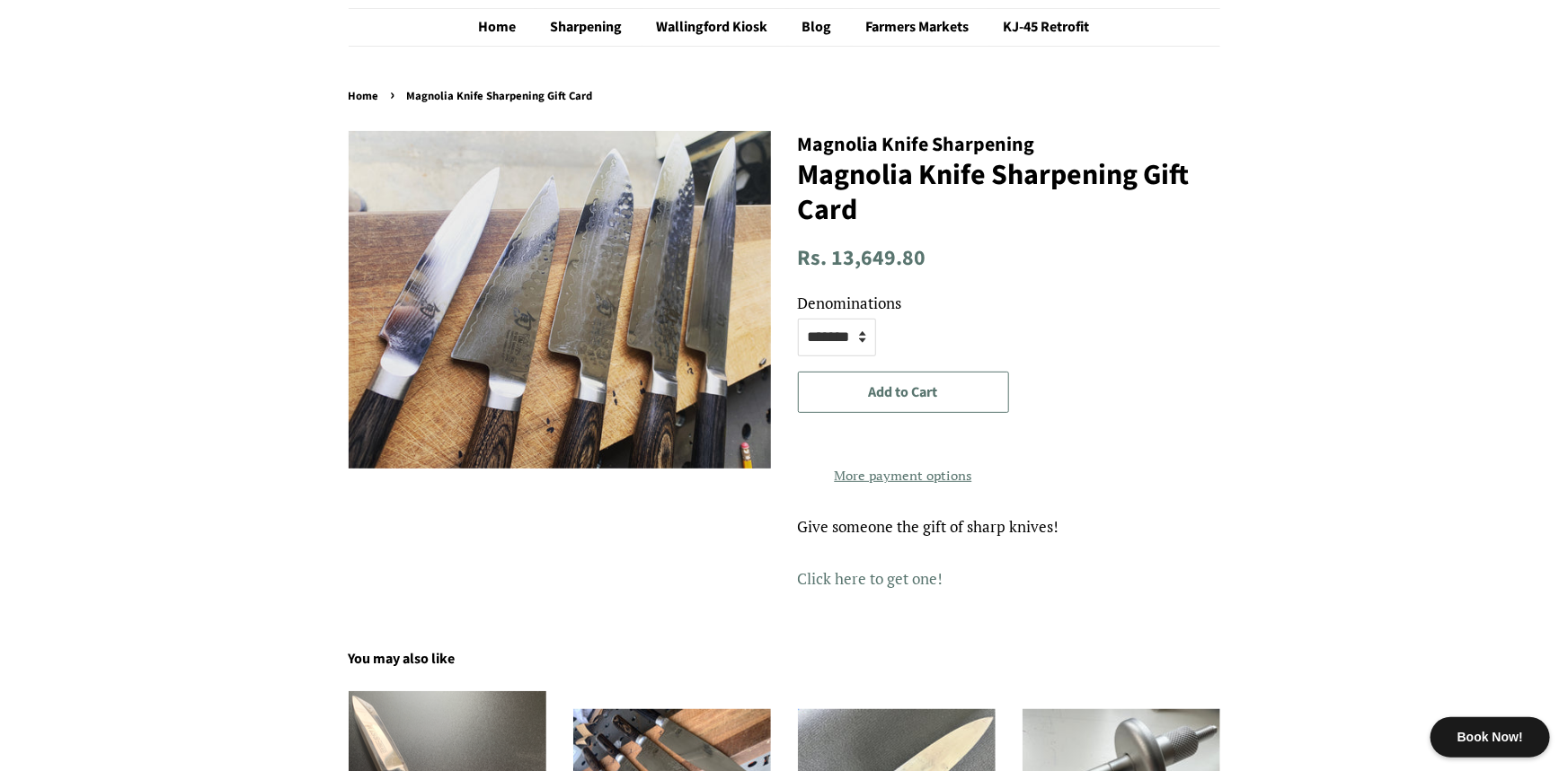
scroll to position [0, 0]
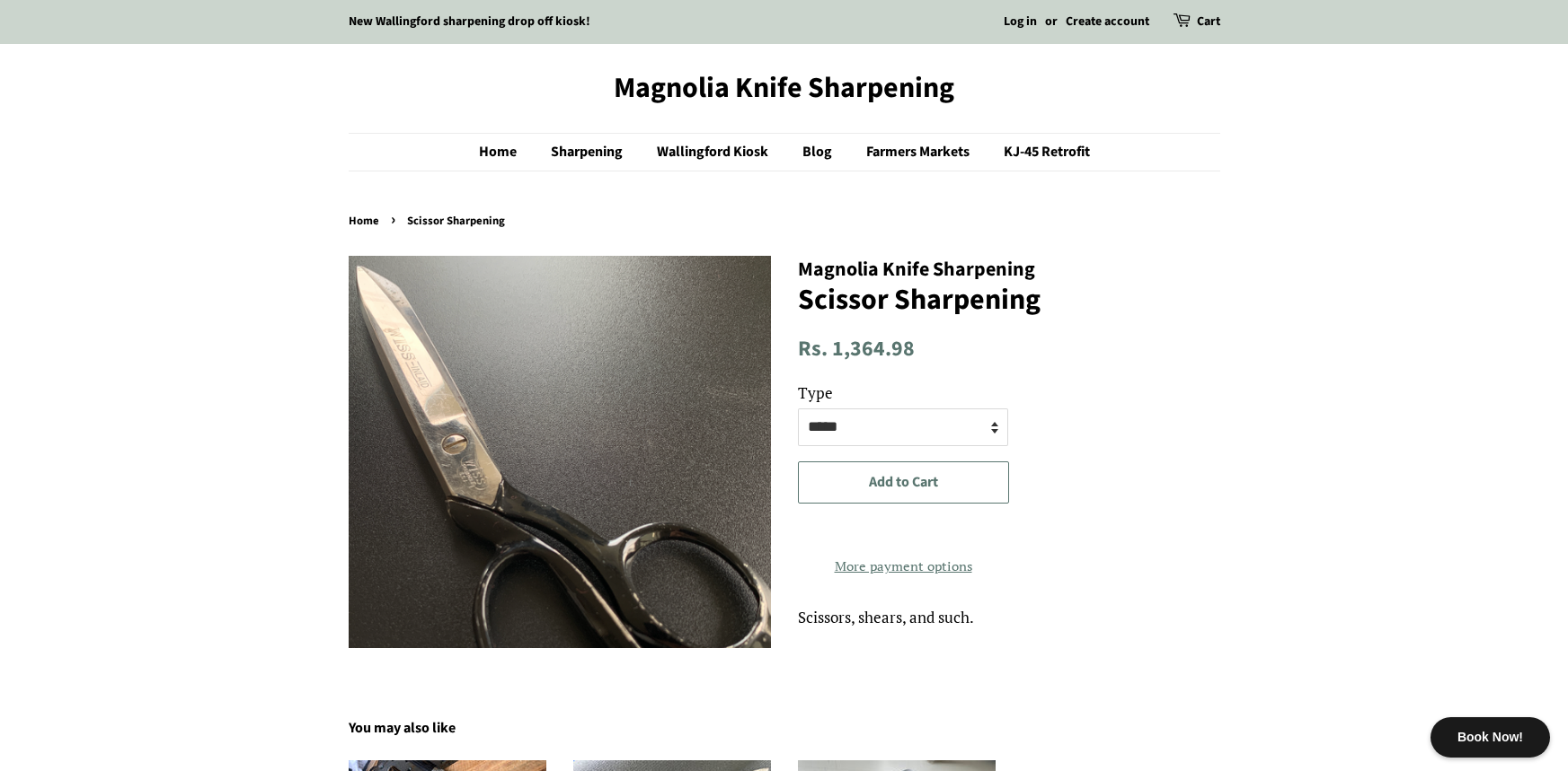
select select "*****"
